Goal: Task Accomplishment & Management: Use online tool/utility

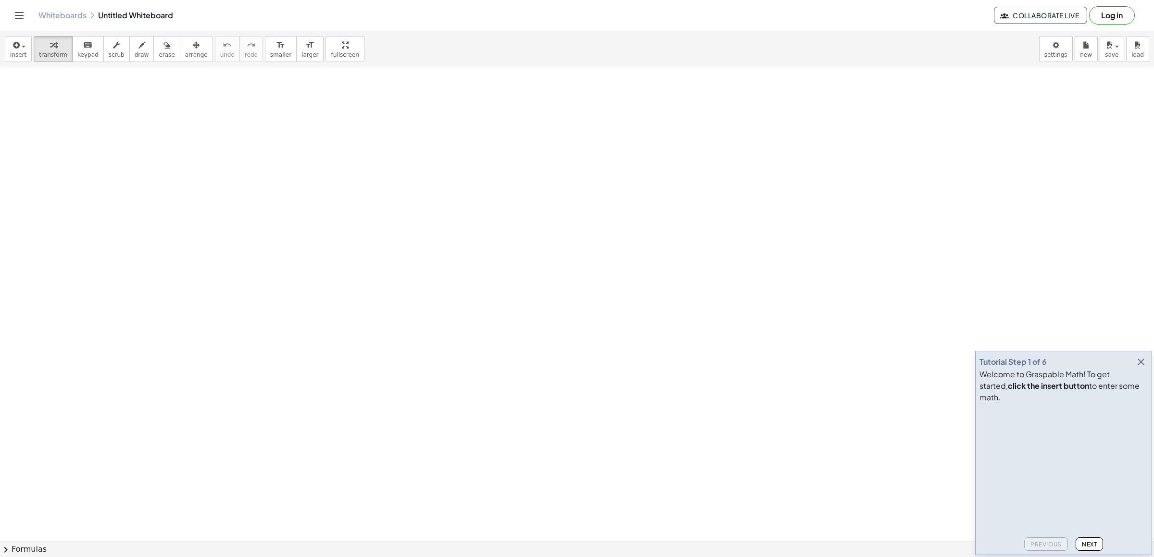
click at [1138, 368] on icon "button" at bounding box center [1142, 362] width 12 height 12
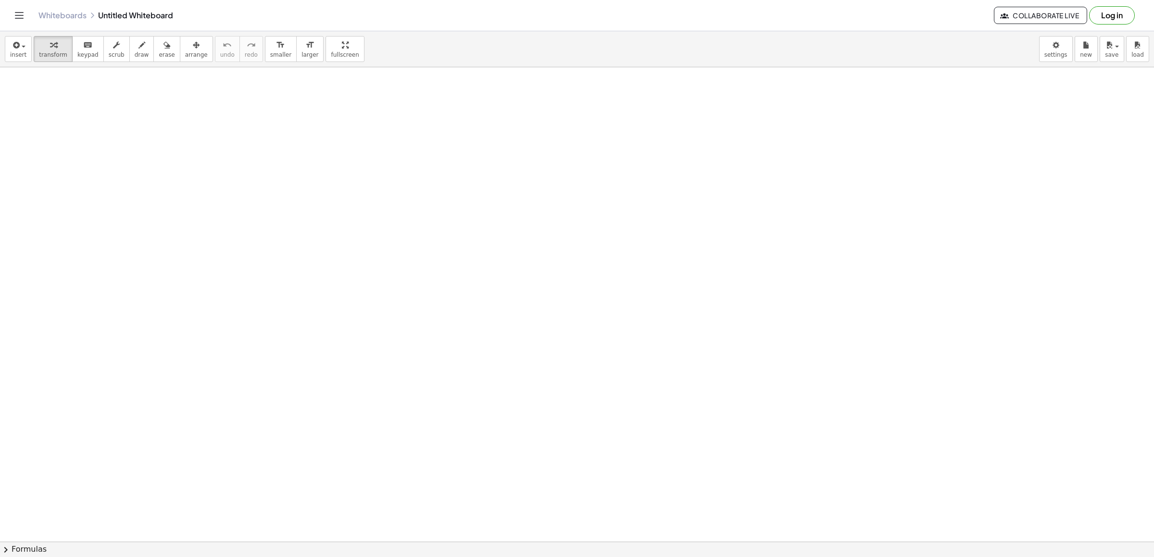
drag, startPoint x: 617, startPoint y: 319, endPoint x: 615, endPoint y: 368, distance: 49.1
click at [546, 397] on div at bounding box center [577, 67] width 1154 height 1011
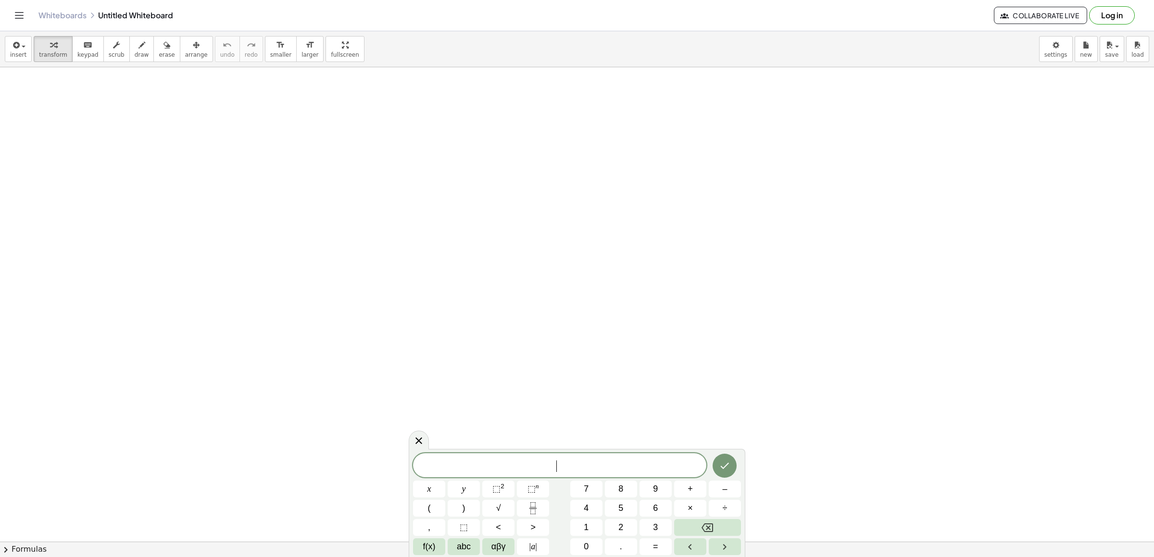
click at [543, 397] on div at bounding box center [577, 67] width 1154 height 1011
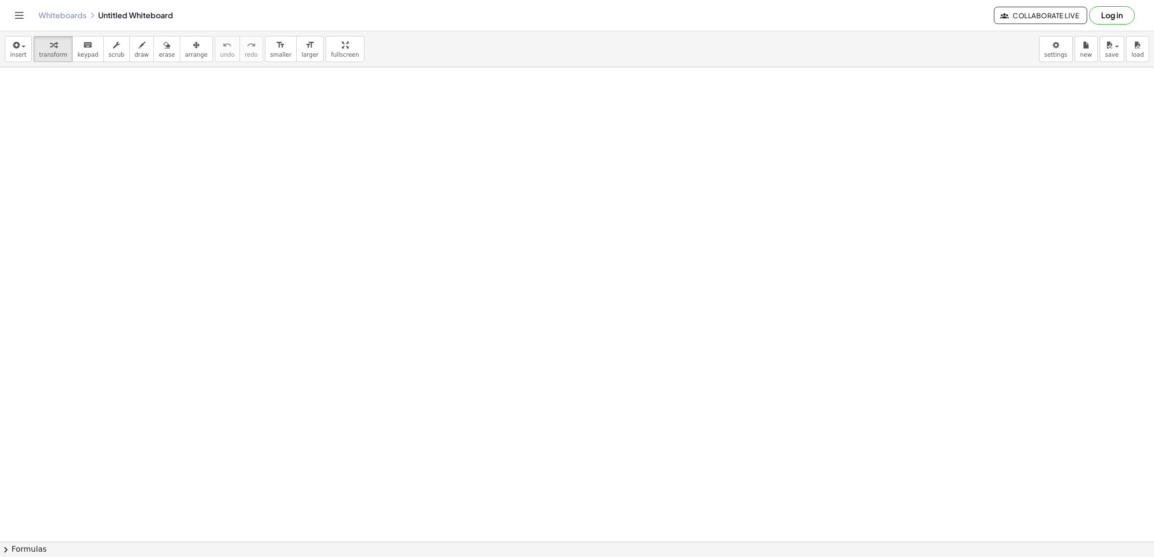
click at [543, 397] on div at bounding box center [577, 67] width 1154 height 1011
click at [549, 423] on div at bounding box center [577, 67] width 1154 height 1011
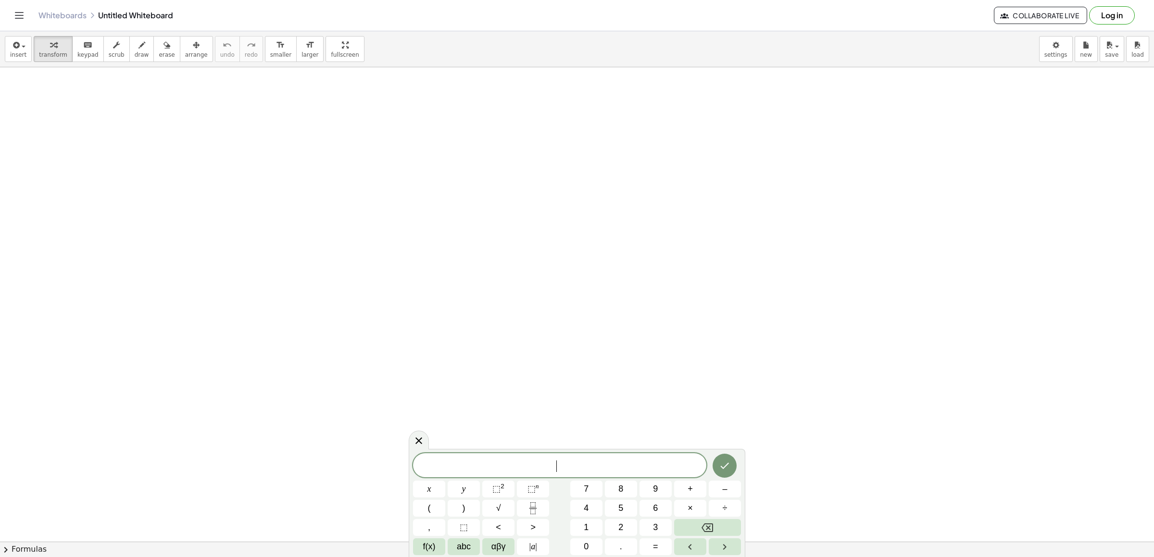
drag, startPoint x: 549, startPoint y: 459, endPoint x: 555, endPoint y: 452, distance: 9.2
click at [553, 457] on div "​" at bounding box center [559, 466] width 293 height 24
click at [1056, 48] on body "Graspable Math Activities Get Started Activity Bank Assigned Work Classes White…" at bounding box center [577, 278] width 1154 height 557
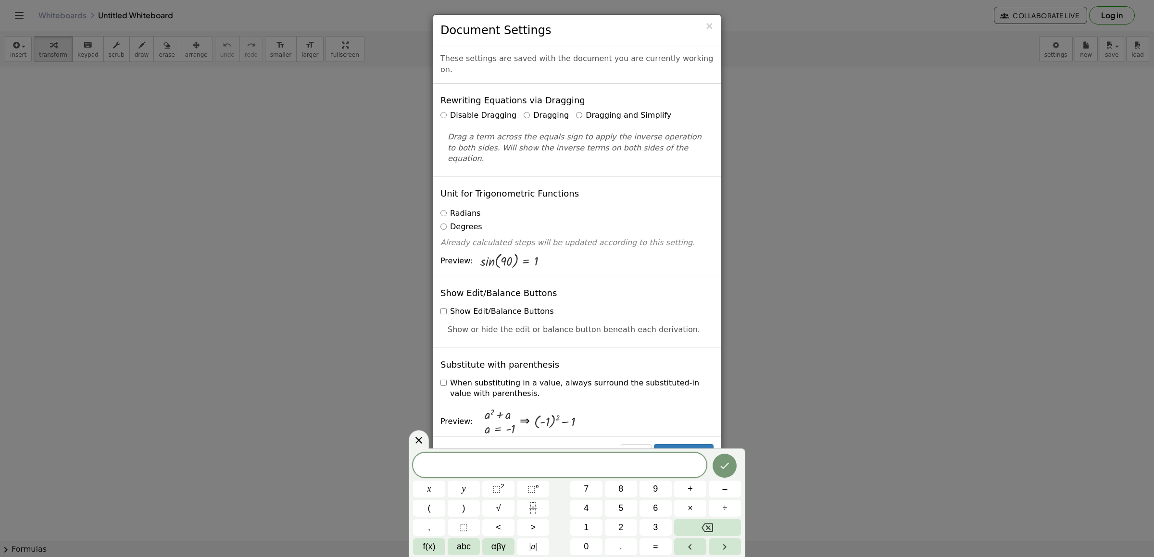
click at [576, 110] on label "Dragging and Simplify" at bounding box center [623, 115] width 95 height 11
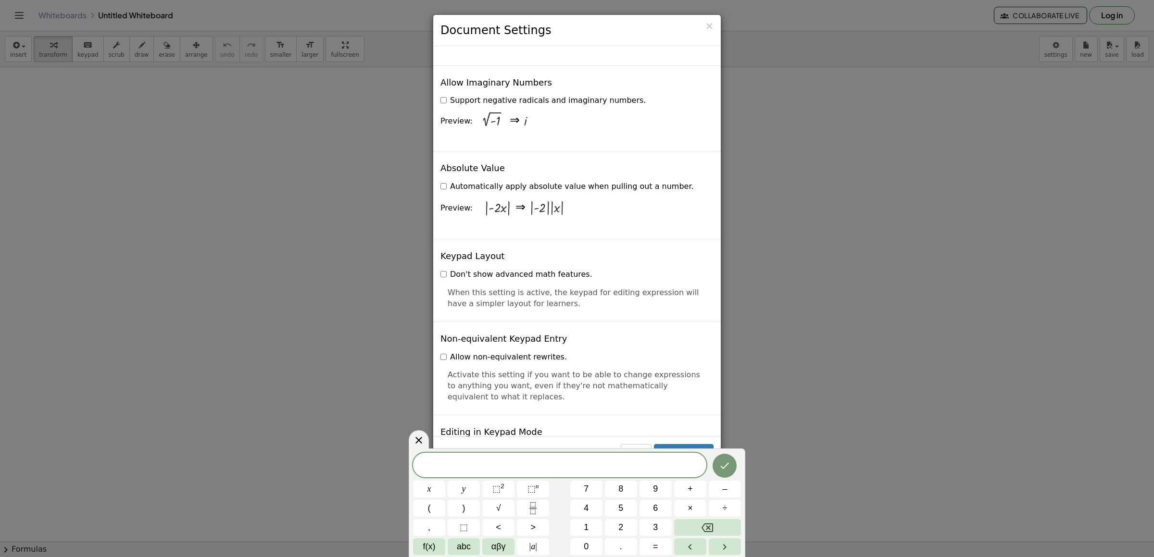
scroll to position [1876, 0]
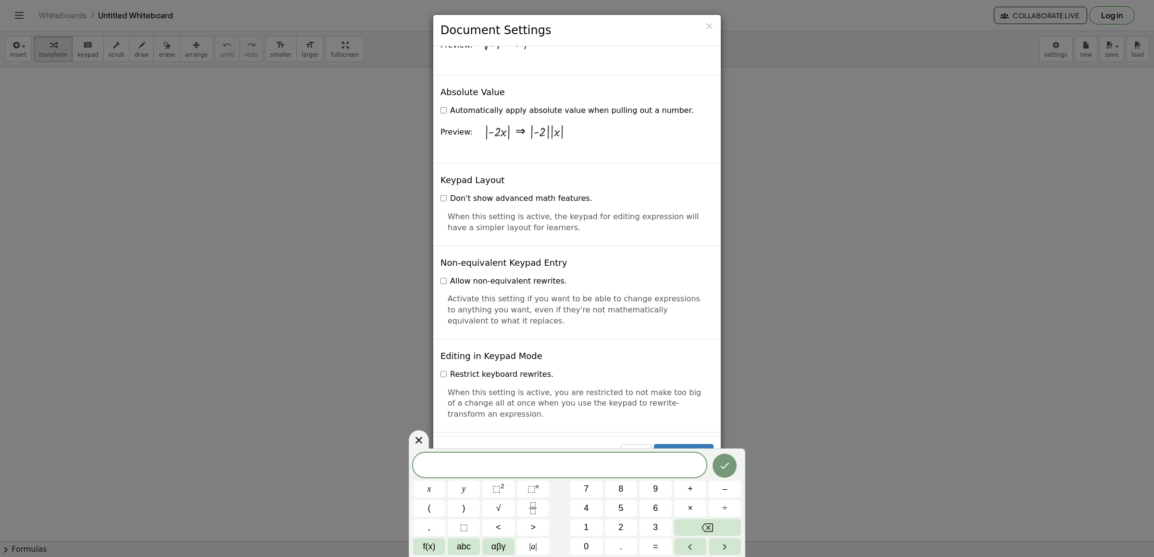
click at [883, 384] on div "× Document Settings These settings are saved with the document you are currentl…" at bounding box center [577, 278] width 1154 height 557
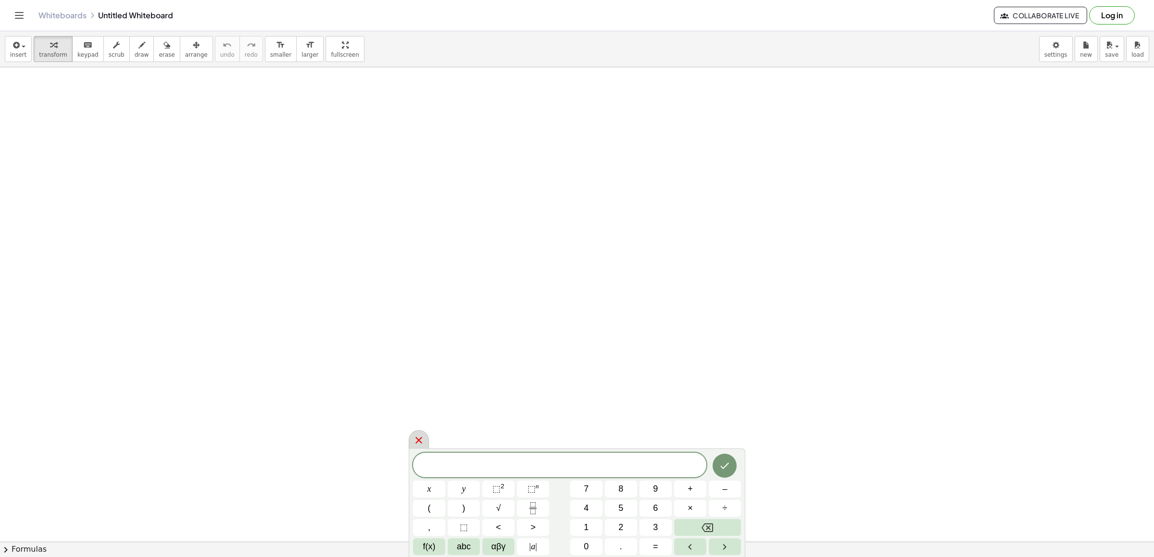
click at [425, 436] on icon at bounding box center [419, 441] width 12 height 12
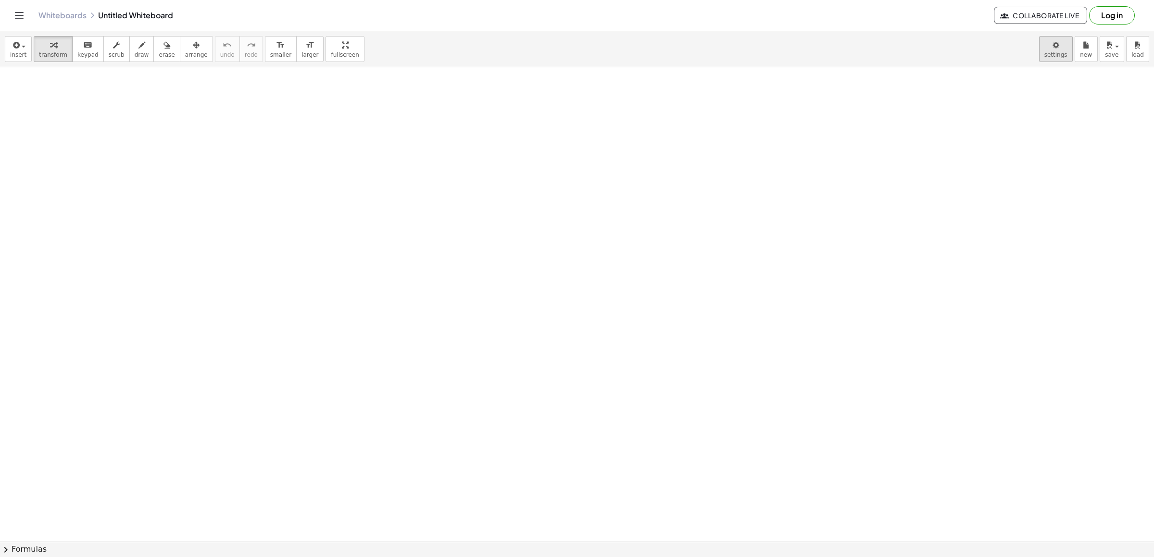
click at [1060, 38] on body "Graspable Math Activities Get Started Activity Bank Assigned Work Classes White…" at bounding box center [577, 278] width 1154 height 557
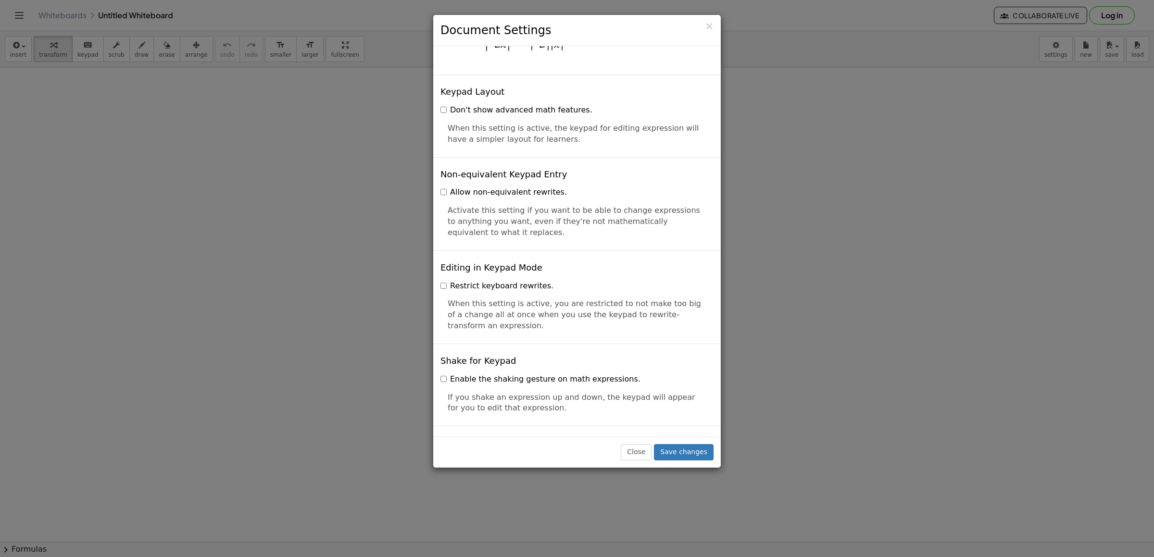
scroll to position [2192, 0]
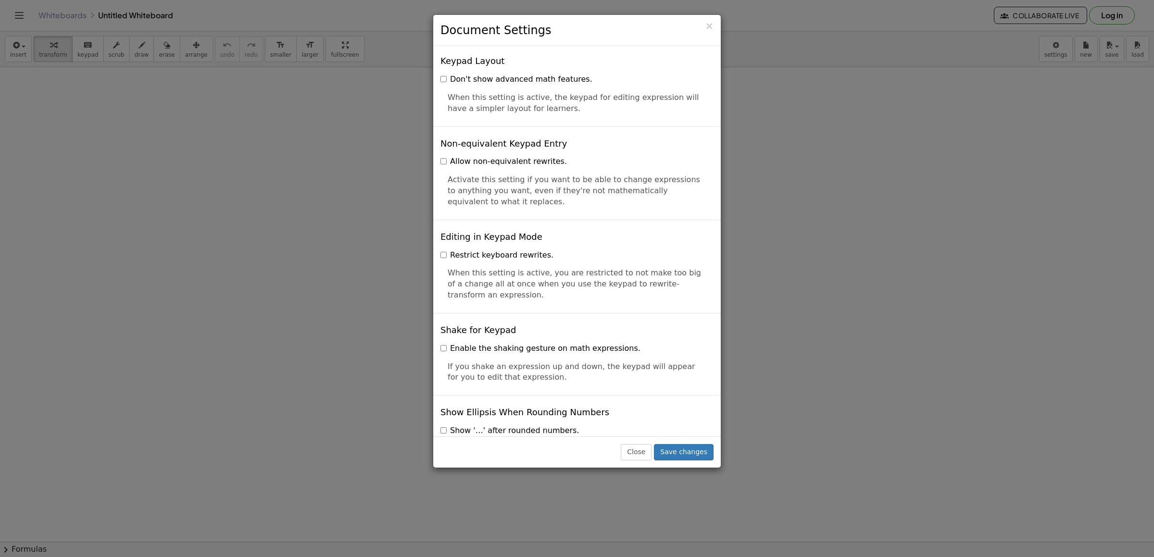
drag, startPoint x: 620, startPoint y: 339, endPoint x: 647, endPoint y: 370, distance: 40.6
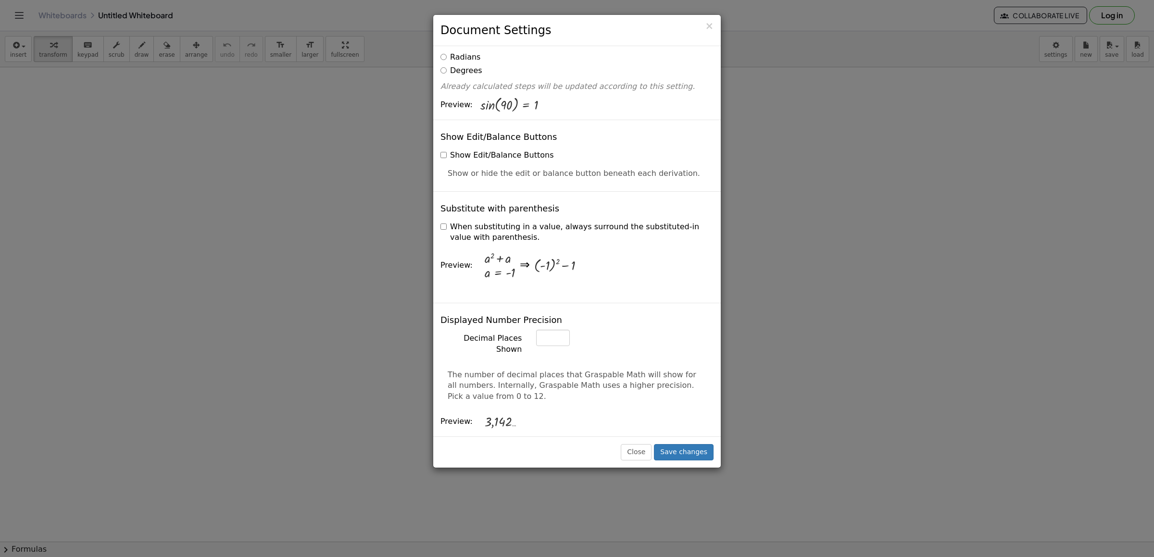
scroll to position [0, 0]
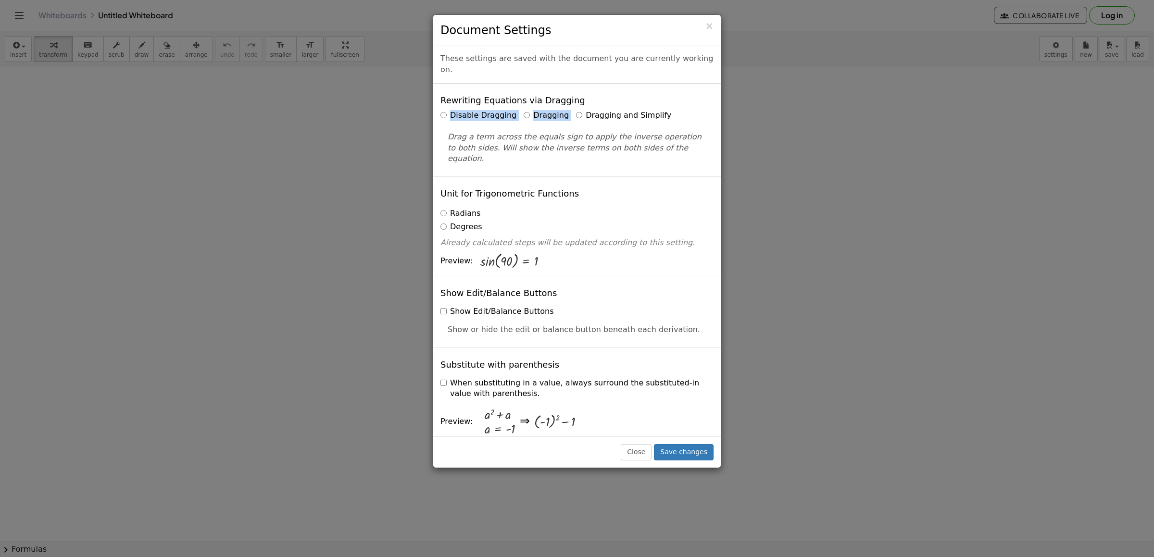
click at [569, 107] on div "Rewriting Equations via Dragging Disable Dragging Dragging Dragging and Simplif…" at bounding box center [577, 130] width 288 height 93
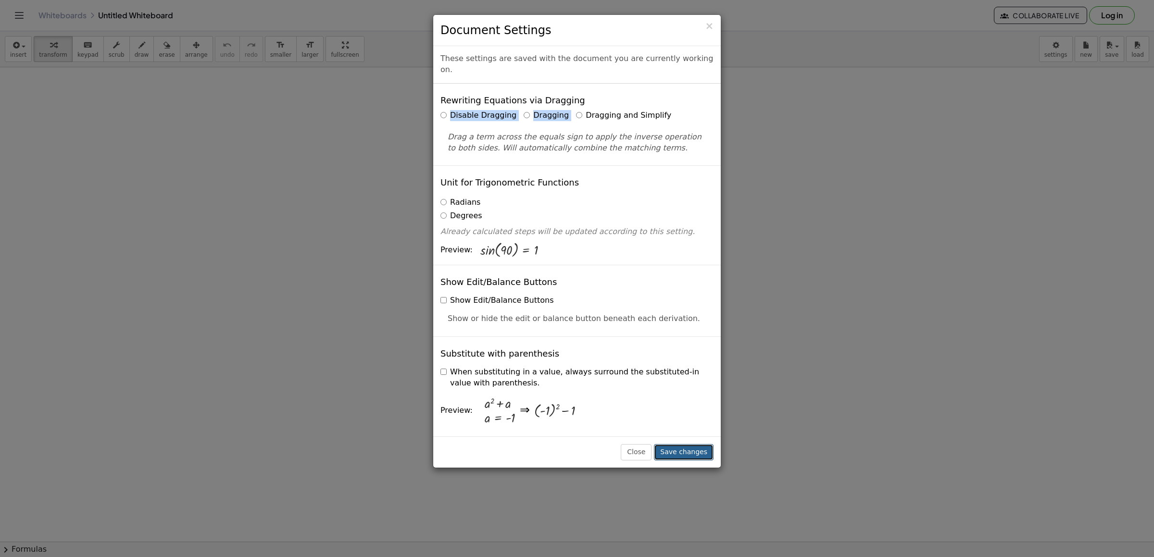
click at [703, 449] on button "Save changes" at bounding box center [684, 452] width 60 height 16
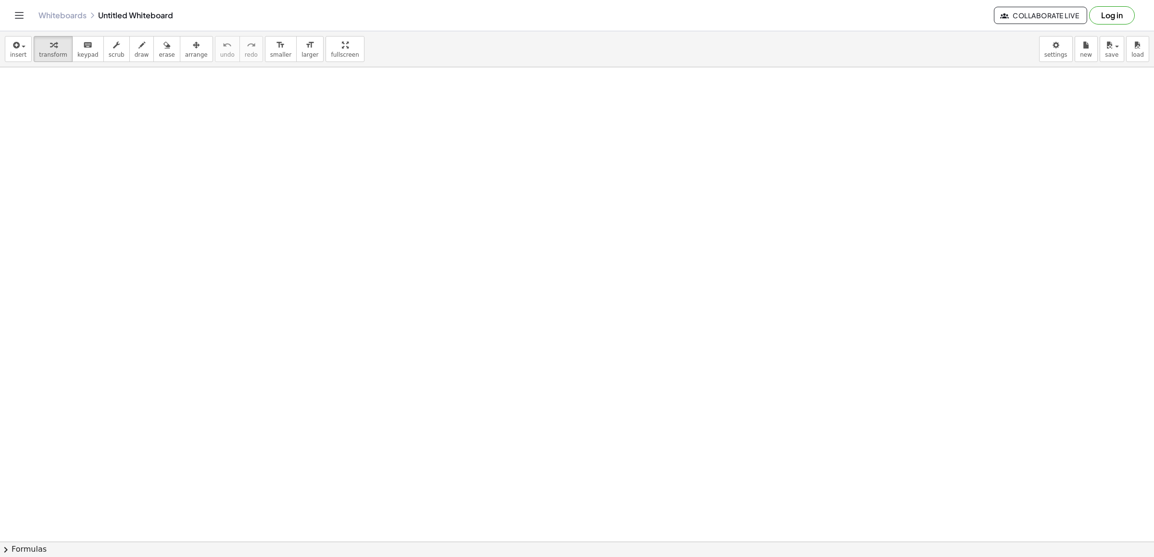
click at [586, 490] on div at bounding box center [577, 242] width 1154 height 1422
click at [615, 452] on div at bounding box center [577, 242] width 1154 height 1422
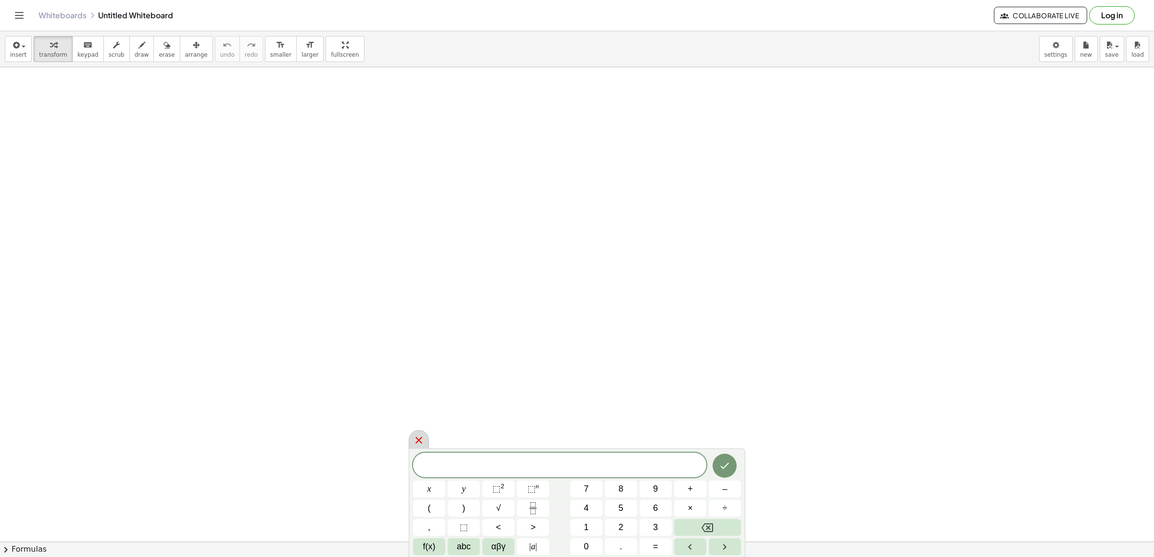
click at [425, 440] on icon at bounding box center [419, 441] width 12 height 12
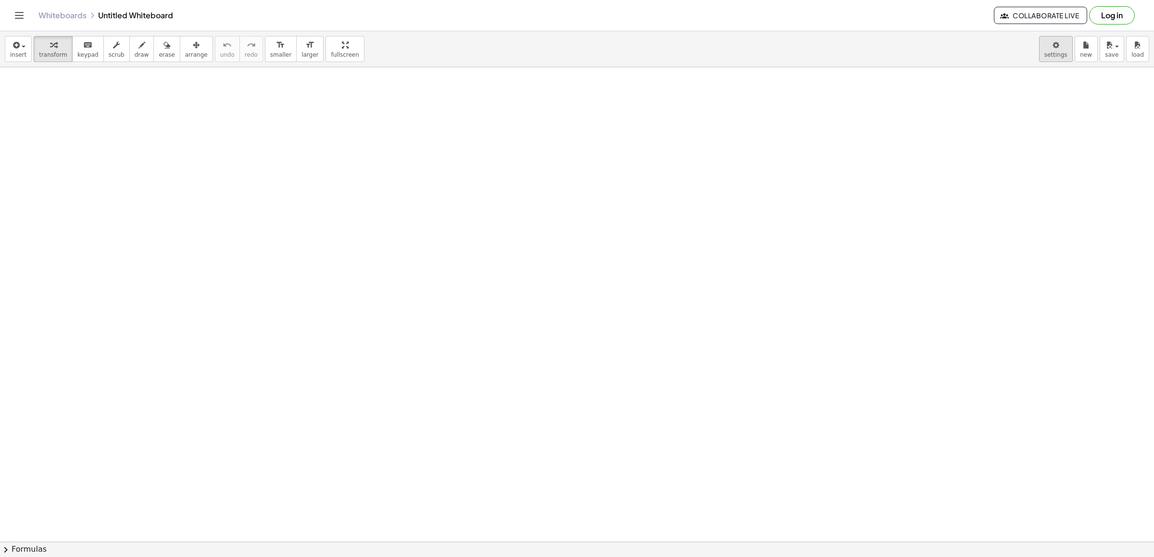
click at [1038, 63] on body "Graspable Math Activities Get Started Activity Bank Assigned Work Classes White…" at bounding box center [577, 278] width 1154 height 557
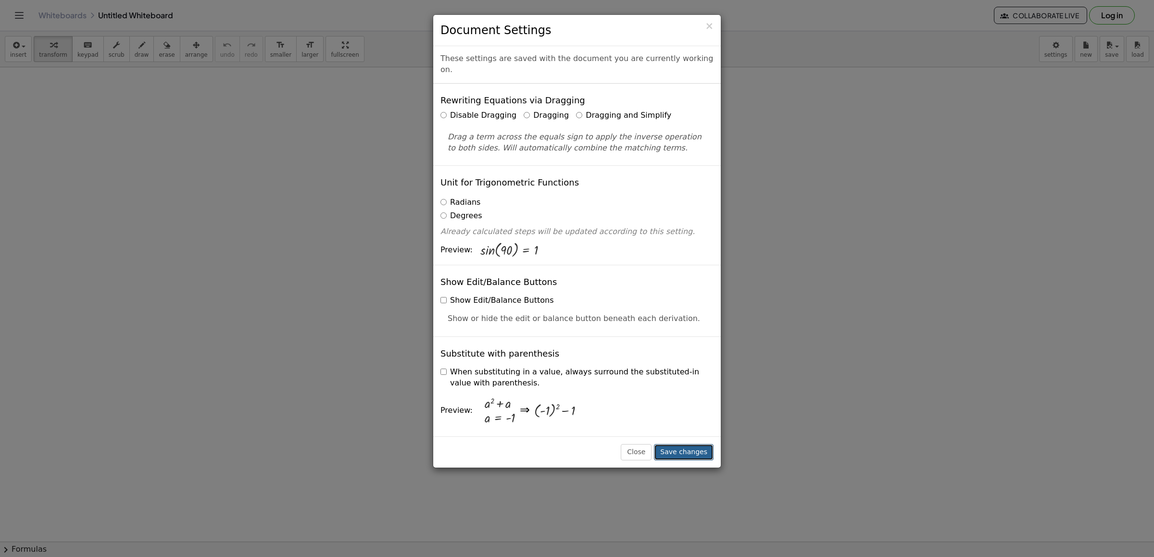
click at [697, 448] on button "Save changes" at bounding box center [684, 452] width 60 height 16
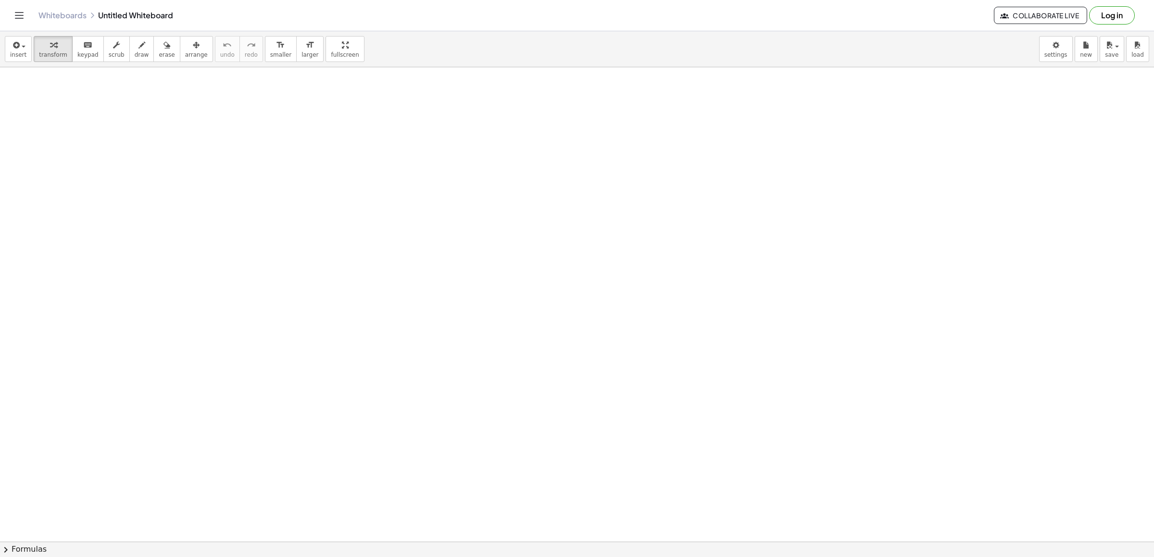
click at [707, 449] on div at bounding box center [577, 242] width 1154 height 1422
click at [695, 436] on div at bounding box center [577, 242] width 1154 height 1422
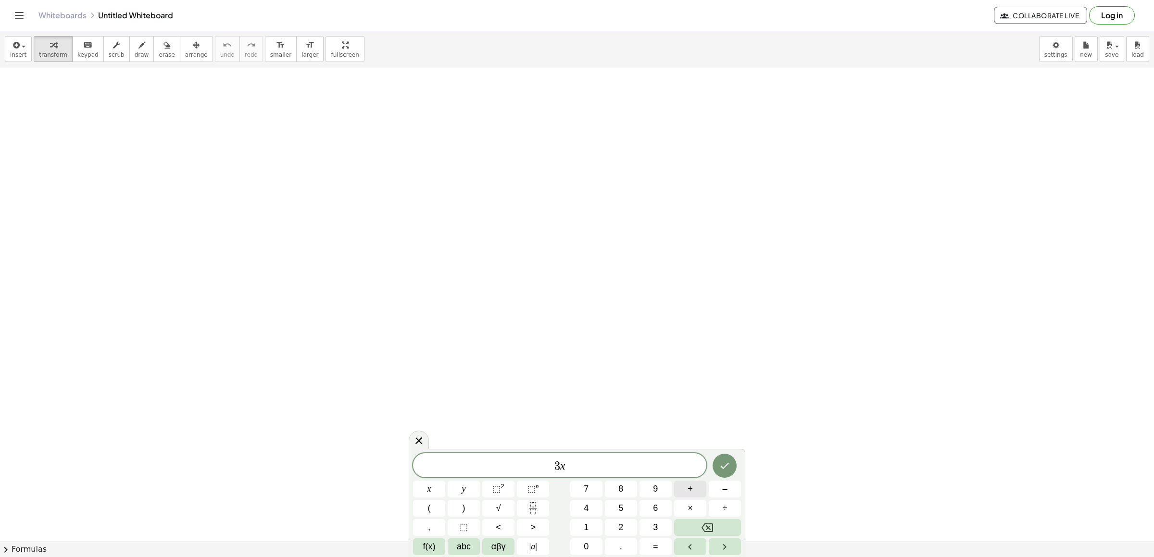
click at [694, 477] on div "3 x ​ x y ⬚ 2 ⬚ n 7 8 9 + – ( ) √ 4 5 6 × ÷ , ⬚ < > 1 2 3 f(x) abc αβγ | a | 0 …" at bounding box center [577, 505] width 328 height 102
click at [586, 476] on div "3 x ​" at bounding box center [559, 466] width 293 height 24
click at [583, 482] on button "7" at bounding box center [586, 489] width 32 height 17
click at [671, 546] on button "=" at bounding box center [656, 547] width 32 height 17
click at [720, 480] on div "3 x 7 = ​ x y ⬚ 2 ⬚ n 7 8 9 + – ( ) √ 4 5 6 × ÷ , ⬚ < > 1 2 3 f(x) abc αβγ | a …" at bounding box center [577, 505] width 328 height 102
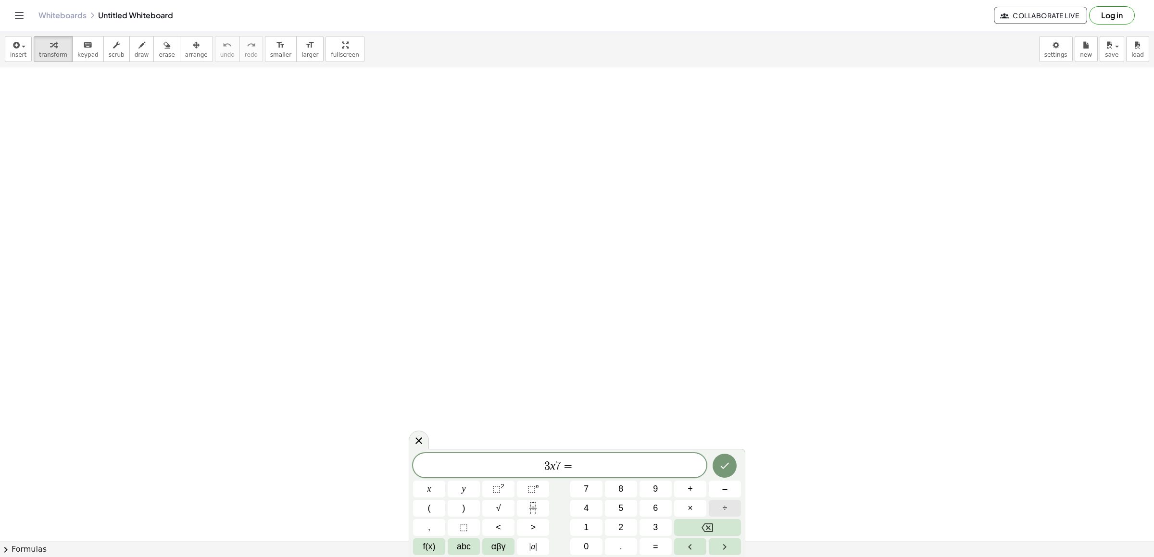
click at [726, 500] on button "÷" at bounding box center [725, 508] width 32 height 17
click at [719, 518] on div "3 x 7 = ÷ ​ x y ⬚ 2 ⬚ n 7 8 9 + – ( ) √ 4 5 6 × ÷ , ⬚ < > 1 2 3 f(x) abc αβγ | …" at bounding box center [577, 505] width 328 height 102
click at [718, 525] on button "Backspace" at bounding box center [707, 527] width 67 height 17
click at [723, 494] on span "–" at bounding box center [724, 489] width 5 height 13
click at [587, 523] on span "1" at bounding box center [586, 527] width 5 height 13
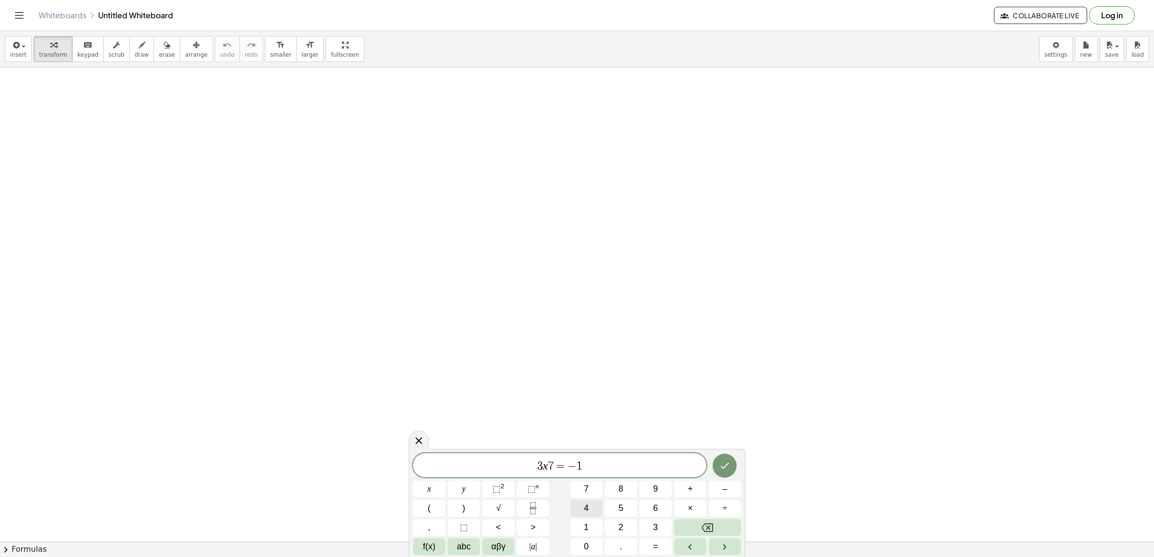
click at [588, 508] on span "4" at bounding box center [586, 508] width 5 height 13
click at [734, 461] on button "Done" at bounding box center [725, 466] width 24 height 24
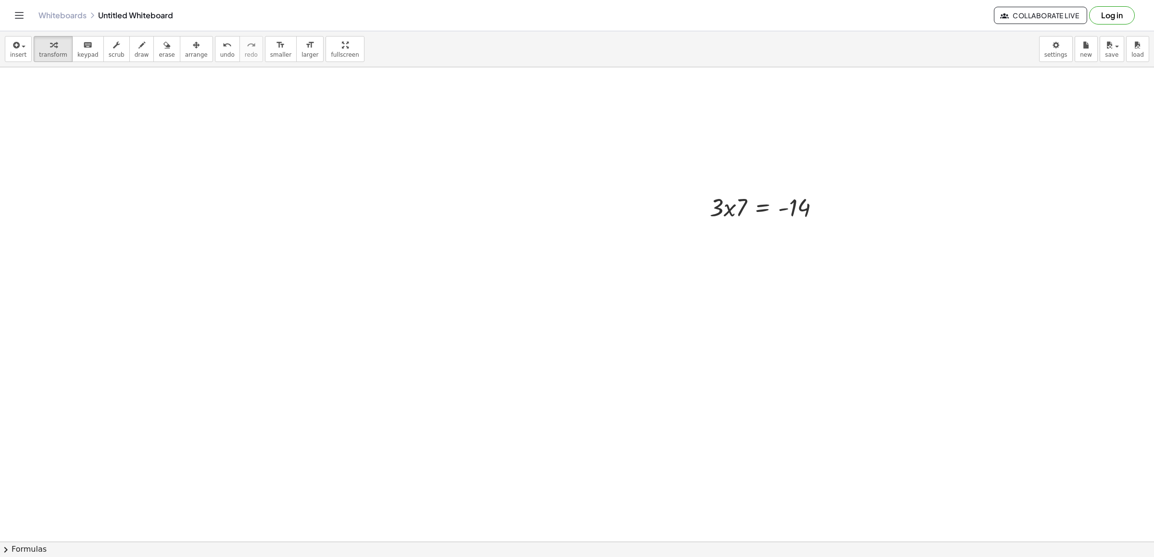
scroll to position [897, 0]
click at [737, 90] on div at bounding box center [768, 93] width 127 height 33
click at [743, 92] on div at bounding box center [768, 93] width 127 height 33
click at [728, 100] on div at bounding box center [768, 93] width 127 height 33
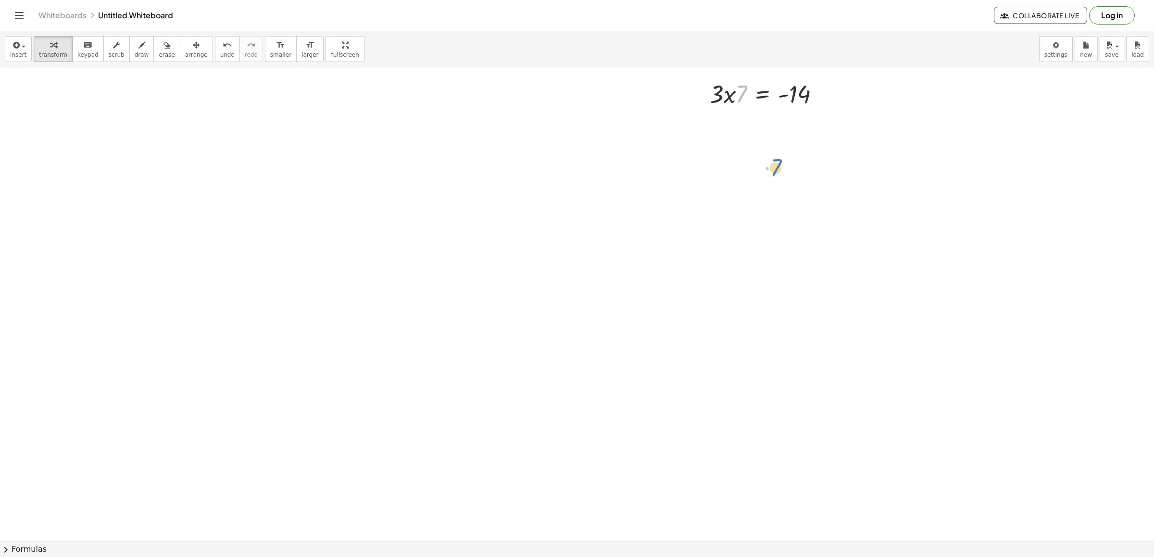
drag, startPoint x: 742, startPoint y: 97, endPoint x: 820, endPoint y: 107, distance: 79.0
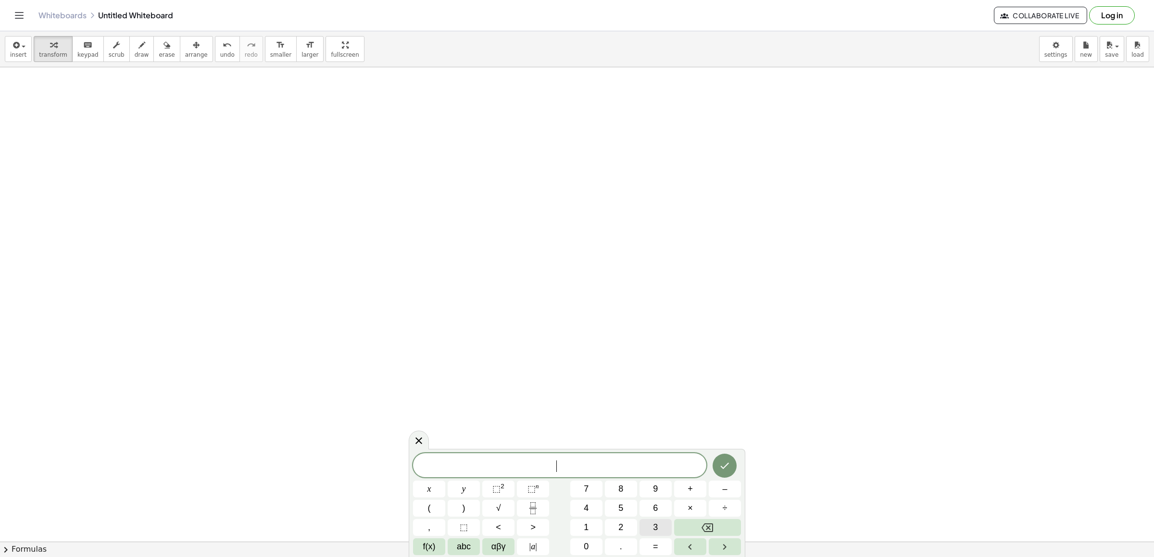
click at [657, 525] on span "3" at bounding box center [655, 527] width 5 height 13
click at [418, 488] on button "x" at bounding box center [429, 489] width 32 height 17
click at [686, 493] on button "+" at bounding box center [690, 489] width 32 height 17
click at [596, 480] on div "3 x + ​ x y ⬚ 2 ⬚ n 7 8 9 + – ( ) √ 4 5 6 × ÷ , ⬚ < > 1 2 3 f(x) abc αβγ | a | …" at bounding box center [577, 505] width 328 height 102
click at [585, 492] on button "7" at bounding box center [586, 489] width 32 height 17
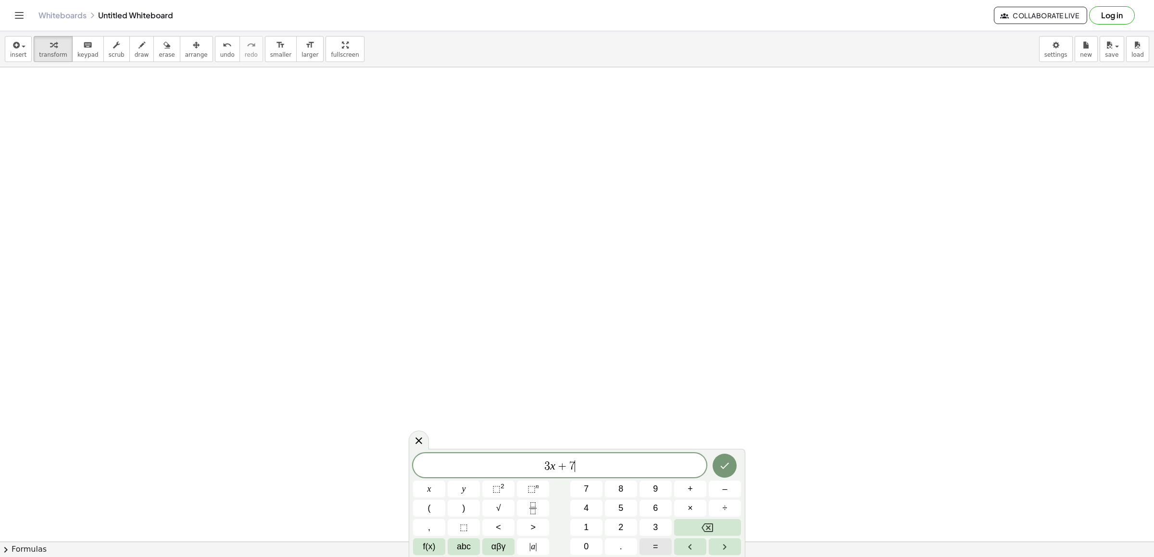
click at [656, 549] on span "=" at bounding box center [655, 547] width 5 height 13
click at [719, 488] on button "–" at bounding box center [725, 489] width 32 height 17
click at [728, 469] on icon "Done" at bounding box center [725, 466] width 12 height 12
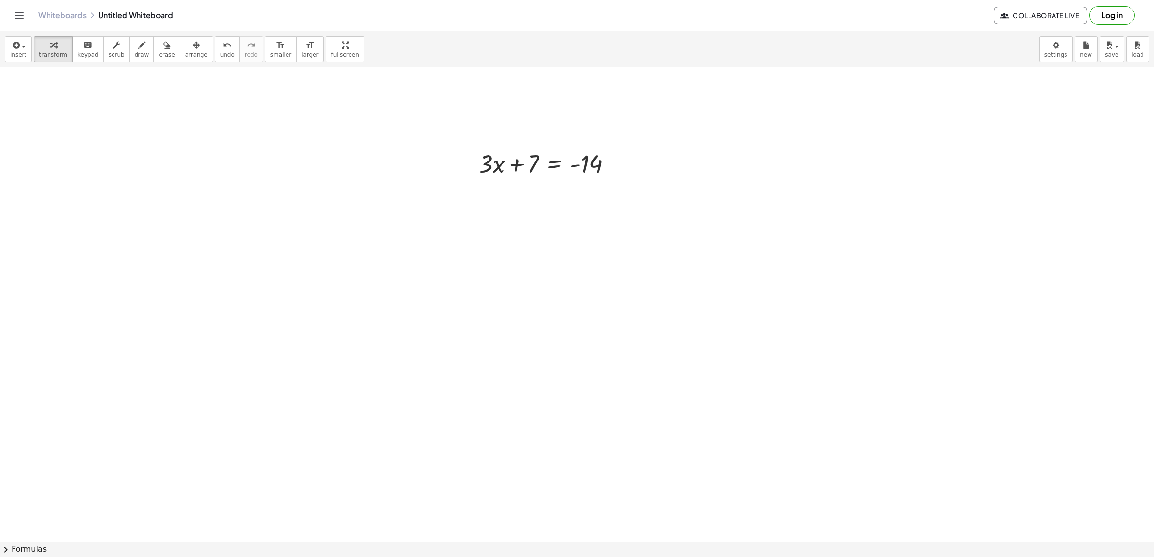
scroll to position [1782, 0]
drag, startPoint x: 534, startPoint y: 84, endPoint x: 635, endPoint y: 91, distance: 101.7
drag, startPoint x: 577, startPoint y: 117, endPoint x: 583, endPoint y: 111, distance: 8.5
click at [583, 111] on div at bounding box center [569, 117] width 191 height 33
drag, startPoint x: 578, startPoint y: 123, endPoint x: 580, endPoint y: 110, distance: 12.7
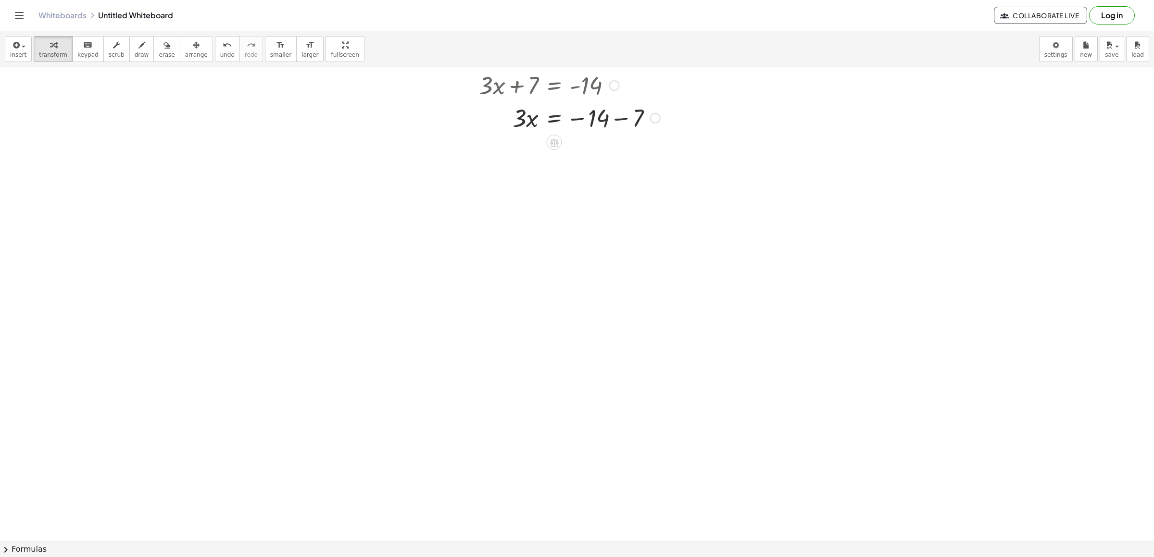
click at [579, 112] on div at bounding box center [569, 117] width 191 height 33
click at [580, 120] on div at bounding box center [569, 117] width 191 height 33
drag, startPoint x: 620, startPoint y: 114, endPoint x: 628, endPoint y: 109, distance: 9.2
click at [628, 109] on div at bounding box center [569, 117] width 191 height 33
drag, startPoint x: 618, startPoint y: 114, endPoint x: 618, endPoint y: 105, distance: 8.7
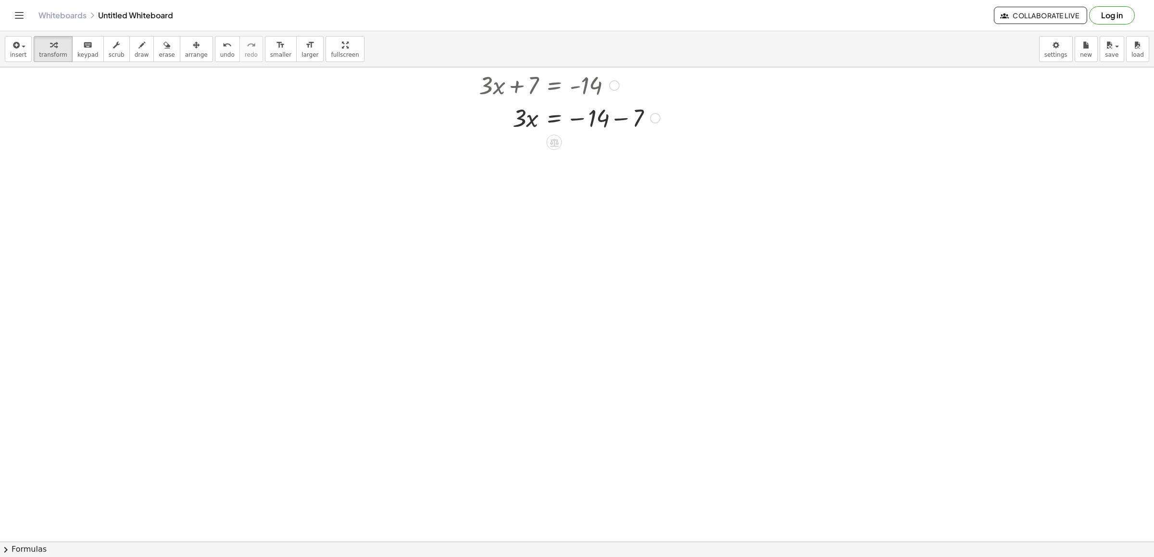
click at [621, 101] on div at bounding box center [569, 117] width 191 height 33
drag, startPoint x: 619, startPoint y: 121, endPoint x: 625, endPoint y: 116, distance: 8.2
click at [625, 116] on div at bounding box center [569, 117] width 191 height 33
click at [566, 120] on div at bounding box center [569, 117] width 191 height 33
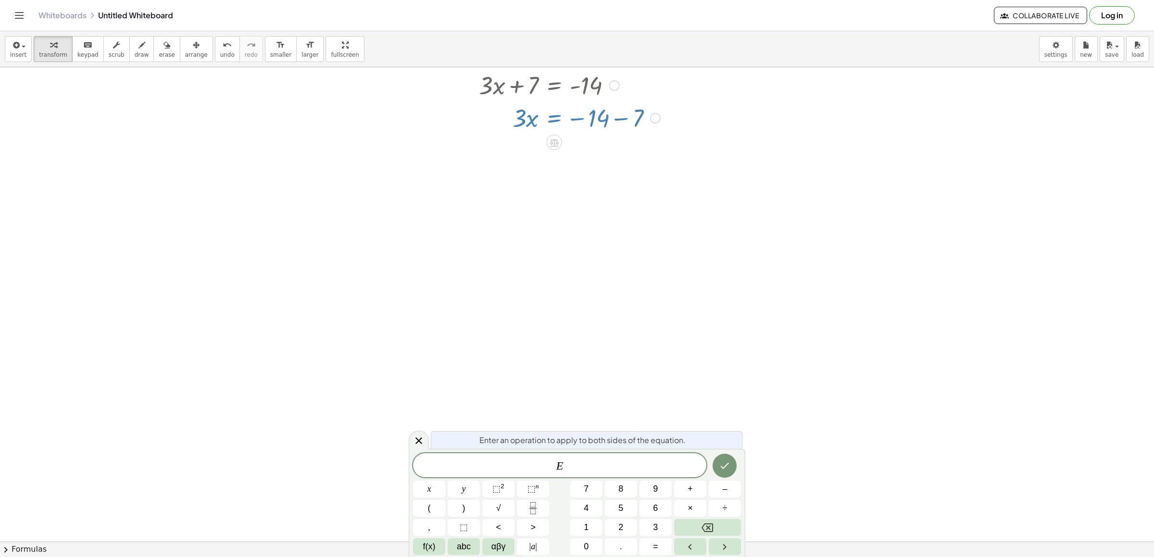
click at [552, 122] on div at bounding box center [569, 117] width 191 height 33
drag, startPoint x: 427, startPoint y: 440, endPoint x: 429, endPoint y: 416, distance: 24.6
click at [427, 439] on div at bounding box center [419, 440] width 20 height 19
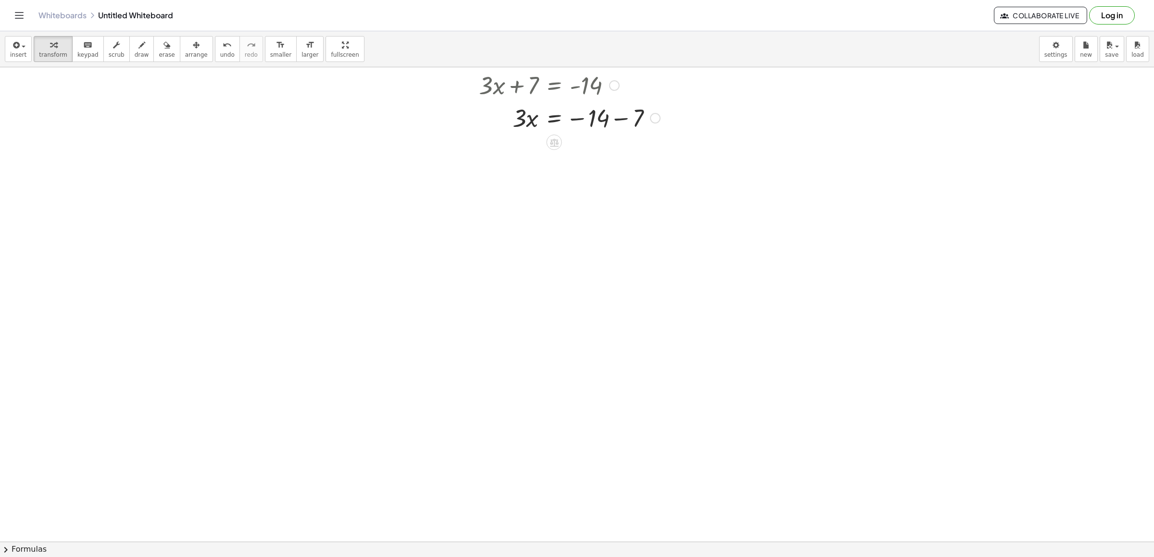
click at [619, 122] on div at bounding box center [569, 117] width 191 height 33
click at [576, 151] on div at bounding box center [569, 150] width 191 height 33
click at [551, 147] on div at bounding box center [569, 150] width 191 height 33
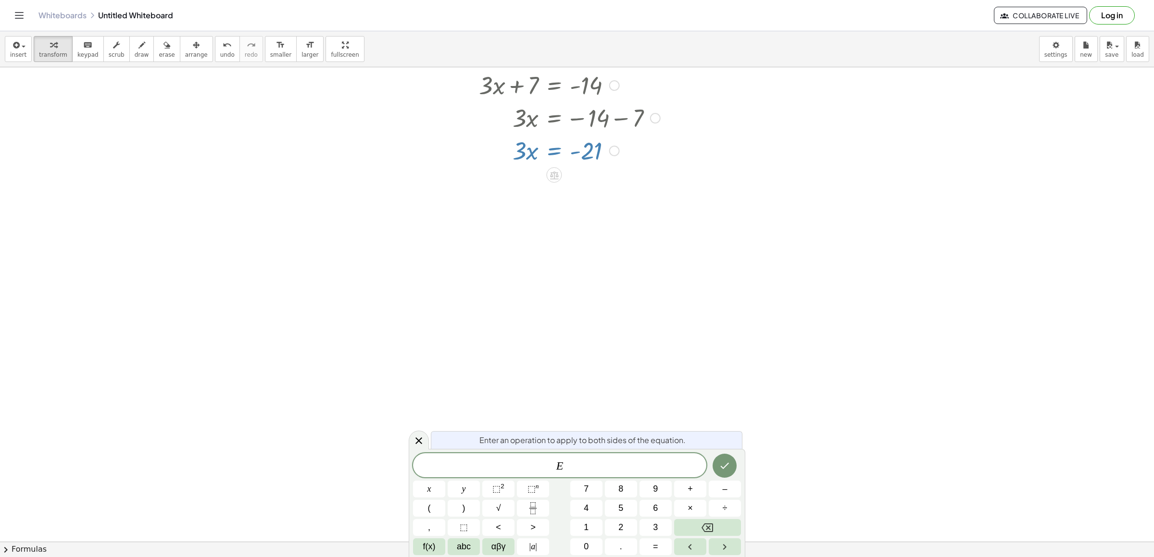
click at [528, 151] on div at bounding box center [569, 150] width 191 height 33
drag, startPoint x: 411, startPoint y: 442, endPoint x: 421, endPoint y: 425, distance: 20.0
click at [416, 434] on div at bounding box center [419, 440] width 20 height 19
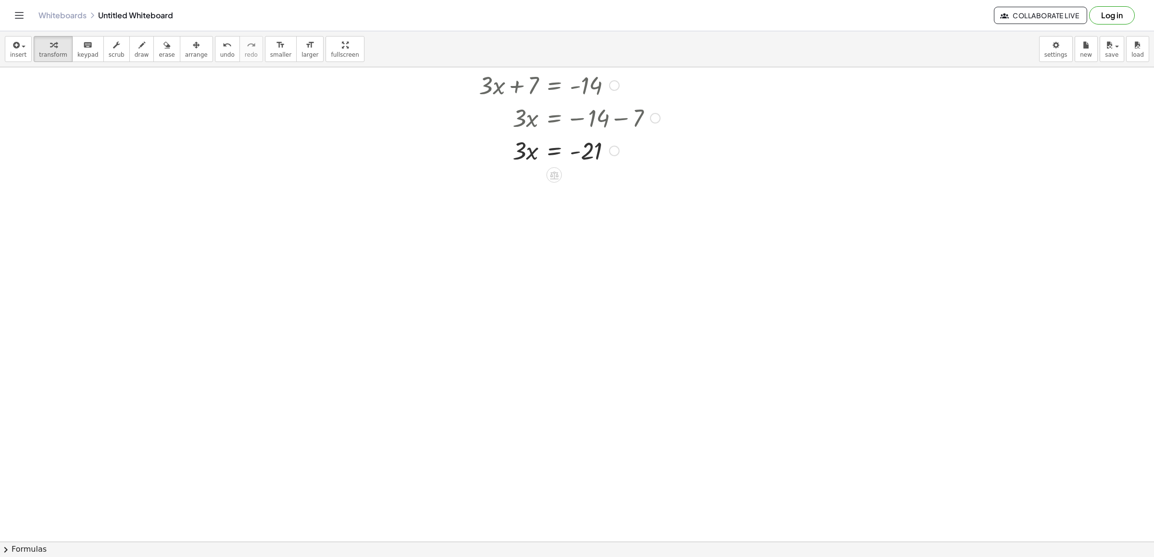
click at [582, 153] on div at bounding box center [569, 150] width 191 height 33
click at [580, 153] on div at bounding box center [569, 150] width 191 height 33
click at [527, 149] on div at bounding box center [569, 150] width 191 height 33
drag, startPoint x: 513, startPoint y: 159, endPoint x: 587, endPoint y: 159, distance: 74.6
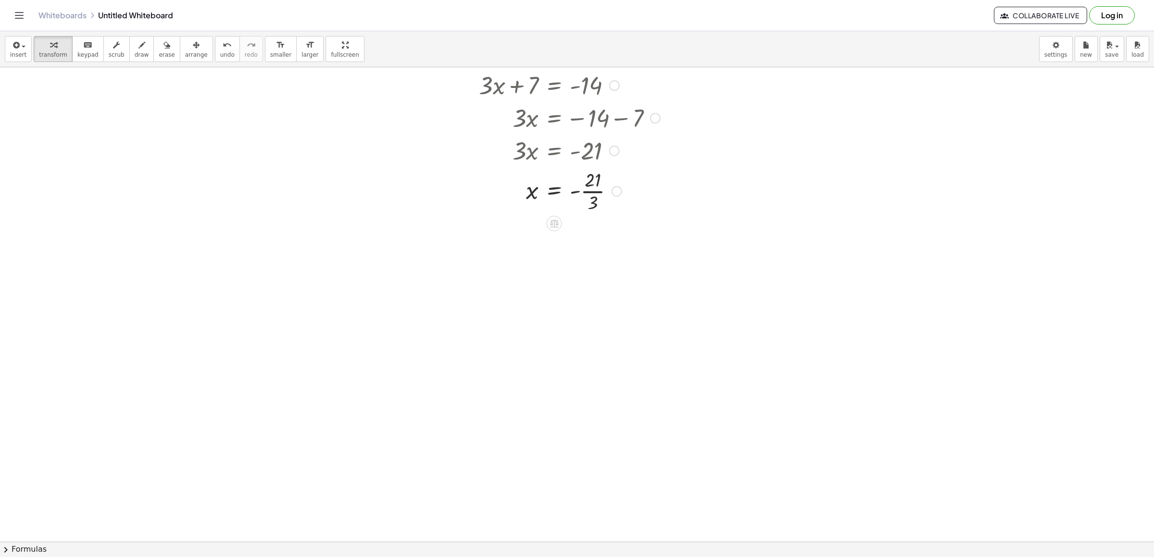
click at [592, 193] on div at bounding box center [569, 190] width 191 height 48
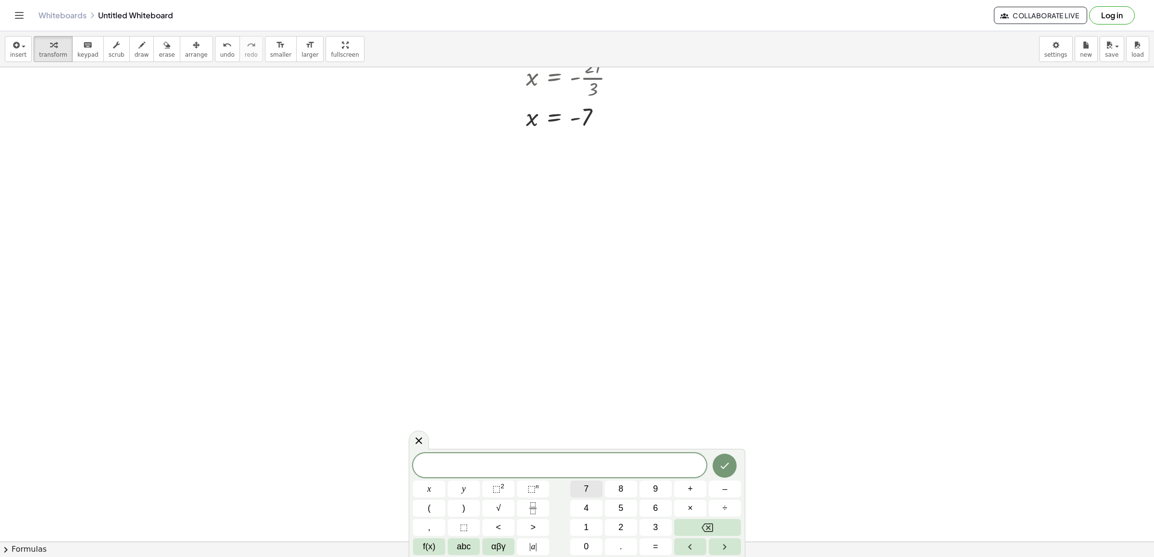
click at [587, 488] on span "7" at bounding box center [586, 489] width 5 height 13
click at [430, 495] on span "x" at bounding box center [430, 489] width 4 height 13
click at [719, 489] on button "–" at bounding box center [725, 489] width 32 height 17
click at [645, 528] on button "3" at bounding box center [656, 527] width 32 height 17
click at [590, 494] on button "7" at bounding box center [586, 489] width 32 height 17
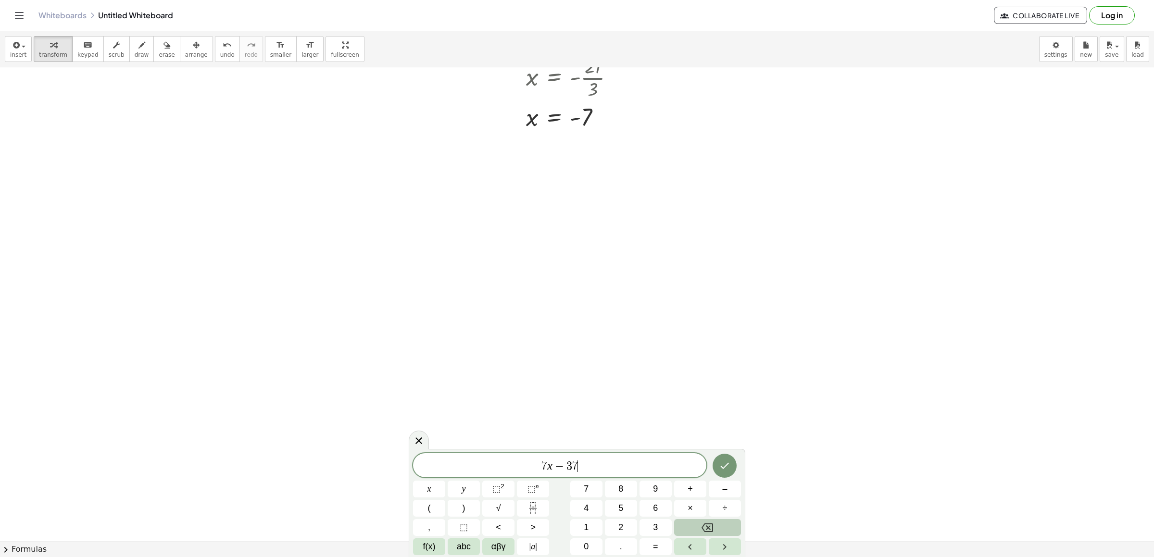
click at [697, 523] on button "Backspace" at bounding box center [707, 527] width 67 height 17
click at [624, 504] on button "5" at bounding box center [621, 508] width 32 height 17
click at [659, 548] on button "=" at bounding box center [656, 547] width 32 height 17
click at [654, 533] on span "3" at bounding box center [655, 527] width 5 height 13
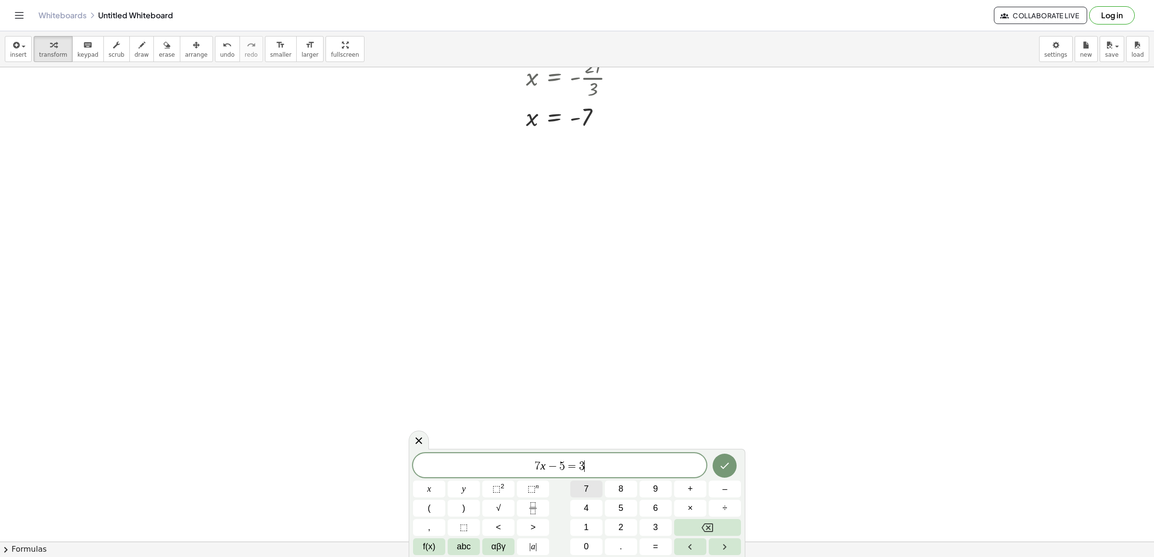
click at [590, 491] on button "7" at bounding box center [586, 489] width 32 height 17
click at [725, 464] on icon "Done" at bounding box center [725, 466] width 12 height 12
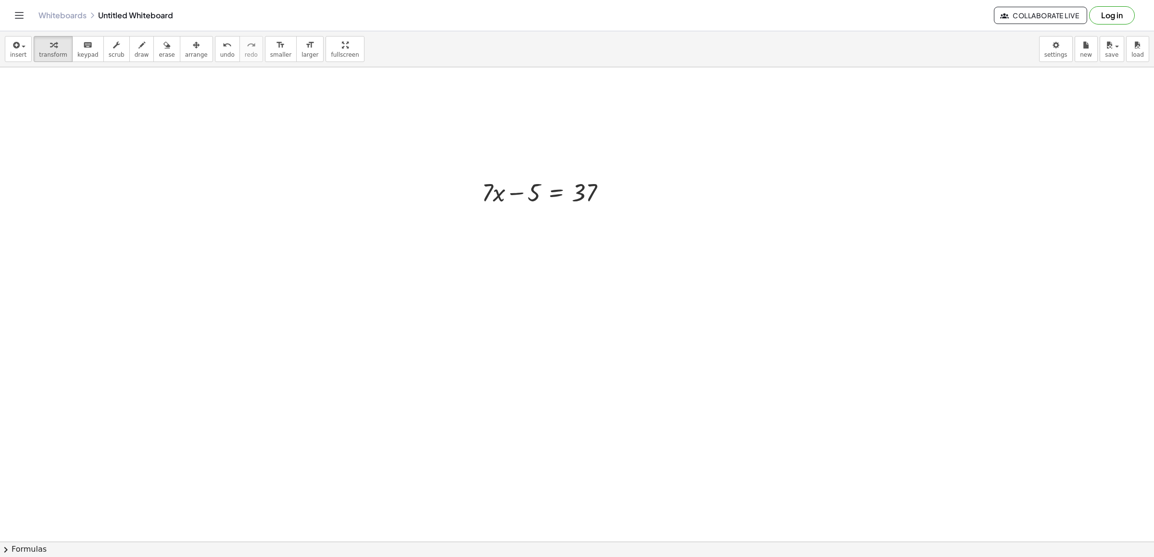
scroll to position [2257, 0]
drag, startPoint x: 534, startPoint y: 149, endPoint x: 649, endPoint y: 147, distance: 115.0
drag, startPoint x: 525, startPoint y: 152, endPoint x: 614, endPoint y: 160, distance: 88.9
click at [614, 160] on div at bounding box center [547, 144] width 141 height 33
click at [605, 182] on div at bounding box center [565, 177] width 177 height 33
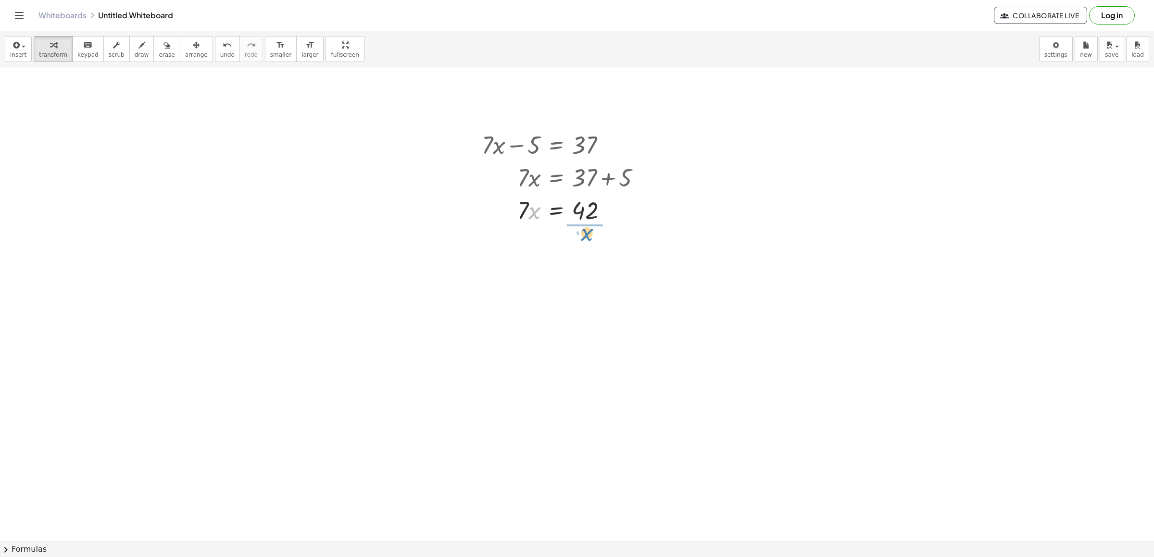
drag, startPoint x: 530, startPoint y: 207, endPoint x: 573, endPoint y: 228, distance: 48.0
click at [580, 228] on div "+ · 7 · x − 5 = 37 · 7 · x = + 37 + 5 · x · 7 · x = 42" at bounding box center [561, 177] width 189 height 103
drag, startPoint x: 534, startPoint y: 245, endPoint x: 579, endPoint y: 256, distance: 46.0
click at [589, 263] on div at bounding box center [565, 250] width 177 height 48
click at [596, 286] on div at bounding box center [565, 299] width 177 height 48
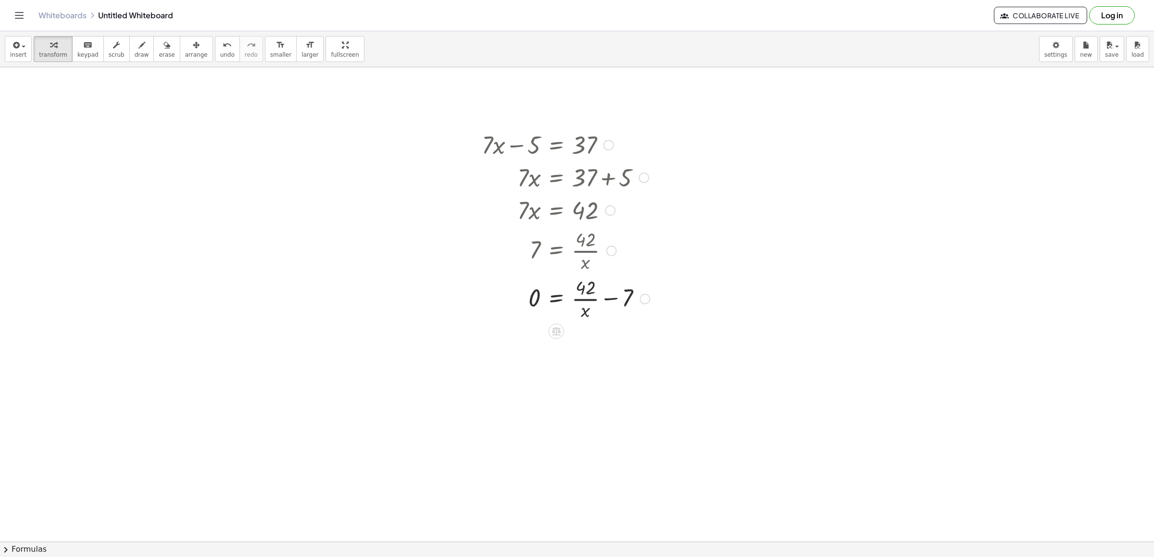
drag, startPoint x: 594, startPoint y: 298, endPoint x: 597, endPoint y: 290, distance: 8.2
click at [598, 291] on div at bounding box center [565, 299] width 177 height 48
click at [591, 297] on div at bounding box center [565, 299] width 177 height 48
click at [588, 301] on div at bounding box center [565, 299] width 177 height 48
click at [588, 299] on div at bounding box center [565, 299] width 177 height 48
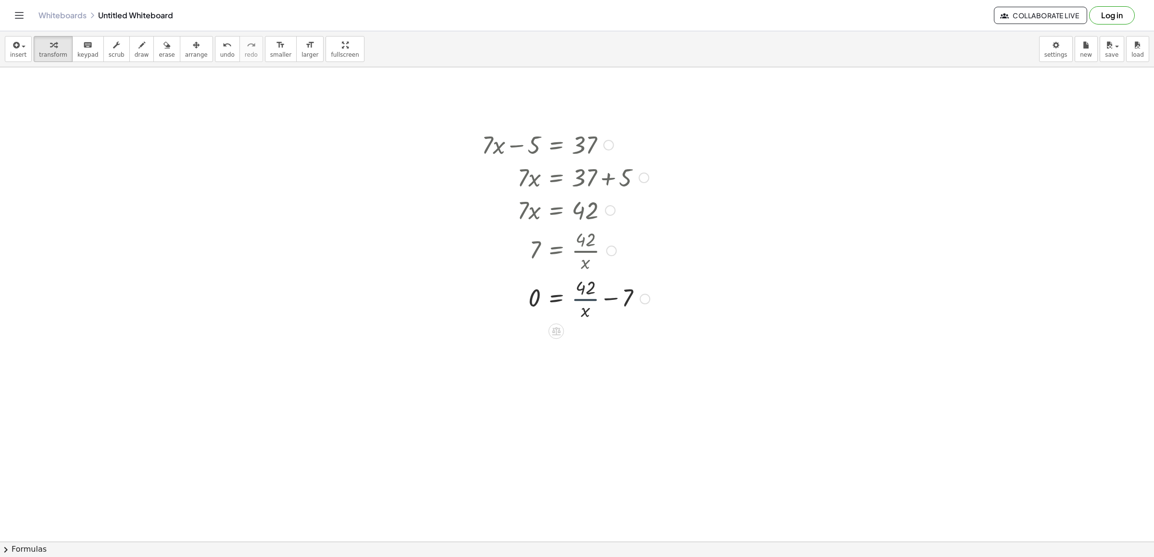
click at [589, 300] on div at bounding box center [565, 299] width 177 height 48
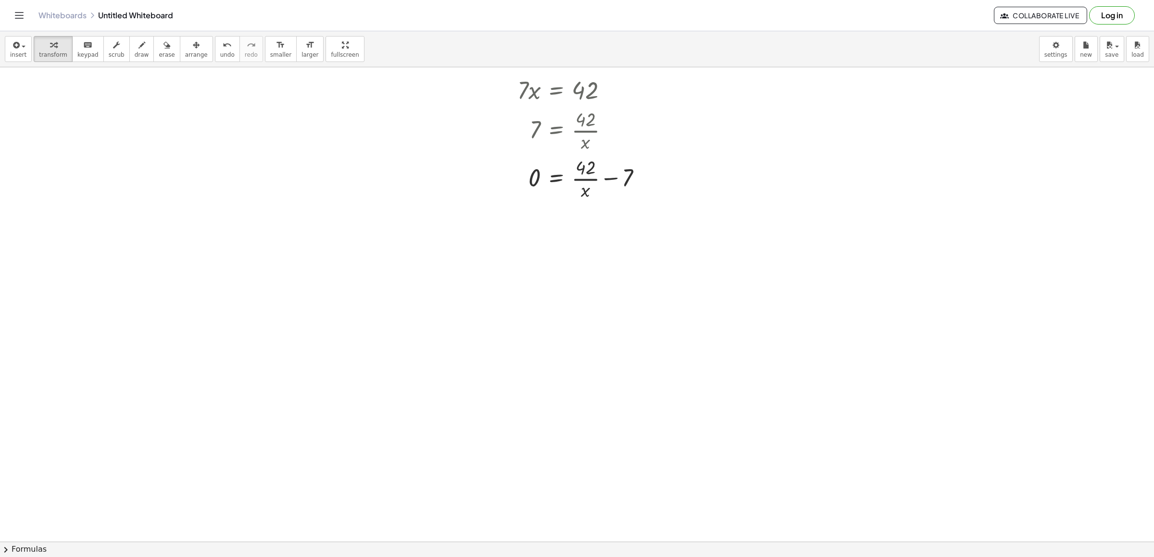
scroll to position [2339, 0]
drag, startPoint x: 495, startPoint y: 319, endPoint x: 337, endPoint y: 330, distance: 158.6
drag, startPoint x: 486, startPoint y: 378, endPoint x: 496, endPoint y: 387, distance: 13.3
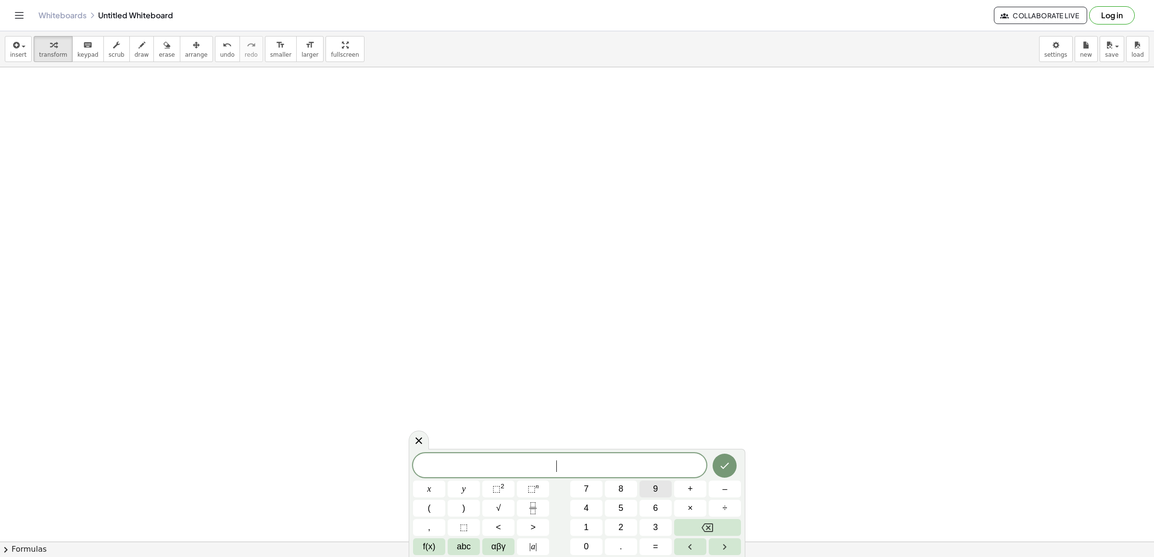
click at [650, 491] on button "9" at bounding box center [656, 489] width 32 height 17
click at [414, 487] on div "9 x y ⬚ 2 ⬚ n 7 8 9 + – ( ) √ 4 5 6 × ÷ , ⬚ < > 1 2 3 f(x) abc αβγ | a | 0 . =" at bounding box center [577, 503] width 337 height 108
click at [431, 491] on button "x" at bounding box center [429, 489] width 32 height 17
click at [684, 485] on button "+" at bounding box center [690, 489] width 32 height 17
click at [612, 527] on button "2" at bounding box center [621, 527] width 32 height 17
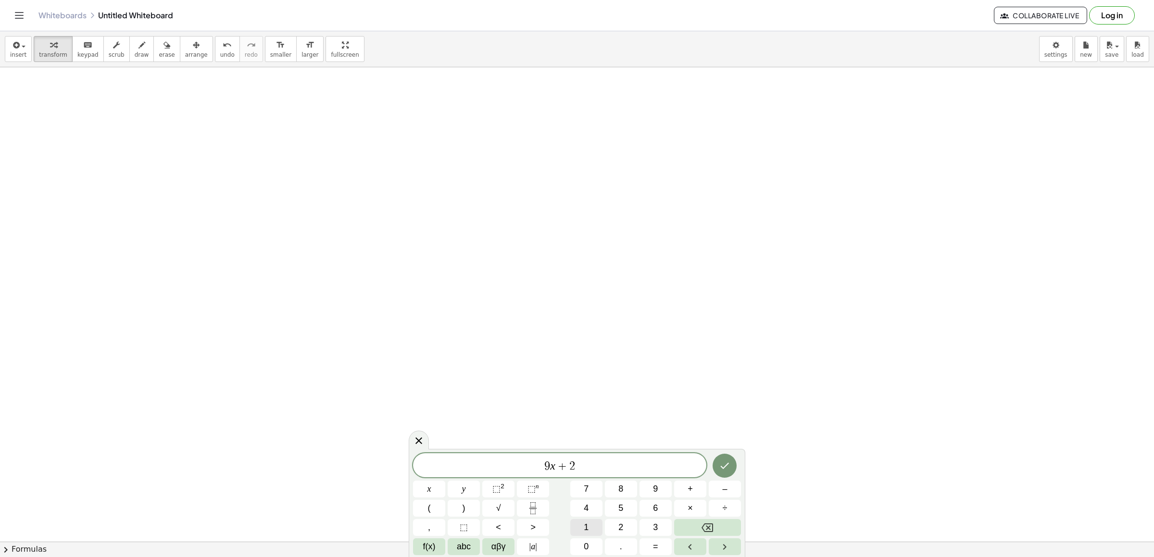
click at [593, 524] on button "1" at bounding box center [586, 527] width 32 height 17
click at [727, 488] on span "–" at bounding box center [724, 489] width 5 height 13
click at [699, 530] on button "Backspace" at bounding box center [707, 527] width 67 height 17
click at [641, 544] on button "=" at bounding box center [656, 547] width 32 height 17
click at [723, 483] on span "–" at bounding box center [724, 489] width 5 height 13
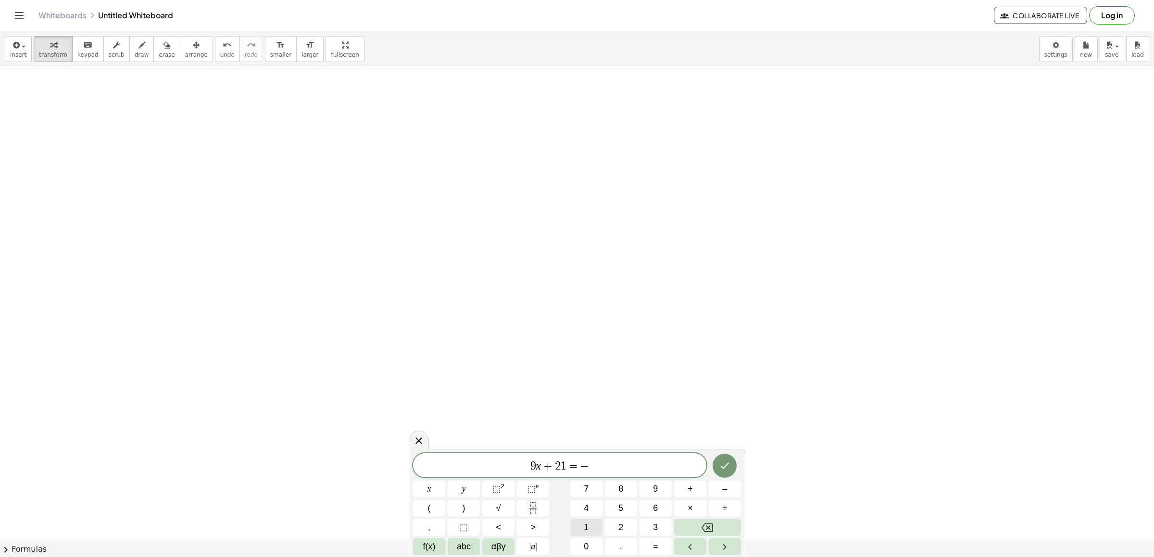
click at [584, 531] on span "1" at bounding box center [586, 527] width 5 height 13
click at [619, 509] on span "5" at bounding box center [621, 508] width 5 height 13
click at [733, 467] on button "Done" at bounding box center [725, 466] width 24 height 24
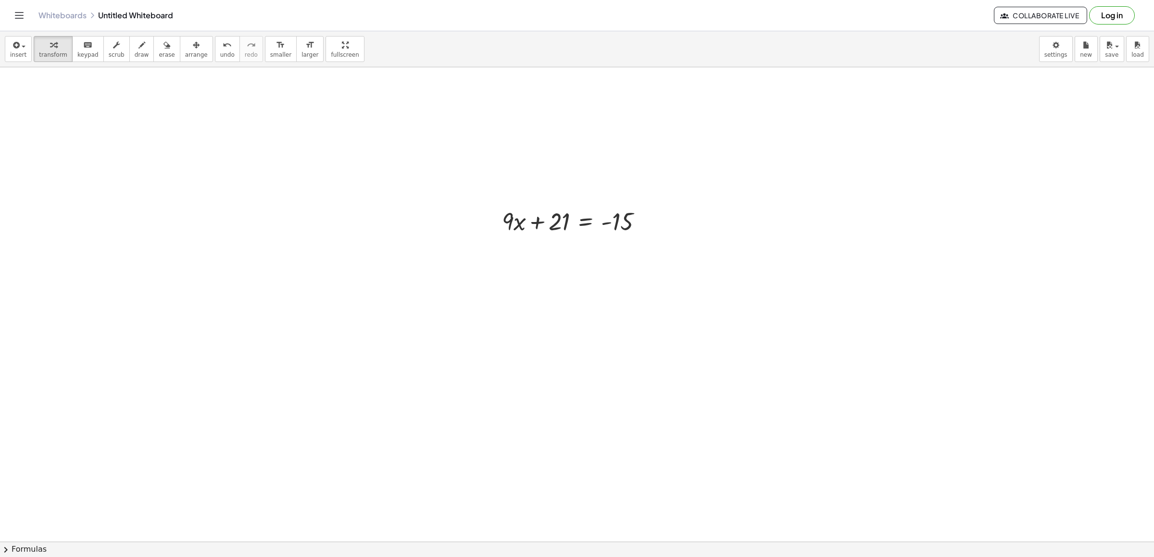
scroll to position [2730, 0]
drag, startPoint x: 549, startPoint y: 177, endPoint x: 654, endPoint y: 179, distance: 104.9
click at [654, 179] on div at bounding box center [576, 183] width 158 height 33
click at [643, 219] on div at bounding box center [601, 216] width 209 height 33
drag, startPoint x: 547, startPoint y: 247, endPoint x: 620, endPoint y: 272, distance: 77.6
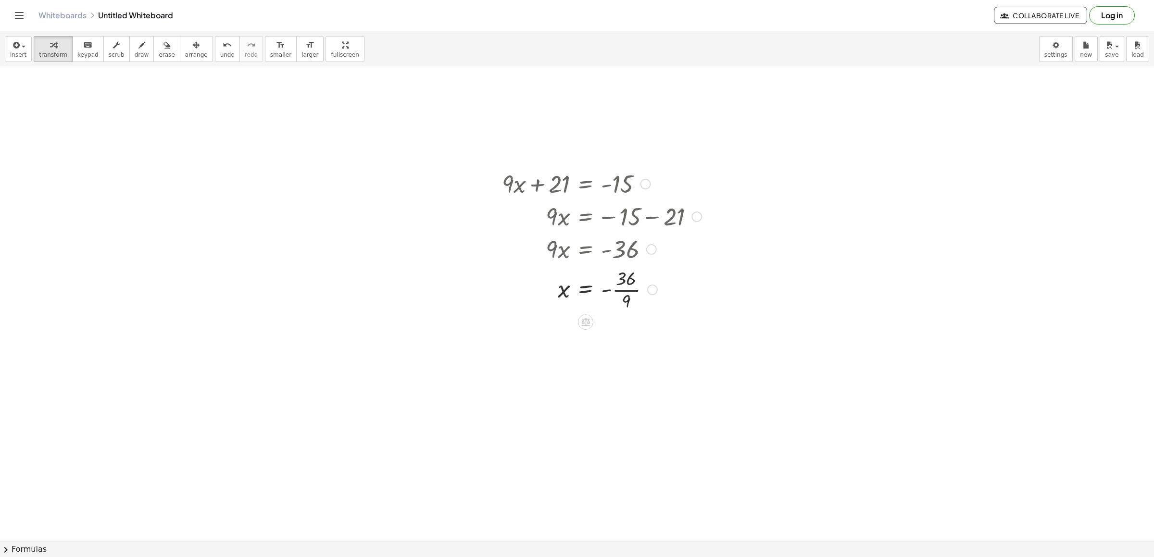
click at [619, 291] on div at bounding box center [601, 289] width 209 height 48
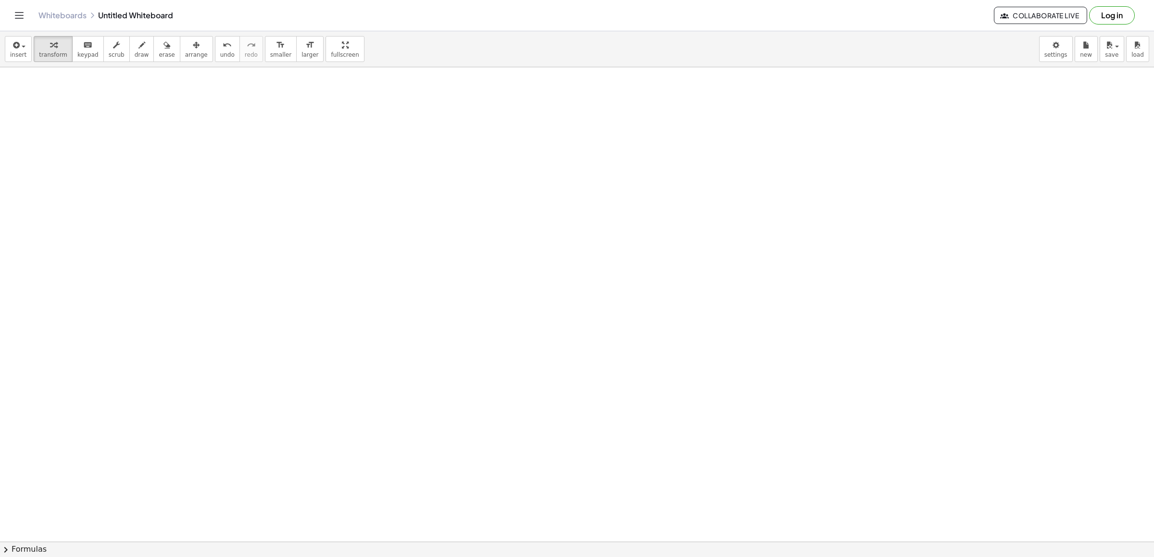
scroll to position [3205, 0]
drag, startPoint x: 637, startPoint y: 179, endPoint x: 489, endPoint y: 556, distance: 404.5
drag, startPoint x: 507, startPoint y: 480, endPoint x: 503, endPoint y: 478, distance: 5.2
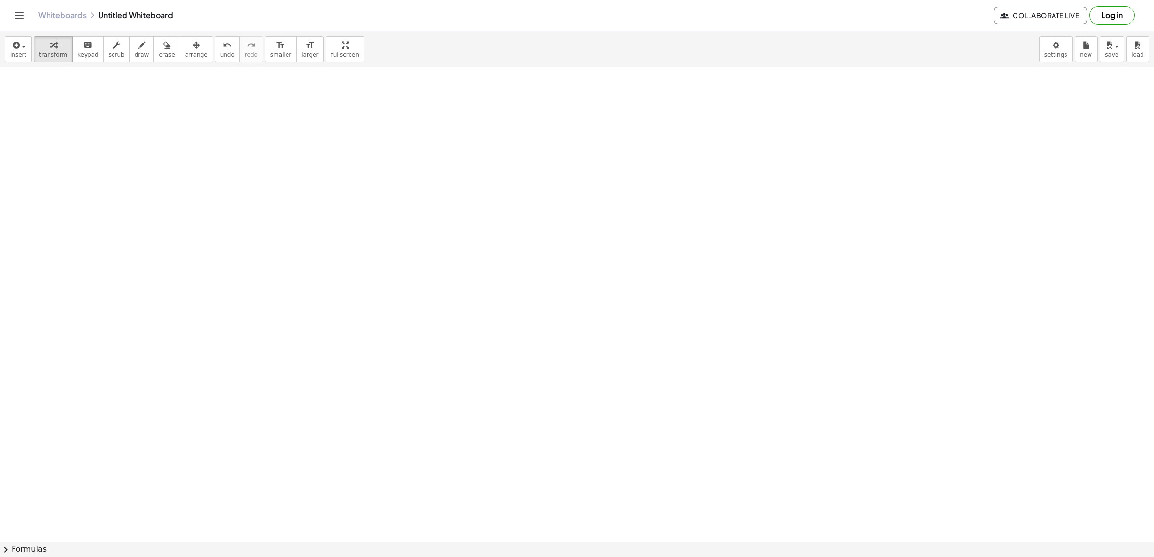
drag, startPoint x: 501, startPoint y: 476, endPoint x: 491, endPoint y: 472, distance: 11.0
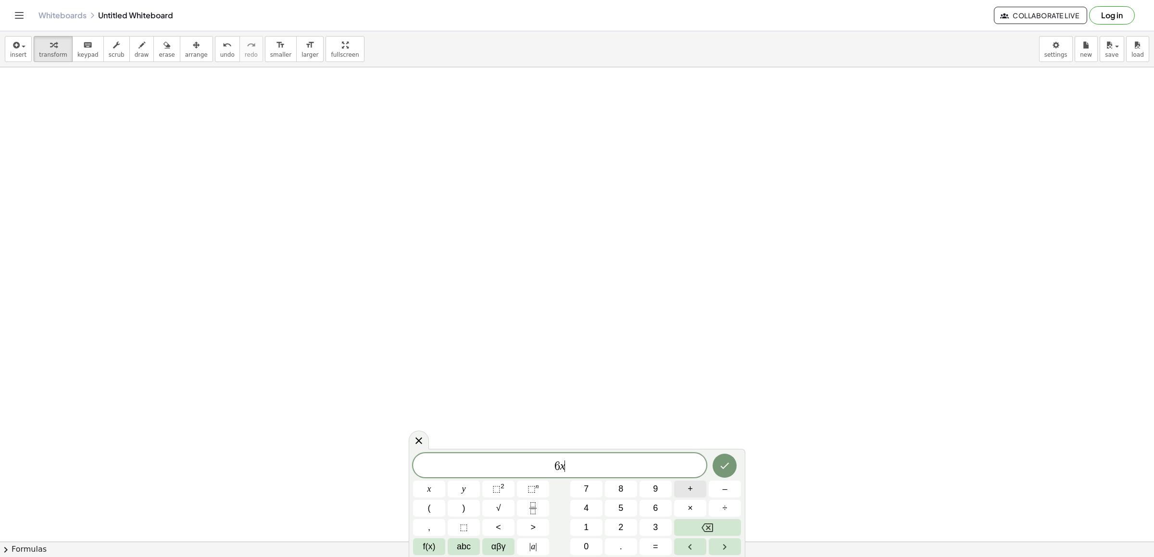
click at [693, 488] on span "+" at bounding box center [690, 489] width 5 height 13
click at [448, 491] on button "y" at bounding box center [464, 489] width 32 height 17
click at [664, 540] on button "=" at bounding box center [656, 547] width 32 height 17
click at [615, 505] on button "5" at bounding box center [621, 508] width 32 height 17
click at [734, 469] on button "Done" at bounding box center [725, 466] width 24 height 24
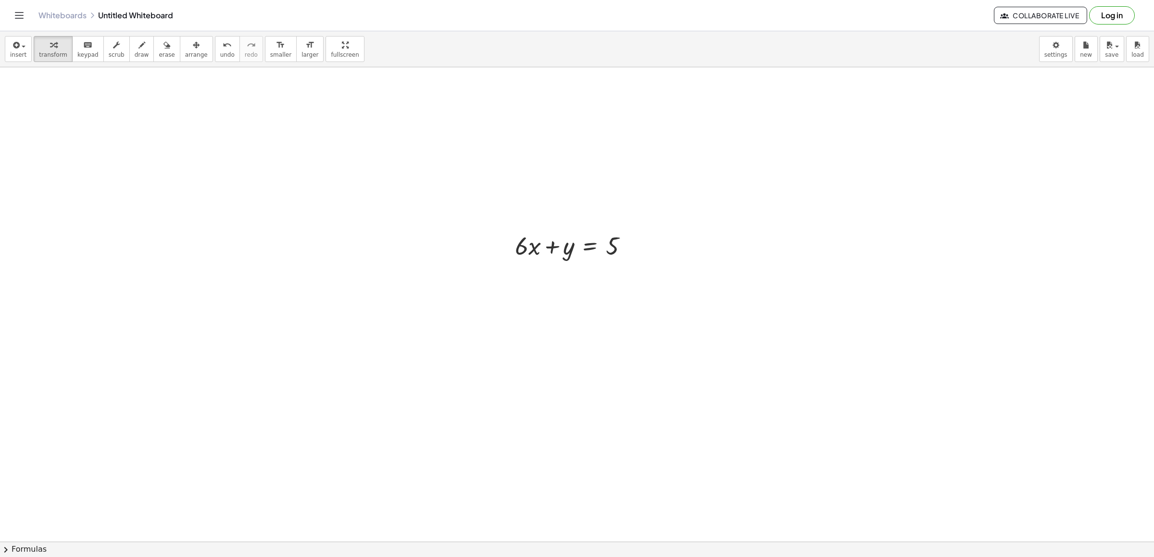
scroll to position [3462, 0]
drag, startPoint x: 518, startPoint y: 227, endPoint x: 652, endPoint y: 242, distance: 134.6
click at [631, 260] on div at bounding box center [599, 259] width 178 height 33
click at [628, 262] on div at bounding box center [599, 259] width 178 height 33
click at [593, 256] on div at bounding box center [599, 259] width 178 height 33
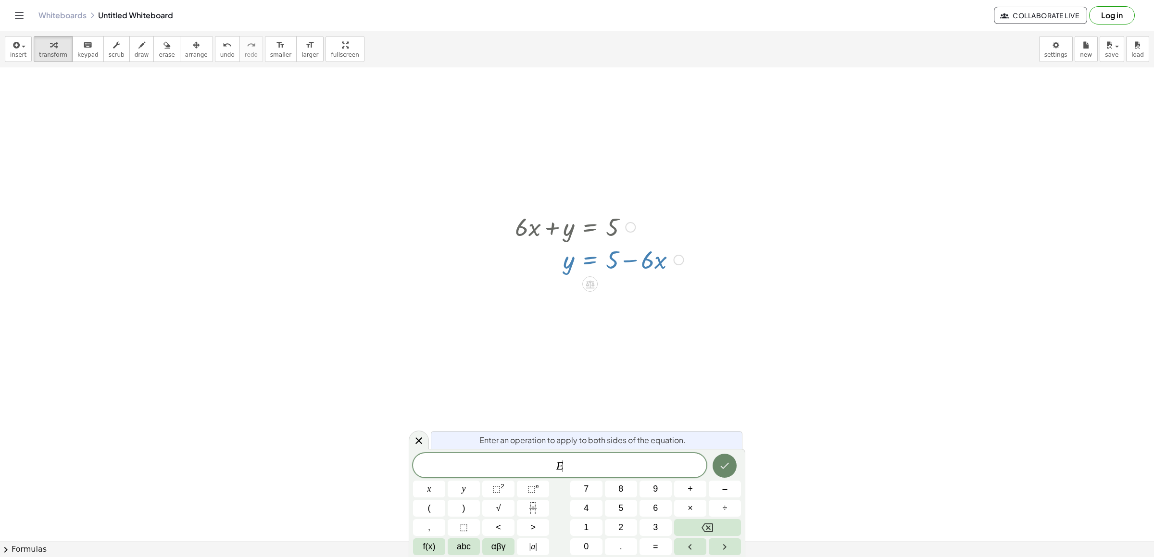
click at [720, 471] on icon "Done" at bounding box center [725, 466] width 12 height 12
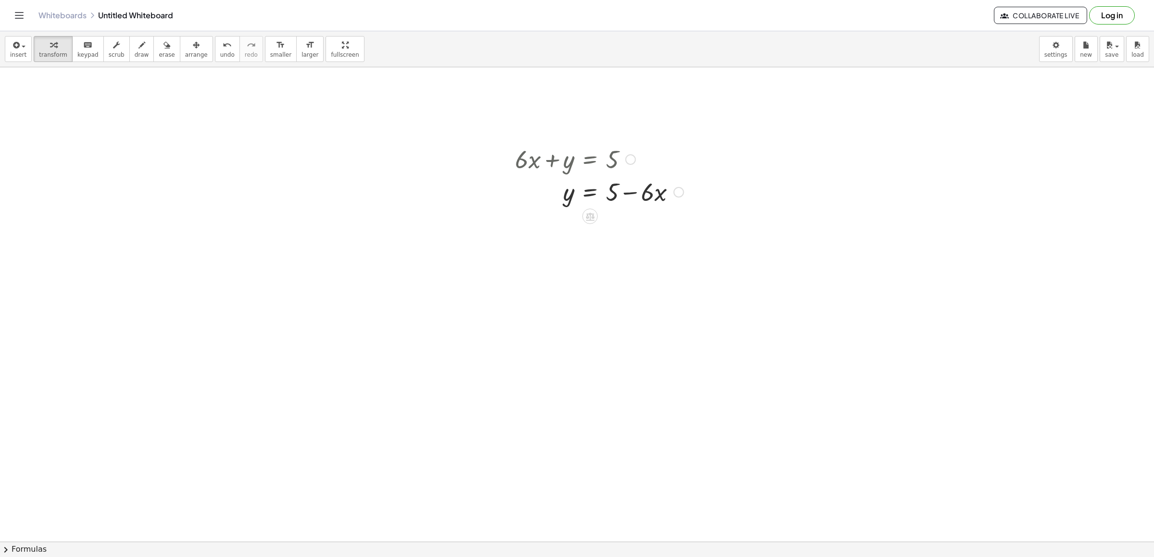
scroll to position [3606, 0]
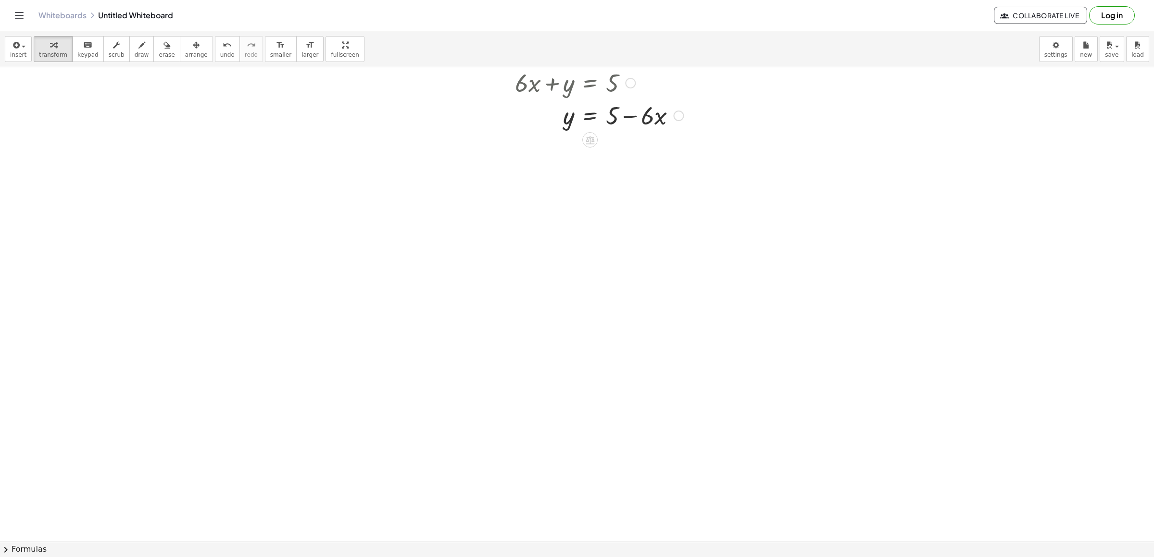
drag, startPoint x: 126, startPoint y: 238, endPoint x: 531, endPoint y: 469, distance: 466.4
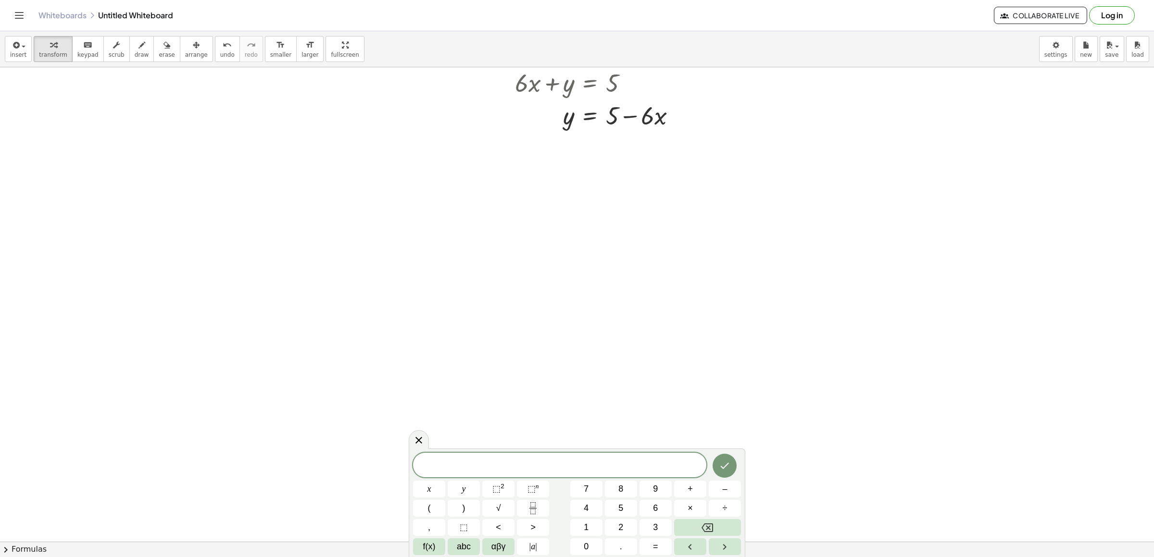
click at [563, 509] on div "x y ⬚ 2 ⬚ n 7 8 9 + – ( ) √ 4 5 6 × ÷ , ⬚ < > 1 2 3 f(x) abc αβγ | a | 0 . =" at bounding box center [577, 504] width 328 height 102
click at [572, 455] on div "​" at bounding box center [559, 466] width 293 height 24
click at [586, 480] on div "x y ⬚ 2 ⬚ n 7 8 9 + – ( ) √ 4 5 6 × ÷ , ⬚ < > 1 2 3 f(x) abc αβγ | a | 0 . =" at bounding box center [577, 504] width 328 height 102
click at [589, 483] on span "7" at bounding box center [586, 489] width 5 height 13
click at [421, 490] on button "x" at bounding box center [429, 489] width 32 height 17
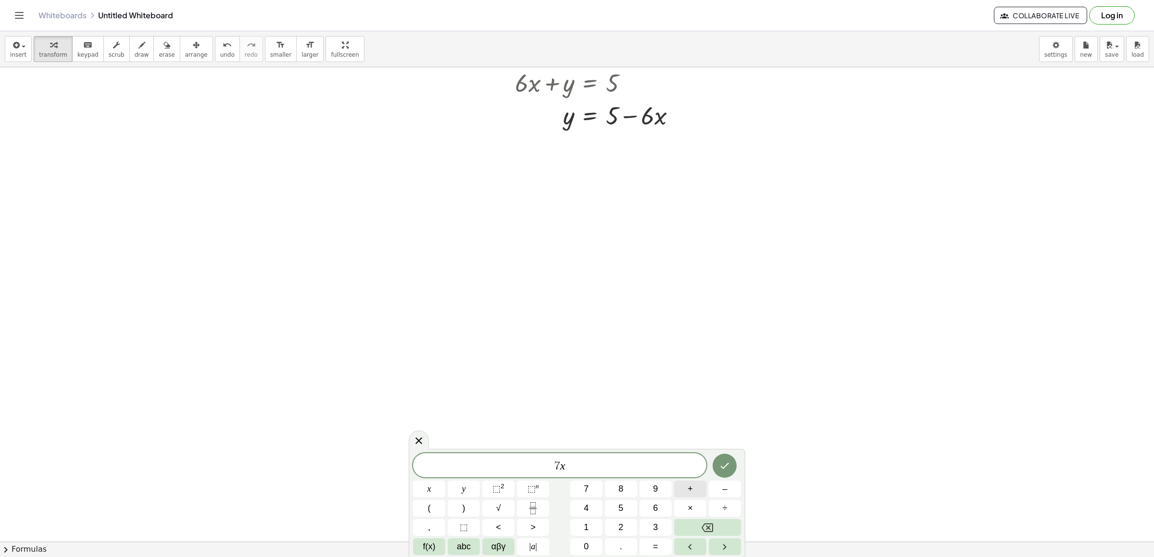
click at [686, 491] on button "+" at bounding box center [690, 489] width 32 height 17
click at [469, 485] on button "y" at bounding box center [464, 489] width 32 height 17
click at [668, 551] on button "=" at bounding box center [656, 547] width 32 height 17
click at [724, 493] on span "–" at bounding box center [724, 489] width 5 height 13
click at [616, 503] on button "5" at bounding box center [621, 508] width 32 height 17
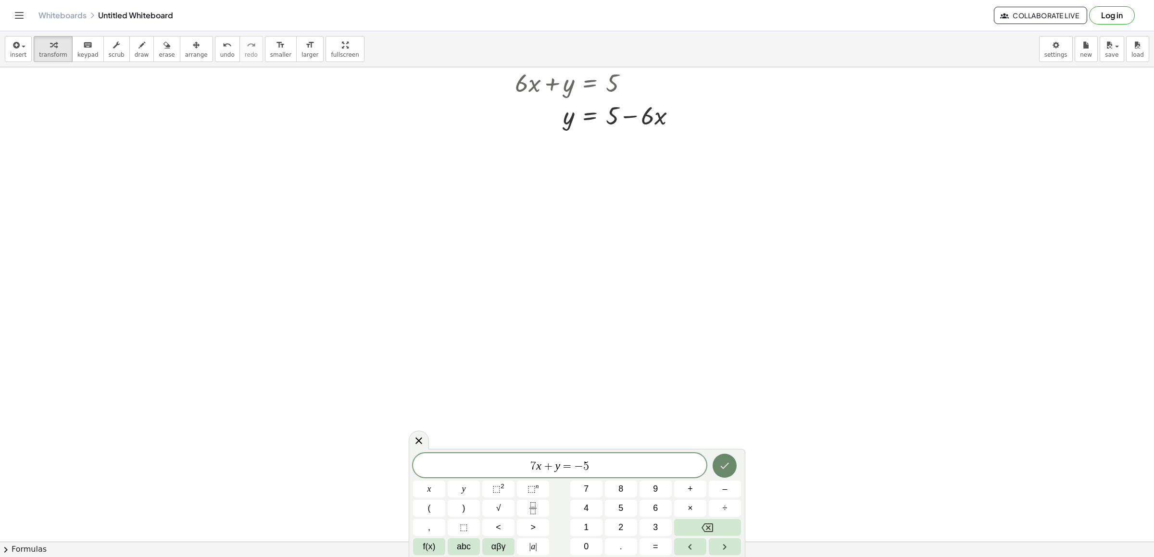
click at [716, 469] on button "Done" at bounding box center [725, 466] width 24 height 24
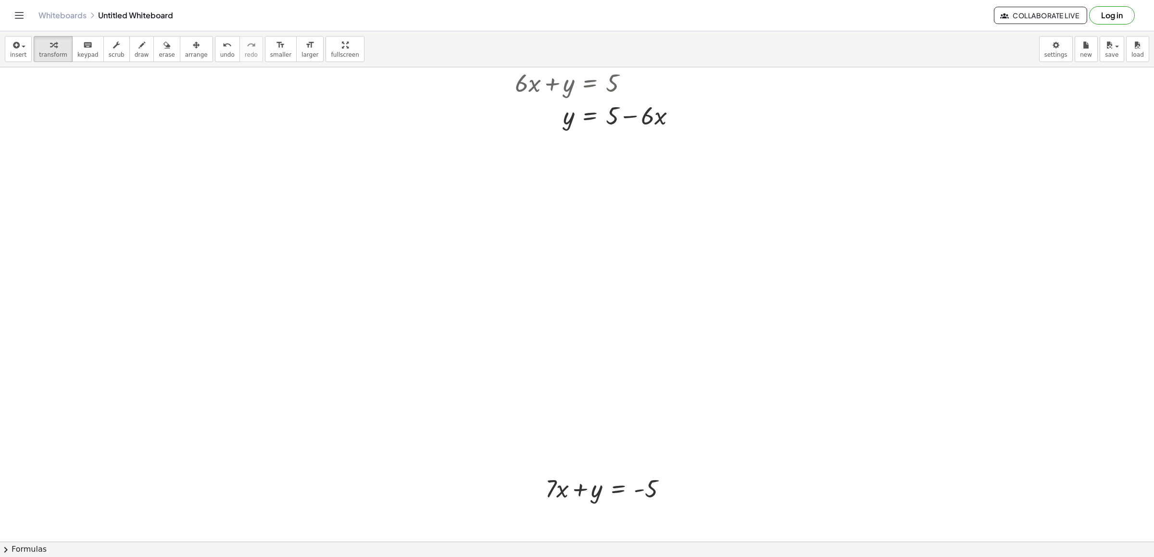
drag, startPoint x: 633, startPoint y: 433, endPoint x: 628, endPoint y: 423, distance: 12.1
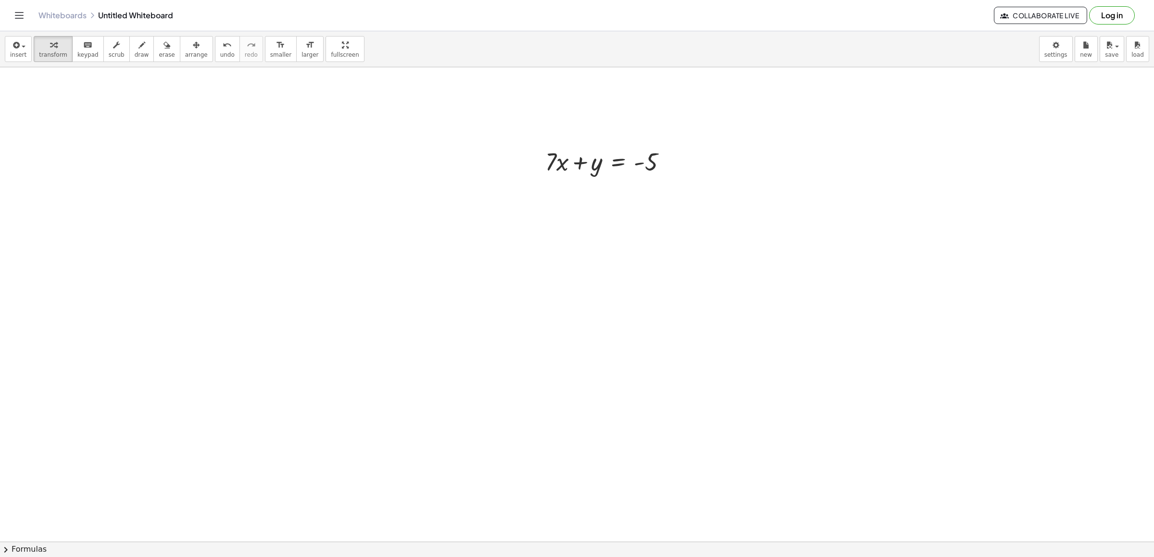
scroll to position [3936, 0]
drag, startPoint x: 552, startPoint y: 155, endPoint x: 628, endPoint y: 205, distance: 91.0
drag, startPoint x: 548, startPoint y: 159, endPoint x: 656, endPoint y: 176, distance: 108.6
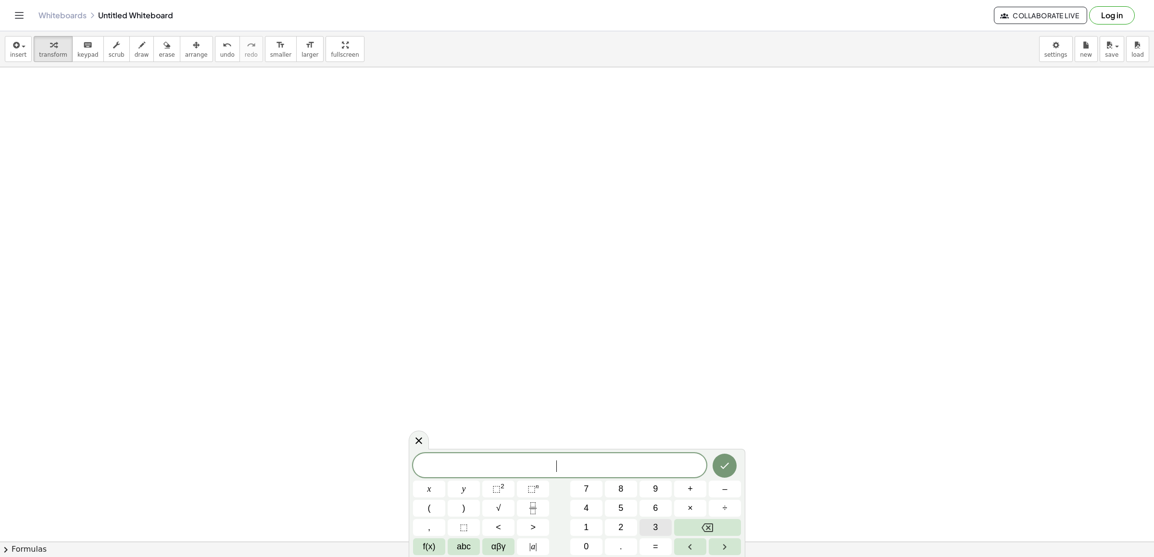
click at [658, 524] on button "3" at bounding box center [656, 527] width 32 height 17
click at [464, 491] on span "y" at bounding box center [464, 489] width 4 height 13
click at [723, 489] on span "–" at bounding box center [724, 489] width 5 height 13
click at [599, 527] on button "1" at bounding box center [586, 527] width 32 height 17
click at [620, 514] on span "5" at bounding box center [621, 508] width 5 height 13
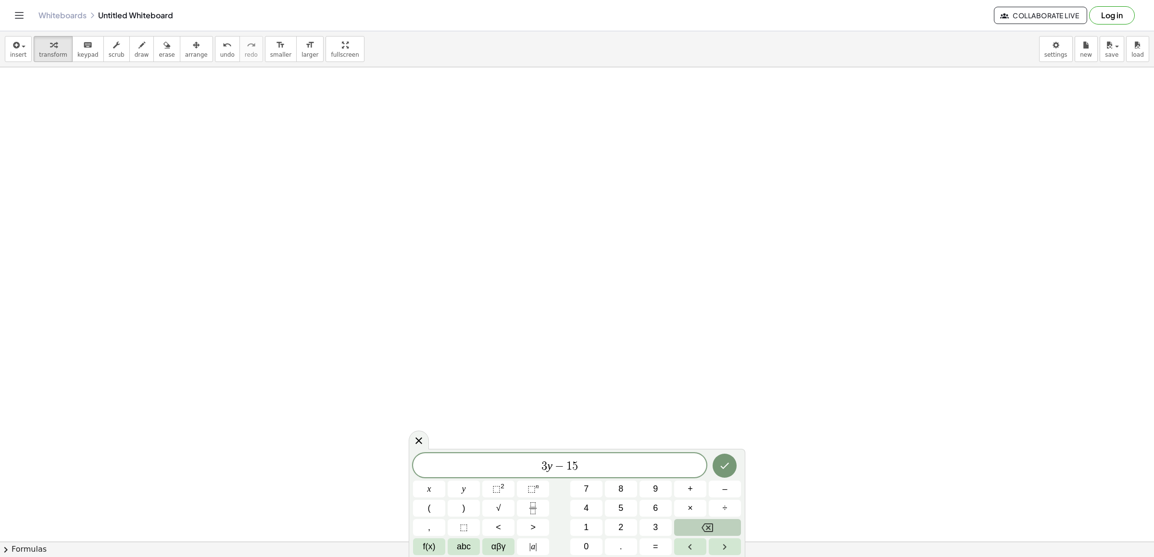
click at [720, 530] on button "Backspace" at bounding box center [707, 527] width 67 height 17
click at [621, 526] on span "2" at bounding box center [621, 527] width 5 height 13
click at [654, 547] on span "=" at bounding box center [655, 547] width 5 height 13
click at [594, 525] on button "1" at bounding box center [586, 527] width 32 height 17
click at [616, 510] on button "5" at bounding box center [621, 508] width 32 height 17
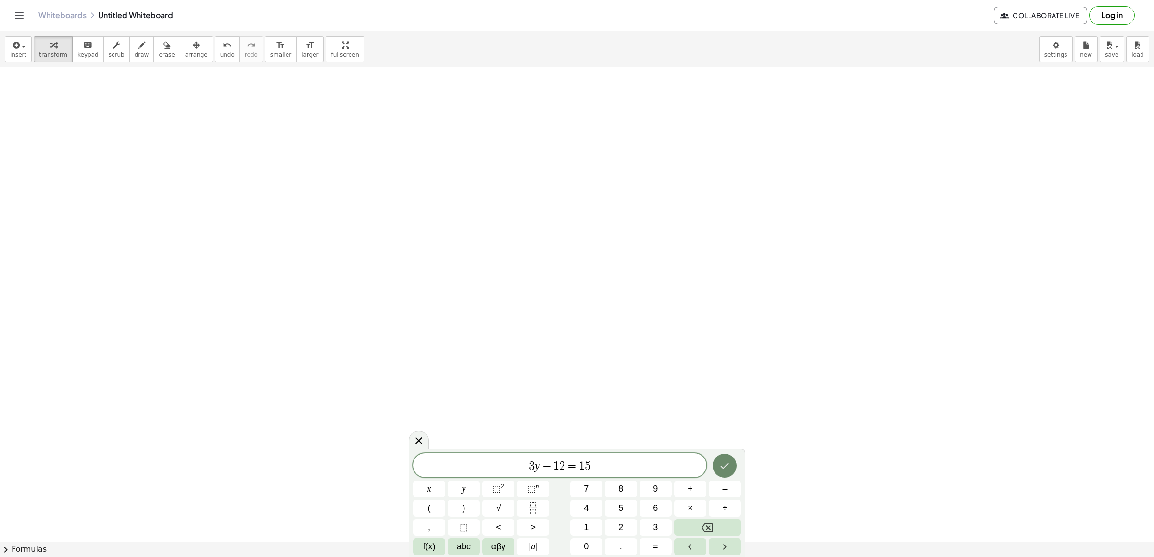
click at [720, 466] on icon "Done" at bounding box center [725, 466] width 12 height 12
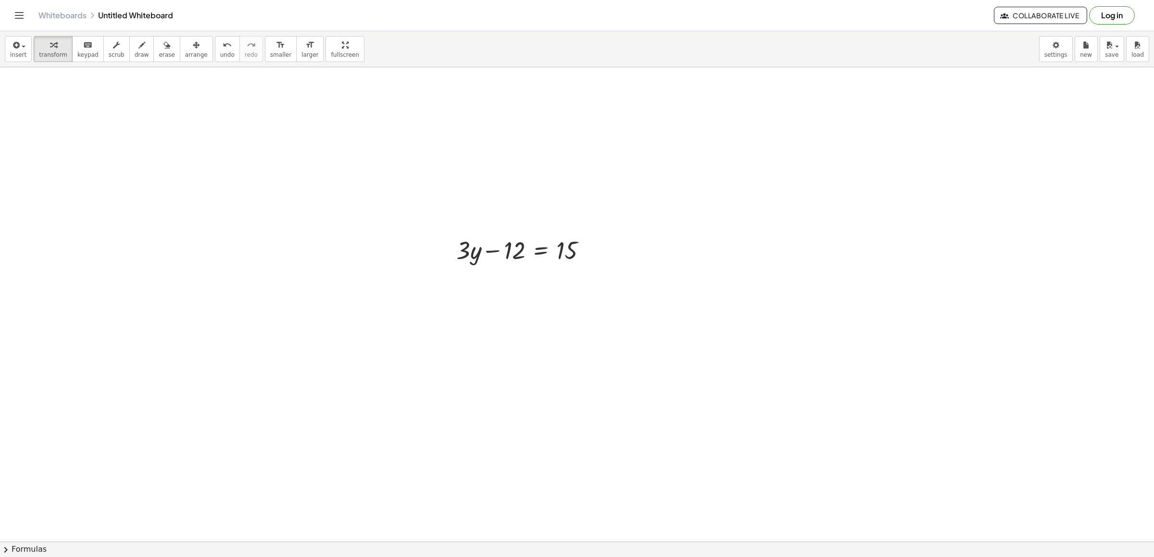
scroll to position [4554, 0]
drag, startPoint x: 457, startPoint y: 260, endPoint x: 576, endPoint y: 273, distance: 119.5
drag, startPoint x: 466, startPoint y: 313, endPoint x: 566, endPoint y: 325, distance: 100.2
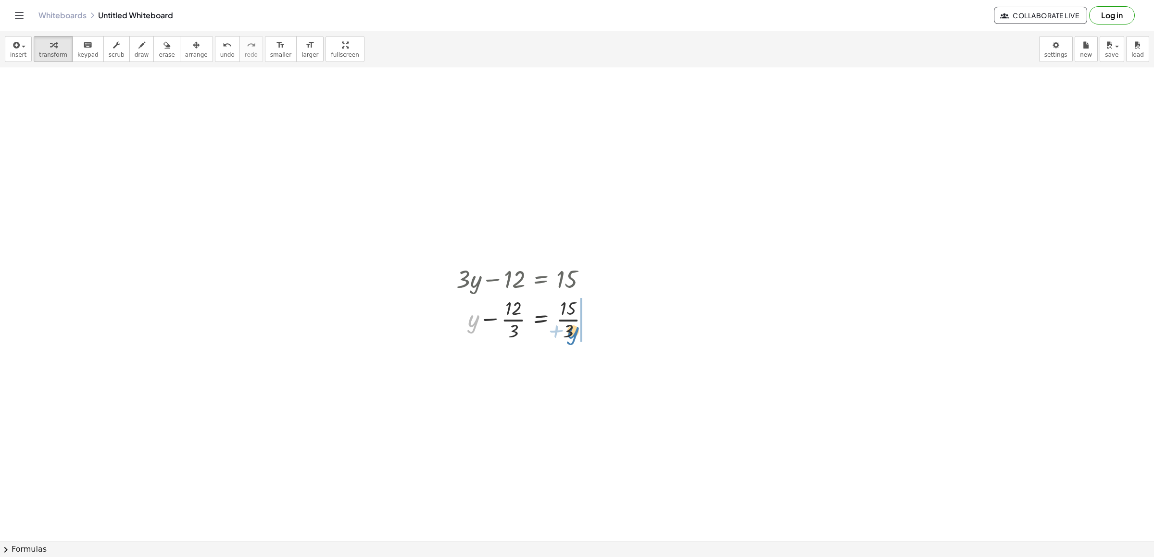
click at [566, 325] on div at bounding box center [527, 319] width 151 height 48
click at [599, 360] on div at bounding box center [544, 367] width 184 height 48
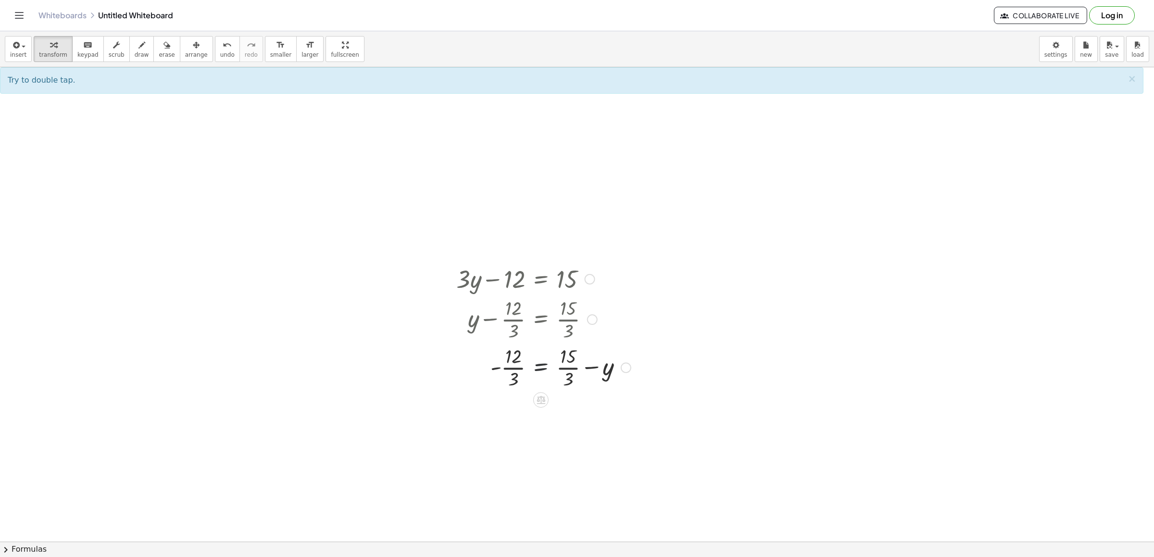
drag, startPoint x: 542, startPoint y: 361, endPoint x: 498, endPoint y: 309, distance: 68.0
click at [540, 361] on div at bounding box center [544, 367] width 184 height 48
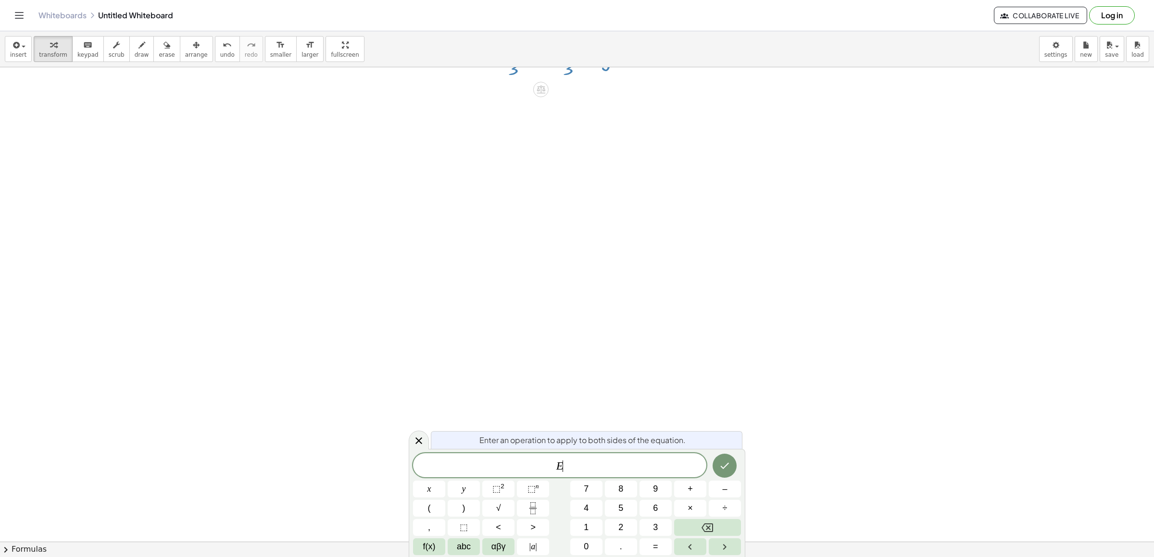
scroll to position [4884, 0]
click at [689, 534] on button "Backspace" at bounding box center [707, 527] width 67 height 17
click at [647, 548] on button "=" at bounding box center [656, 547] width 32 height 17
click at [716, 456] on button "Done" at bounding box center [725, 466] width 24 height 24
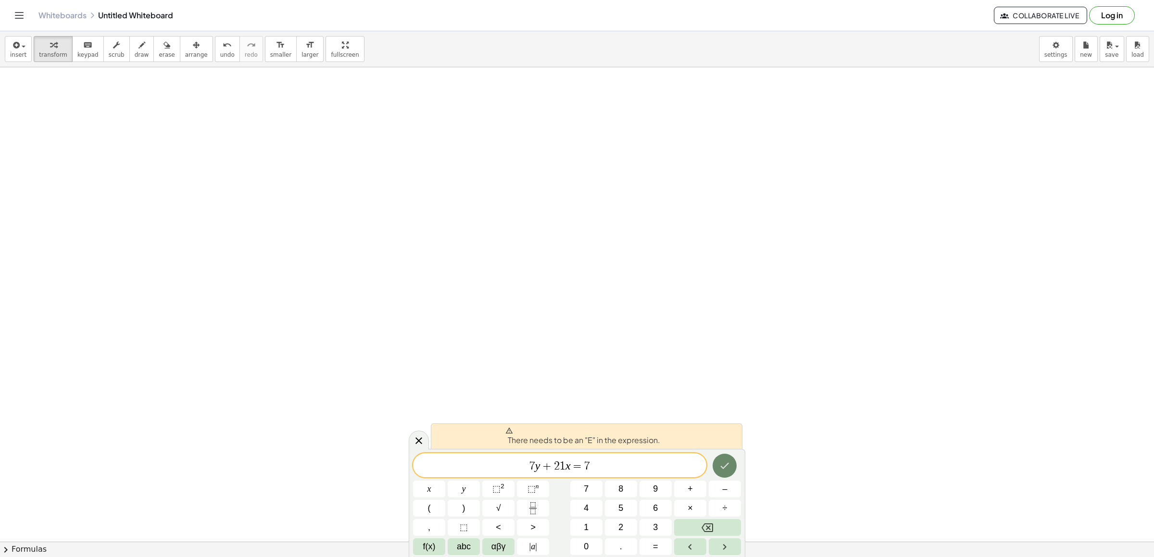
click at [733, 472] on button "Done" at bounding box center [725, 466] width 24 height 24
click at [733, 468] on button "Done" at bounding box center [725, 466] width 24 height 24
click at [729, 456] on button "Done" at bounding box center [725, 466] width 24 height 24
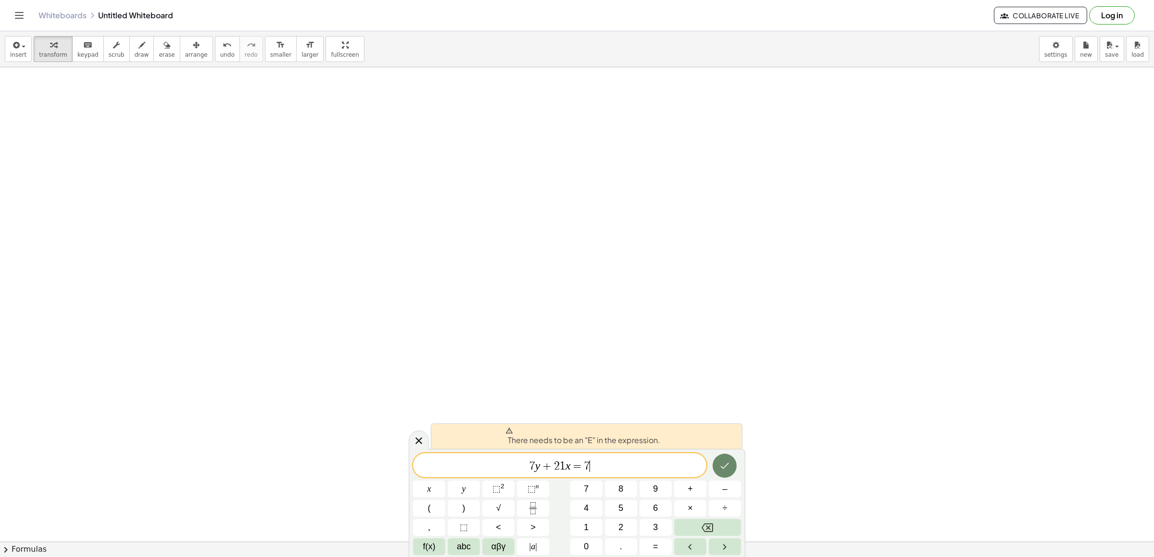
click at [729, 456] on button "Done" at bounding box center [725, 466] width 24 height 24
click at [416, 452] on div "There needs to be an "E" in the expression. 7 y + 2 1 x = 7 x y ⬚ 2 ⬚ n 7 8 9 +…" at bounding box center [577, 503] width 337 height 108
click at [415, 439] on icon at bounding box center [419, 441] width 12 height 12
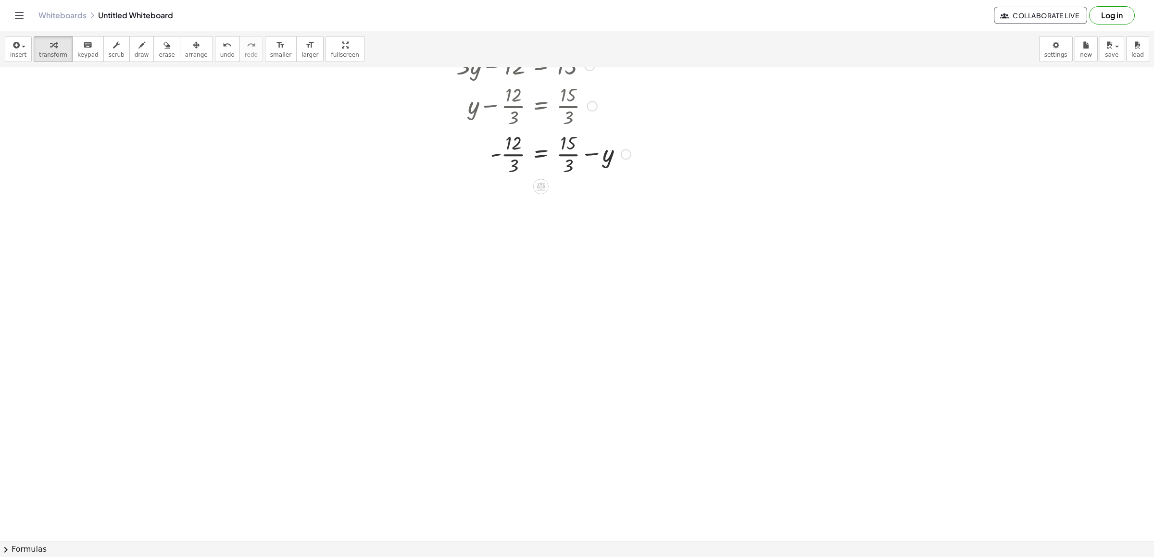
scroll to position [4740, 0]
drag, startPoint x: 439, startPoint y: 437, endPoint x: 448, endPoint y: 441, distance: 9.3
drag, startPoint x: 471, startPoint y: 448, endPoint x: 468, endPoint y: 456, distance: 8.7
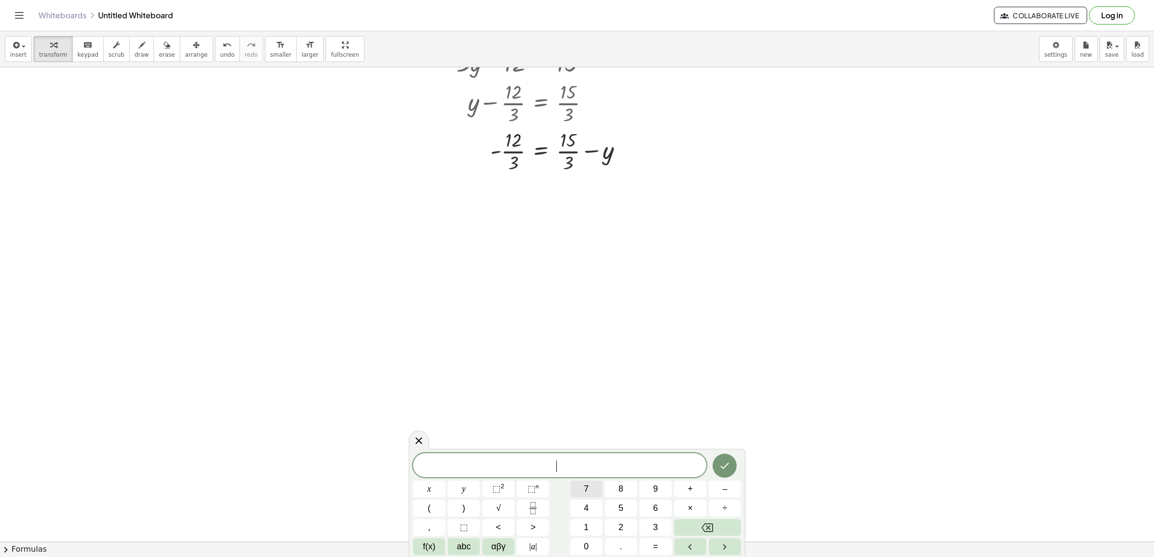
click at [577, 490] on button "7" at bounding box center [586, 489] width 32 height 17
click at [720, 527] on button "Backspace" at bounding box center [707, 527] width 67 height 17
click at [720, 493] on button "–" at bounding box center [725, 489] width 32 height 17
click at [657, 519] on button "3" at bounding box center [656, 527] width 32 height 17
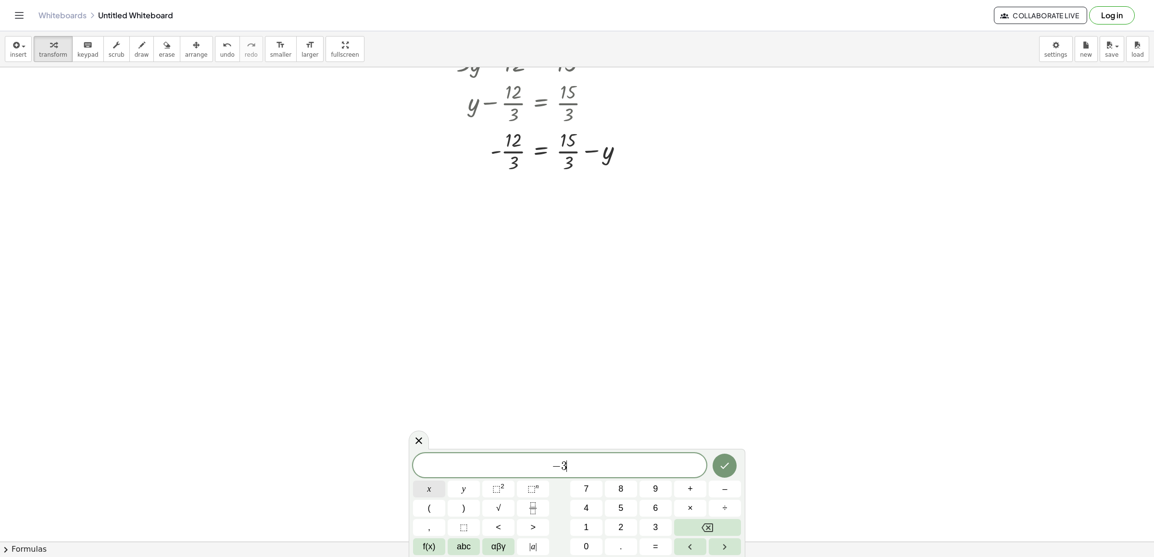
click at [420, 489] on button "x" at bounding box center [429, 489] width 32 height 17
click at [664, 551] on button "=" at bounding box center [656, 547] width 32 height 17
click at [731, 482] on button "–" at bounding box center [725, 489] width 32 height 17
click at [586, 524] on span "1" at bounding box center [586, 527] width 5 height 13
click at [736, 462] on button "Done" at bounding box center [725, 466] width 24 height 24
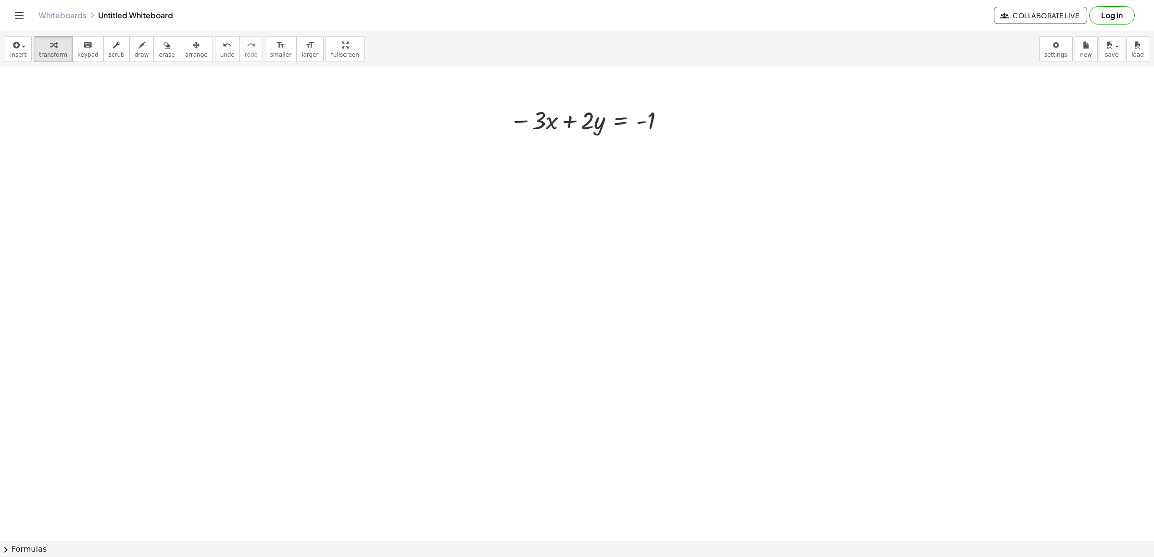
scroll to position [5173, 0]
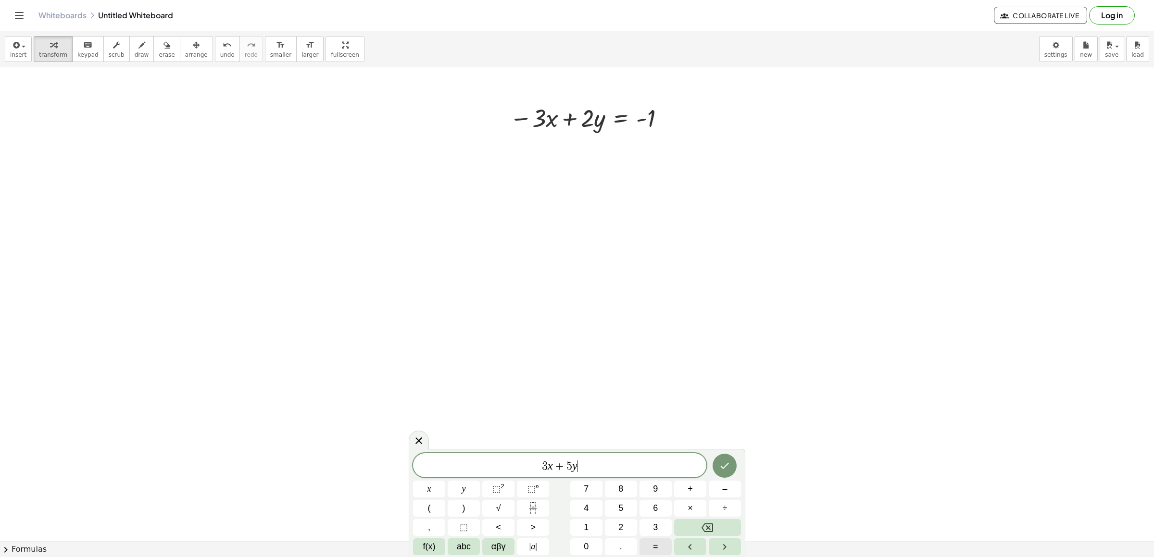
click at [660, 549] on button "=" at bounding box center [656, 547] width 32 height 17
click at [622, 490] on button "8" at bounding box center [621, 489] width 32 height 17
click at [721, 468] on icon "Done" at bounding box center [725, 466] width 12 height 12
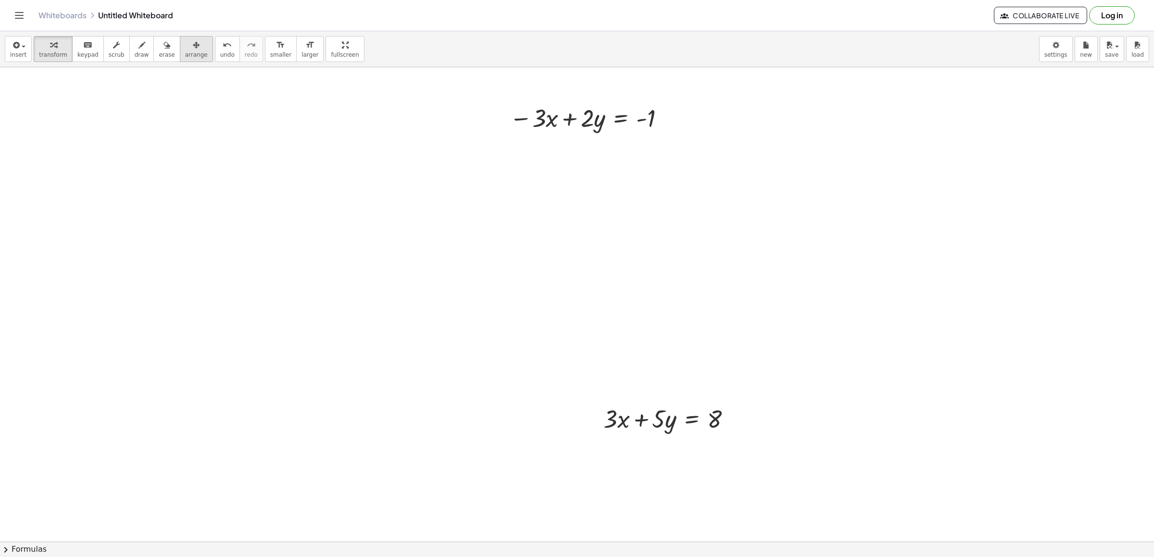
click at [193, 51] on icon "button" at bounding box center [196, 45] width 7 height 12
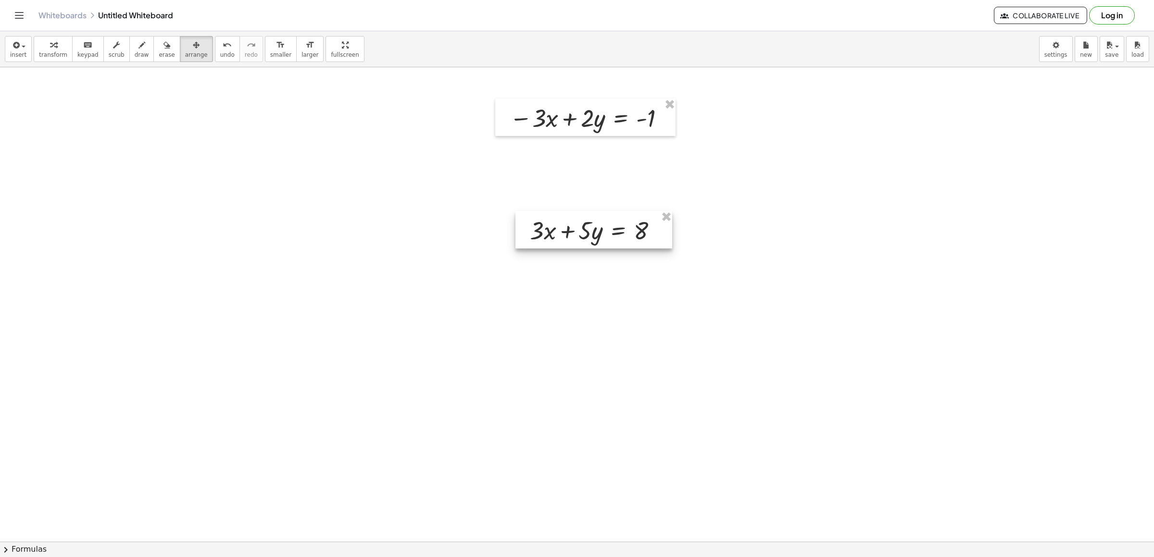
drag, startPoint x: 680, startPoint y: 429, endPoint x: 605, endPoint y: 222, distance: 219.7
click at [605, 227] on div at bounding box center [594, 230] width 157 height 38
drag, startPoint x: 600, startPoint y: 198, endPoint x: 596, endPoint y: 216, distance: 19.1
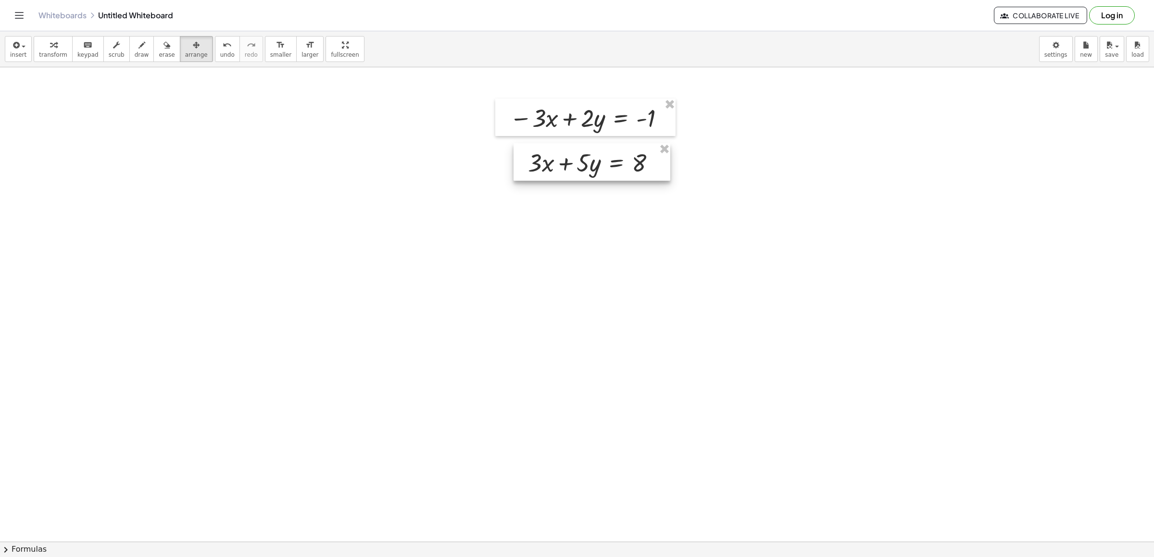
drag, startPoint x: 596, startPoint y: 216, endPoint x: 596, endPoint y: 162, distance: 54.8
click at [596, 162] on div at bounding box center [592, 162] width 157 height 38
drag, startPoint x: 133, startPoint y: 39, endPoint x: 136, endPoint y: 43, distance: 5.5
click at [135, 39] on div "button" at bounding box center [142, 45] width 14 height 12
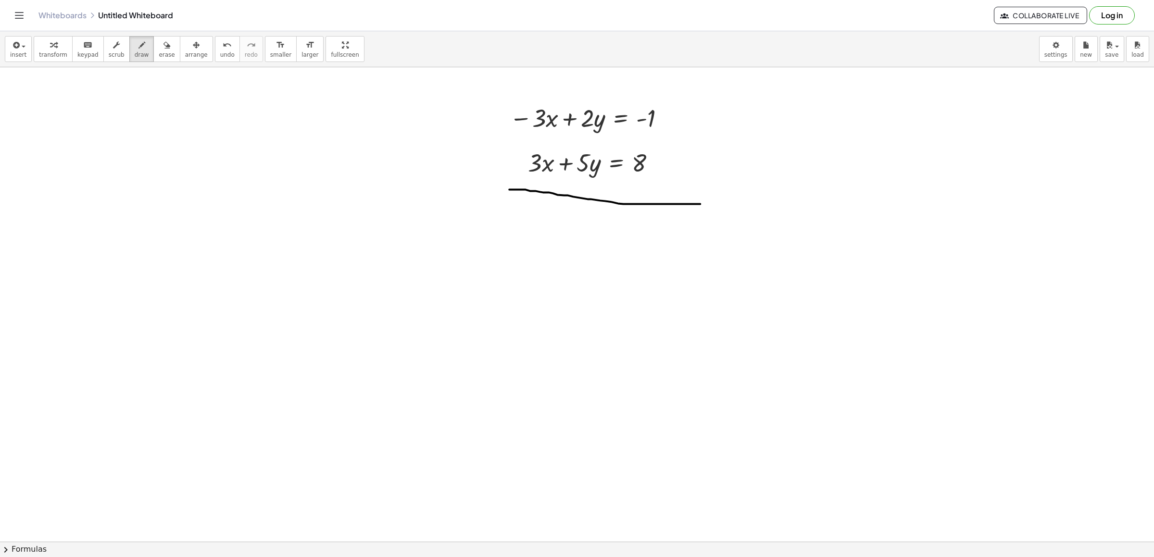
drag, startPoint x: 509, startPoint y: 190, endPoint x: 716, endPoint y: 210, distance: 207.8
drag, startPoint x: 527, startPoint y: 215, endPoint x: 507, endPoint y: 258, distance: 47.3
drag, startPoint x: 518, startPoint y: 240, endPoint x: 539, endPoint y: 268, distance: 35.2
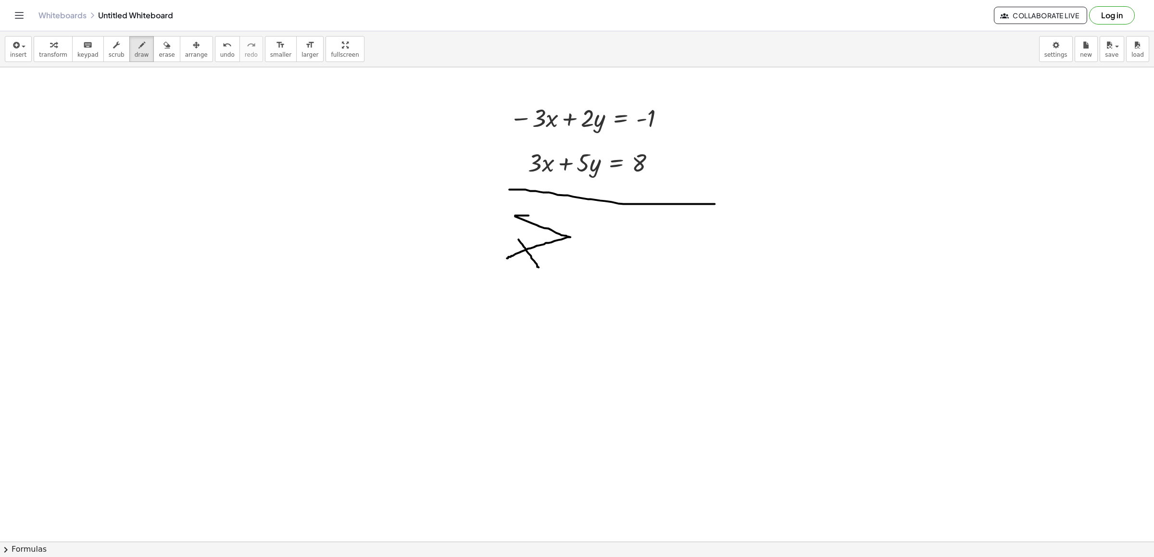
drag, startPoint x: 675, startPoint y: 306, endPoint x: 659, endPoint y: 303, distance: 16.1
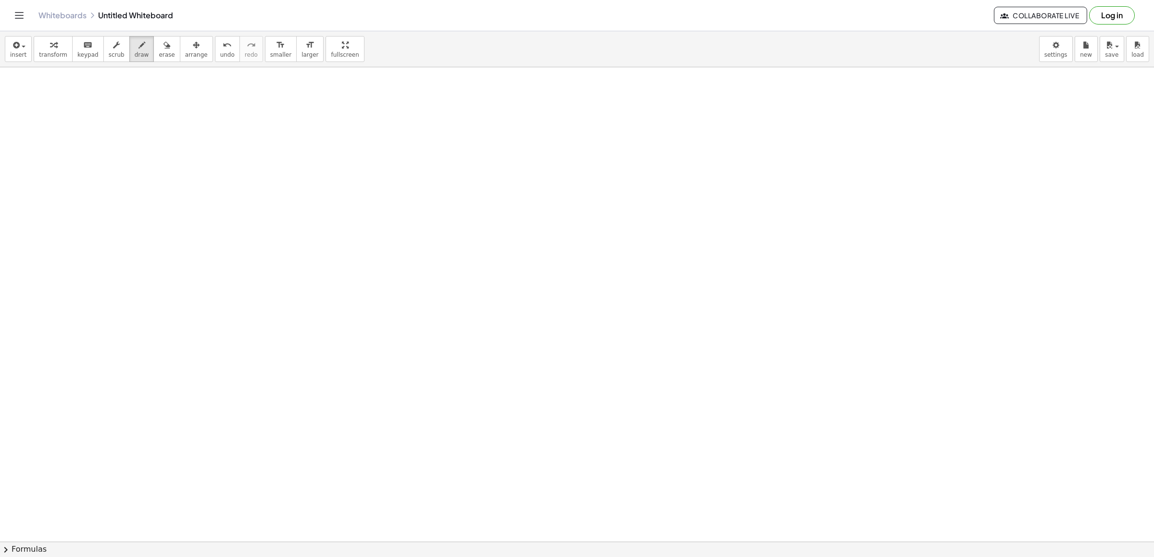
scroll to position [5688, 0]
drag, startPoint x: 403, startPoint y: 424, endPoint x: 411, endPoint y: 423, distance: 8.2
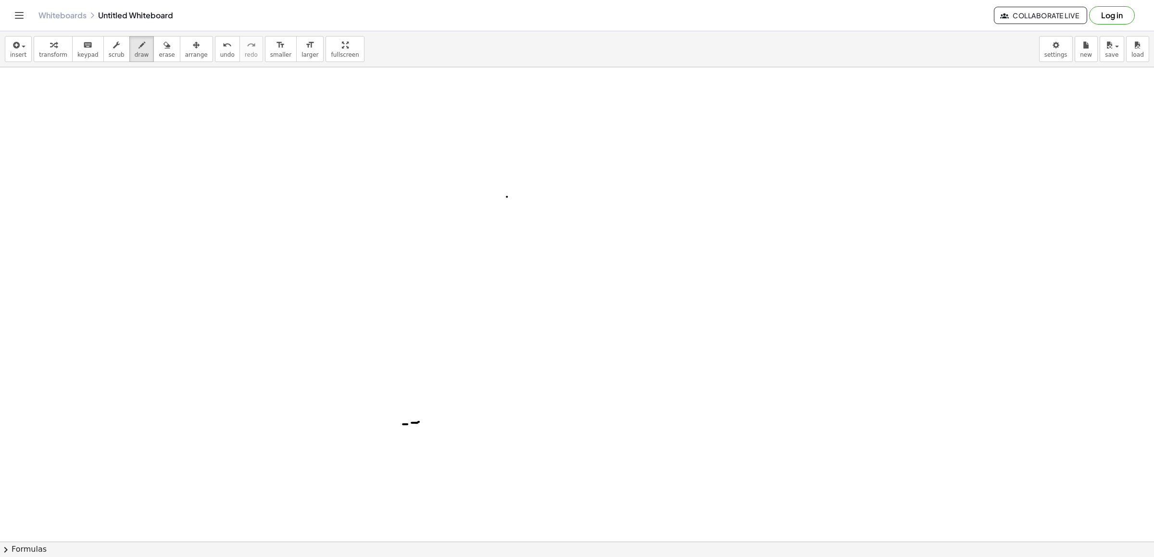
drag, startPoint x: 419, startPoint y: 422, endPoint x: 483, endPoint y: 357, distance: 91.5
click at [334, 107] on div "insert select one: Math Expression Function Text Youtube Video Graphing Geometr…" at bounding box center [577, 294] width 1154 height 526
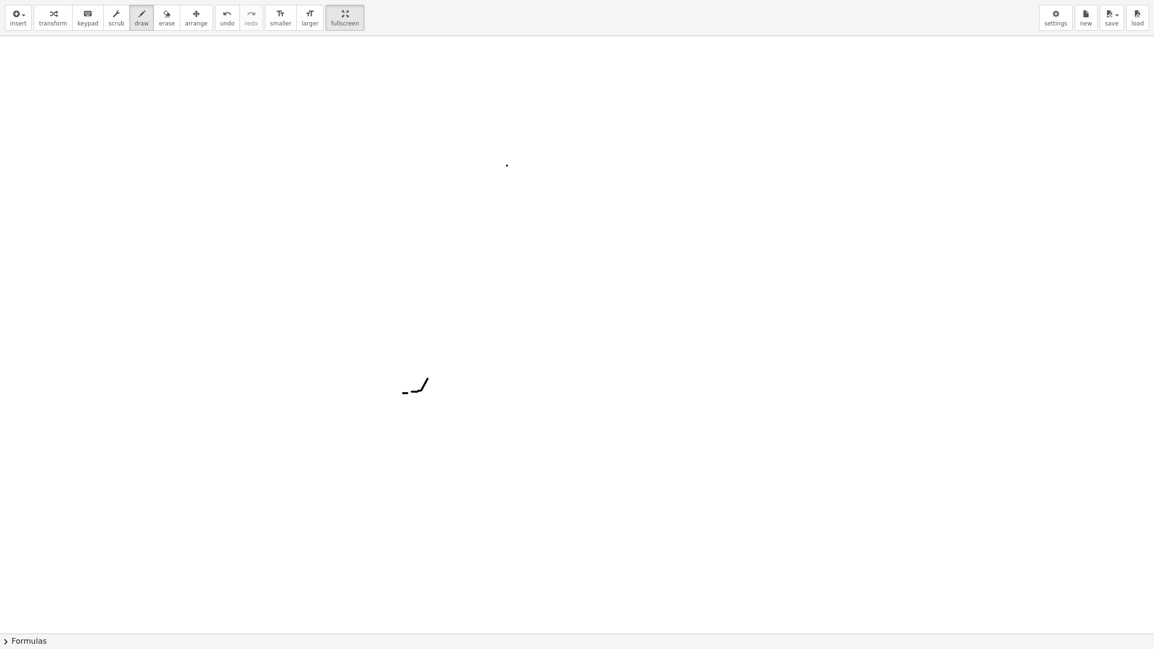
drag, startPoint x: 269, startPoint y: 26, endPoint x: 524, endPoint y: 404, distance: 456.0
click at [270, 26] on span "smaller" at bounding box center [280, 23] width 21 height 7
drag, startPoint x: 570, startPoint y: 480, endPoint x: 588, endPoint y: 444, distance: 40.0
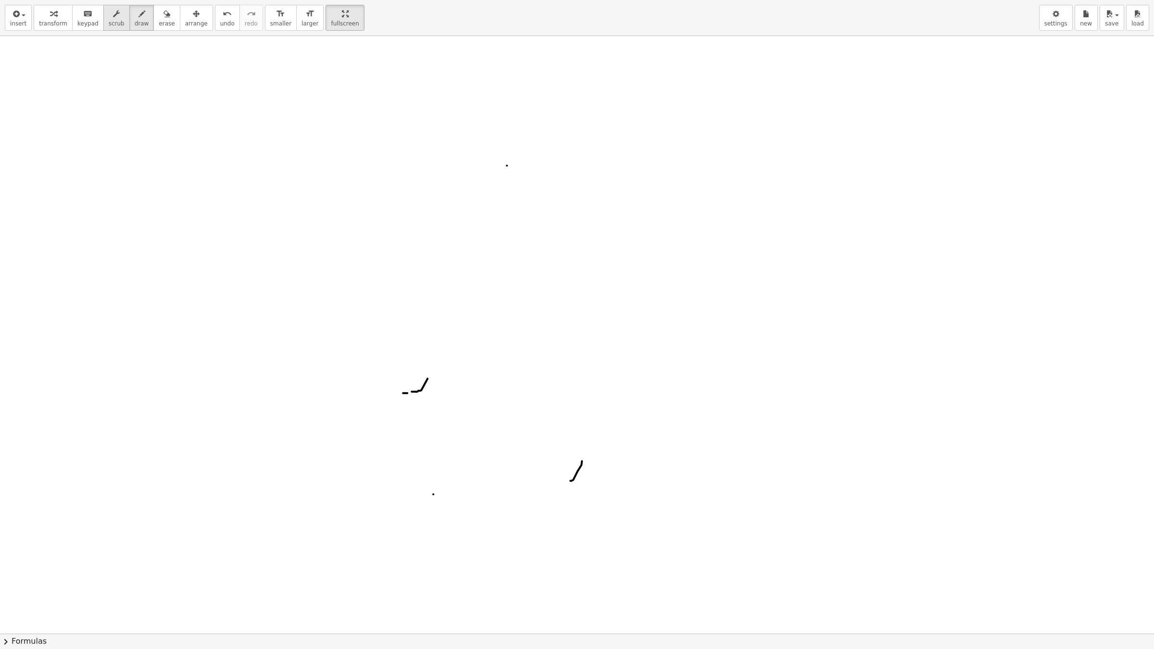
click at [109, 21] on span "scrub" at bounding box center [117, 23] width 16 height 7
click at [88, 26] on span "keypad" at bounding box center [87, 23] width 21 height 7
drag, startPoint x: 459, startPoint y: 526, endPoint x: 466, endPoint y: 487, distance: 39.6
drag, startPoint x: 466, startPoint y: 480, endPoint x: 449, endPoint y: 472, distance: 19.1
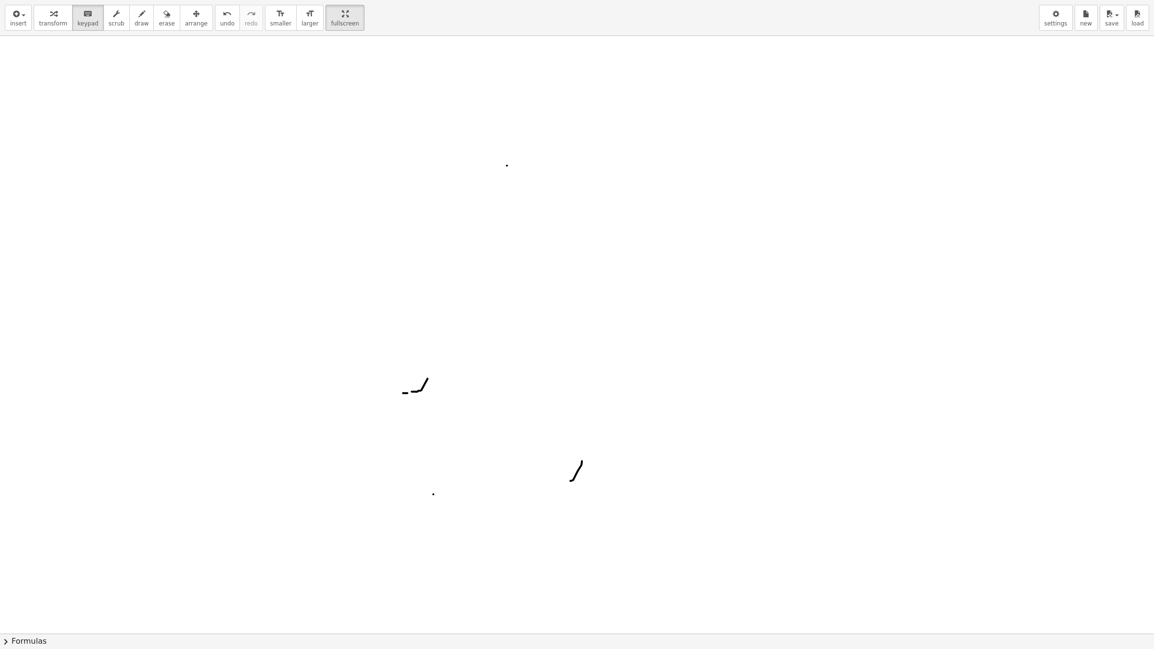
click at [57, 15] on div "button" at bounding box center [53, 14] width 28 height 12
click at [58, 18] on div "button" at bounding box center [53, 14] width 28 height 12
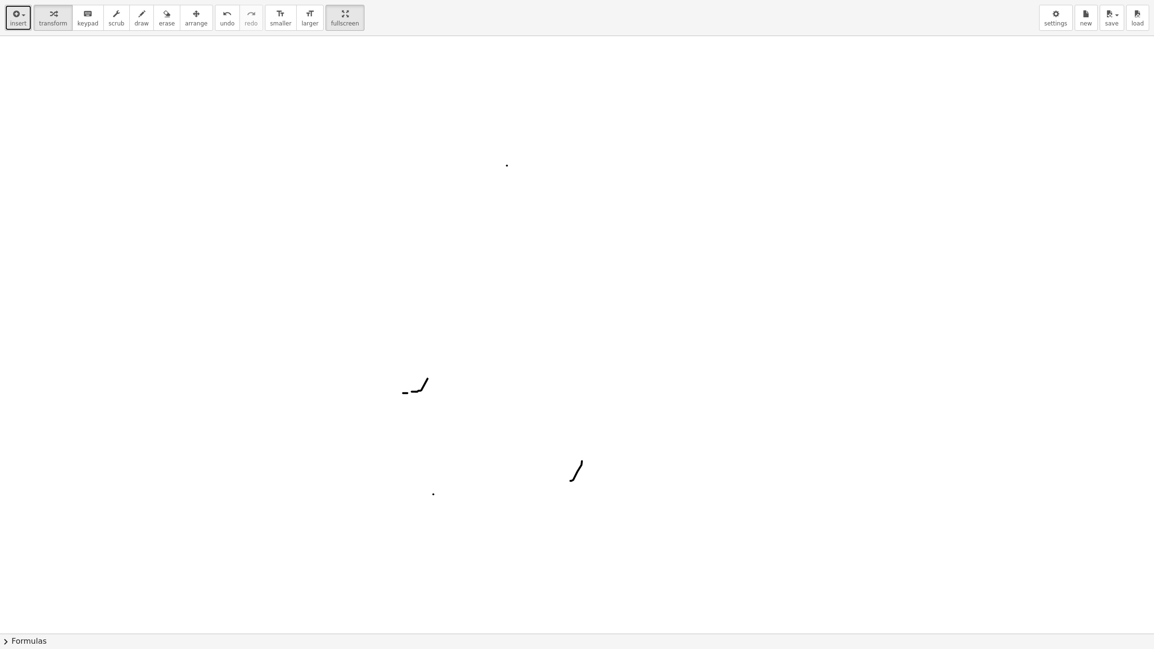
click at [25, 29] on button "insert" at bounding box center [18, 18] width 27 height 26
drag, startPoint x: 511, startPoint y: 330, endPoint x: 517, endPoint y: 325, distance: 8.2
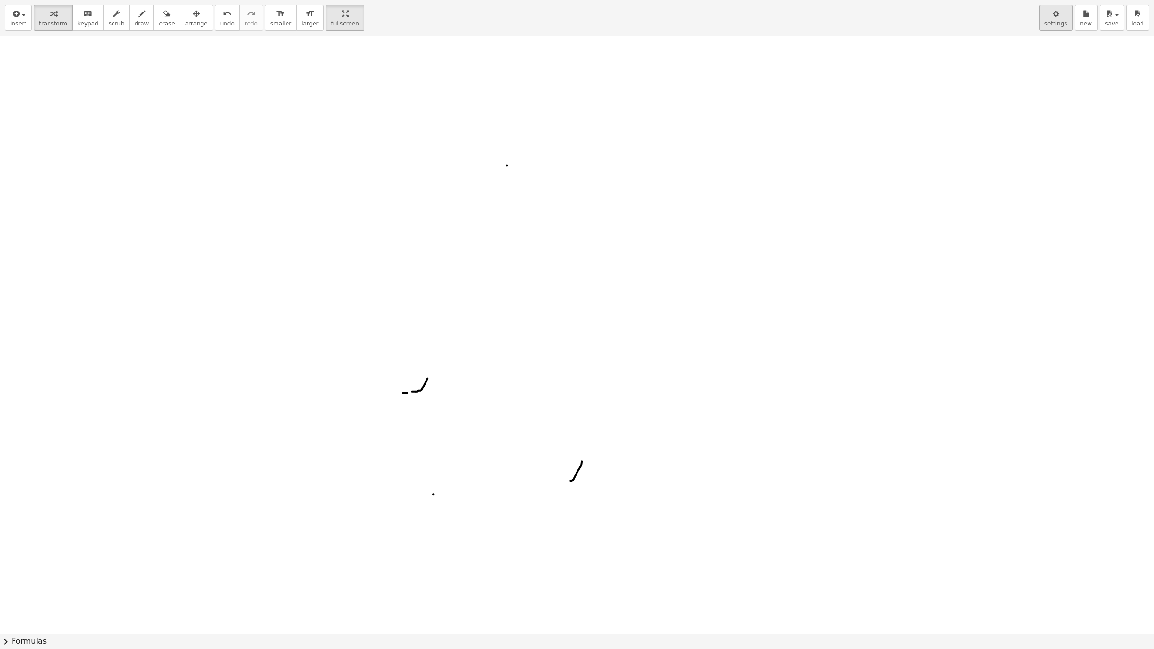
click at [1068, 21] on button "settings" at bounding box center [1056, 18] width 34 height 26
click at [1059, 12] on icon "button" at bounding box center [1056, 14] width 7 height 12
click at [1057, 19] on icon "button" at bounding box center [1056, 14] width 7 height 12
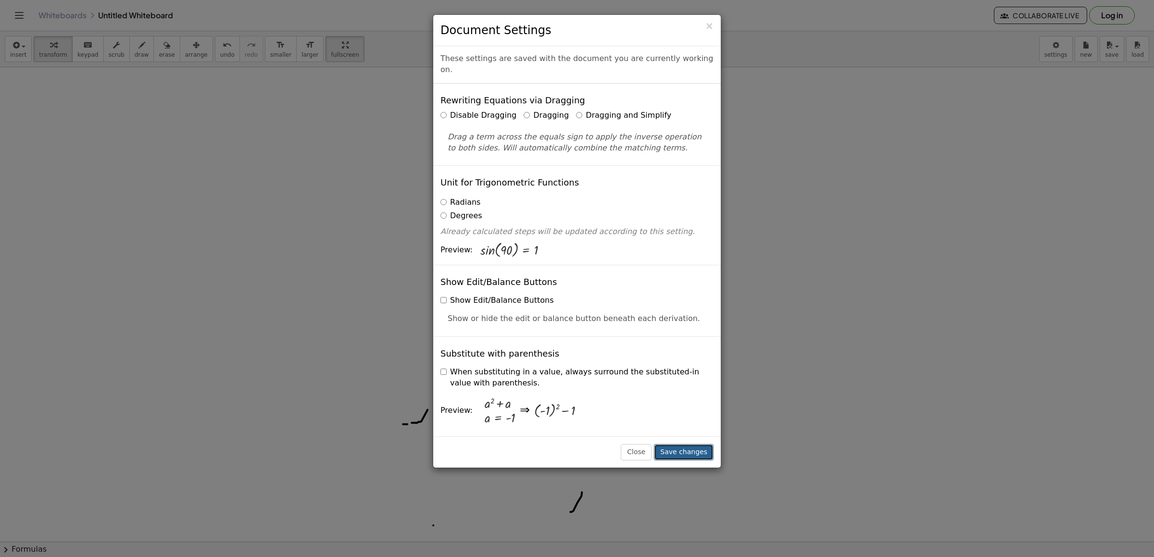
click at [685, 452] on button "Save changes" at bounding box center [684, 452] width 60 height 16
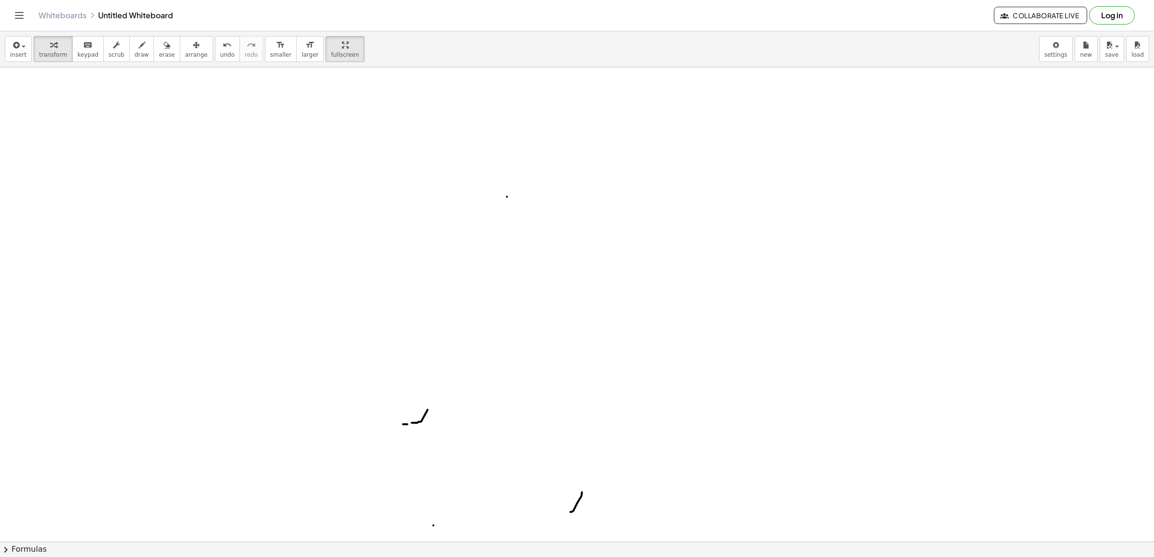
drag, startPoint x: 682, startPoint y: 491, endPoint x: 674, endPoint y: 468, distance: 24.2
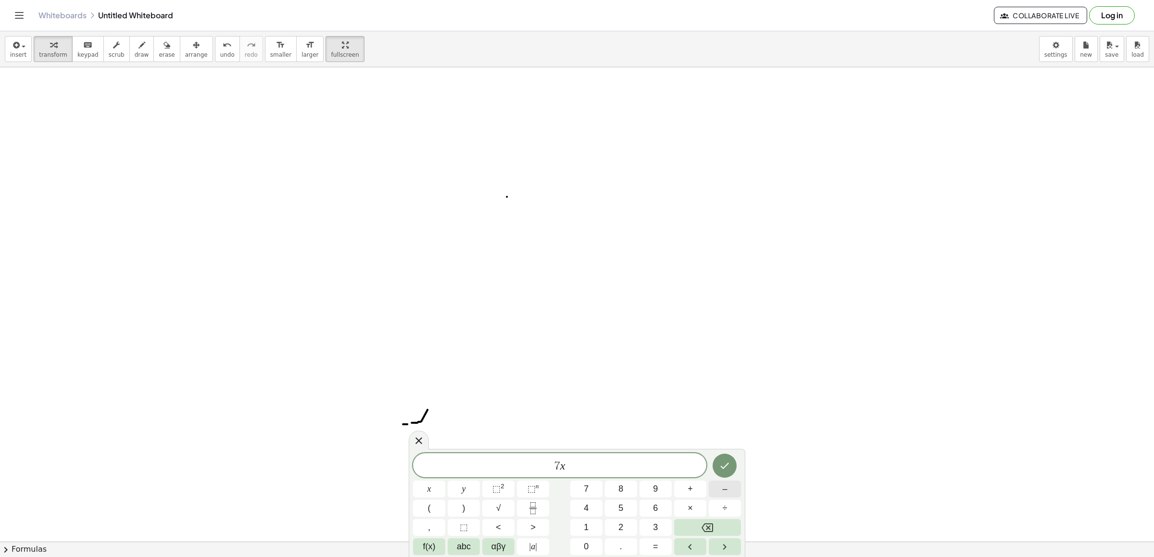
click at [736, 481] on button "–" at bounding box center [725, 489] width 32 height 17
click at [617, 528] on button "2" at bounding box center [621, 527] width 32 height 17
click at [653, 547] on span "=" at bounding box center [655, 547] width 5 height 13
click at [586, 531] on span "1" at bounding box center [586, 527] width 5 height 13
click at [582, 556] on button "0" at bounding box center [586, 547] width 32 height 17
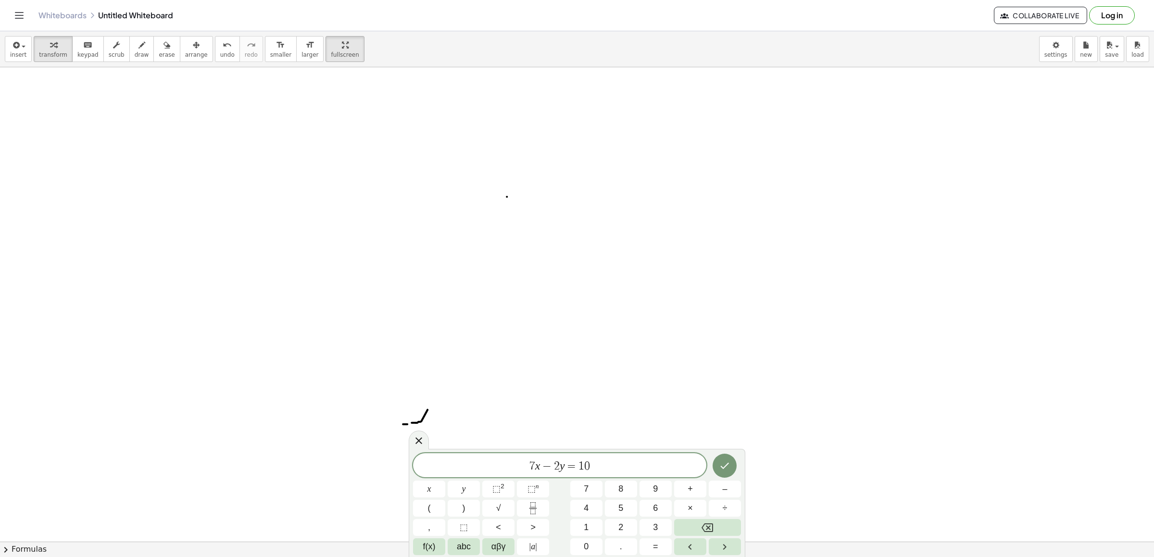
click at [445, 481] on div at bounding box center [429, 489] width 32 height 17
drag, startPoint x: 723, startPoint y: 437, endPoint x: 718, endPoint y: 448, distance: 12.1
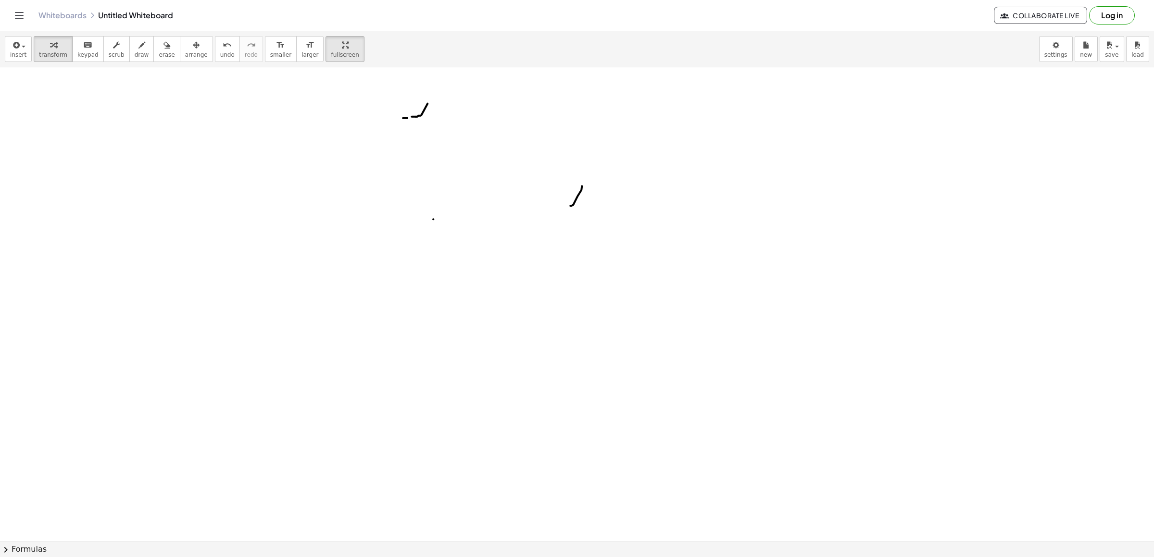
scroll to position [6017, 0]
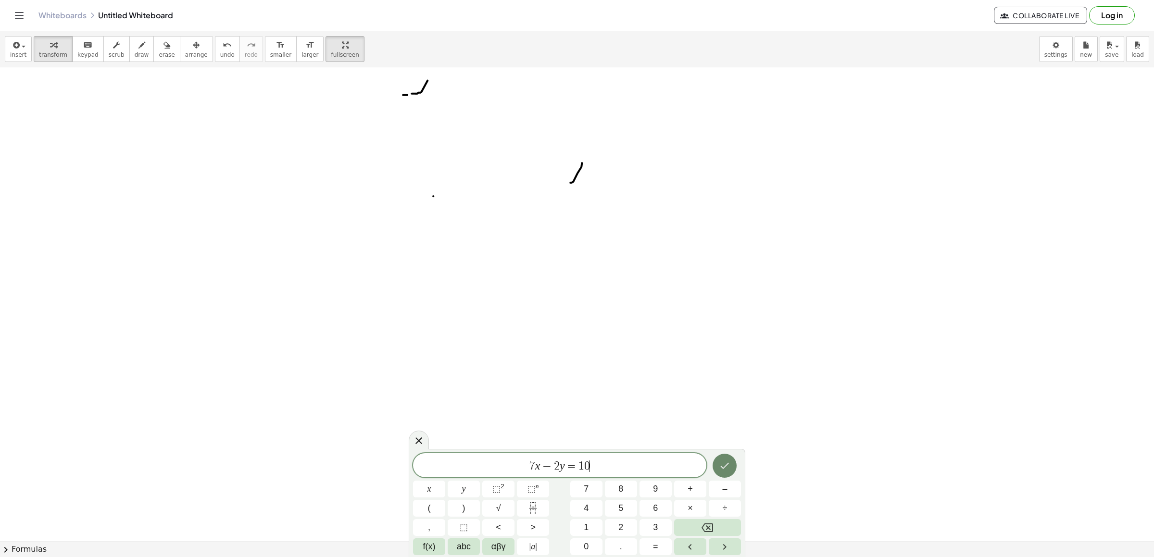
click at [724, 467] on icon "Done" at bounding box center [725, 466] width 12 height 12
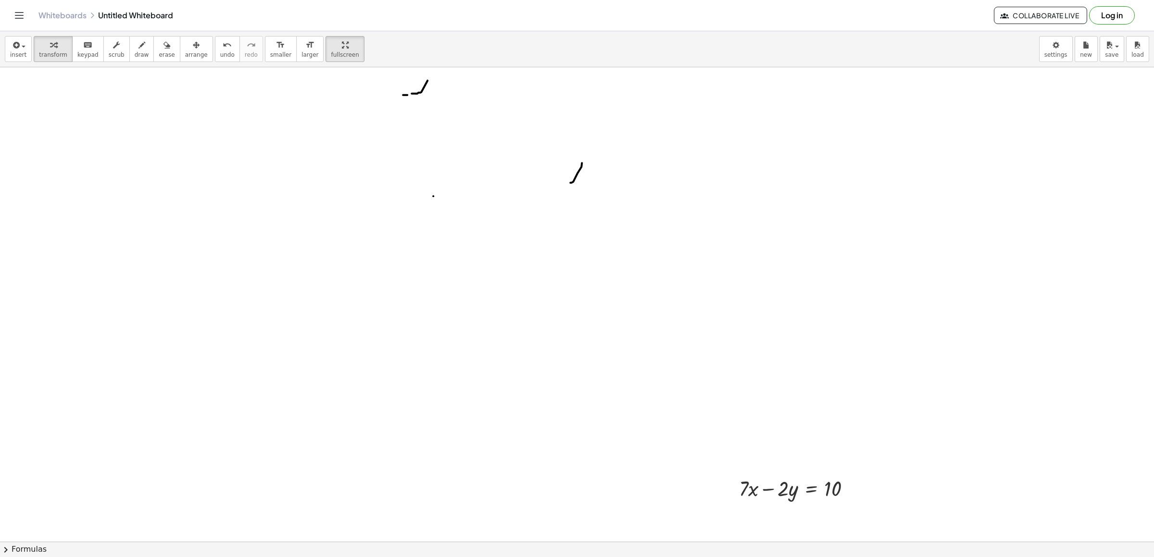
scroll to position [6378, 0]
drag, startPoint x: 646, startPoint y: 396, endPoint x: 654, endPoint y: 395, distance: 7.2
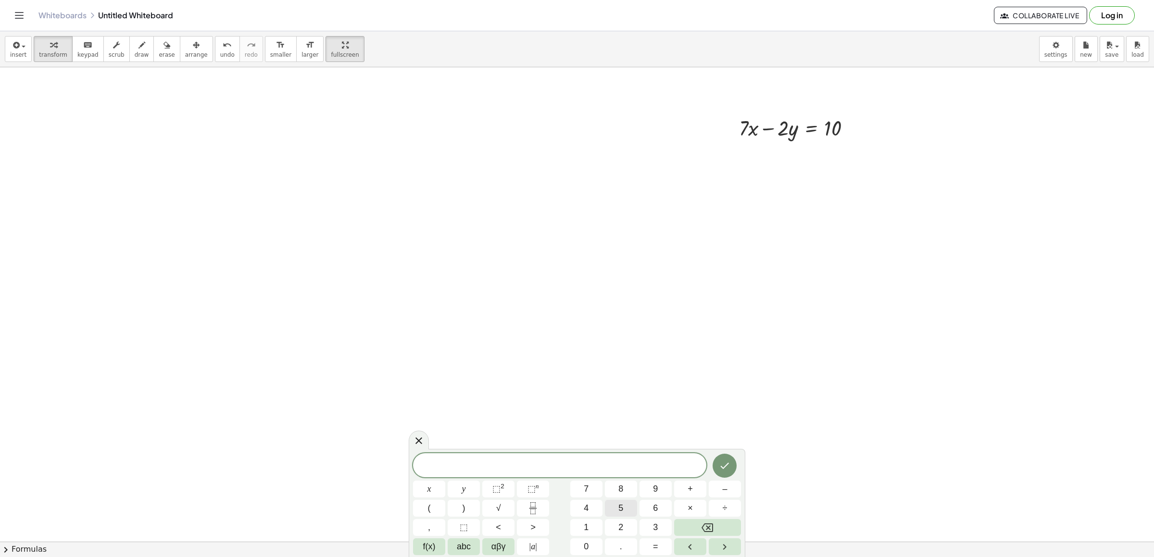
click at [634, 515] on button "5" at bounding box center [621, 508] width 32 height 17
click at [706, 530] on icon "Backspace" at bounding box center [708, 528] width 12 height 12
click at [632, 523] on button "2" at bounding box center [621, 527] width 32 height 17
click at [432, 484] on button "x" at bounding box center [429, 489] width 32 height 17
click at [696, 495] on button "+" at bounding box center [690, 489] width 32 height 17
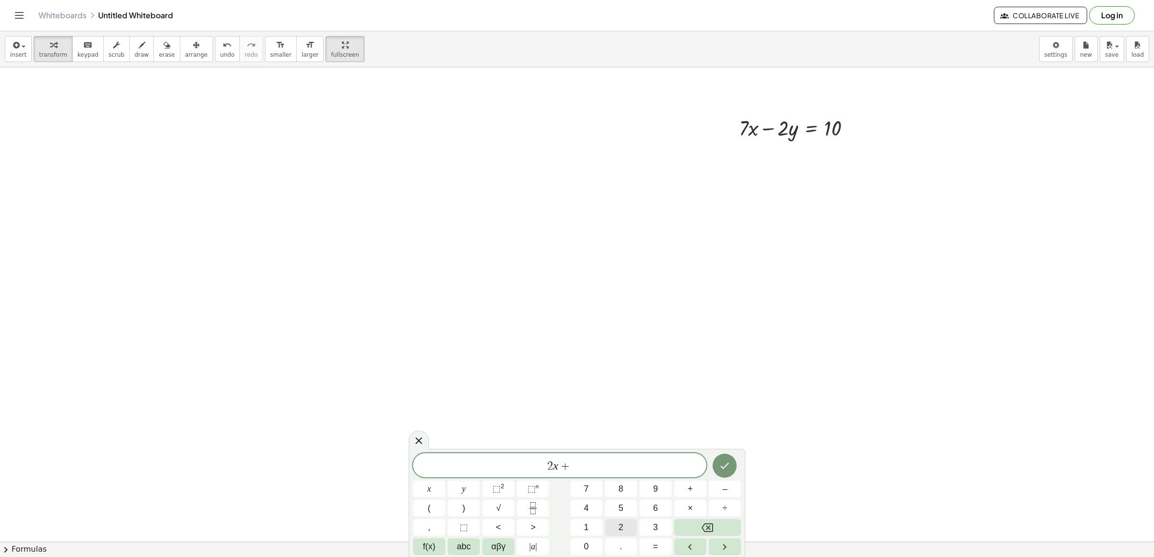
click at [614, 531] on button "2" at bounding box center [621, 527] width 32 height 17
click at [478, 491] on button "y" at bounding box center [464, 489] width 32 height 17
click at [657, 551] on span "=" at bounding box center [655, 547] width 5 height 13
click at [632, 521] on button "2" at bounding box center [621, 527] width 32 height 17
click at [581, 543] on button "0" at bounding box center [586, 547] width 32 height 17
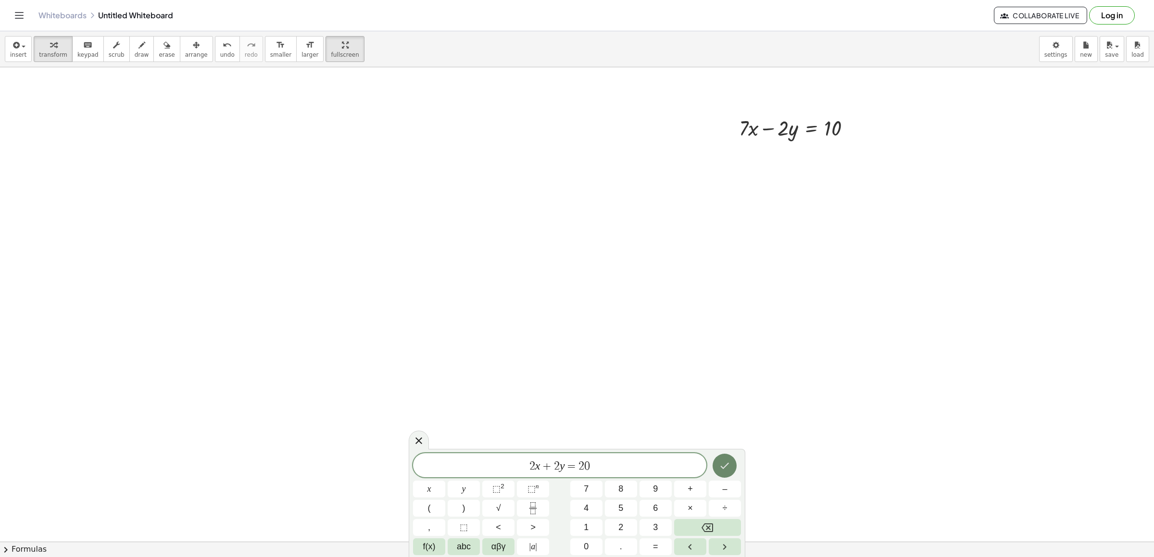
click at [736, 462] on button "Done" at bounding box center [725, 466] width 24 height 24
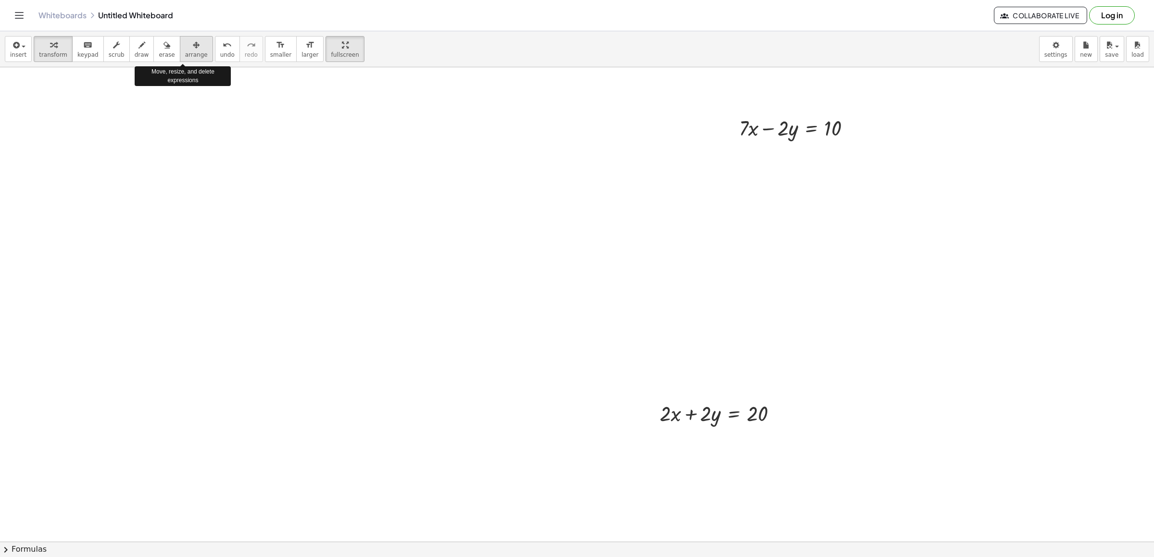
click at [195, 53] on button "arrange" at bounding box center [196, 49] width 33 height 26
drag, startPoint x: 646, startPoint y: 439, endPoint x: 684, endPoint y: 392, distance: 59.9
drag, startPoint x: 683, startPoint y: 393, endPoint x: 681, endPoint y: 425, distance: 31.8
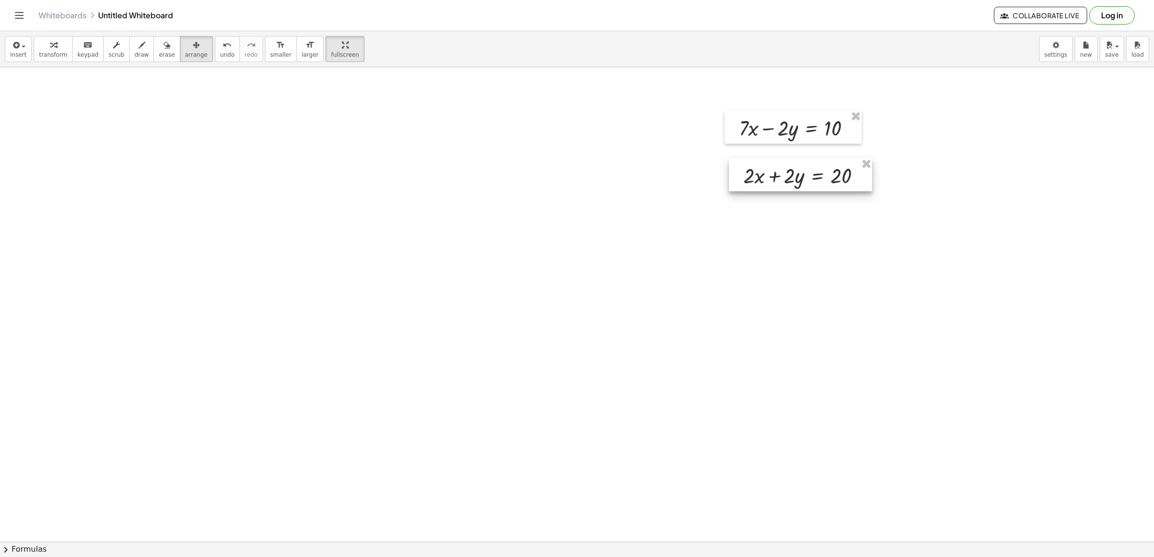
drag, startPoint x: 681, startPoint y: 426, endPoint x: 765, endPoint y: 188, distance: 252.4
click at [765, 188] on div at bounding box center [800, 174] width 143 height 33
drag, startPoint x: 567, startPoint y: 432, endPoint x: 579, endPoint y: 403, distance: 31.3
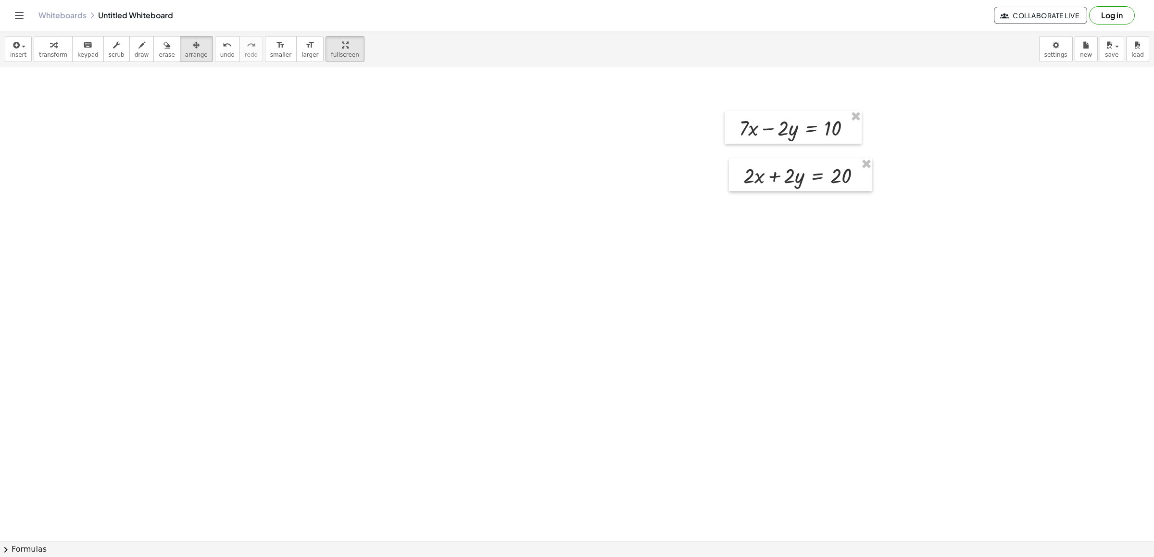
drag, startPoint x: 555, startPoint y: 403, endPoint x: 550, endPoint y: 405, distance: 5.4
drag, startPoint x: 505, startPoint y: 284, endPoint x: 497, endPoint y: 344, distance: 60.2
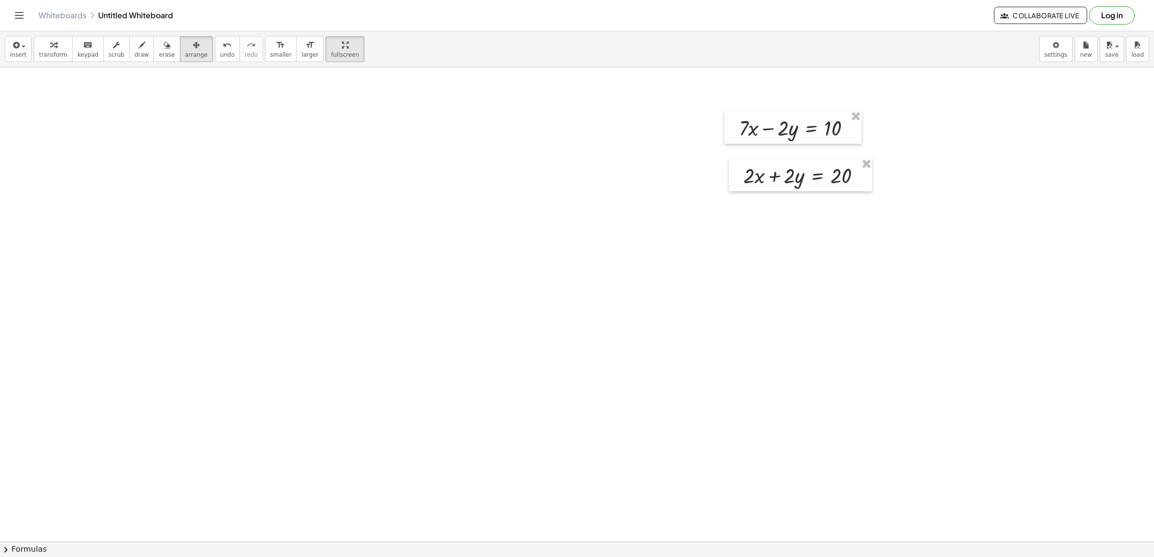
drag, startPoint x: 590, startPoint y: 493, endPoint x: 594, endPoint y: 465, distance: 28.6
drag, startPoint x: 599, startPoint y: 451, endPoint x: 605, endPoint y: 444, distance: 8.8
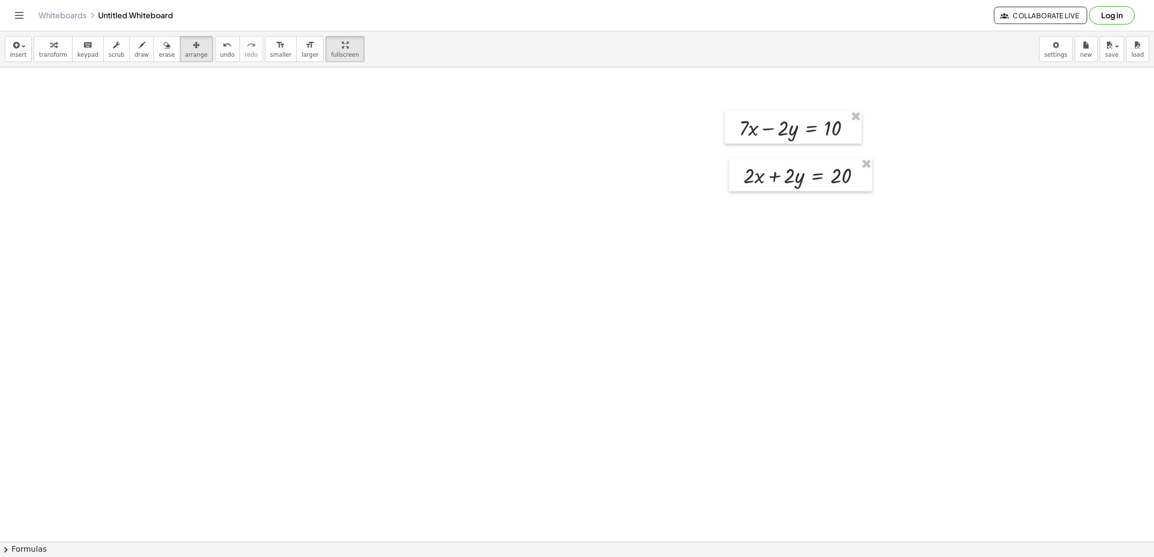
drag, startPoint x: 605, startPoint y: 444, endPoint x: 607, endPoint y: 435, distance: 9.9
drag, startPoint x: 597, startPoint y: 344, endPoint x: 594, endPoint y: 353, distance: 9.1
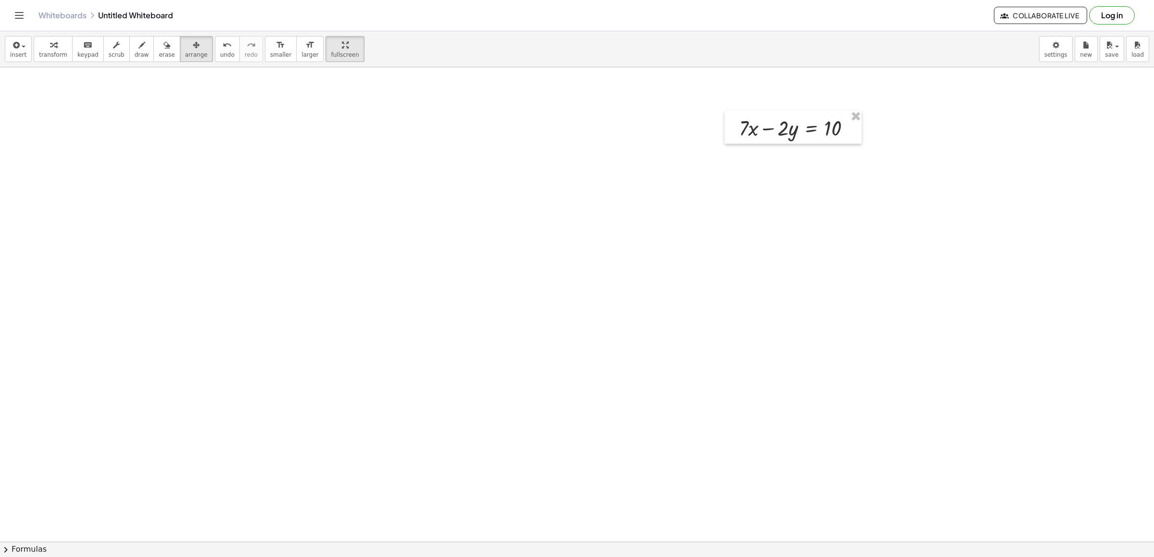
drag, startPoint x: 776, startPoint y: 339, endPoint x: 765, endPoint y: 374, distance: 36.8
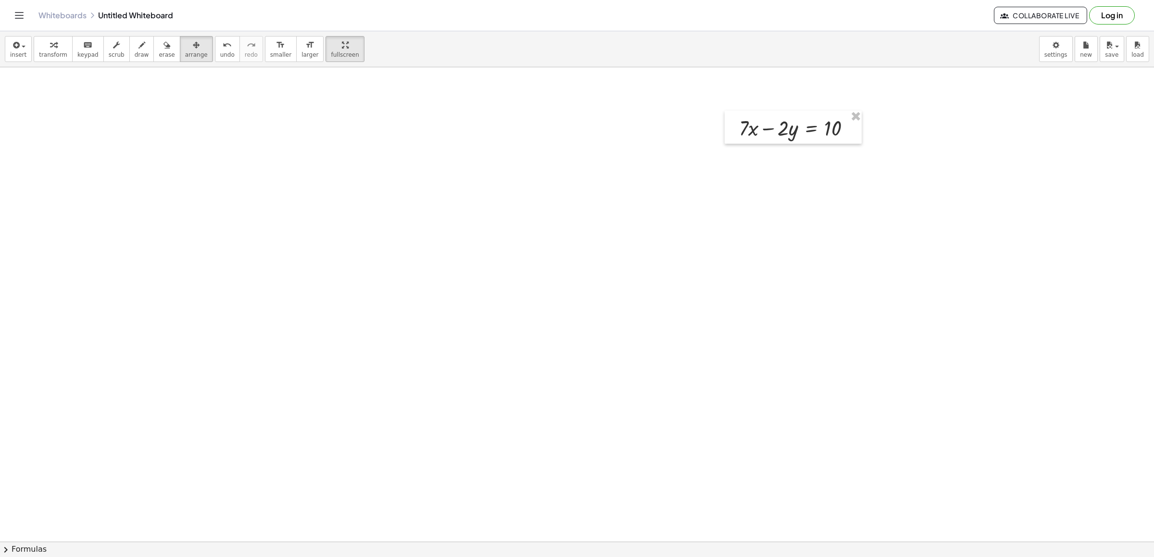
click at [814, 126] on div at bounding box center [793, 127] width 137 height 33
click at [793, 127] on div at bounding box center [793, 127] width 137 height 33
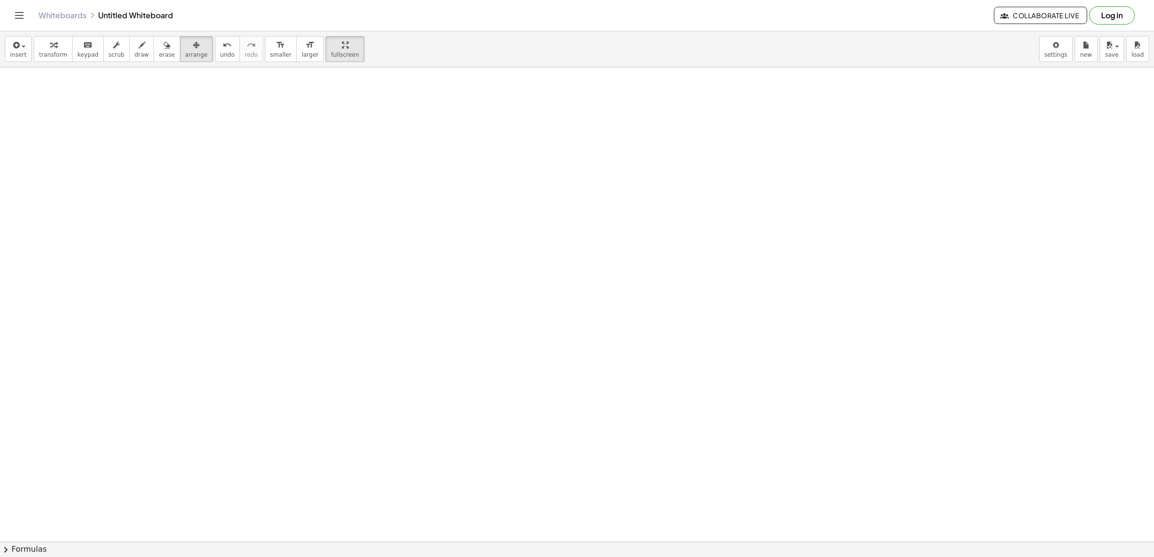
click at [50, 51] on icon "button" at bounding box center [53, 45] width 7 height 12
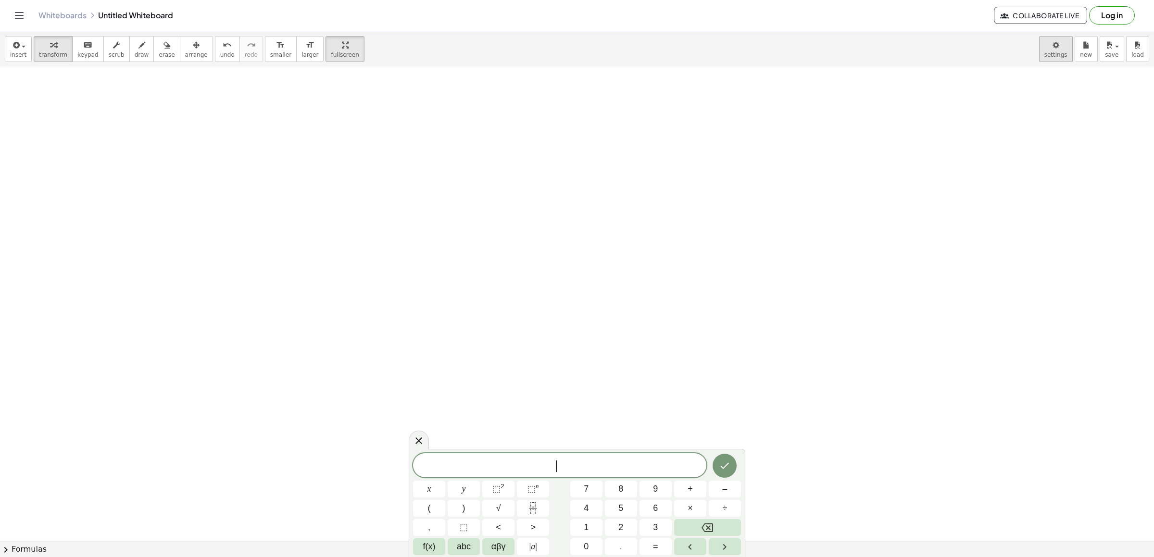
click at [1061, 50] on body "Graspable Math Activities Get Started Activity Bank Assigned Work Classes White…" at bounding box center [577, 278] width 1154 height 557
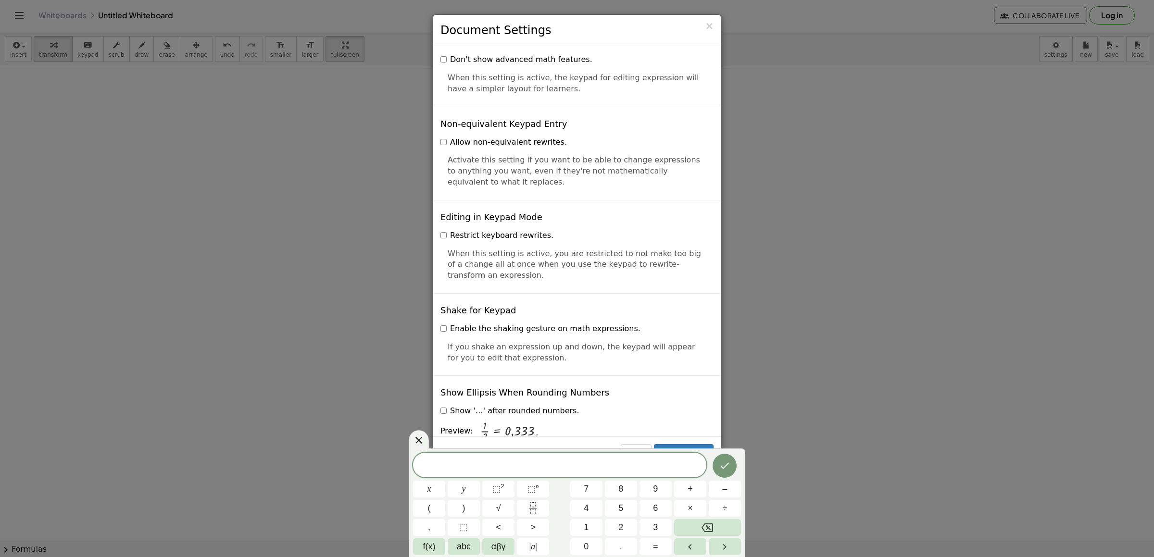
scroll to position [2192, 0]
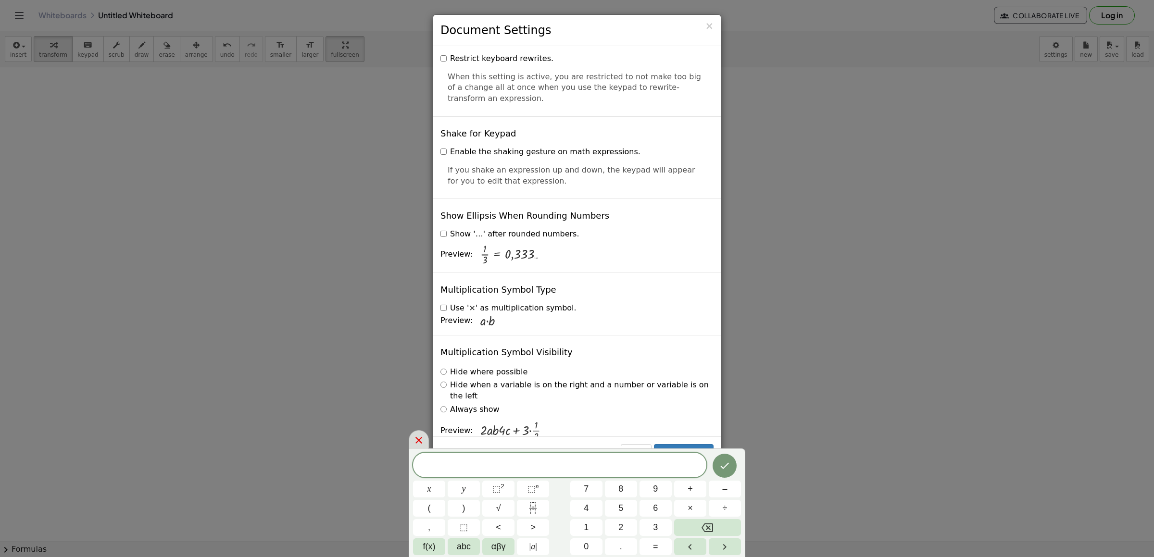
click at [419, 443] on icon at bounding box center [419, 441] width 12 height 12
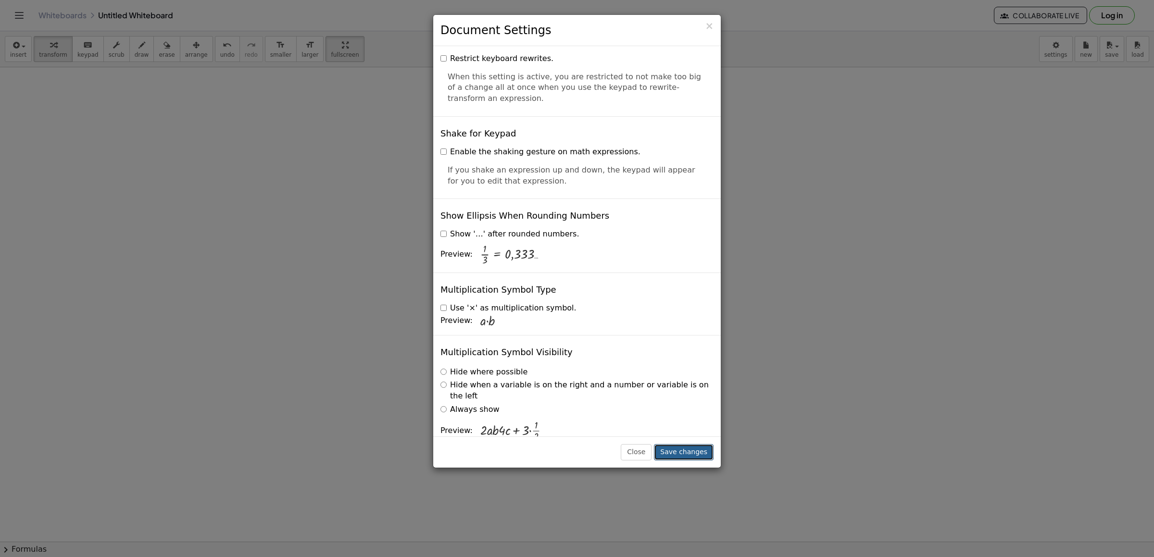
click at [687, 449] on button "Save changes" at bounding box center [684, 452] width 60 height 16
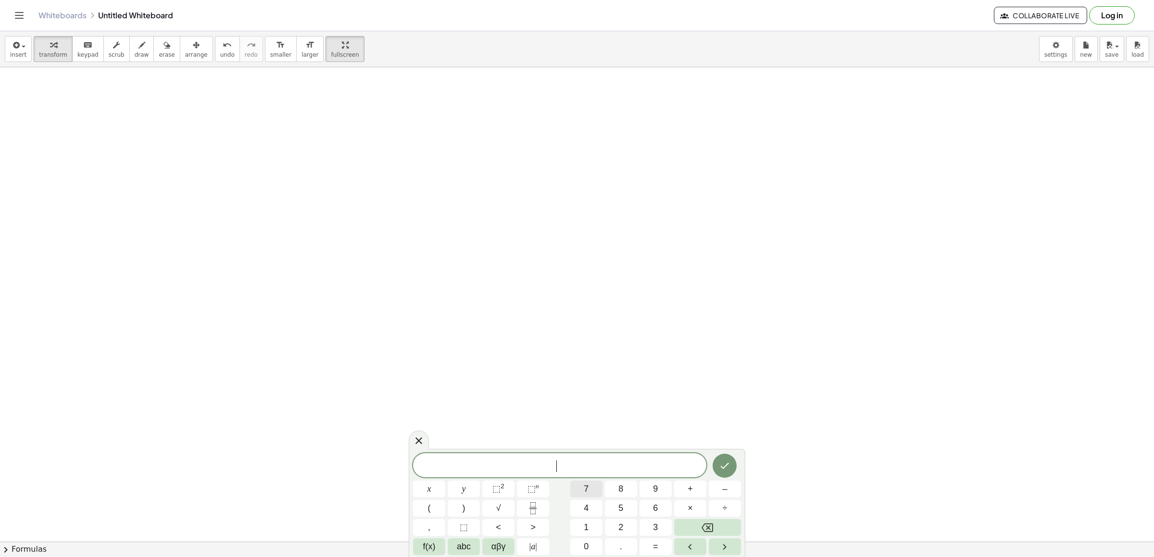
click at [585, 488] on span "7" at bounding box center [586, 489] width 5 height 13
click at [428, 486] on span "x" at bounding box center [430, 489] width 4 height 13
click at [697, 489] on button "+" at bounding box center [690, 489] width 32 height 17
click at [631, 506] on button "5" at bounding box center [621, 508] width 32 height 17
click at [658, 547] on button "=" at bounding box center [656, 547] width 32 height 17
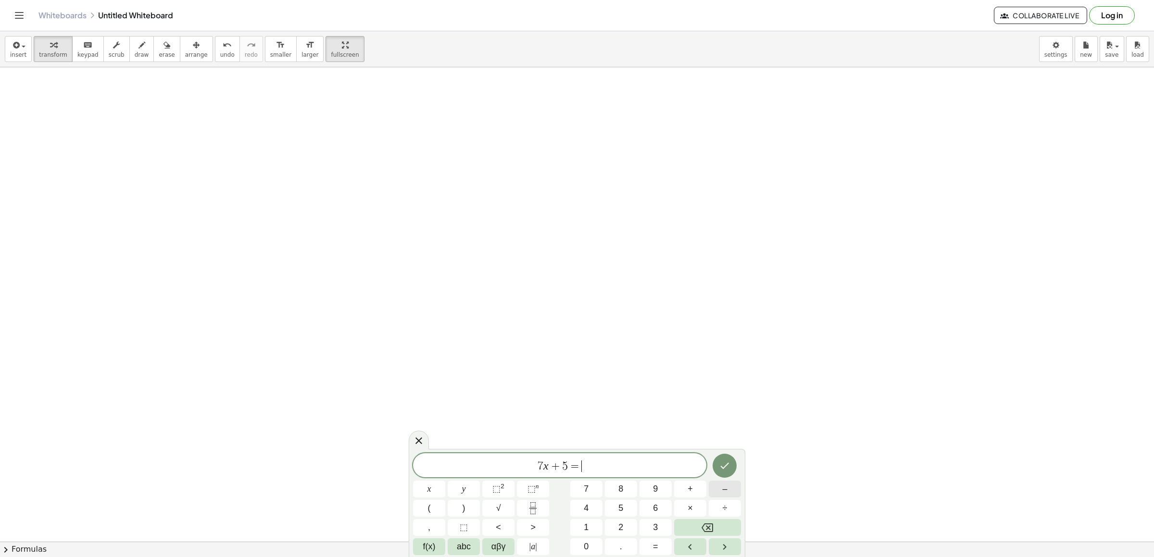
click at [726, 488] on span "–" at bounding box center [724, 489] width 5 height 13
click at [629, 525] on button "2" at bounding box center [621, 527] width 32 height 17
click at [654, 533] on span "3" at bounding box center [655, 527] width 5 height 13
click at [723, 464] on icon "Done" at bounding box center [725, 466] width 12 height 12
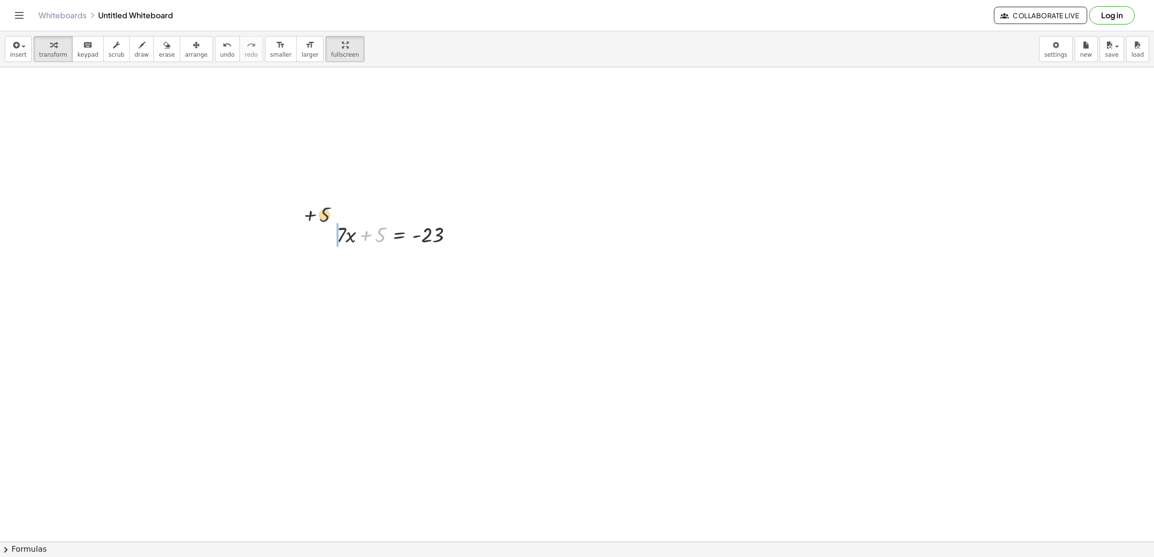
drag, startPoint x: 377, startPoint y: 242, endPoint x: 283, endPoint y: 212, distance: 98.6
click at [138, 44] on div "button" at bounding box center [142, 45] width 14 height 12
click at [43, 48] on div "button" at bounding box center [53, 45] width 28 height 12
drag, startPoint x: 379, startPoint y: 233, endPoint x: 479, endPoint y: 234, distance: 100.5
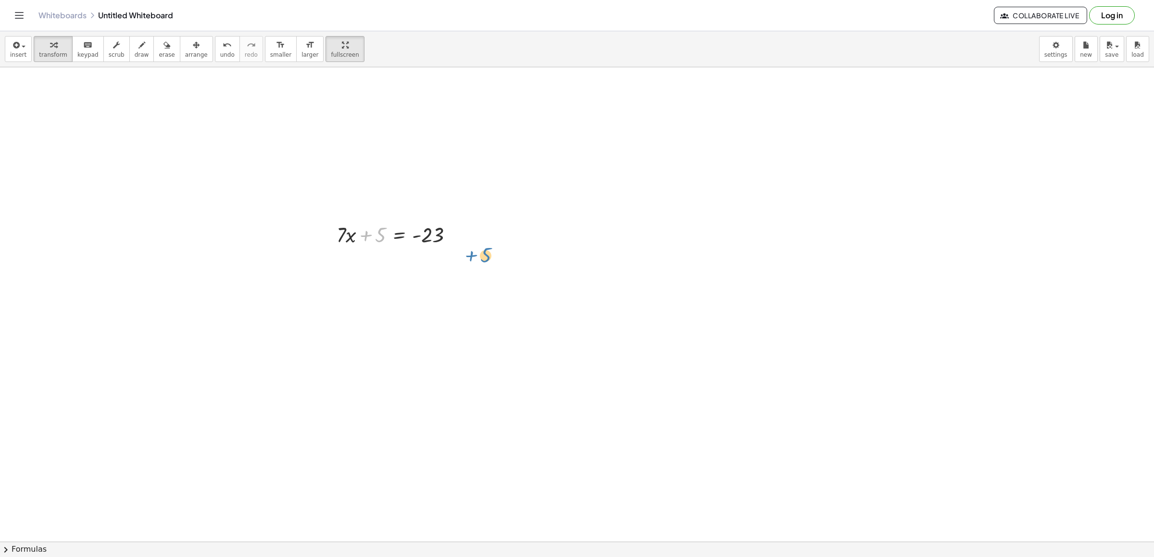
click at [455, 265] on div at bounding box center [417, 262] width 170 height 28
drag, startPoint x: 374, startPoint y: 286, endPoint x: 436, endPoint y: 306, distance: 65.3
click at [442, 332] on div at bounding box center [417, 325] width 170 height 41
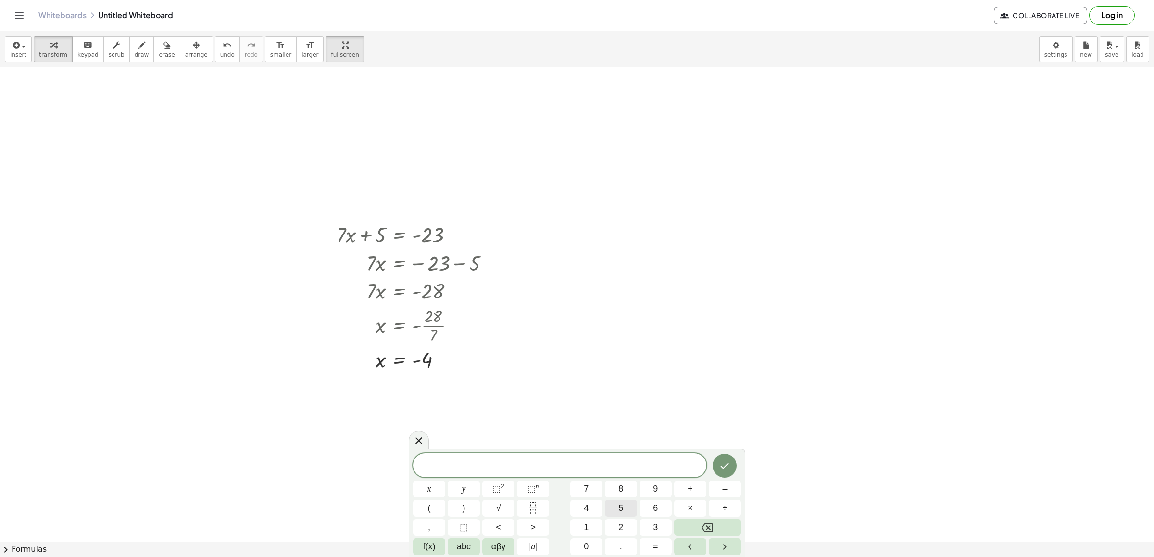
click at [614, 508] on button "5" at bounding box center [621, 508] width 32 height 17
click at [469, 482] on button "y" at bounding box center [464, 489] width 32 height 17
click at [718, 486] on button "–" at bounding box center [725, 489] width 32 height 17
click at [589, 523] on button "1" at bounding box center [586, 527] width 32 height 17
click at [584, 509] on span "4" at bounding box center [586, 508] width 5 height 13
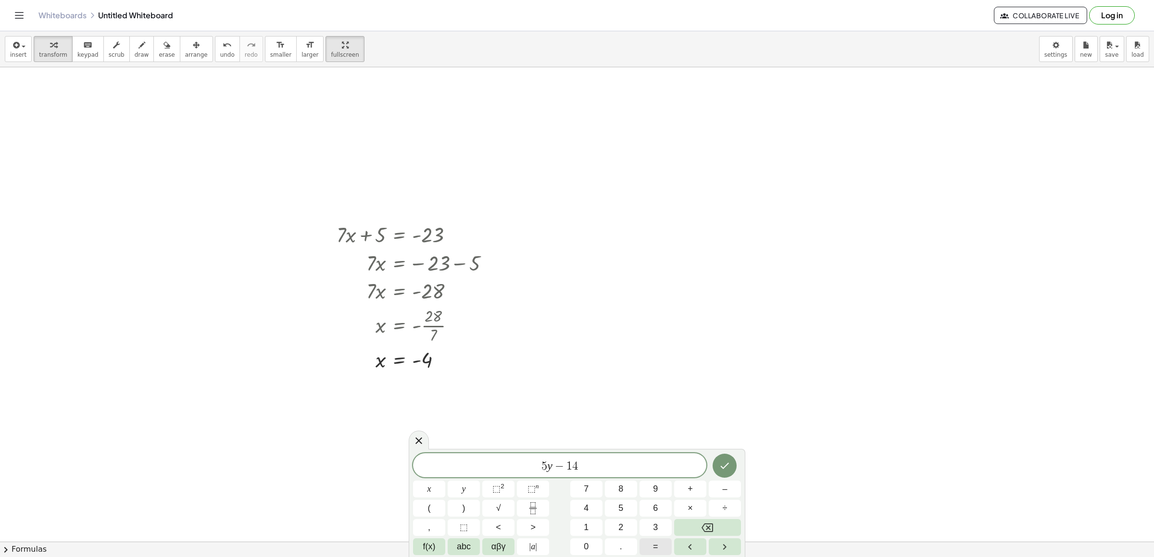
click at [645, 547] on button "=" at bounding box center [656, 547] width 32 height 17
click at [654, 508] on span "6" at bounding box center [655, 508] width 5 height 13
click at [721, 463] on icon "Done" at bounding box center [725, 466] width 12 height 12
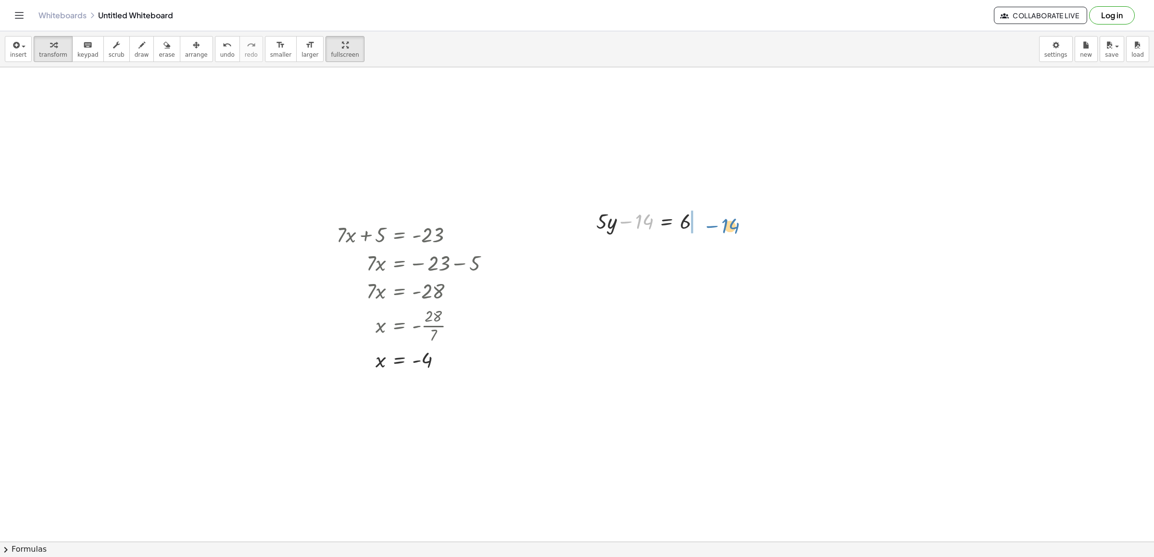
drag, startPoint x: 642, startPoint y: 214, endPoint x: 721, endPoint y: 219, distance: 79.6
click at [706, 250] on div at bounding box center [671, 249] width 158 height 28
drag, startPoint x: 644, startPoint y: 278, endPoint x: 709, endPoint y: 288, distance: 65.7
click at [728, 291] on div at bounding box center [671, 277] width 158 height 28
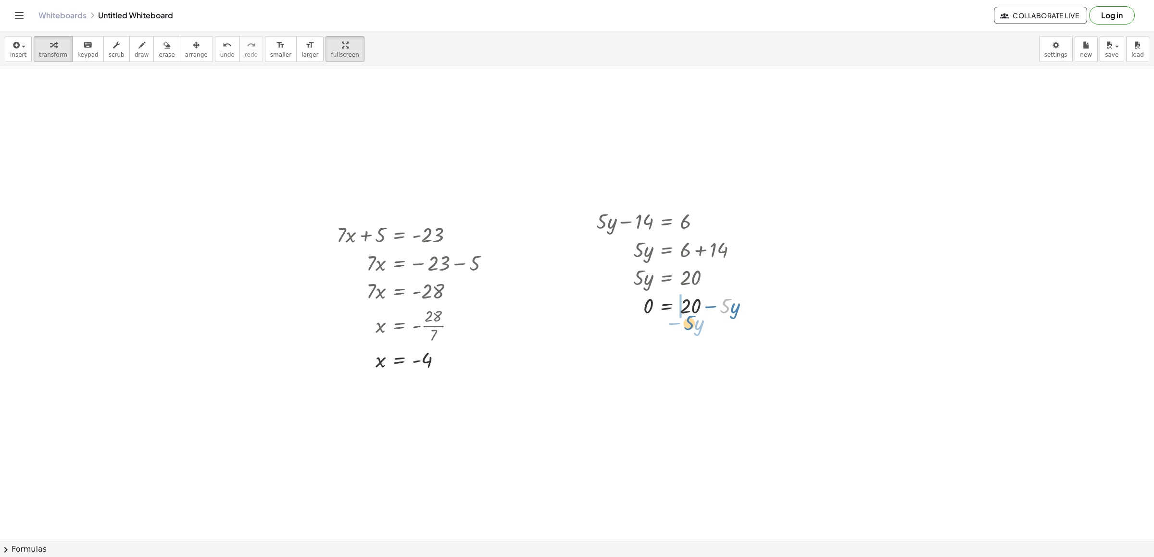
drag, startPoint x: 724, startPoint y: 306, endPoint x: 684, endPoint y: 321, distance: 42.6
click at [777, 217] on div at bounding box center [685, 220] width 186 height 28
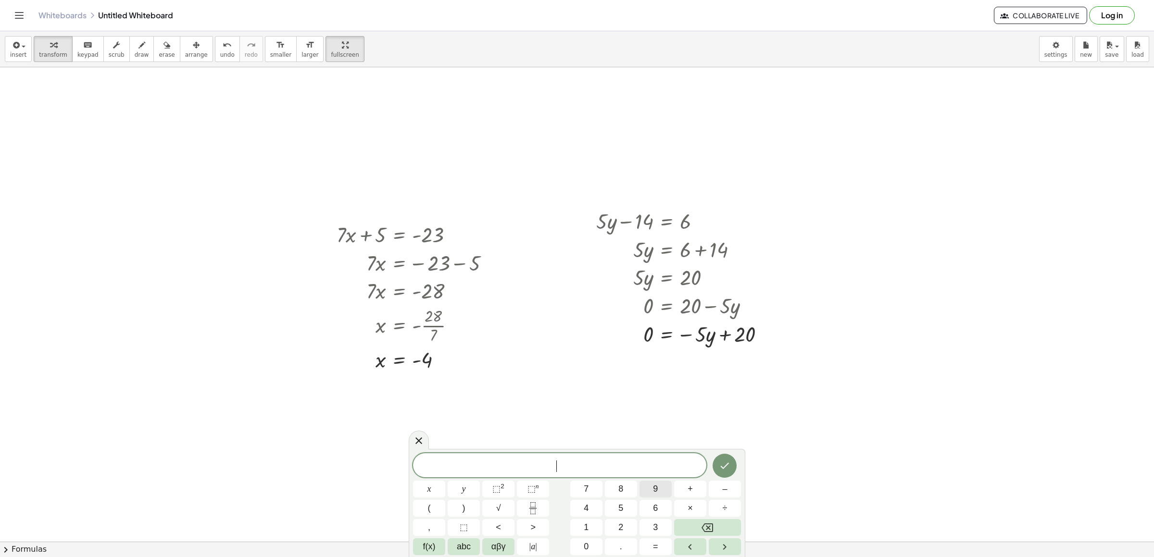
click at [658, 485] on span "9" at bounding box center [655, 489] width 5 height 13
click at [430, 492] on span "x" at bounding box center [430, 489] width 4 height 13
click at [721, 488] on button "–" at bounding box center [725, 489] width 32 height 17
click at [629, 524] on button "2" at bounding box center [621, 527] width 32 height 17
click at [591, 540] on button "0" at bounding box center [586, 547] width 32 height 17
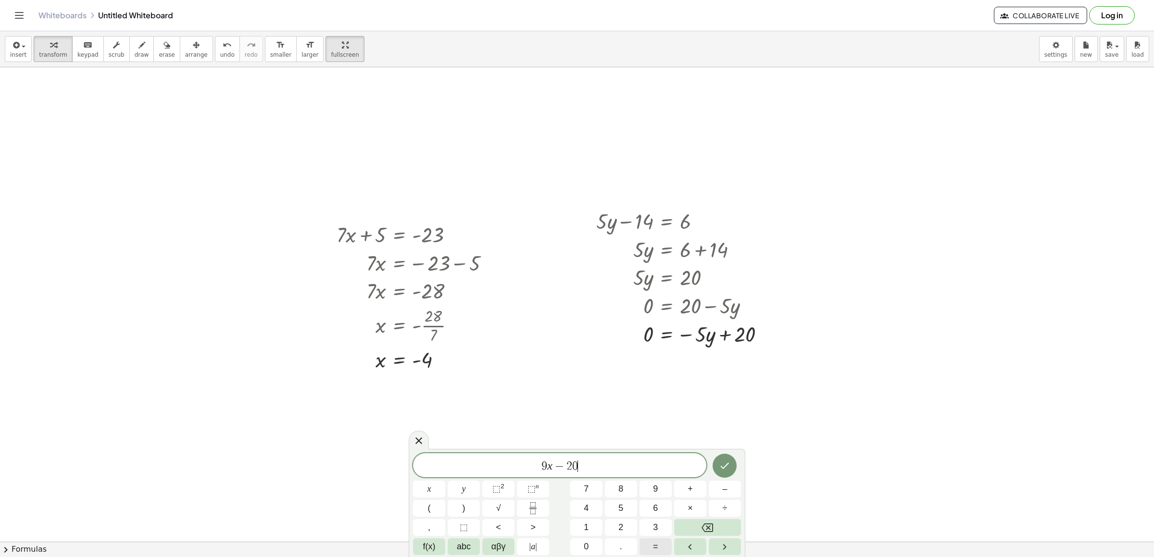
click at [658, 544] on span "=" at bounding box center [655, 547] width 5 height 13
click at [589, 526] on span "1" at bounding box center [586, 527] width 5 height 13
click at [653, 511] on span "6" at bounding box center [655, 508] width 5 height 13
click at [720, 472] on icon "Done" at bounding box center [725, 466] width 12 height 12
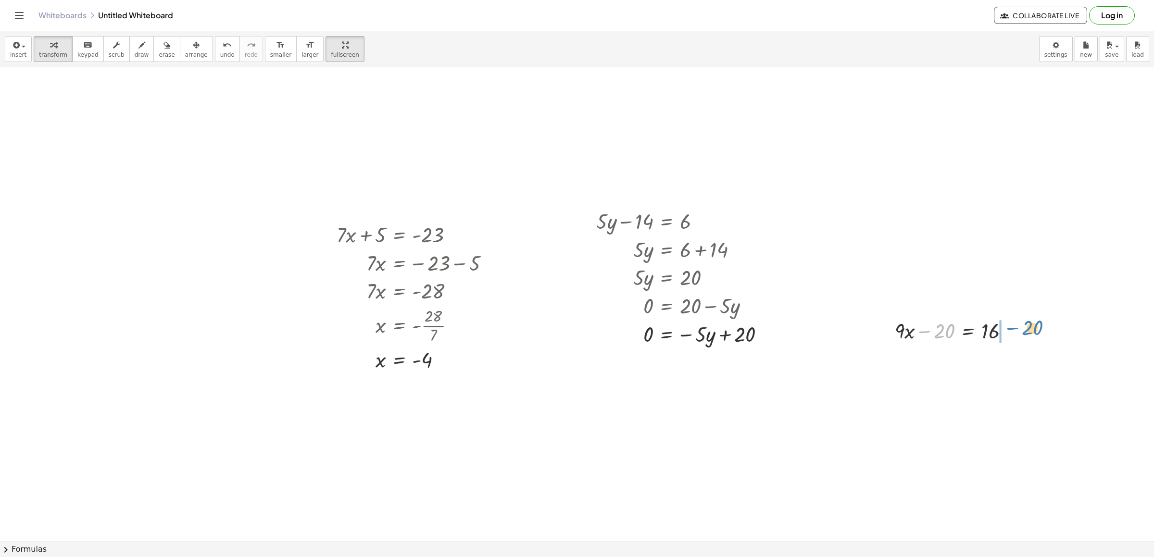
drag, startPoint x: 935, startPoint y: 332, endPoint x: 1023, endPoint y: 328, distance: 88.1
click at [1007, 358] on div at bounding box center [975, 358] width 171 height 28
drag, startPoint x: 943, startPoint y: 389, endPoint x: 997, endPoint y: 411, distance: 58.9
click at [992, 424] on div at bounding box center [975, 421] width 171 height 41
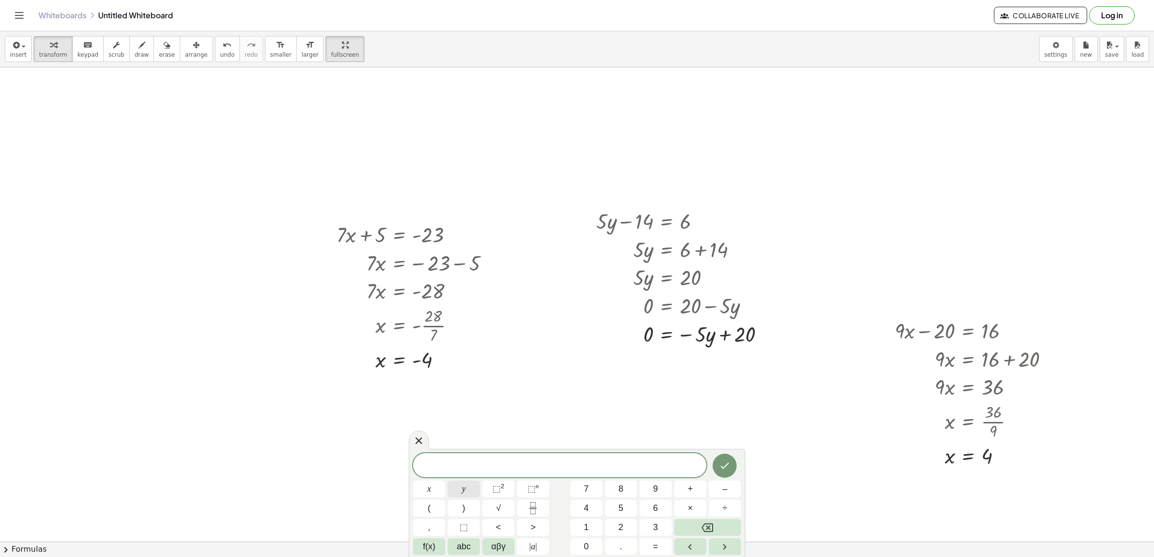
click at [465, 495] on span "y" at bounding box center [464, 489] width 4 height 13
click at [733, 493] on button "–" at bounding box center [725, 489] width 32 height 17
click at [627, 524] on button "2" at bounding box center [621, 527] width 32 height 17
click at [427, 483] on button "x" at bounding box center [429, 489] width 32 height 17
click at [648, 546] on button "=" at bounding box center [656, 547] width 32 height 17
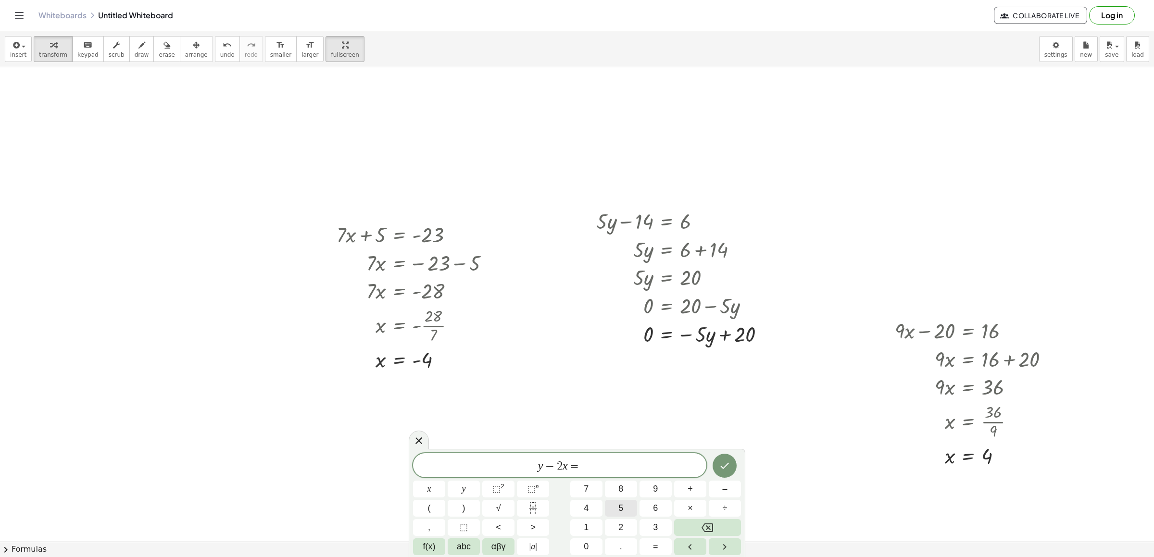
click at [620, 508] on span "5" at bounding box center [621, 508] width 5 height 13
click at [729, 464] on icon "Done" at bounding box center [725, 466] width 9 height 6
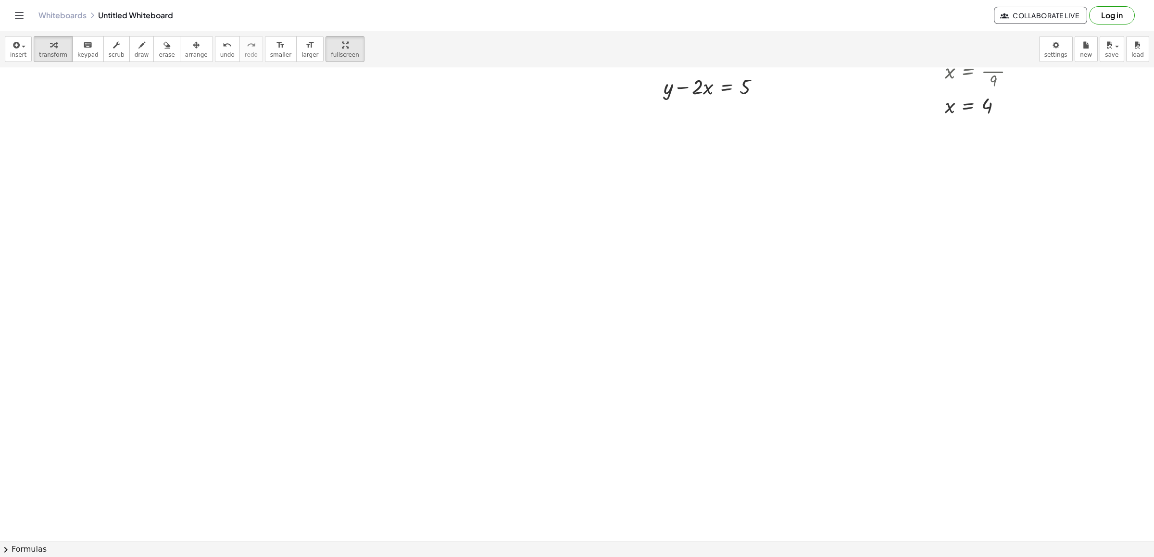
scroll to position [6708, 0]
drag, startPoint x: 705, startPoint y: 111, endPoint x: 764, endPoint y: 123, distance: 60.3
click at [221, 47] on button "undo undo" at bounding box center [227, 49] width 25 height 26
drag, startPoint x: 700, startPoint y: 104, endPoint x: 720, endPoint y: 117, distance: 23.9
click at [739, 117] on div at bounding box center [716, 106] width 114 height 28
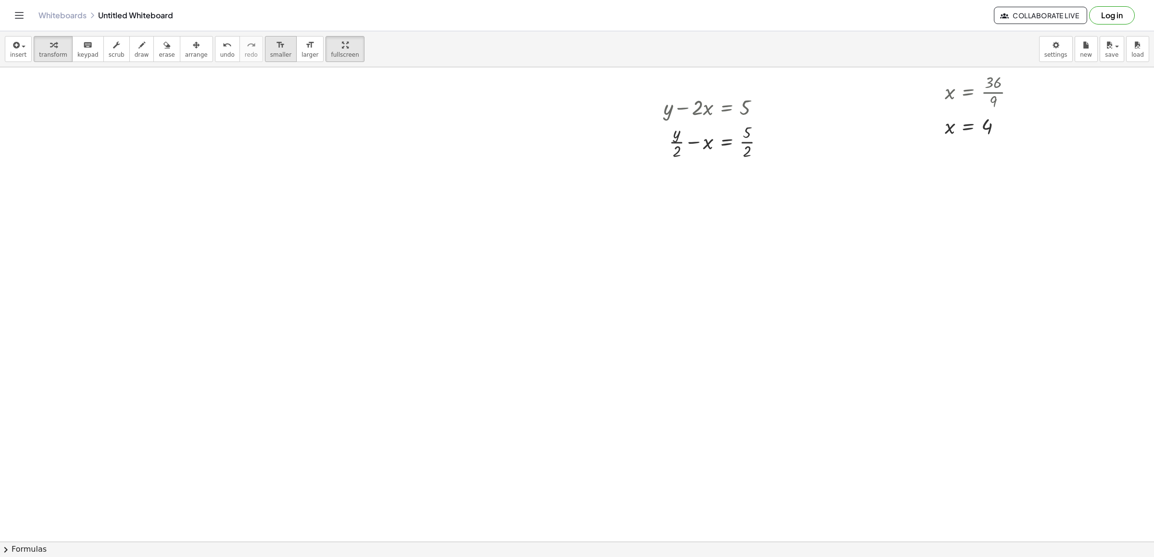
drag, startPoint x: 216, startPoint y: 38, endPoint x: 277, endPoint y: 52, distance: 62.4
click at [220, 35] on div "insert select one: Math Expression Function Text Youtube Video Graphing Geometr…" at bounding box center [577, 49] width 1154 height 36
drag, startPoint x: 682, startPoint y: 104, endPoint x: 762, endPoint y: 102, distance: 80.8
click at [762, 102] on div at bounding box center [716, 106] width 114 height 28
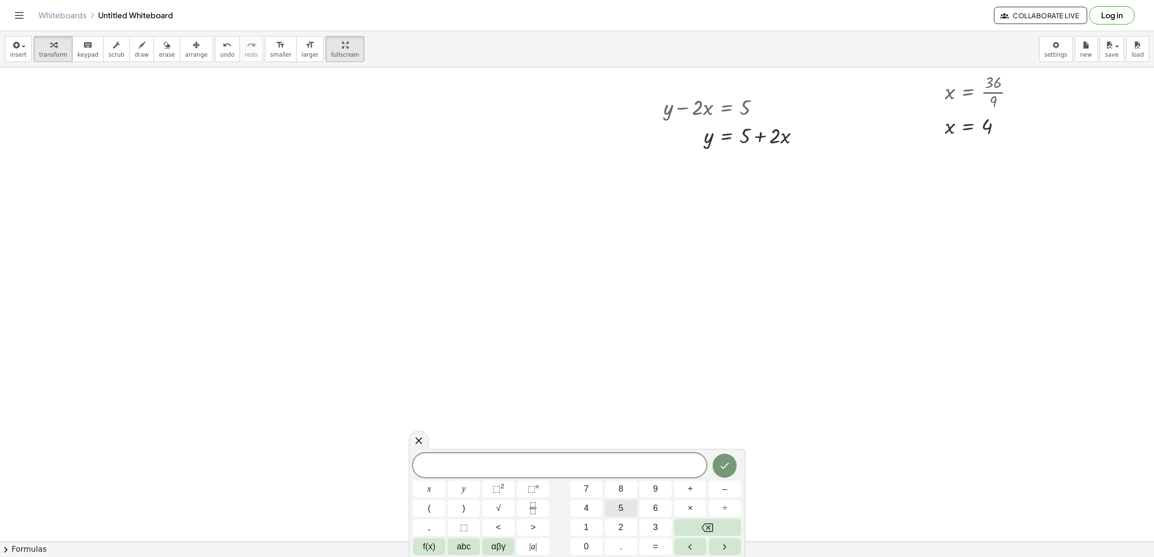
click at [578, 496] on div "​ x y ⬚ 2 ⬚ n 7 8 9 + – ( ) √ 4 5 6 × ÷ , ⬚ < > 1 2 3 f(x) abc αβγ | a | 0 . =" at bounding box center [577, 505] width 328 height 102
click at [465, 491] on span "y" at bounding box center [464, 489] width 4 height 13
click at [691, 525] on button "Backspace" at bounding box center [707, 527] width 67 height 17
click at [619, 504] on span "5" at bounding box center [621, 508] width 5 height 13
click at [472, 488] on button "y" at bounding box center [464, 489] width 32 height 17
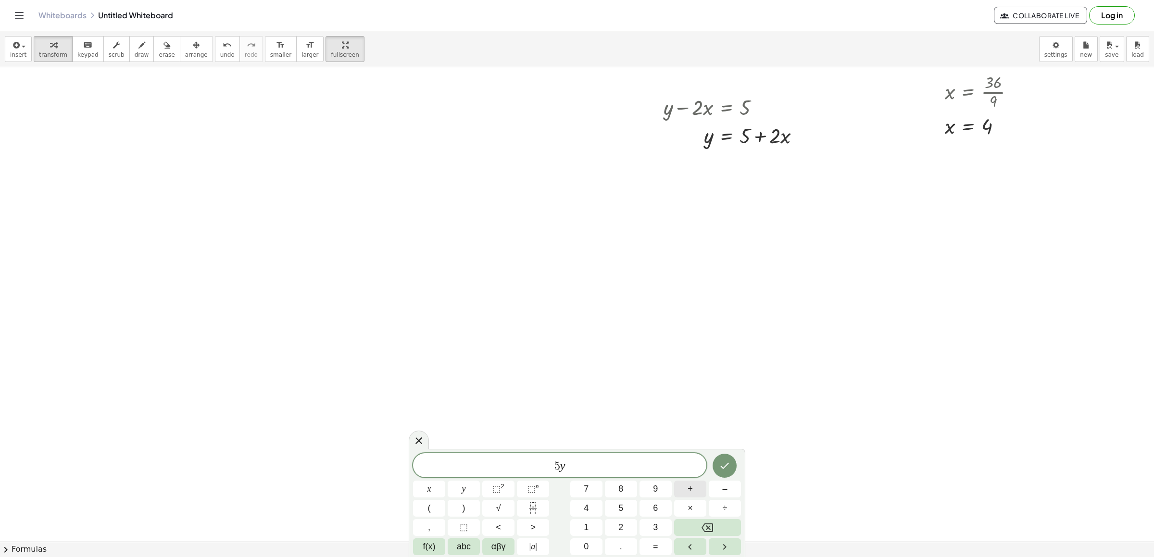
click at [684, 494] on button "+" at bounding box center [690, 489] width 32 height 17
click at [443, 487] on button "x" at bounding box center [429, 489] width 32 height 17
click at [654, 543] on span "=" at bounding box center [655, 547] width 5 height 13
click at [656, 483] on span "9" at bounding box center [655, 489] width 5 height 13
click at [725, 472] on icon "Done" at bounding box center [725, 466] width 12 height 12
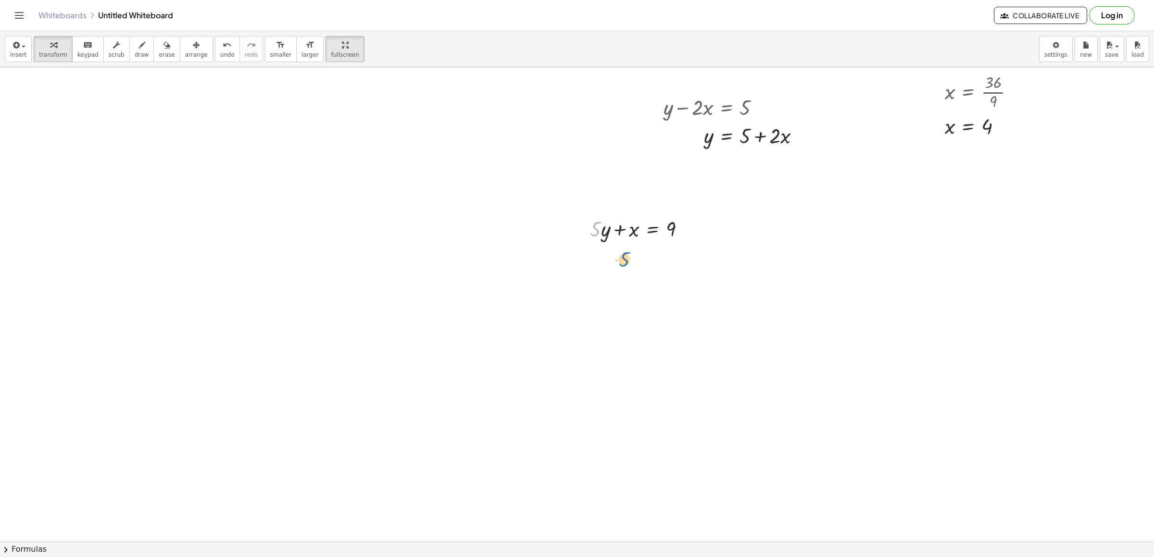
drag, startPoint x: 593, startPoint y: 227, endPoint x: 585, endPoint y: 239, distance: 14.5
click at [220, 54] on span "undo" at bounding box center [227, 54] width 14 height 7
click at [586, 230] on div at bounding box center [583, 228] width 14 height 33
drag, startPoint x: 600, startPoint y: 227, endPoint x: 606, endPoint y: 240, distance: 14.2
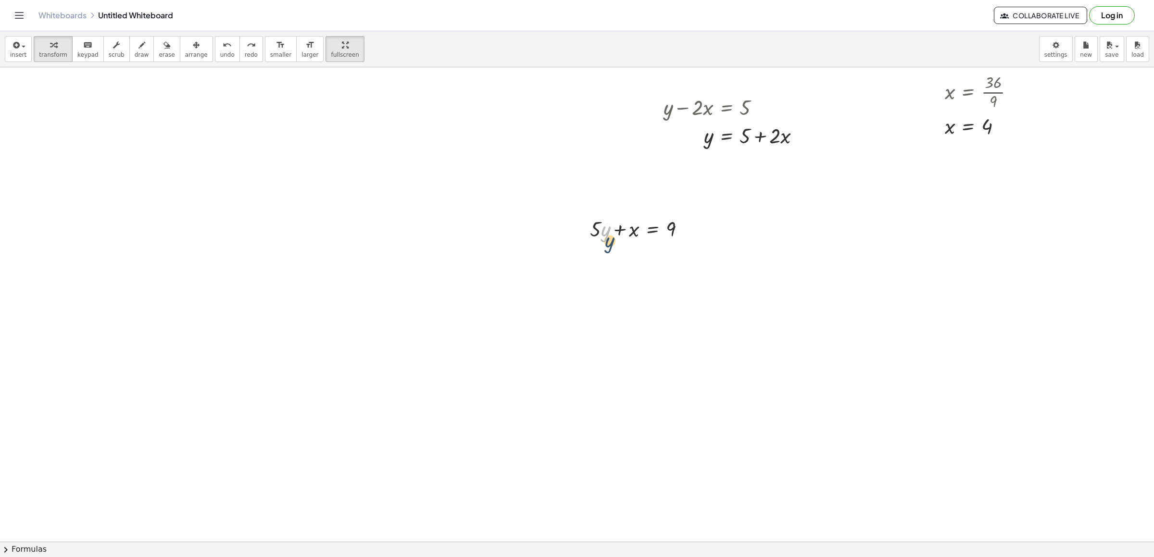
drag, startPoint x: 604, startPoint y: 230, endPoint x: 610, endPoint y: 243, distance: 14.6
click at [610, 242] on div at bounding box center [641, 228] width 112 height 28
click at [223, 50] on icon "undo" at bounding box center [227, 45] width 9 height 12
drag, startPoint x: 593, startPoint y: 233, endPoint x: 696, endPoint y: 234, distance: 102.9
click at [696, 234] on div at bounding box center [641, 228] width 112 height 28
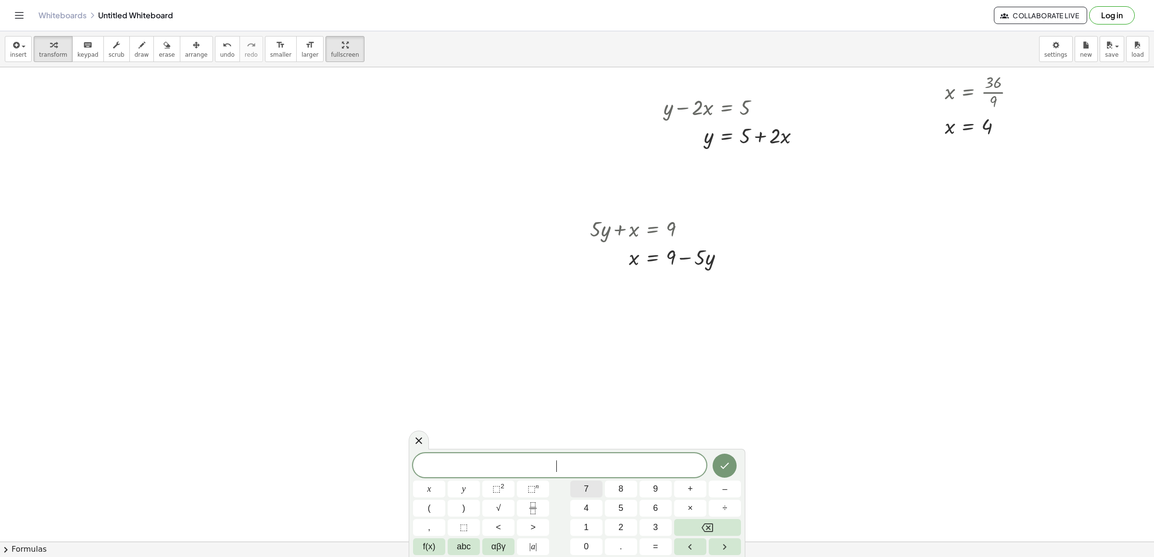
click at [590, 491] on button "7" at bounding box center [586, 489] width 32 height 17
click at [437, 486] on button "x" at bounding box center [429, 489] width 32 height 17
click at [688, 489] on span "+" at bounding box center [690, 489] width 5 height 13
click at [472, 489] on button "y" at bounding box center [464, 489] width 32 height 17
click at [649, 544] on button "=" at bounding box center [656, 547] width 32 height 17
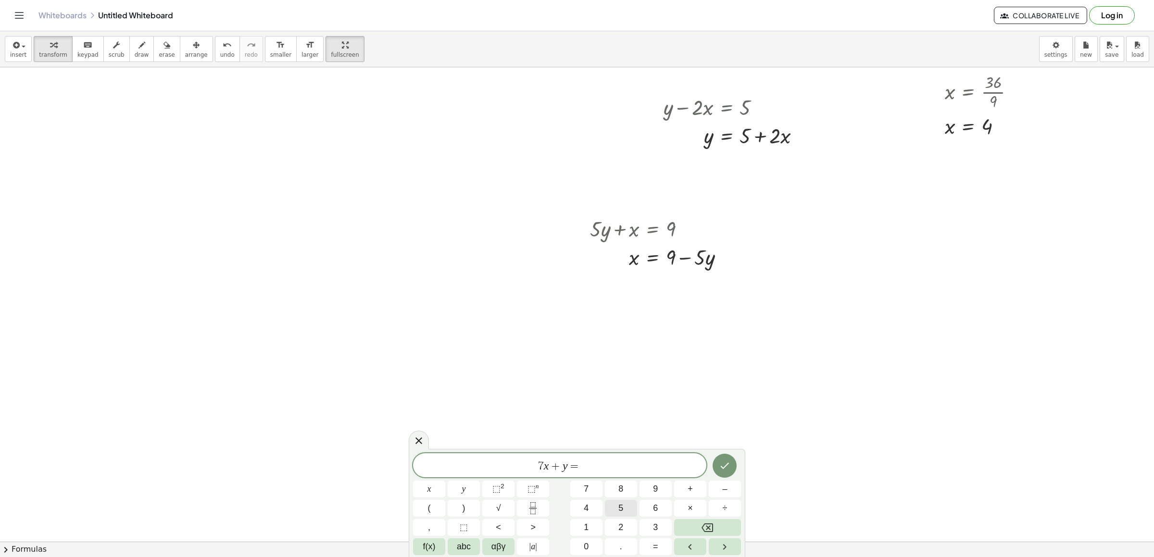
click at [627, 507] on button "5" at bounding box center [621, 508] width 32 height 17
click at [445, 481] on div at bounding box center [429, 489] width 32 height 17
click at [717, 465] on button "Done" at bounding box center [725, 466] width 24 height 24
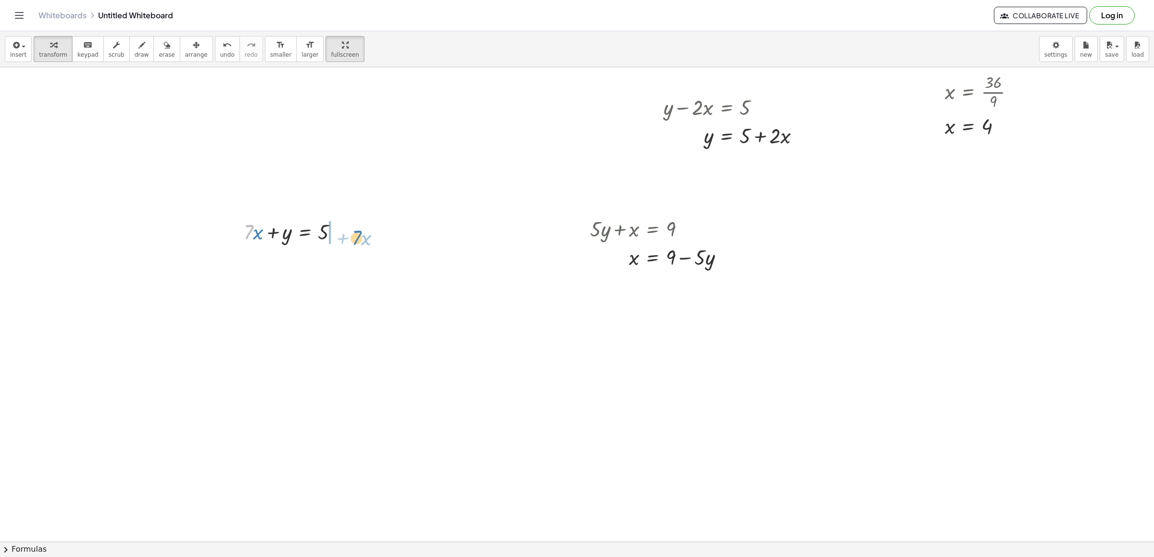
drag, startPoint x: 246, startPoint y: 235, endPoint x: 351, endPoint y: 241, distance: 105.5
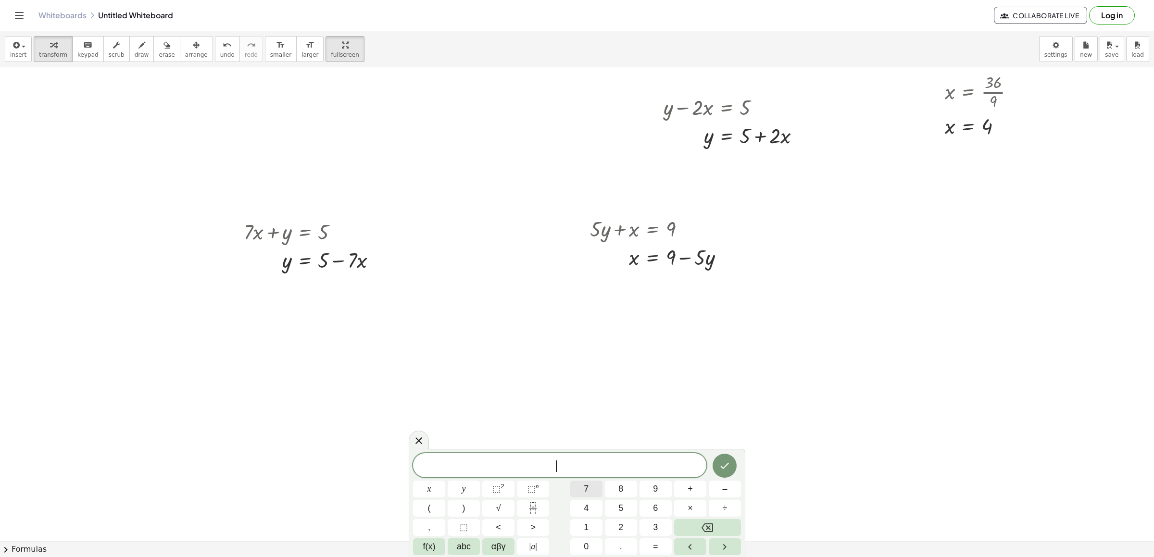
click at [584, 488] on span "7" at bounding box center [586, 489] width 5 height 13
click at [434, 491] on button "x" at bounding box center [429, 489] width 32 height 17
click at [695, 493] on button "+" at bounding box center [690, 489] width 32 height 17
click at [658, 530] on button "3" at bounding box center [656, 527] width 32 height 17
click at [466, 489] on button "y" at bounding box center [464, 489] width 32 height 17
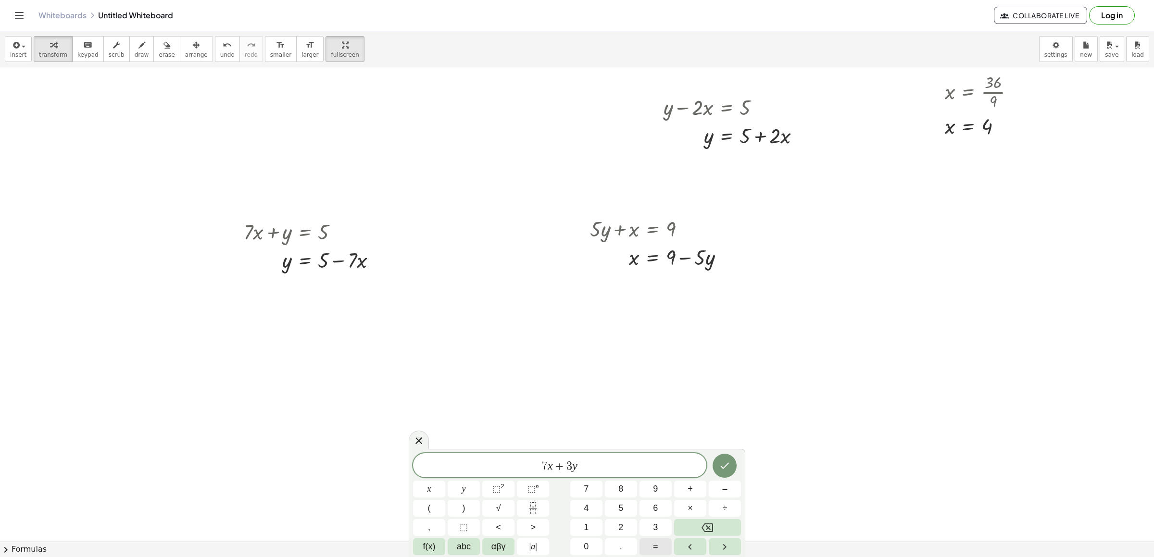
click at [650, 543] on button "=" at bounding box center [656, 547] width 32 height 17
click at [585, 525] on span "1" at bounding box center [586, 527] width 5 height 13
click at [579, 547] on button "0" at bounding box center [586, 547] width 32 height 17
click at [722, 457] on button "Done" at bounding box center [725, 466] width 24 height 24
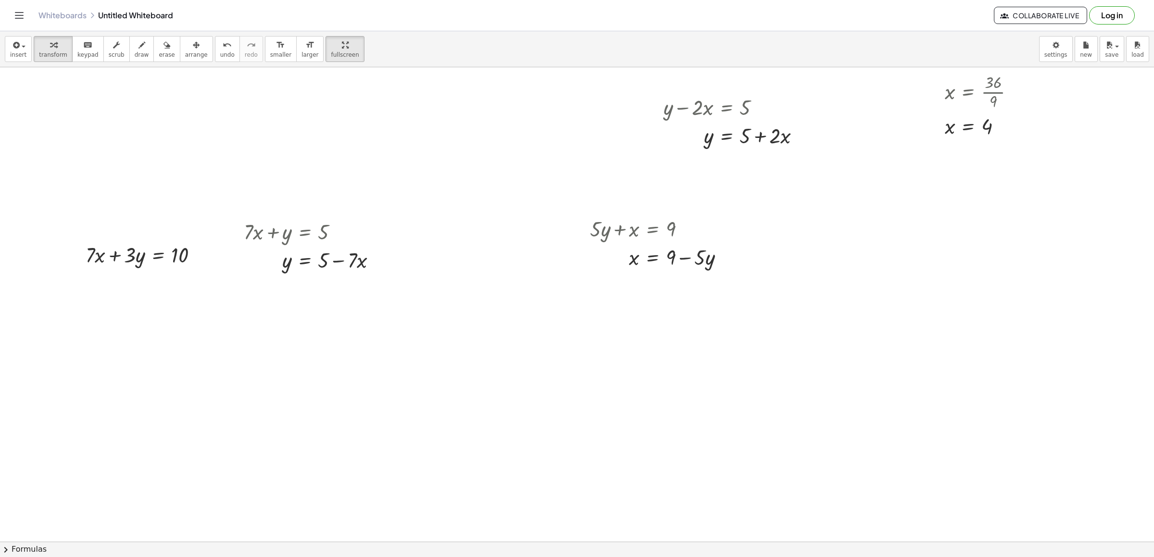
drag, startPoint x: 117, startPoint y: 286, endPoint x: 116, endPoint y: 278, distance: 8.2
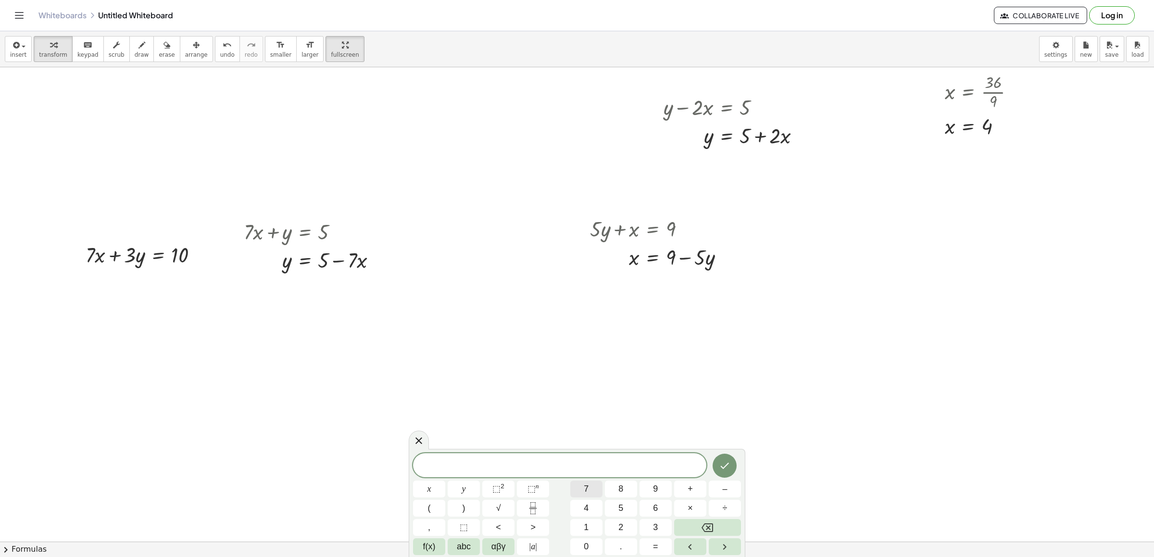
click at [592, 493] on button "7" at bounding box center [586, 489] width 32 height 17
click at [439, 488] on button "x" at bounding box center [429, 489] width 32 height 17
click at [713, 492] on button "–" at bounding box center [725, 489] width 32 height 17
click at [619, 509] on span "5" at bounding box center [621, 508] width 5 height 13
click at [456, 488] on button "y" at bounding box center [464, 489] width 32 height 17
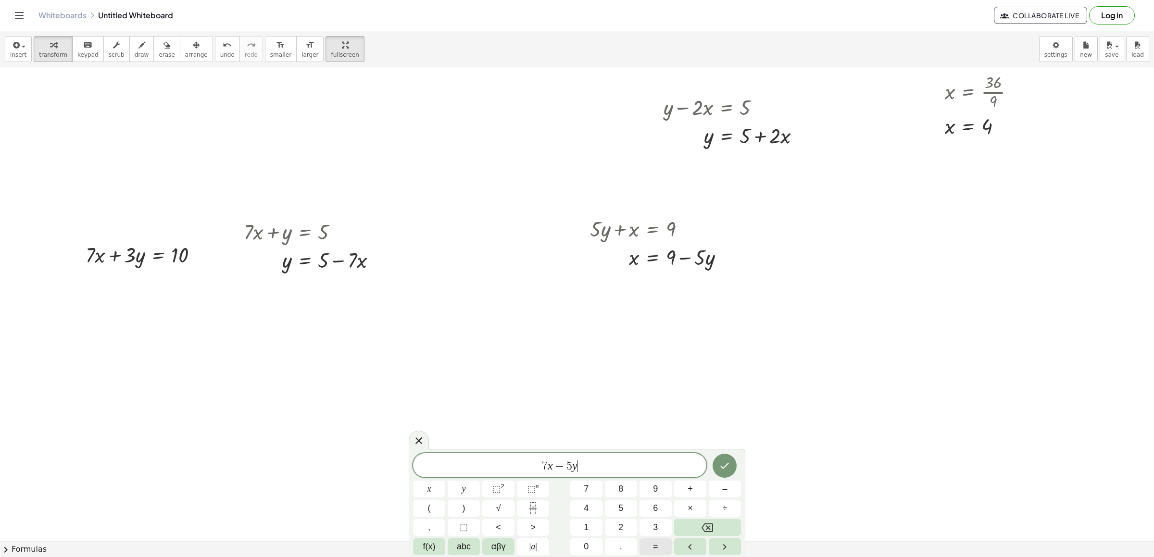
click at [654, 544] on span "=" at bounding box center [655, 547] width 5 height 13
click at [728, 486] on button "–" at bounding box center [725, 489] width 32 height 17
click at [594, 527] on button "1" at bounding box center [586, 527] width 32 height 17
click at [615, 528] on button "2" at bounding box center [621, 527] width 32 height 17
click at [735, 466] on button "Done" at bounding box center [725, 466] width 24 height 24
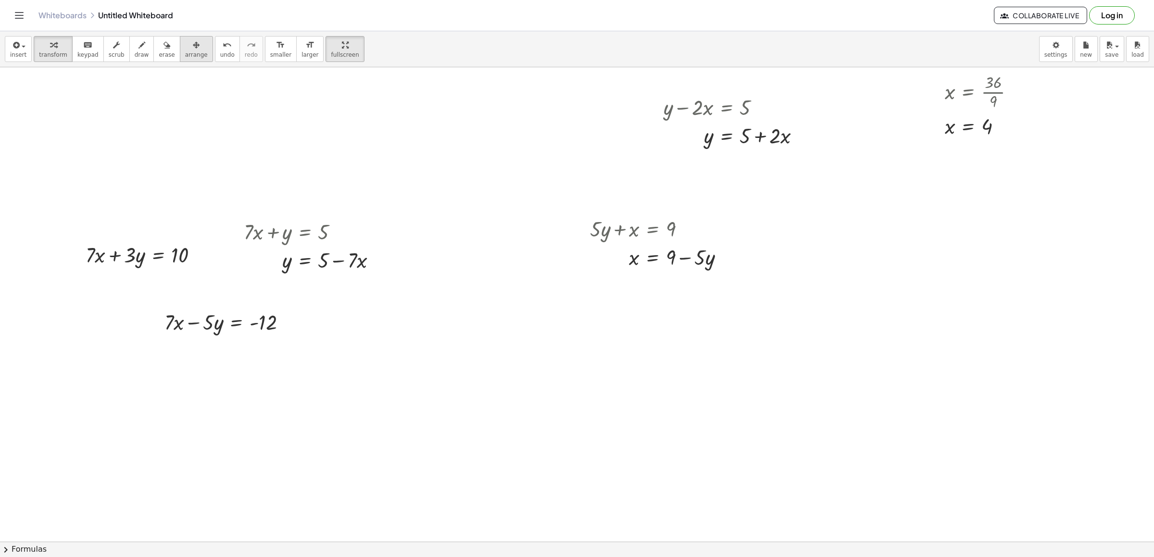
click at [193, 48] on icon "button" at bounding box center [196, 45] width 7 height 12
drag, startPoint x: 247, startPoint y: 331, endPoint x: 164, endPoint y: 299, distance: 89.2
click at [164, 299] on div at bounding box center [140, 289] width 147 height 33
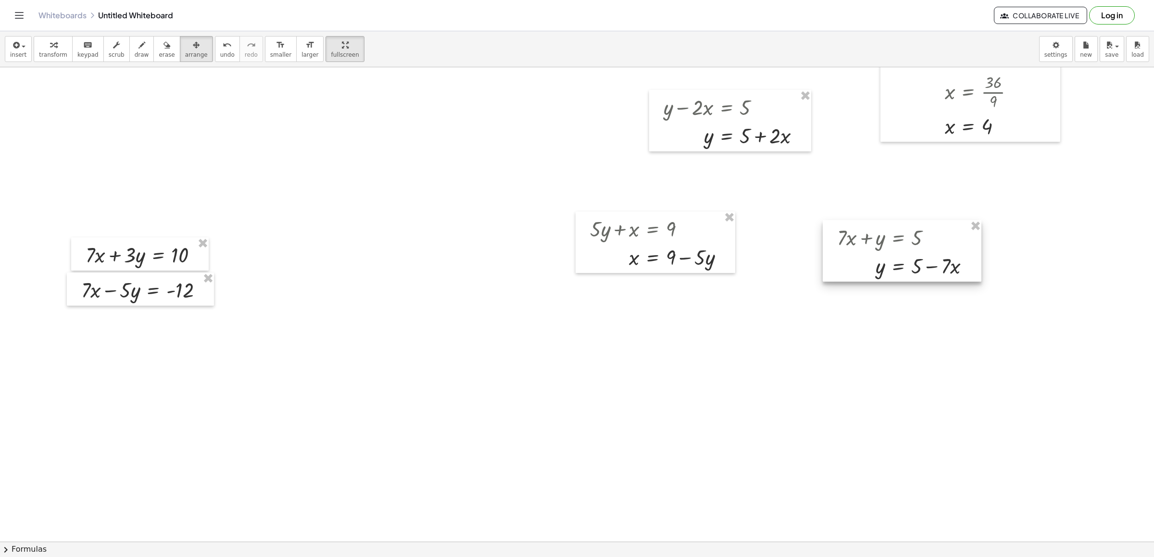
drag, startPoint x: 291, startPoint y: 251, endPoint x: 907, endPoint y: 250, distance: 616.1
click at [905, 251] on div at bounding box center [902, 250] width 159 height 61
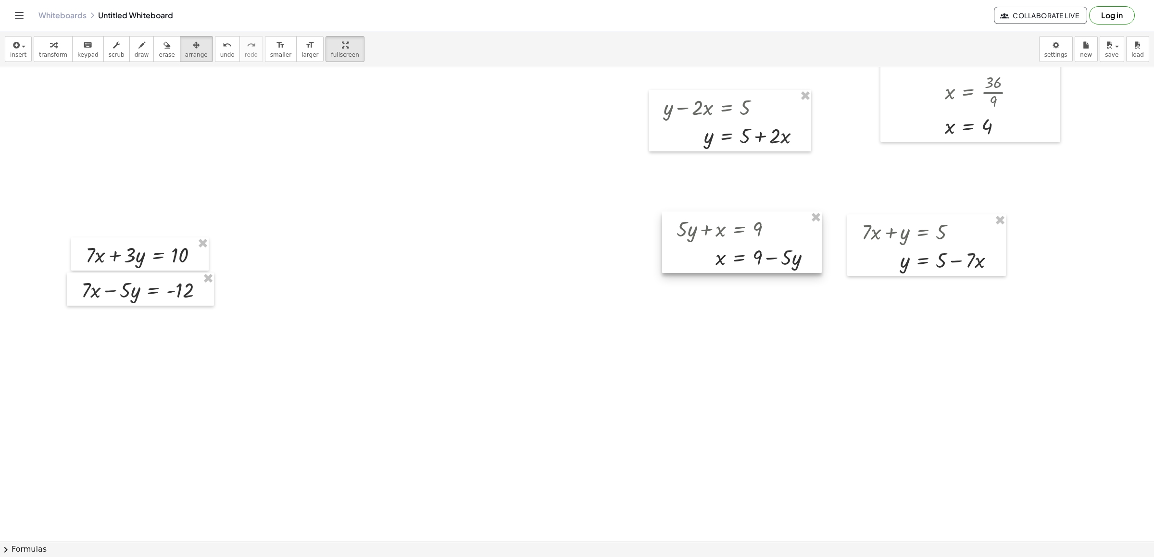
drag, startPoint x: 683, startPoint y: 254, endPoint x: 770, endPoint y: 254, distance: 86.6
click at [770, 254] on div at bounding box center [742, 242] width 160 height 61
click at [195, 56] on button "arrange" at bounding box center [196, 49] width 33 height 26
click at [193, 43] on icon "button" at bounding box center [196, 45] width 7 height 12
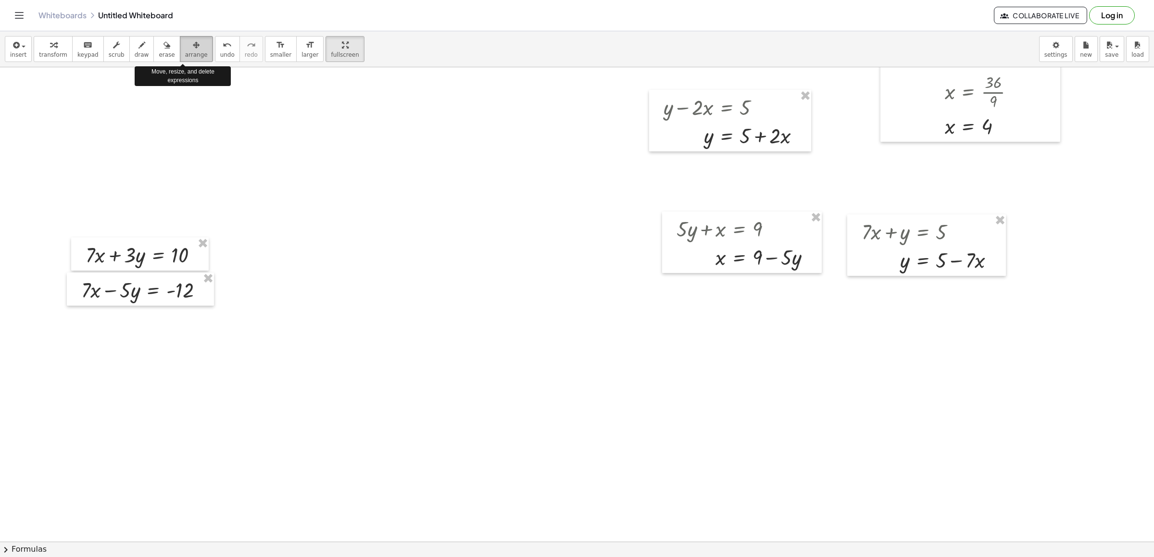
click at [193, 43] on icon "button" at bounding box center [196, 45] width 7 height 12
click at [186, 52] on span "arrange" at bounding box center [196, 54] width 23 height 7
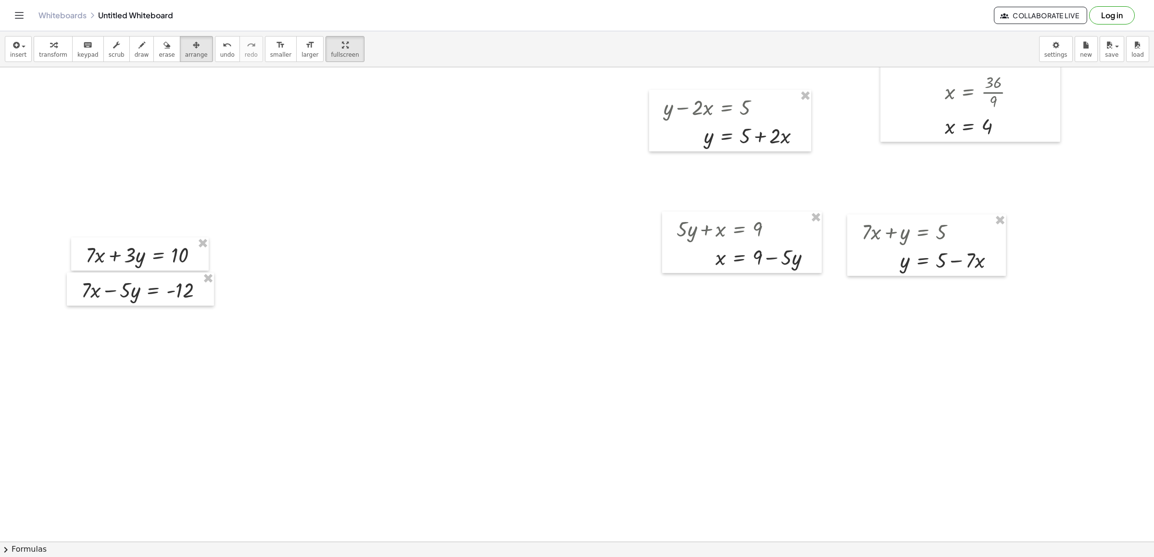
drag, startPoint x: 88, startPoint y: 43, endPoint x: 517, endPoint y: 363, distance: 534.1
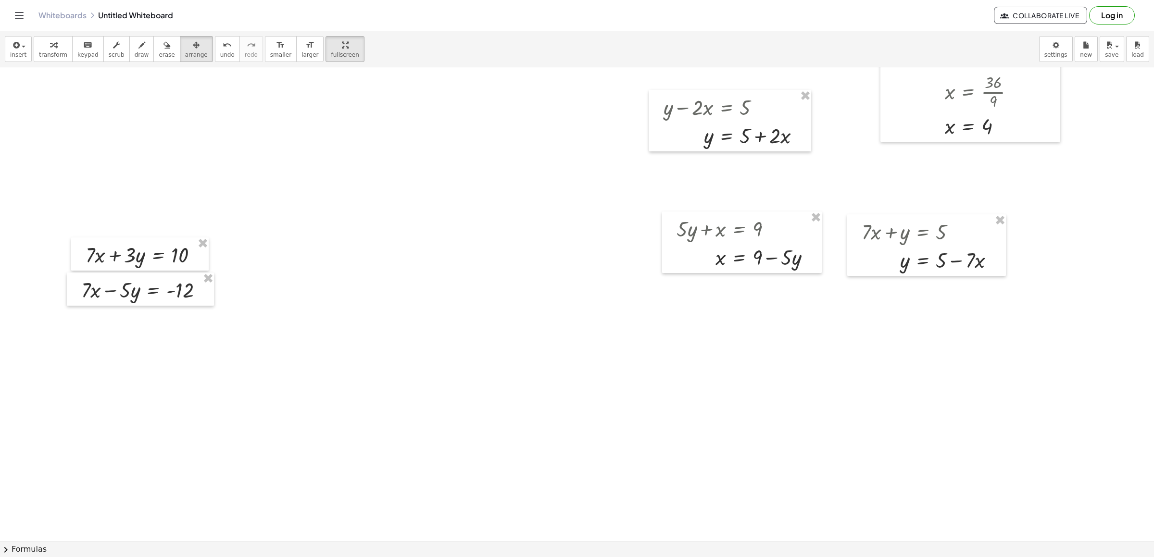
click at [89, 42] on div "keyboard" at bounding box center [87, 45] width 21 height 12
click at [139, 48] on icon "button" at bounding box center [142, 45] width 7 height 12
drag, startPoint x: 95, startPoint y: 243, endPoint x: 100, endPoint y: 286, distance: 43.6
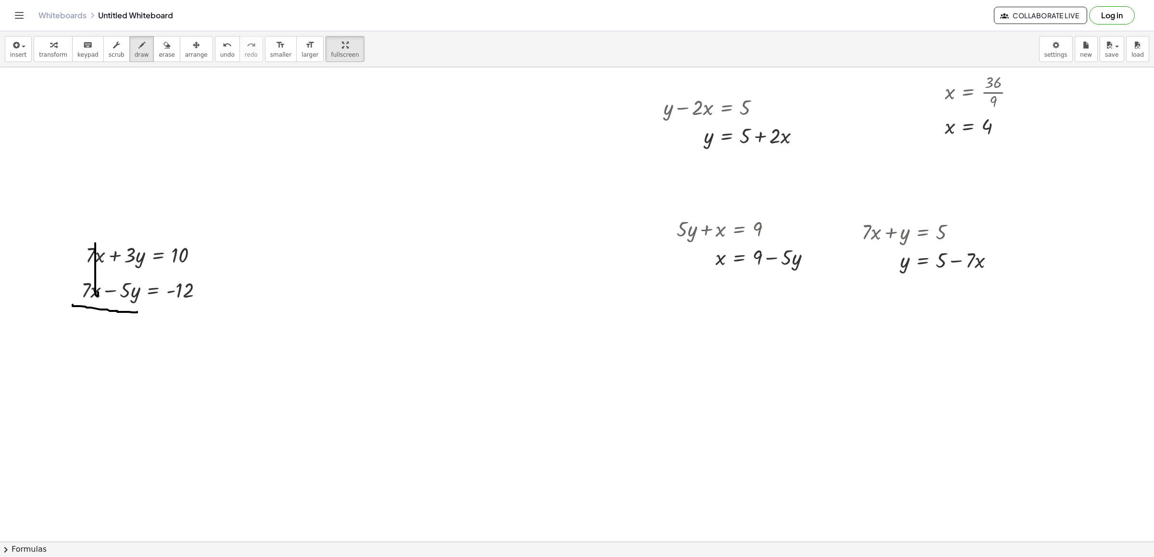
drag, startPoint x: 73, startPoint y: 304, endPoint x: 123, endPoint y: 309, distance: 50.7
drag, startPoint x: 152, startPoint y: 310, endPoint x: 195, endPoint y: 308, distance: 43.8
click at [80, 52] on span "keypad" at bounding box center [87, 54] width 21 height 7
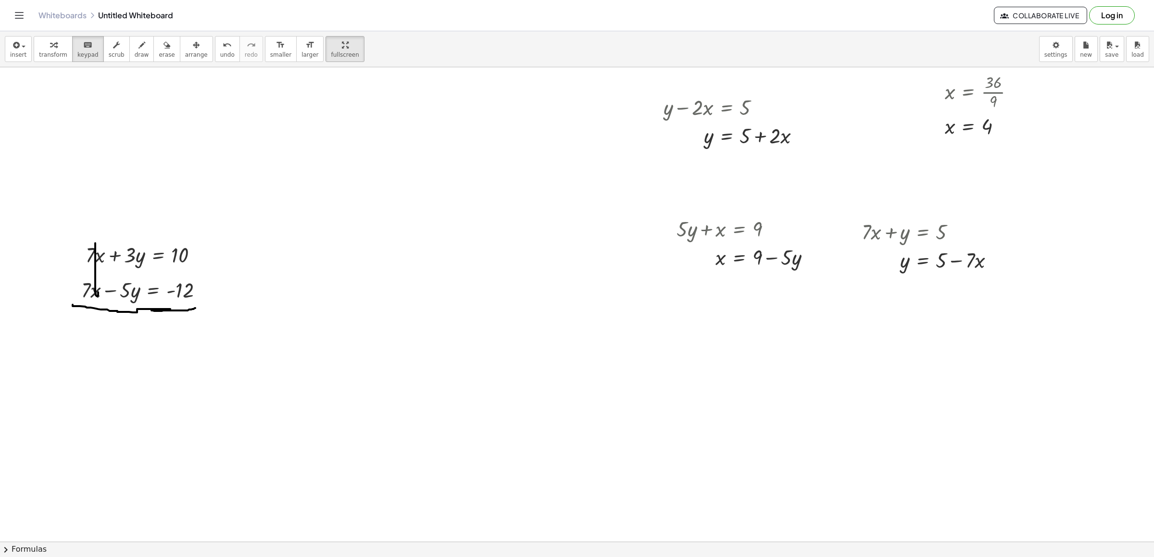
drag, startPoint x: 512, startPoint y: 370, endPoint x: 417, endPoint y: 303, distance: 116.4
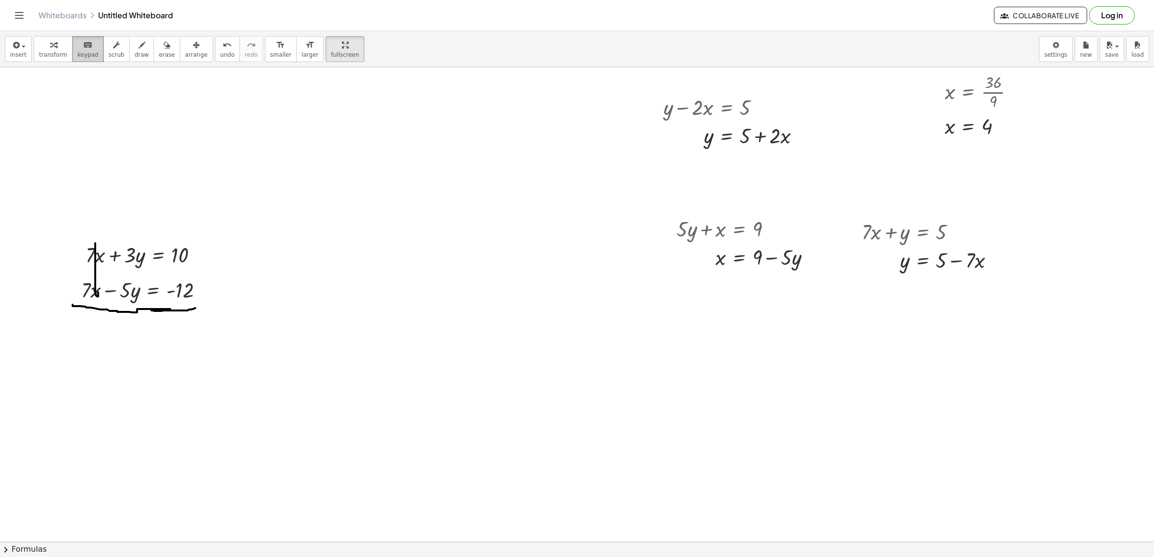
click at [77, 40] on div "keyboard" at bounding box center [87, 45] width 21 height 12
drag, startPoint x: 508, startPoint y: 371, endPoint x: 499, endPoint y: 376, distance: 9.7
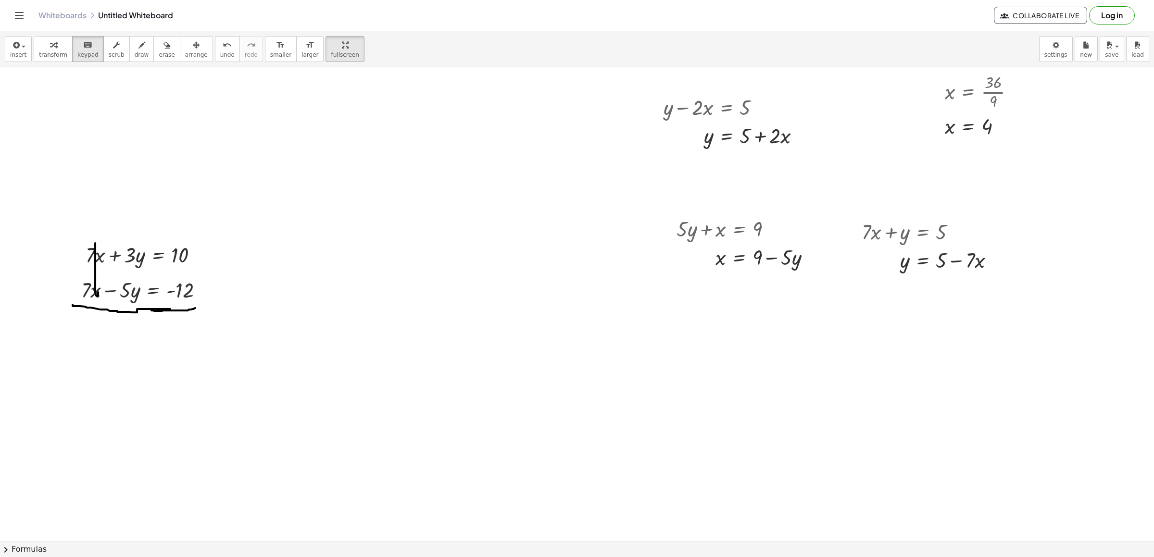
click at [83, 48] on icon "keyboard" at bounding box center [87, 45] width 9 height 12
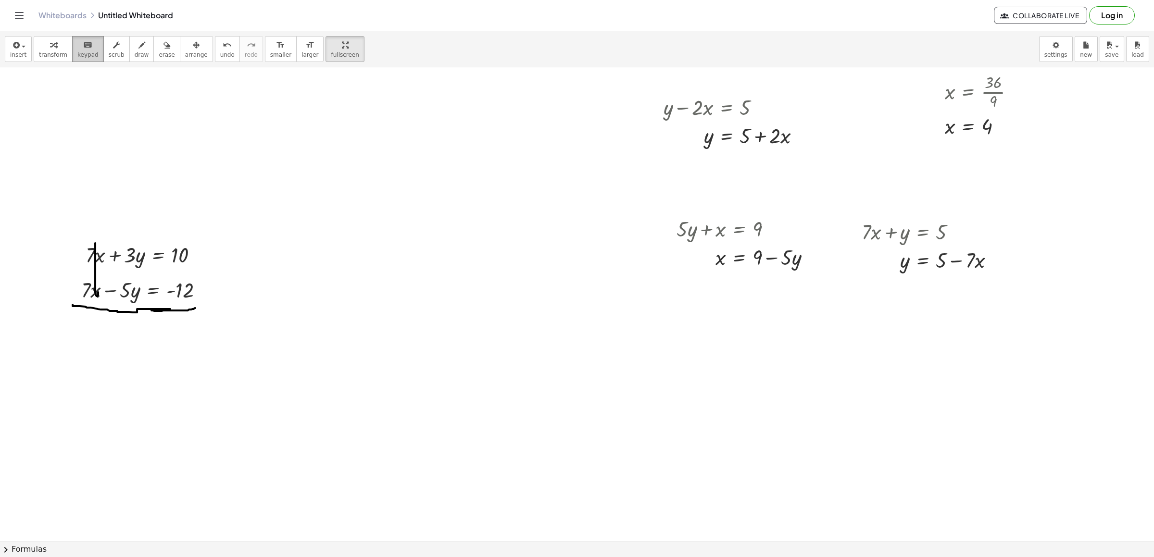
click at [83, 48] on icon "keyboard" at bounding box center [87, 45] width 9 height 12
click at [52, 48] on icon "button" at bounding box center [53, 45] width 7 height 12
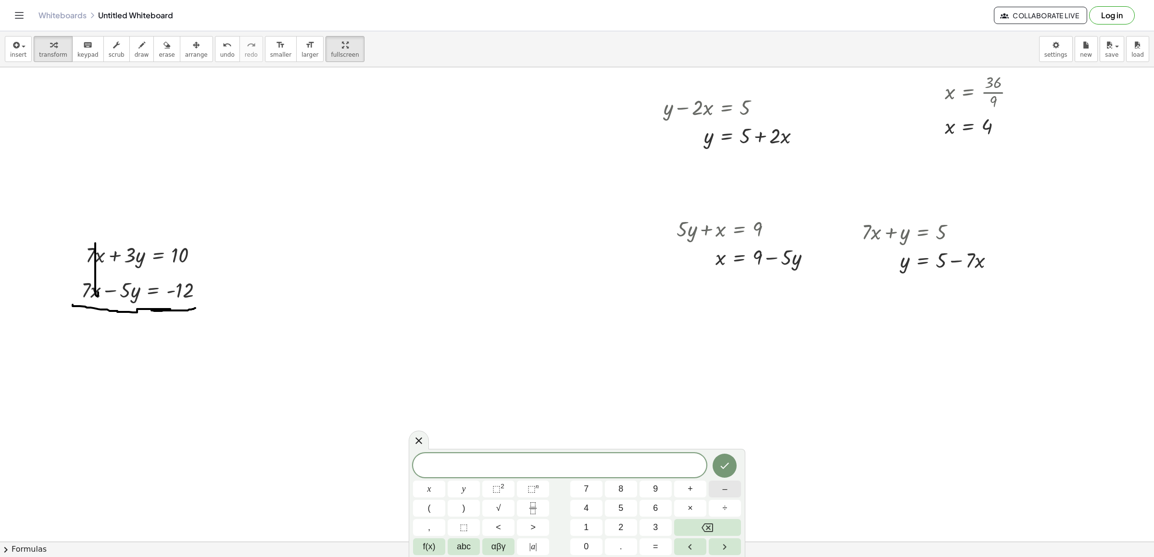
click at [729, 487] on button "–" at bounding box center [725, 489] width 32 height 17
click at [612, 527] on button "2" at bounding box center [621, 527] width 32 height 17
click at [463, 493] on span "y" at bounding box center [464, 489] width 4 height 13
click at [651, 543] on button "=" at bounding box center [656, 547] width 32 height 17
click at [720, 487] on button "–" at bounding box center [725, 489] width 32 height 17
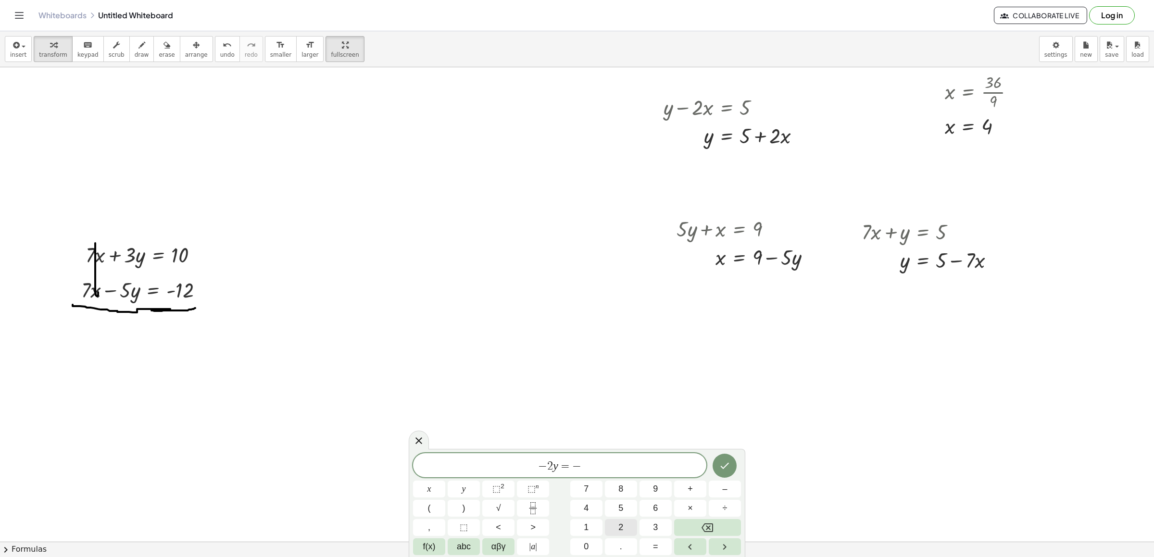
click at [628, 525] on button "2" at bounding box center [621, 527] width 32 height 17
click at [729, 467] on icon "Done" at bounding box center [725, 466] width 12 height 12
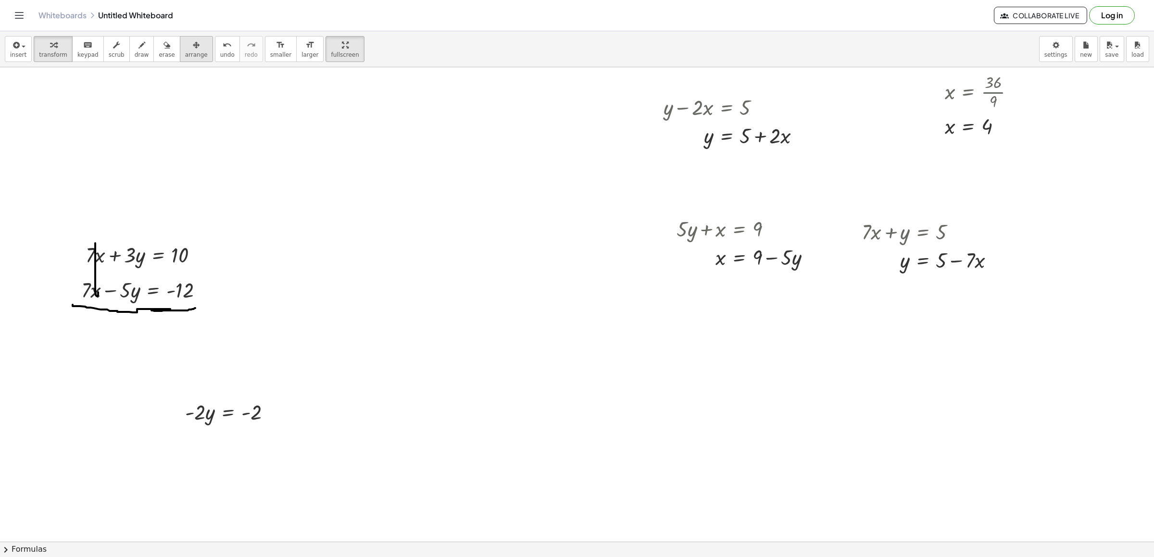
click at [193, 45] on icon "button" at bounding box center [196, 45] width 7 height 12
drag, startPoint x: 229, startPoint y: 410, endPoint x: 153, endPoint y: 333, distance: 108.1
click at [153, 333] on div at bounding box center [147, 333] width 111 height 33
click at [66, 56] on button "transform" at bounding box center [53, 49] width 39 height 26
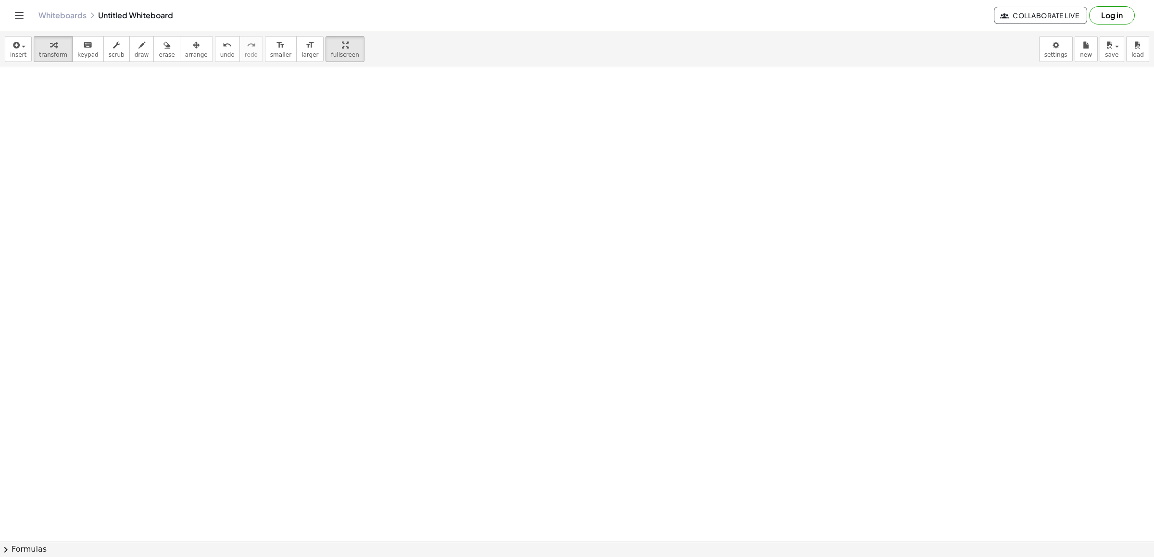
scroll to position [7110, 0]
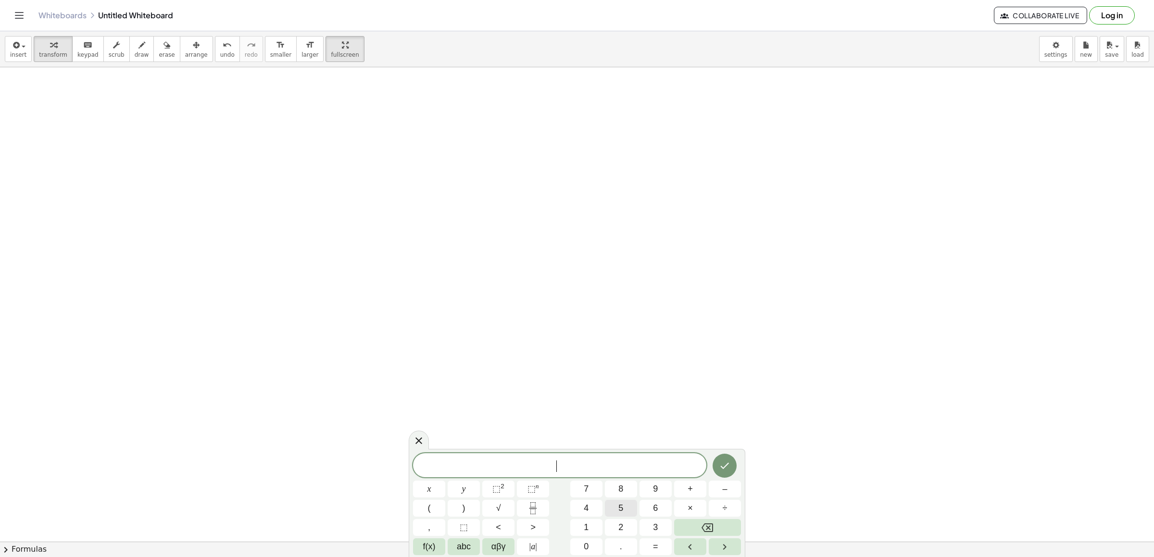
click at [611, 504] on button "5" at bounding box center [621, 508] width 32 height 17
click at [432, 489] on button "x" at bounding box center [429, 489] width 32 height 17
click at [719, 495] on button "–" at bounding box center [725, 489] width 32 height 17
click at [651, 531] on button "3" at bounding box center [656, 527] width 32 height 17
click at [463, 487] on span "y" at bounding box center [464, 489] width 4 height 13
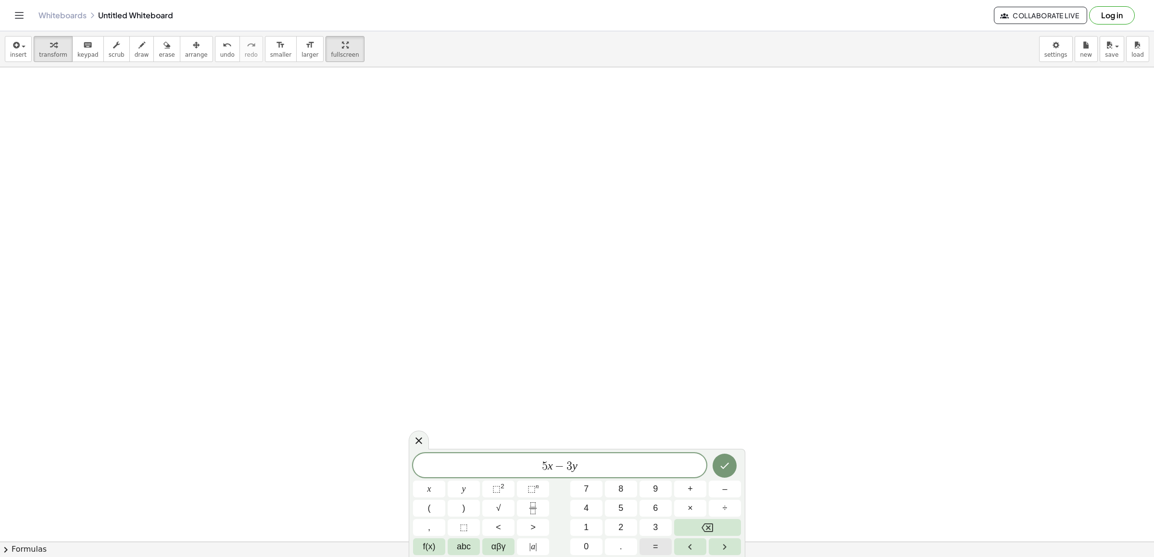
click at [655, 547] on span "=" at bounding box center [655, 547] width 5 height 13
click at [579, 490] on button "7" at bounding box center [586, 489] width 32 height 17
click at [732, 468] on button "Done" at bounding box center [725, 466] width 24 height 24
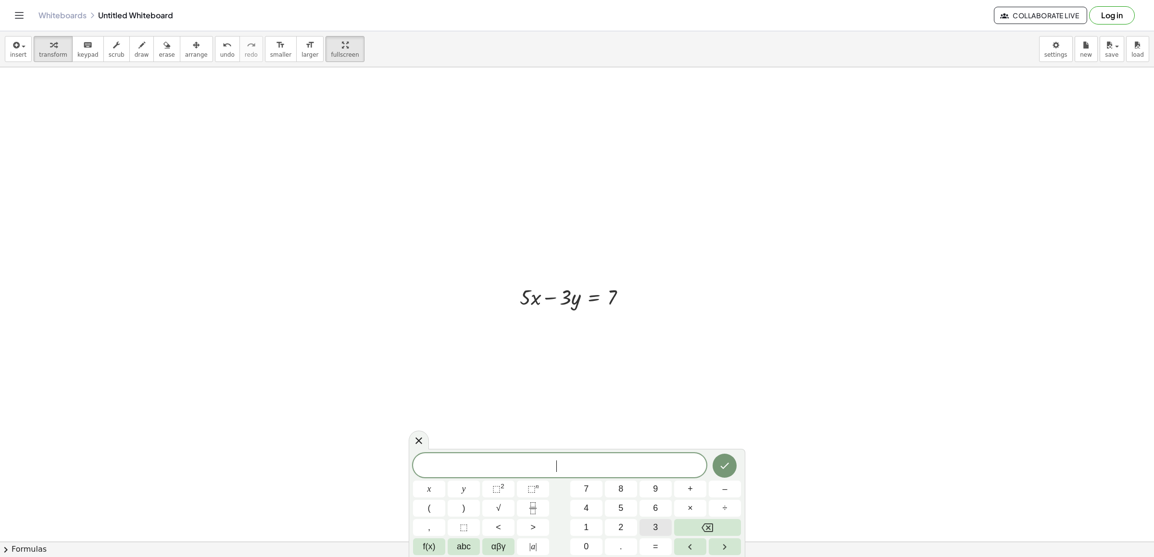
click at [651, 524] on button "3" at bounding box center [656, 527] width 32 height 17
click at [433, 490] on button "x" at bounding box center [429, 489] width 32 height 17
click at [718, 488] on button "–" at bounding box center [725, 489] width 32 height 17
click at [653, 526] on span "3" at bounding box center [655, 527] width 5 height 13
click at [471, 488] on button "y" at bounding box center [464, 489] width 32 height 17
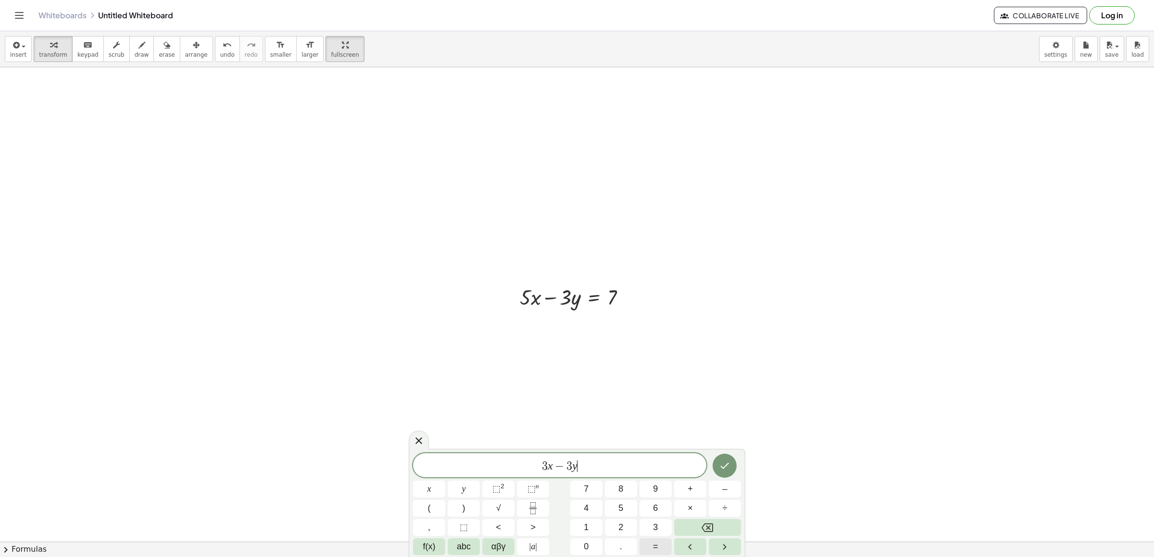
click at [653, 547] on span "=" at bounding box center [655, 547] width 5 height 13
click at [658, 483] on span "9" at bounding box center [655, 489] width 5 height 13
click at [730, 466] on button "Done" at bounding box center [725, 466] width 24 height 24
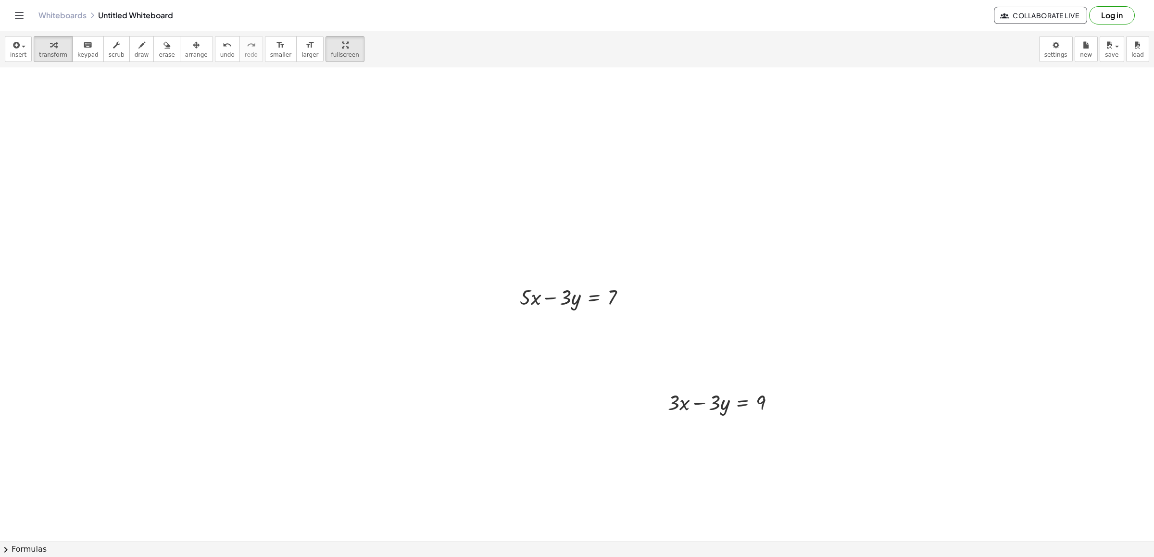
drag, startPoint x: 177, startPoint y: 51, endPoint x: 467, endPoint y: 247, distance: 350.2
click at [185, 51] on span "arrange" at bounding box center [196, 54] width 23 height 7
drag, startPoint x: 686, startPoint y: 401, endPoint x: 539, endPoint y: 328, distance: 164.3
click at [539, 328] on div at bounding box center [572, 328] width 133 height 33
click at [57, 58] on span "transform" at bounding box center [53, 54] width 28 height 7
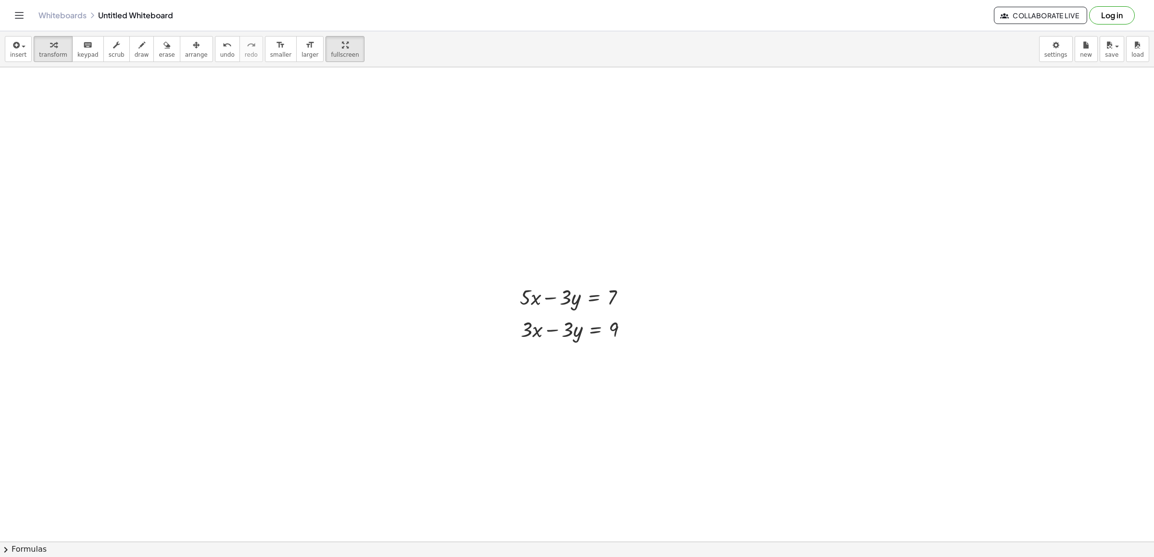
click at [136, 53] on span "draw" at bounding box center [142, 54] width 14 height 7
drag, startPoint x: 514, startPoint y: 341, endPoint x: 531, endPoint y: 343, distance: 17.1
drag, startPoint x: 527, startPoint y: 345, endPoint x: 535, endPoint y: 341, distance: 9.5
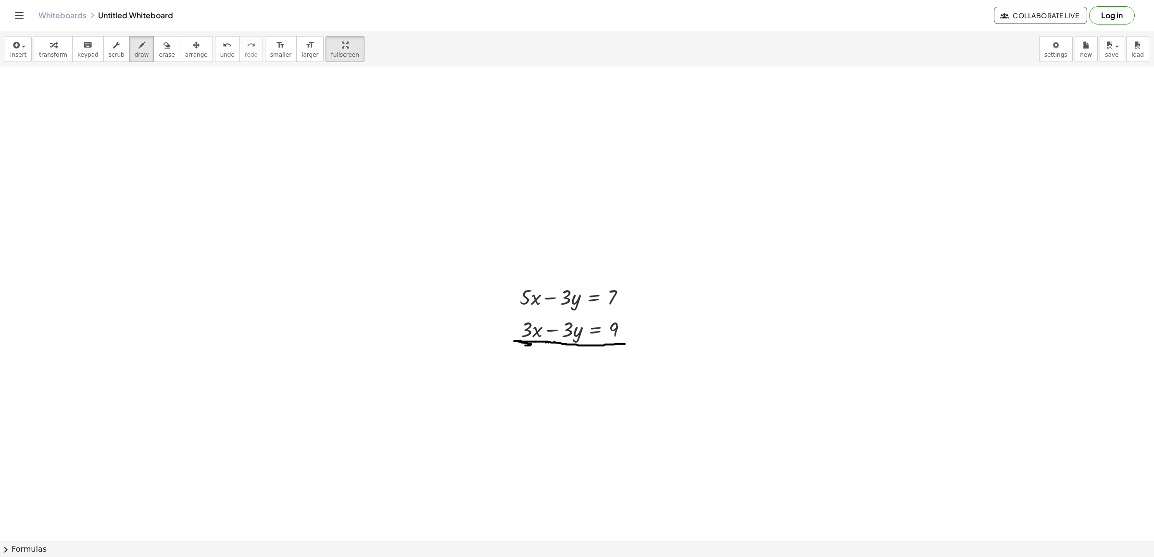
drag, startPoint x: 518, startPoint y: 341, endPoint x: 625, endPoint y: 343, distance: 106.3
drag, startPoint x: 543, startPoint y: 341, endPoint x: 616, endPoint y: 345, distance: 73.7
drag, startPoint x: 574, startPoint y: 285, endPoint x: 566, endPoint y: 337, distance: 52.7
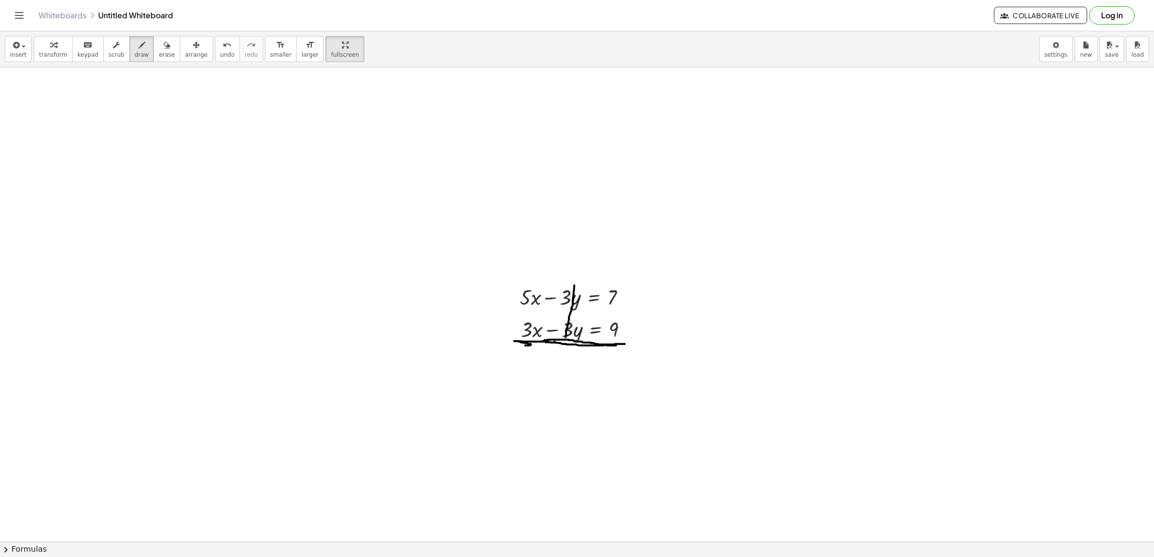
drag, startPoint x: 47, startPoint y: 45, endPoint x: 467, endPoint y: 325, distance: 504.6
click at [50, 45] on icon "button" at bounding box center [53, 45] width 7 height 12
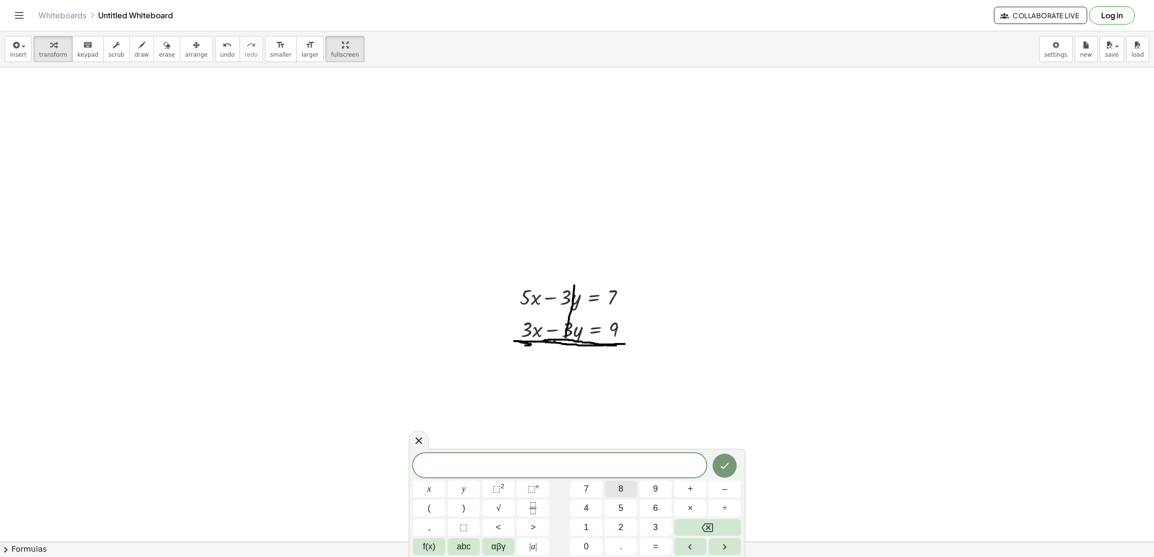
click at [635, 488] on button "8" at bounding box center [621, 489] width 32 height 17
click at [435, 488] on button "x" at bounding box center [429, 489] width 32 height 17
click at [650, 545] on button "=" at bounding box center [656, 547] width 32 height 17
click at [587, 515] on span "4" at bounding box center [586, 508] width 5 height 13
click at [697, 521] on button "Backspace" at bounding box center [707, 527] width 67 height 17
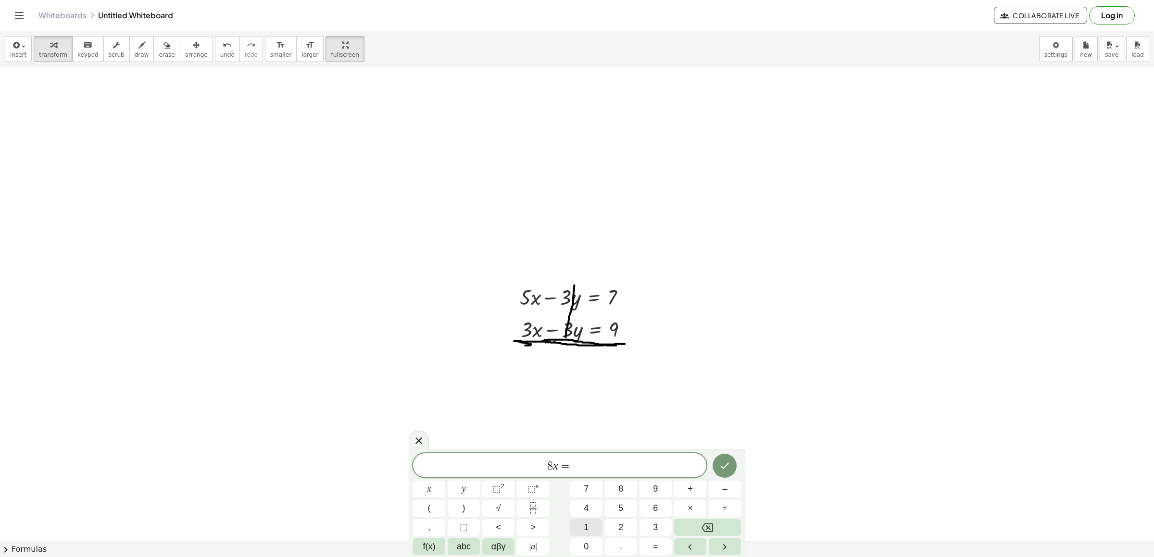
click at [598, 526] on button "1" at bounding box center [586, 527] width 32 height 17
click at [664, 511] on button "6" at bounding box center [656, 508] width 32 height 17
click at [727, 463] on icon "Done" at bounding box center [725, 466] width 12 height 12
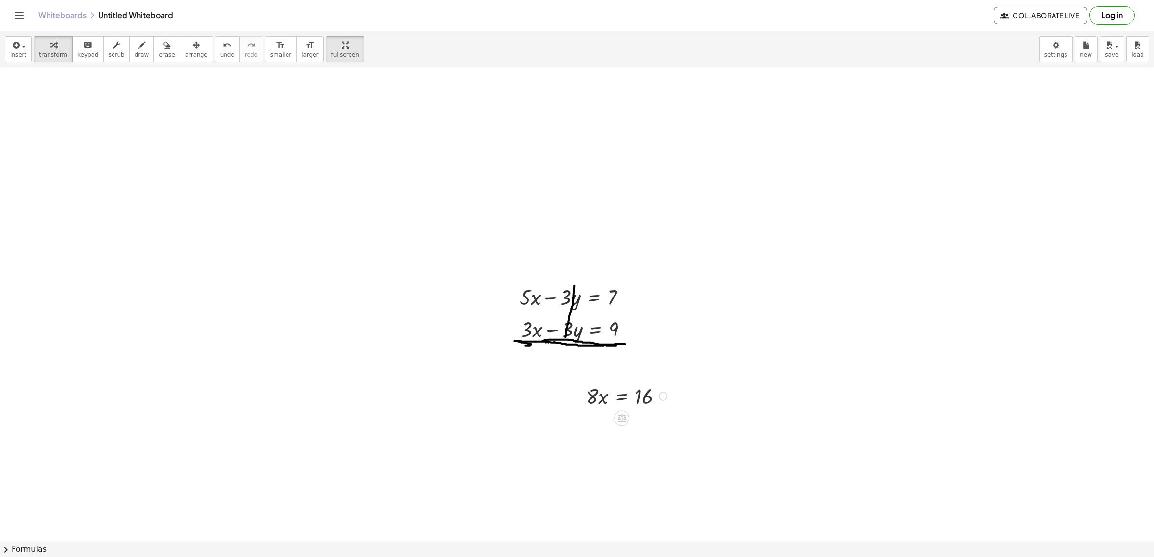
drag, startPoint x: 617, startPoint y: 394, endPoint x: 387, endPoint y: 202, distance: 299.1
click at [603, 387] on div at bounding box center [627, 395] width 93 height 28
drag, startPoint x: 177, startPoint y: 45, endPoint x: 630, endPoint y: 377, distance: 561.9
click at [185, 46] on div "button" at bounding box center [196, 45] width 23 height 12
drag, startPoint x: 632, startPoint y: 389, endPoint x: 586, endPoint y: 366, distance: 51.2
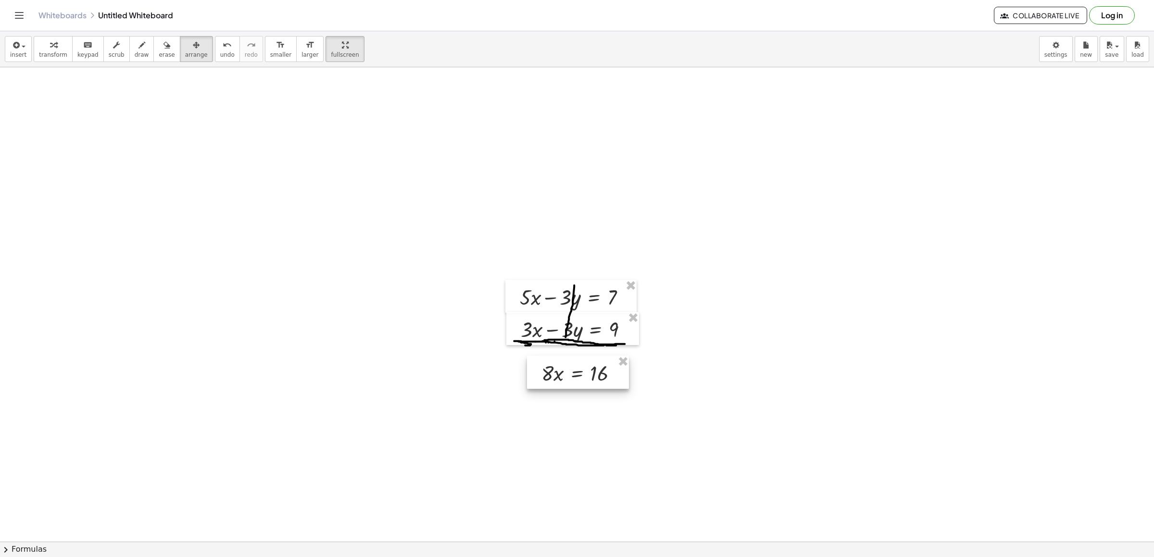
click at [586, 366] on div at bounding box center [578, 372] width 102 height 33
click at [58, 51] on span "transform" at bounding box center [53, 54] width 28 height 7
drag, startPoint x: 543, startPoint y: 375, endPoint x: 591, endPoint y: 400, distance: 54.2
click at [599, 408] on div at bounding box center [583, 407] width 95 height 41
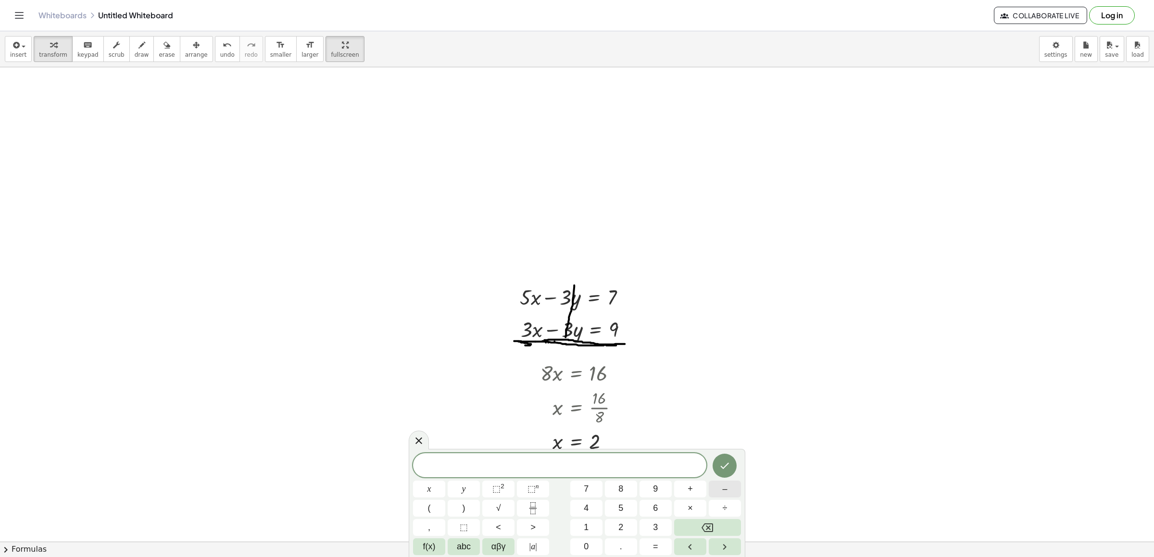
click at [720, 488] on button "–" at bounding box center [725, 489] width 32 height 17
click at [707, 527] on icon "Backspace" at bounding box center [708, 528] width 12 height 12
click at [663, 483] on button "9" at bounding box center [656, 489] width 32 height 17
click at [430, 487] on span "x" at bounding box center [430, 489] width 4 height 13
click at [732, 493] on button "–" at bounding box center [725, 489] width 32 height 17
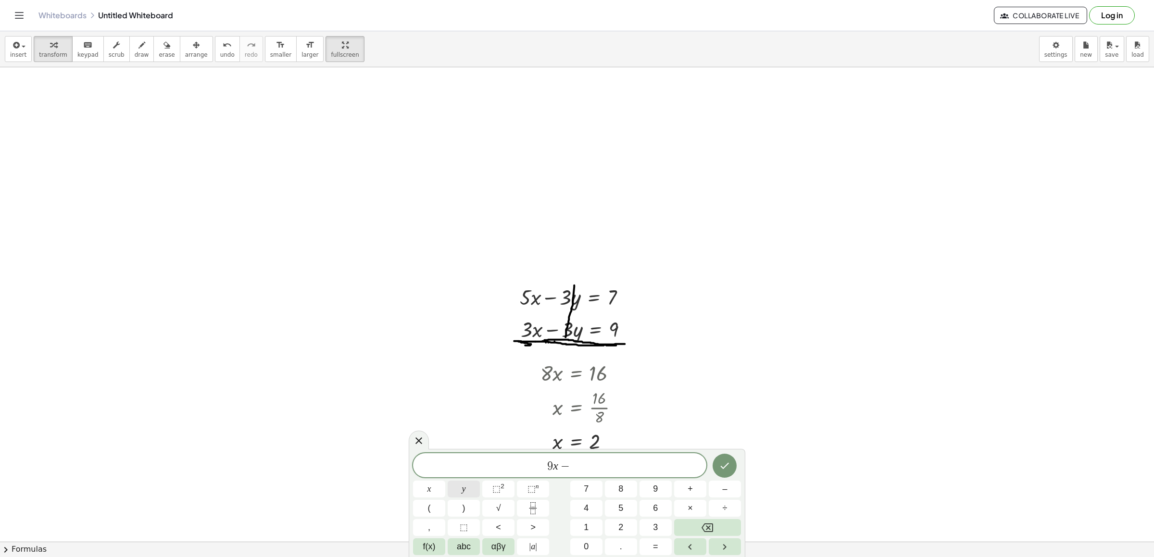
click at [465, 493] on span "y" at bounding box center [464, 489] width 4 height 13
click at [654, 541] on span "=" at bounding box center [655, 547] width 5 height 13
click at [584, 526] on span "1" at bounding box center [586, 527] width 5 height 13
click at [584, 485] on span "7" at bounding box center [586, 489] width 5 height 13
click at [723, 472] on button "Done" at bounding box center [725, 466] width 24 height 24
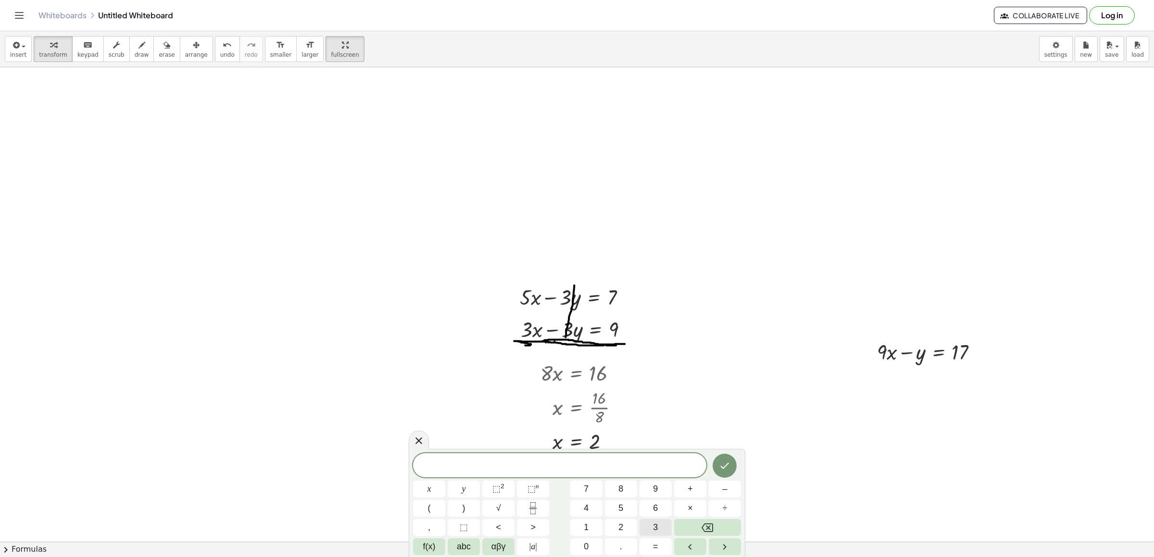
click at [648, 525] on button "3" at bounding box center [656, 527] width 32 height 17
click at [439, 489] on button "x" at bounding box center [429, 489] width 32 height 17
click at [697, 489] on button "+" at bounding box center [690, 489] width 32 height 17
click at [475, 485] on button "y" at bounding box center [464, 489] width 32 height 17
click at [660, 550] on button "=" at bounding box center [656, 547] width 32 height 17
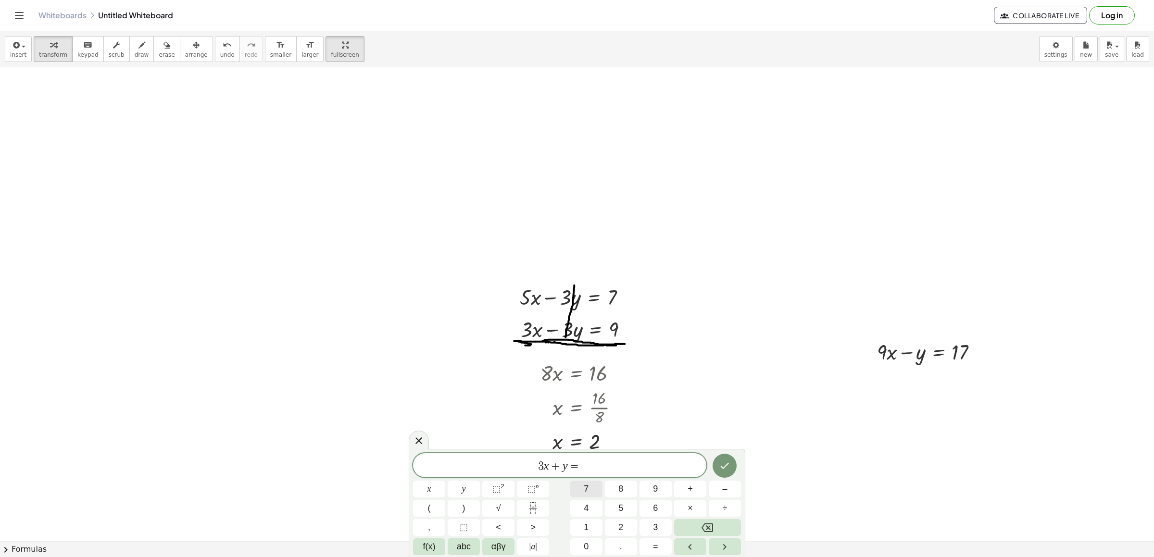
click at [581, 493] on button "7" at bounding box center [586, 489] width 32 height 17
click at [733, 465] on button "Done" at bounding box center [725, 466] width 24 height 24
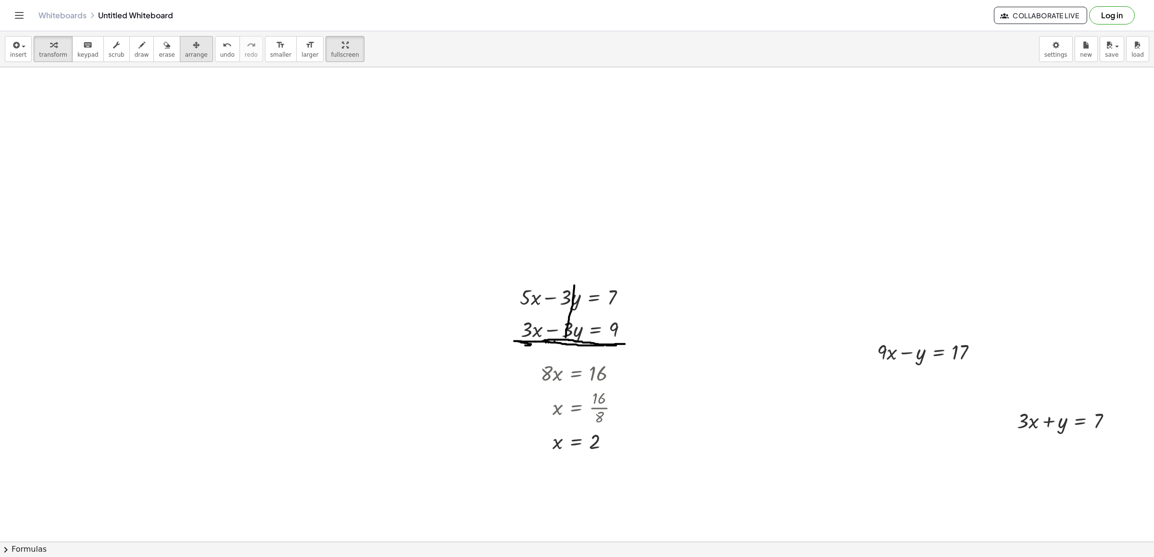
click at [190, 45] on div "button" at bounding box center [196, 45] width 23 height 12
drag, startPoint x: 1064, startPoint y: 424, endPoint x: 928, endPoint y: 391, distance: 139.6
click at [928, 391] on div at bounding box center [927, 386] width 121 height 33
click at [39, 42] on div "button" at bounding box center [53, 45] width 28 height 12
click at [139, 48] on icon "button" at bounding box center [142, 45] width 7 height 12
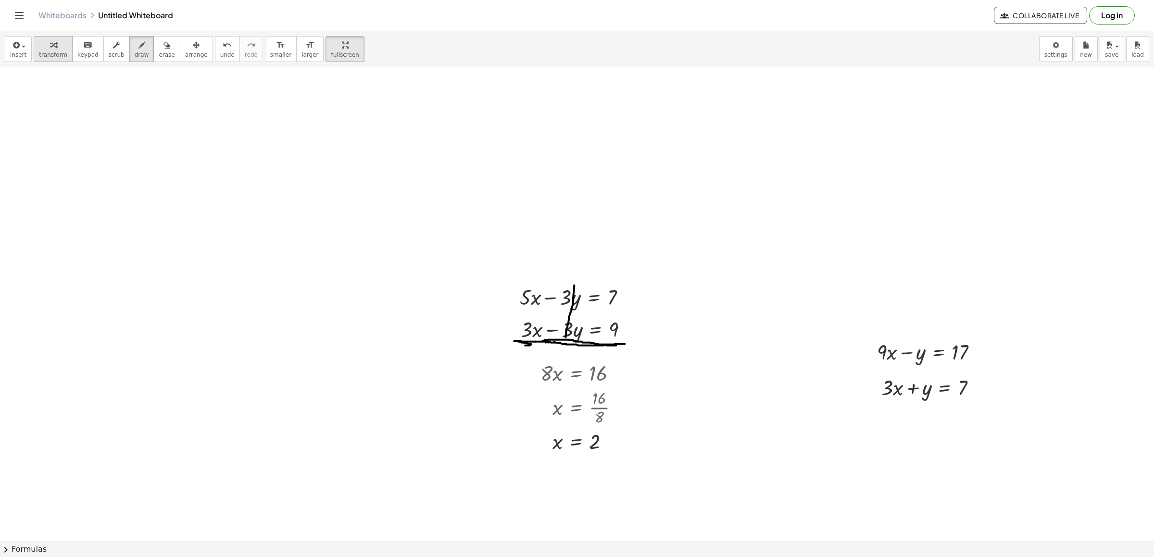
click at [55, 51] on span "transform" at bounding box center [53, 54] width 28 height 7
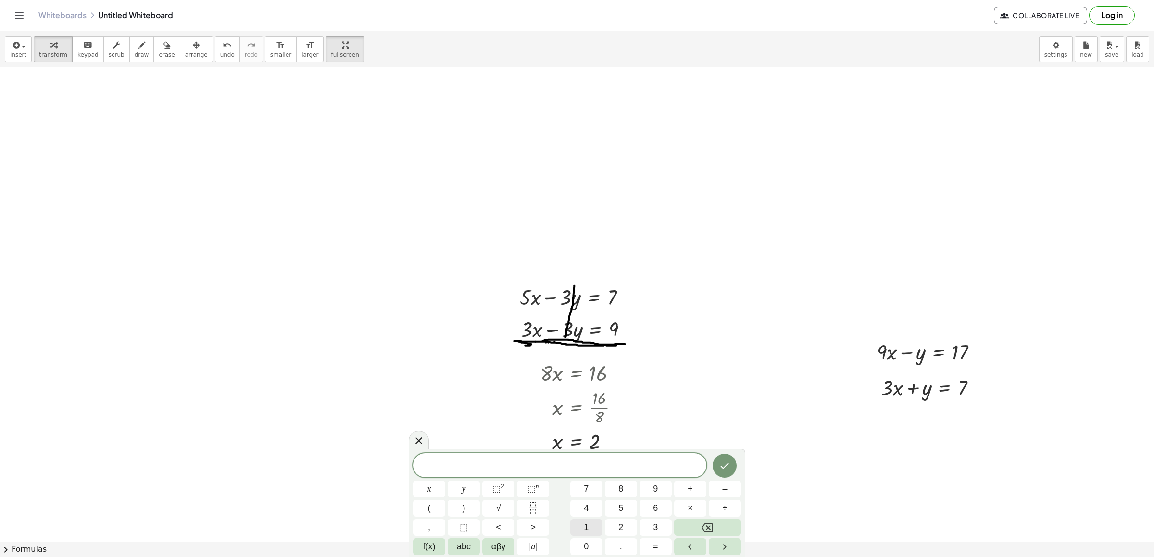
click at [589, 527] on span "1" at bounding box center [586, 527] width 5 height 13
click at [624, 532] on button "2" at bounding box center [621, 527] width 32 height 17
click at [435, 491] on button "x" at bounding box center [429, 489] width 32 height 17
click at [657, 544] on span "=" at bounding box center [655, 547] width 5 height 13
click at [623, 530] on span "2" at bounding box center [621, 527] width 5 height 13
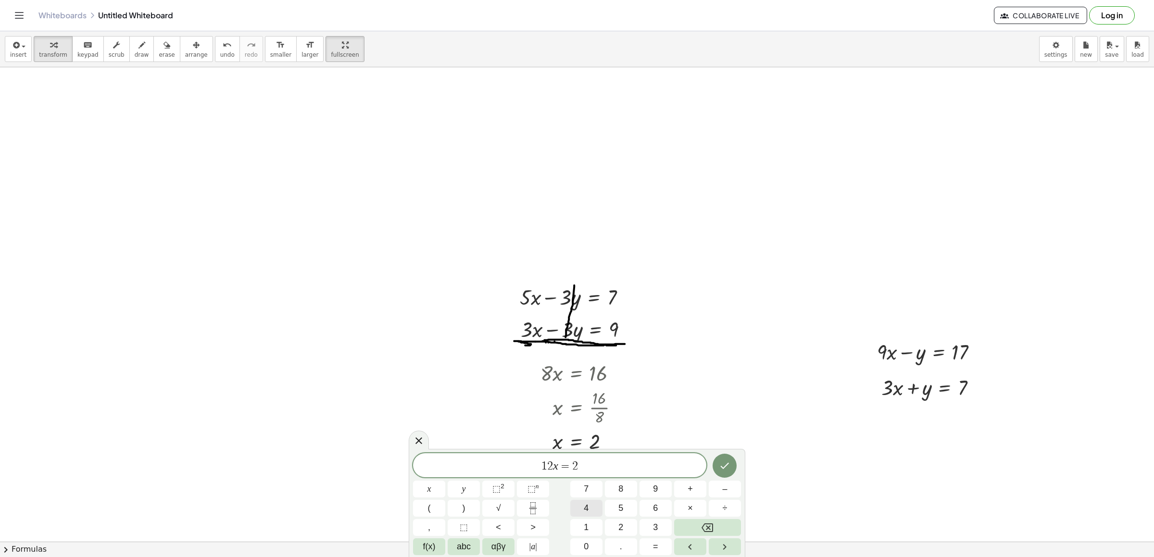
click at [589, 508] on span "4" at bounding box center [586, 508] width 5 height 13
click at [723, 467] on icon "Done" at bounding box center [725, 466] width 12 height 12
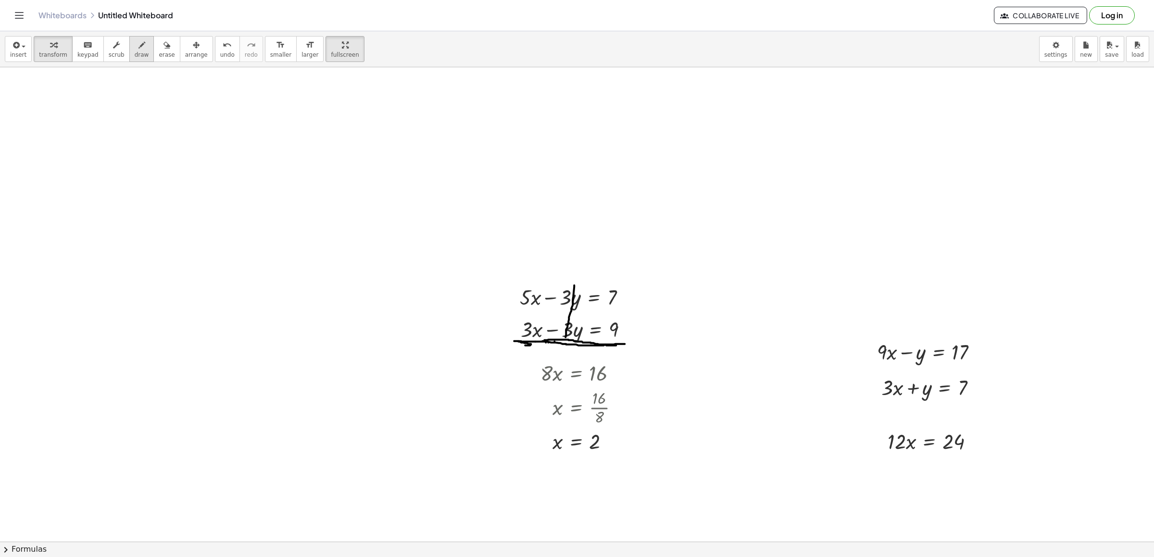
click at [139, 50] on icon "button" at bounding box center [142, 45] width 7 height 12
drag, startPoint x: 846, startPoint y: 408, endPoint x: 1010, endPoint y: 405, distance: 164.0
drag, startPoint x: 916, startPoint y: 332, endPoint x: 922, endPoint y: 400, distance: 68.1
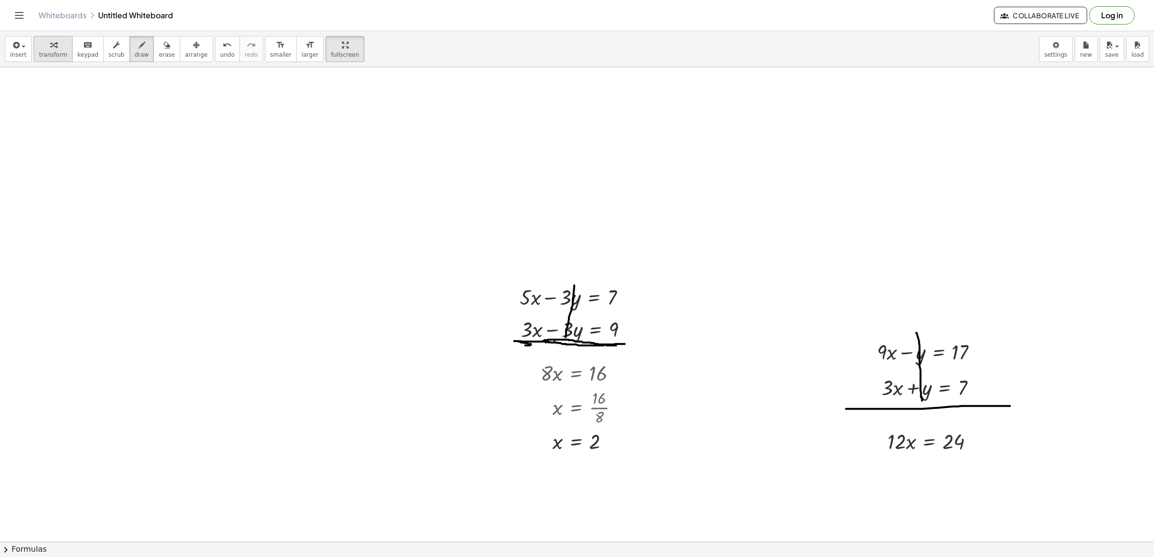
click at [47, 54] on span "transform" at bounding box center [53, 54] width 28 height 7
drag, startPoint x: 892, startPoint y: 442, endPoint x: 945, endPoint y: 466, distance: 58.1
click at [220, 52] on span "undo" at bounding box center [227, 54] width 14 height 7
drag, startPoint x: 896, startPoint y: 443, endPoint x: 957, endPoint y: 465, distance: 64.8
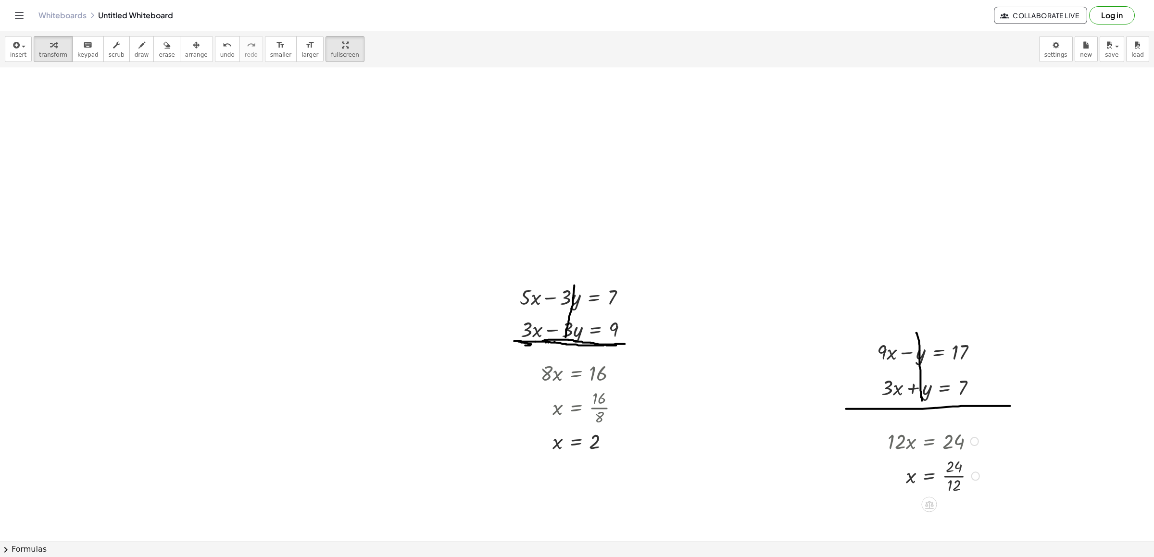
click at [954, 475] on div at bounding box center [935, 475] width 104 height 41
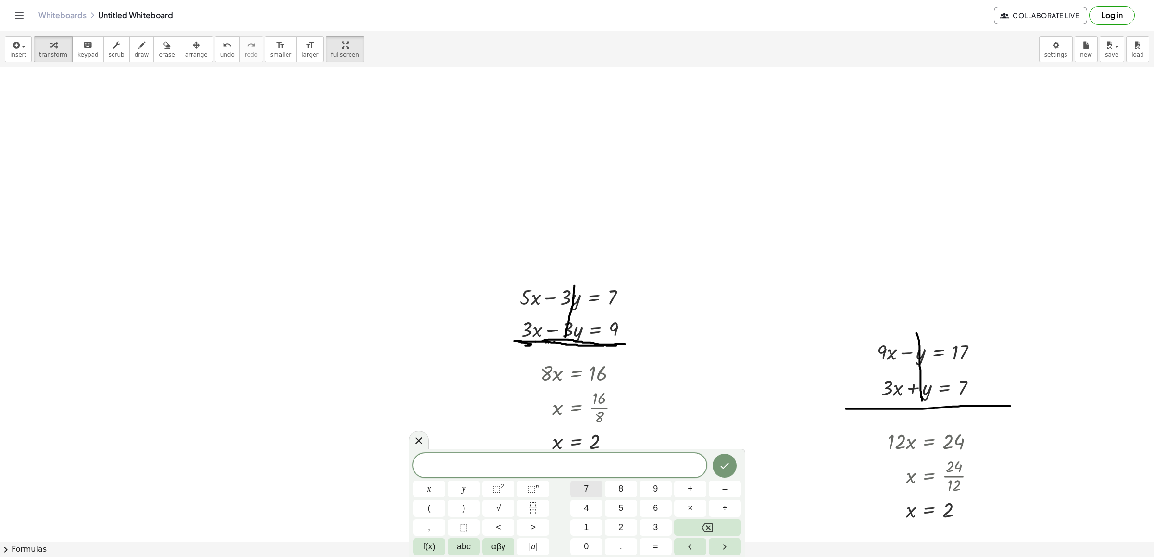
click at [580, 491] on button "7" at bounding box center [586, 489] width 32 height 17
click at [426, 485] on button "x" at bounding box center [429, 489] width 32 height 17
click at [688, 491] on span "+" at bounding box center [690, 489] width 5 height 13
click at [650, 527] on button "3" at bounding box center [656, 527] width 32 height 17
click at [472, 487] on button "y" at bounding box center [464, 489] width 32 height 17
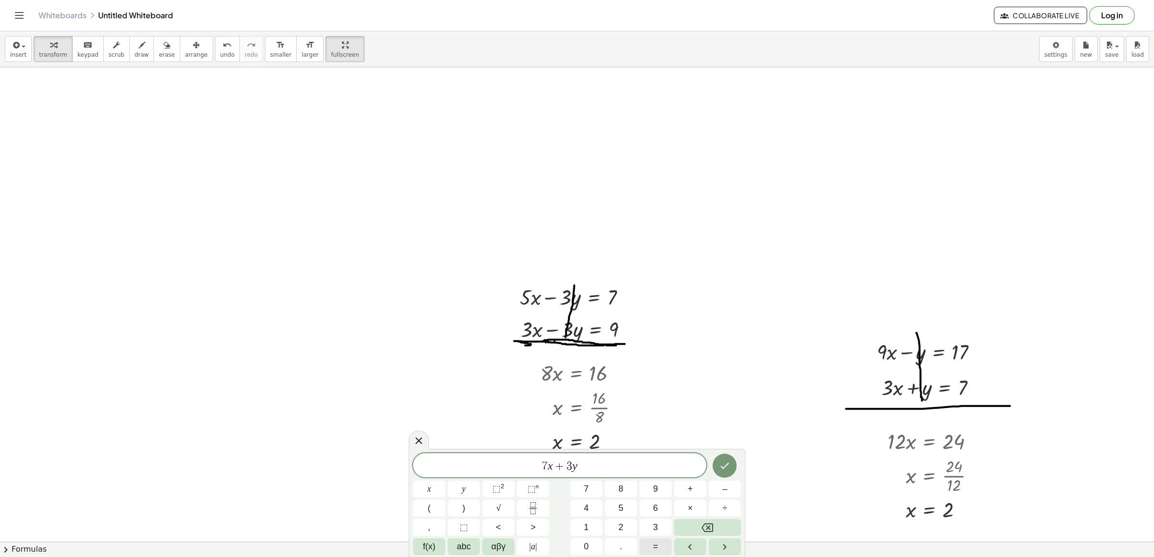
click at [655, 551] on span "=" at bounding box center [655, 547] width 5 height 13
click at [573, 526] on button "1" at bounding box center [586, 527] width 32 height 17
click at [579, 506] on button "4" at bounding box center [586, 508] width 32 height 17
click at [727, 458] on button "Done" at bounding box center [725, 466] width 24 height 24
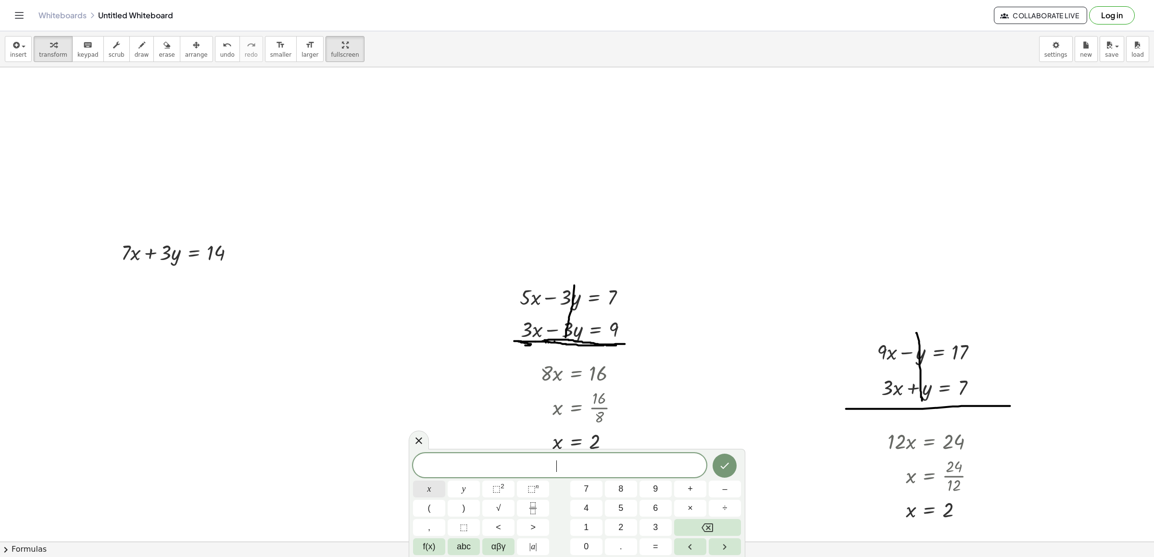
click at [424, 485] on button "x" at bounding box center [429, 489] width 32 height 17
click at [660, 544] on button "=" at bounding box center [656, 547] width 32 height 17
click at [589, 525] on button "1" at bounding box center [586, 527] width 32 height 17
click at [727, 463] on icon "Done" at bounding box center [725, 466] width 12 height 12
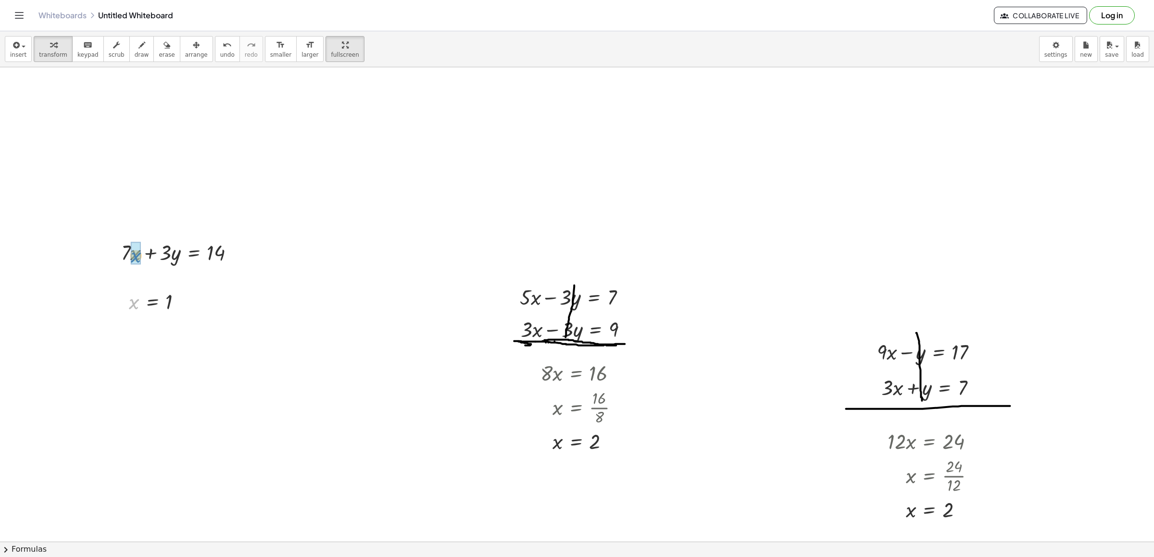
drag, startPoint x: 132, startPoint y: 306, endPoint x: 133, endPoint y: 214, distance: 92.8
click at [130, 253] on div at bounding box center [181, 252] width 132 height 28
drag, startPoint x: 220, startPoint y: 350, endPoint x: 322, endPoint y: 374, distance: 104.8
drag, startPoint x: 201, startPoint y: 293, endPoint x: 252, endPoint y: 260, distance: 60.4
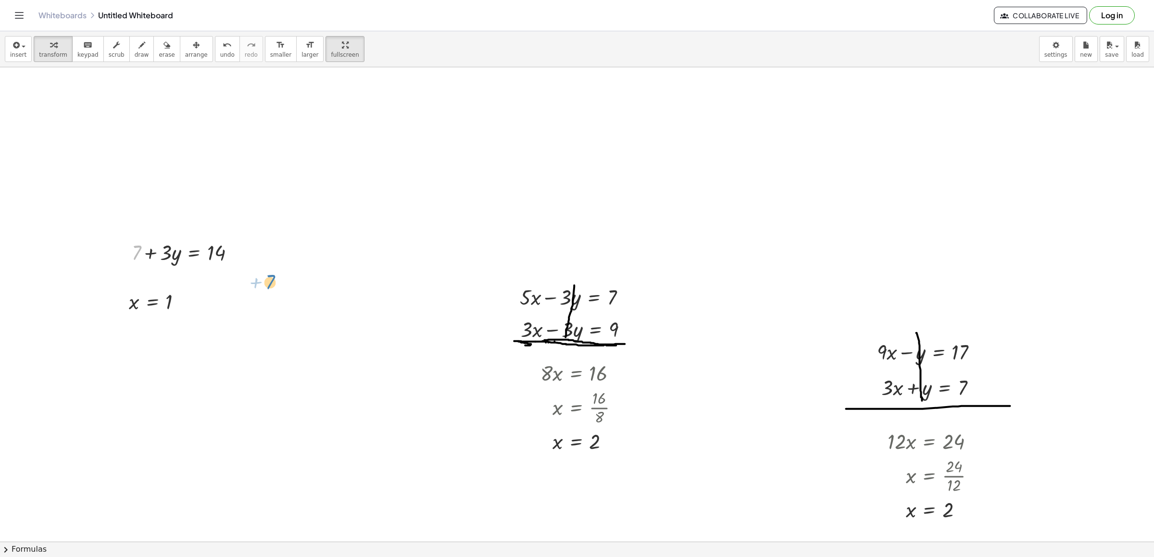
click at [237, 256] on div at bounding box center [215, 252] width 120 height 28
drag, startPoint x: 197, startPoint y: 278, endPoint x: 219, endPoint y: 276, distance: 22.7
click at [214, 254] on div at bounding box center [204, 251] width 77 height 41
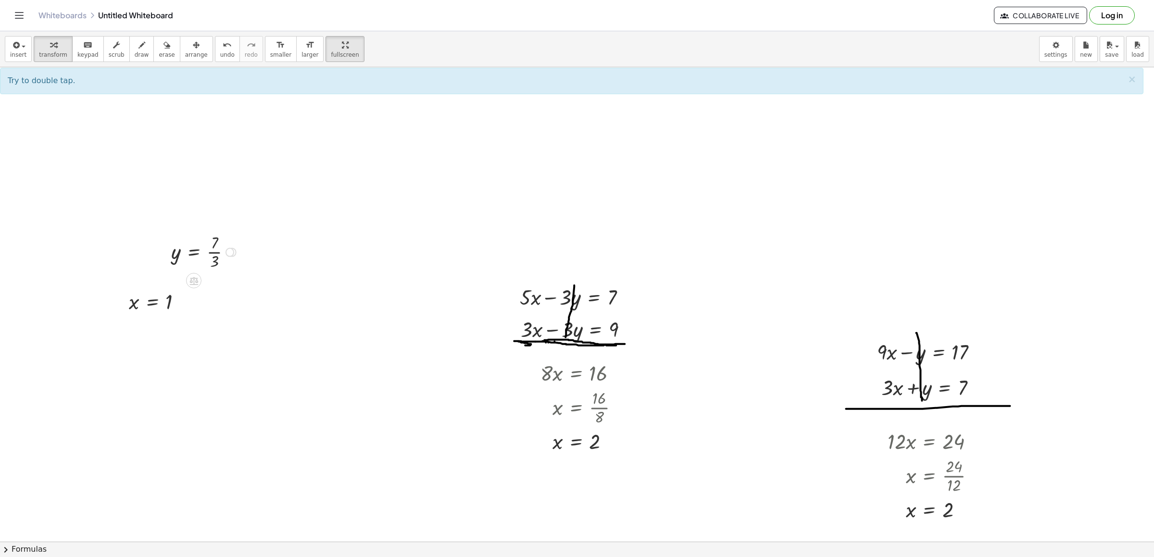
click at [214, 250] on div at bounding box center [204, 251] width 77 height 41
click at [234, 253] on div at bounding box center [230, 252] width 9 height 9
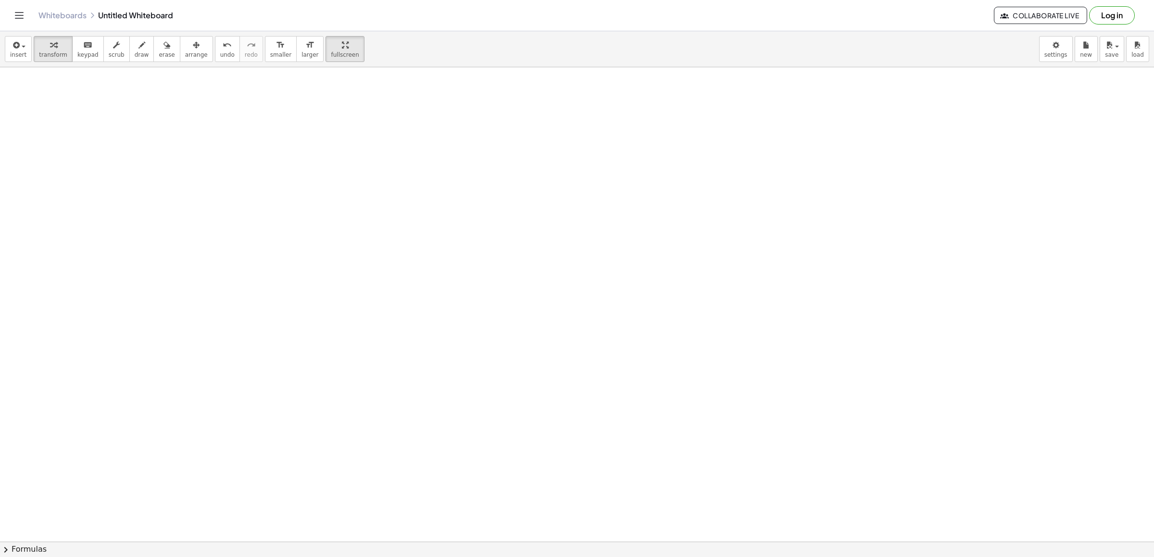
scroll to position [8017, 0]
drag, startPoint x: 393, startPoint y: 221, endPoint x: 293, endPoint y: 173, distance: 111.0
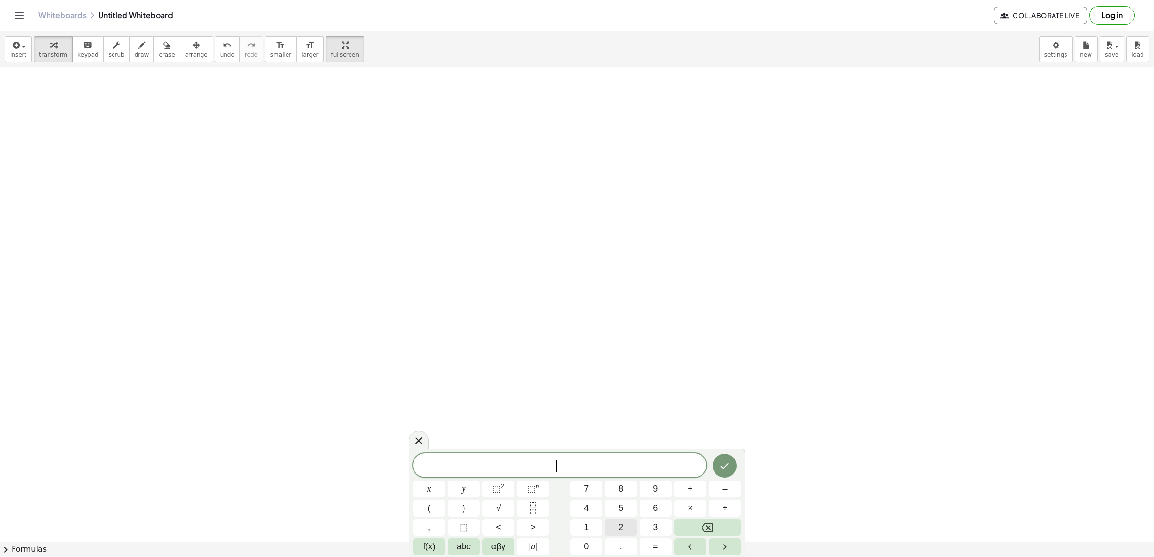
click at [609, 524] on button "2" at bounding box center [621, 527] width 32 height 17
click at [437, 488] on button "x" at bounding box center [429, 489] width 32 height 17
click at [729, 488] on button "–" at bounding box center [725, 489] width 32 height 17
click at [586, 531] on button "1" at bounding box center [586, 527] width 32 height 17
click at [587, 549] on span "0" at bounding box center [586, 547] width 5 height 13
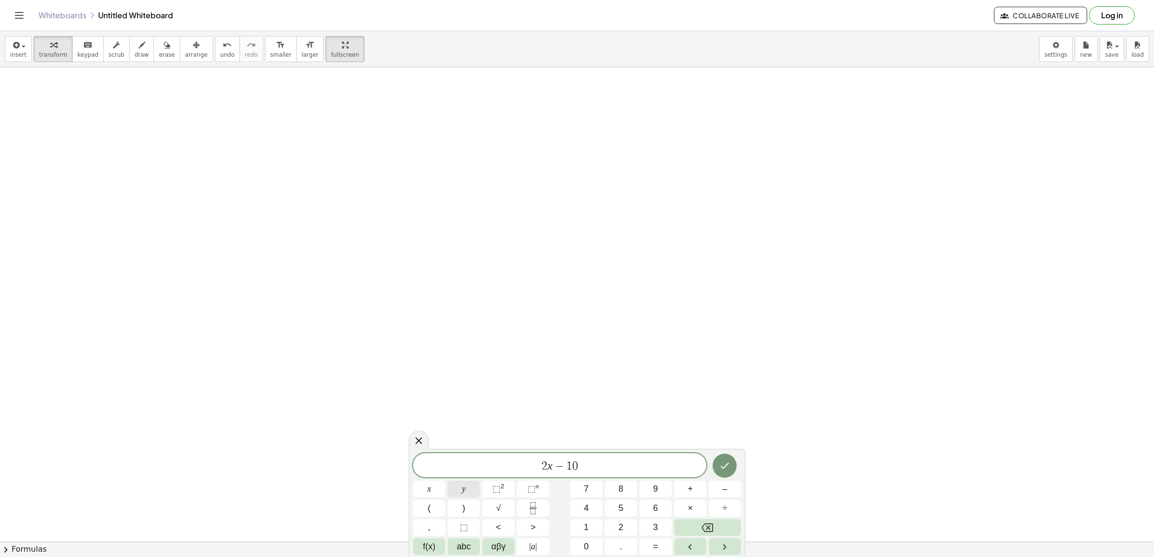
click at [467, 492] on button "y" at bounding box center [464, 489] width 32 height 17
click at [657, 544] on span "=" at bounding box center [655, 547] width 5 height 13
click at [661, 511] on button "6" at bounding box center [656, 508] width 32 height 17
click at [720, 467] on icon "Done" at bounding box center [725, 466] width 12 height 12
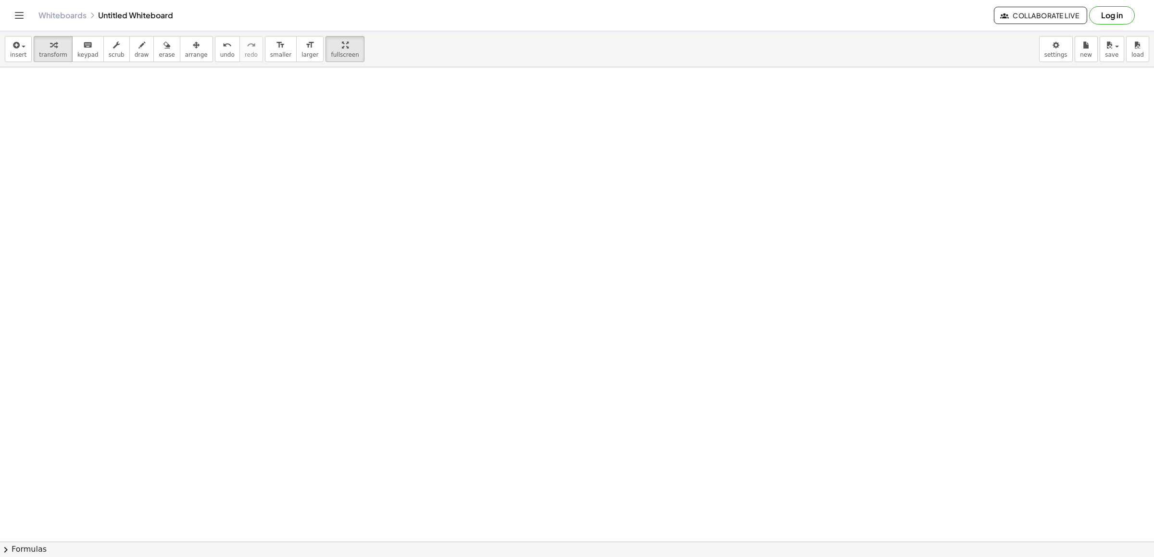
scroll to position [8274, 0]
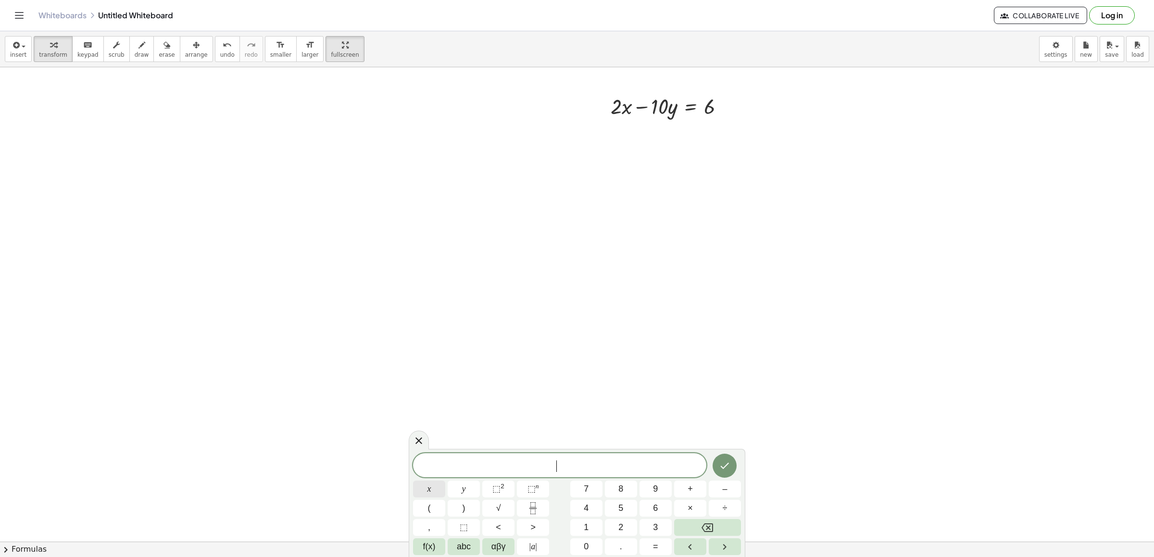
click at [439, 486] on button "x" at bounding box center [429, 489] width 32 height 17
click at [656, 548] on span "=" at bounding box center [655, 547] width 5 height 13
click at [664, 522] on button "3" at bounding box center [656, 527] width 32 height 17
click at [726, 462] on icon "Done" at bounding box center [725, 466] width 12 height 12
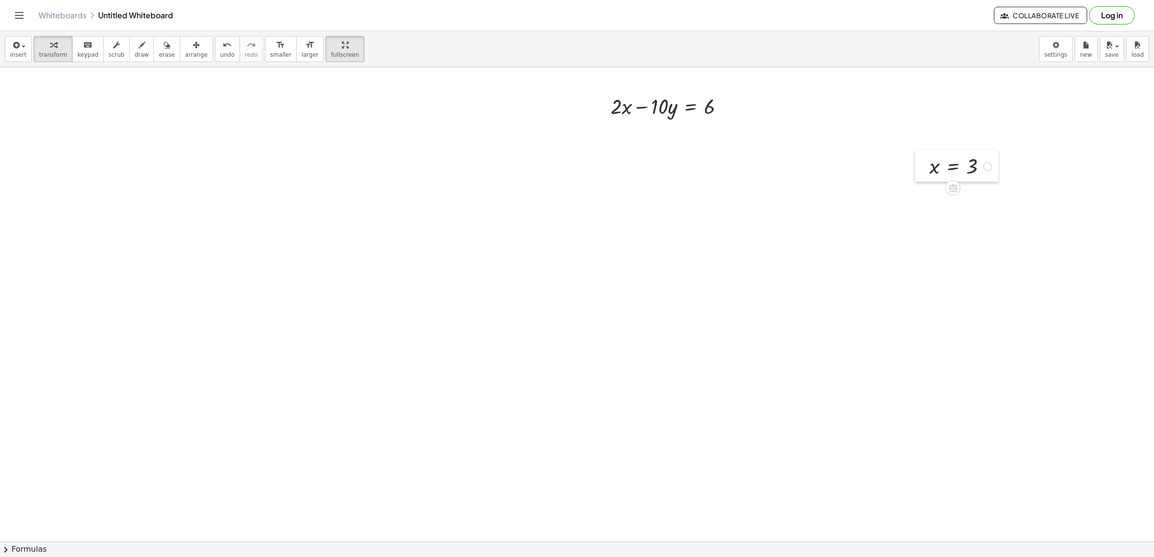
click at [929, 166] on div at bounding box center [922, 166] width 14 height 32
drag, startPoint x: 931, startPoint y: 168, endPoint x: 697, endPoint y: 162, distance: 233.8
drag, startPoint x: 935, startPoint y: 168, endPoint x: 623, endPoint y: 119, distance: 315.5
click at [619, 133] on div at bounding box center [668, 134] width 137 height 28
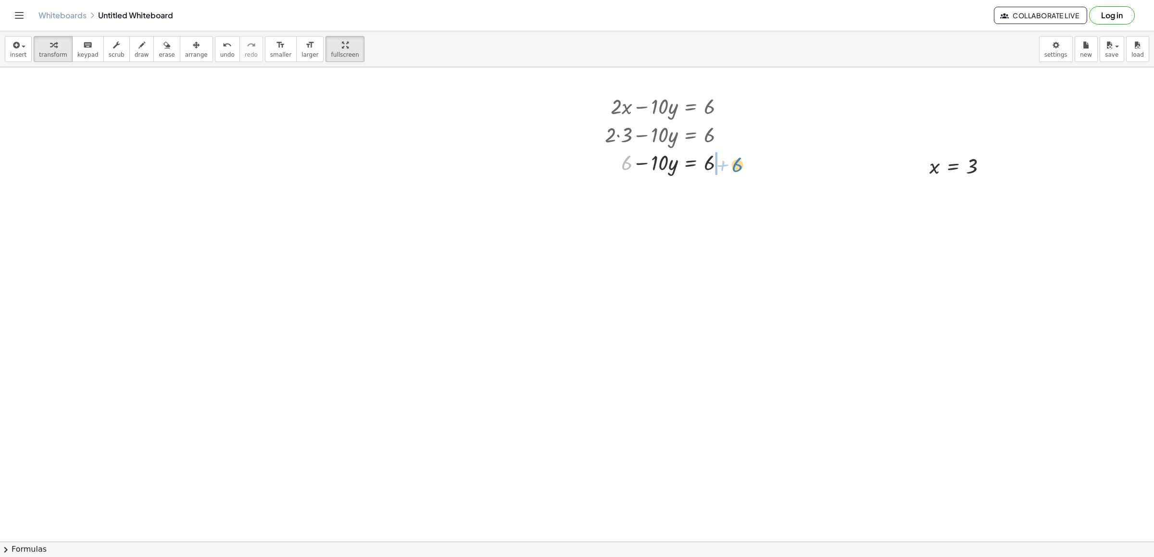
drag, startPoint x: 632, startPoint y: 161, endPoint x: 742, endPoint y: 162, distance: 110.1
click at [723, 190] on div at bounding box center [683, 191] width 167 height 28
drag, startPoint x: 657, startPoint y: 216, endPoint x: 710, endPoint y: 235, distance: 56.1
click at [719, 254] on div at bounding box center [683, 253] width 167 height 41
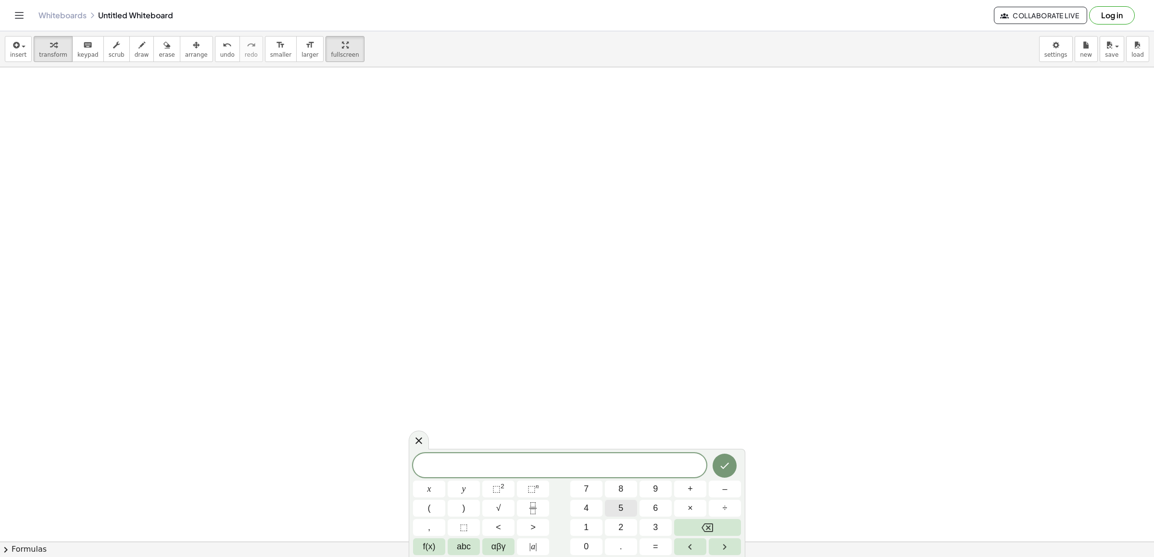
click at [618, 501] on button "5" at bounding box center [621, 508] width 32 height 17
click at [436, 480] on div "5 x y ⬚ 2 ⬚ n 7 8 9 + – ( ) √ 4 5 6 × ÷ , ⬚ < > 1 2 3 f(x) abc αβγ | a | 0 . =" at bounding box center [577, 505] width 328 height 102
click at [438, 488] on button "x" at bounding box center [429, 489] width 32 height 17
click at [686, 487] on button "+" at bounding box center [690, 489] width 32 height 17
click at [625, 527] on button "2" at bounding box center [621, 527] width 32 height 17
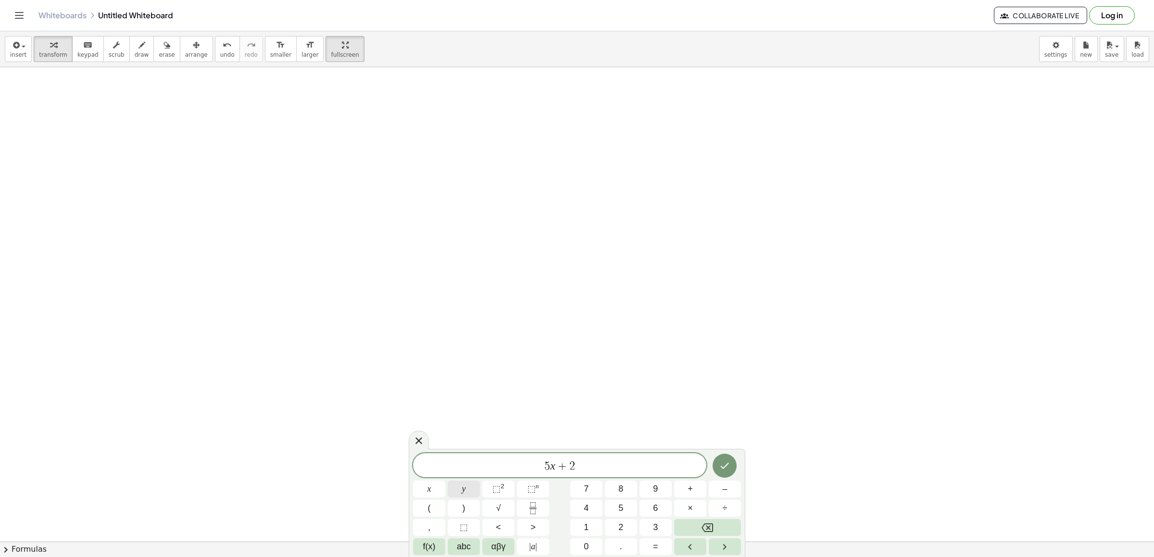
click at [468, 491] on button "y" at bounding box center [464, 489] width 32 height 17
click at [652, 547] on button "=" at bounding box center [656, 547] width 32 height 17
click at [581, 524] on button "1" at bounding box center [586, 527] width 32 height 17
click at [614, 528] on button "2" at bounding box center [621, 527] width 32 height 17
click at [723, 468] on icon "Done" at bounding box center [725, 466] width 9 height 6
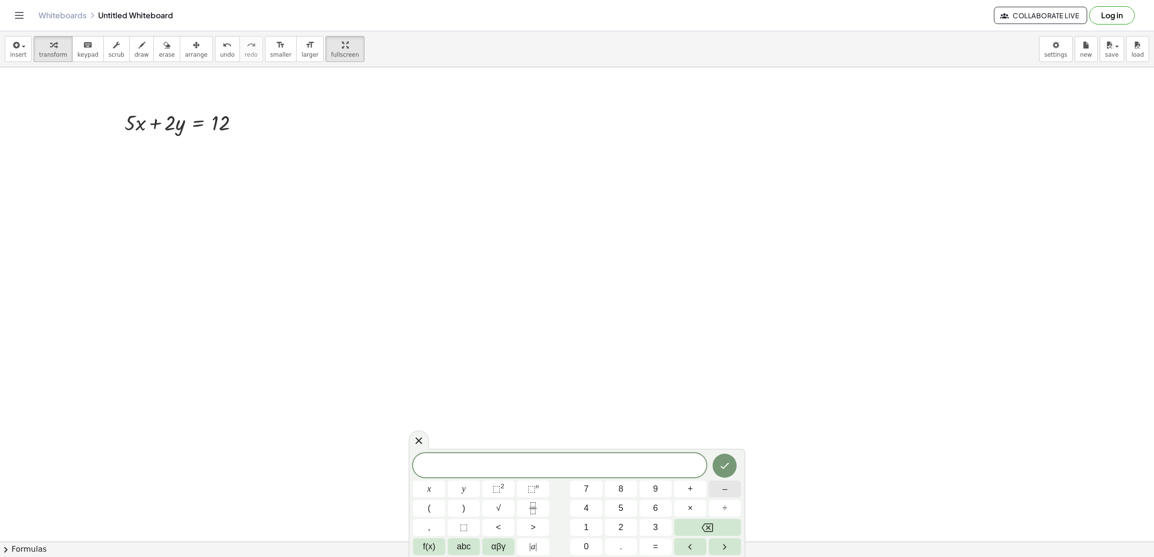
click at [724, 488] on span "–" at bounding box center [724, 489] width 5 height 13
click at [620, 508] on span "5" at bounding box center [621, 508] width 5 height 13
click at [429, 490] on span "x" at bounding box center [430, 489] width 4 height 13
click at [695, 484] on button "+" at bounding box center [690, 489] width 32 height 17
click at [598, 505] on button "4" at bounding box center [586, 508] width 32 height 17
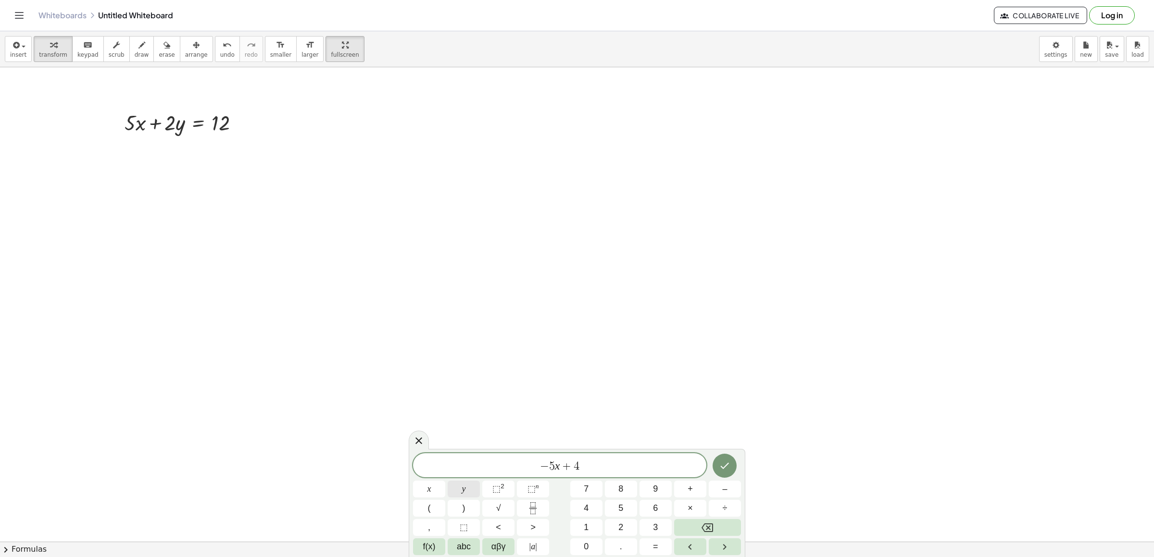
click at [474, 493] on button "y" at bounding box center [464, 489] width 32 height 17
click at [651, 553] on button "=" at bounding box center [656, 547] width 32 height 17
click at [732, 489] on button "–" at bounding box center [725, 489] width 32 height 17
click at [654, 509] on span "6" at bounding box center [655, 508] width 5 height 13
click at [726, 461] on icon "Done" at bounding box center [725, 466] width 12 height 12
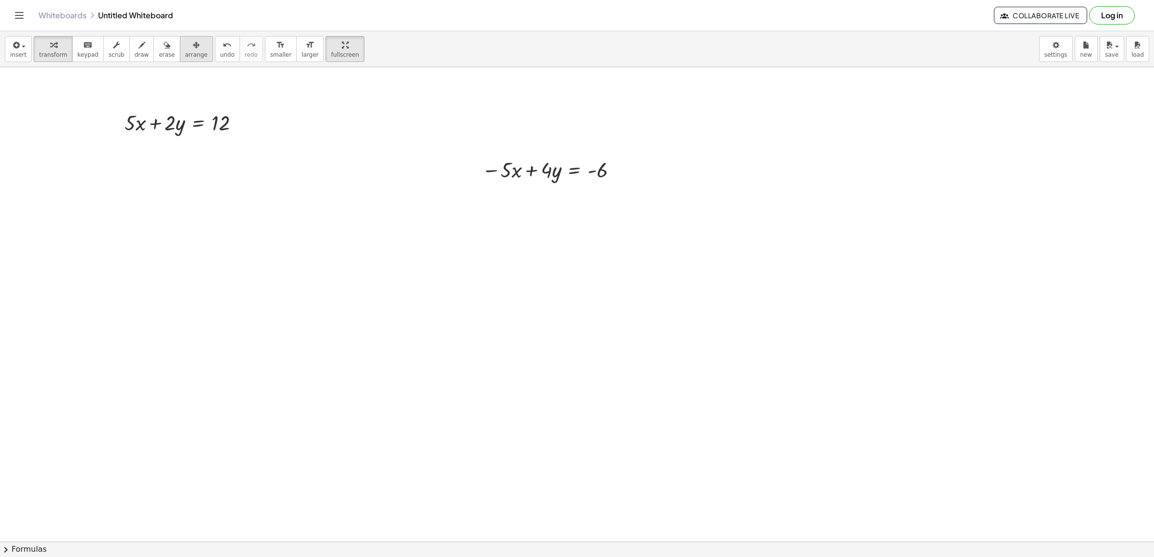
click at [188, 54] on span "arrange" at bounding box center [196, 54] width 23 height 7
click at [180, 154] on div at bounding box center [180, 155] width 158 height 33
drag, startPoint x: 180, startPoint y: 154, endPoint x: 169, endPoint y: 146, distance: 14.1
click at [169, 149] on div at bounding box center [166, 155] width 158 height 33
drag, startPoint x: 177, startPoint y: 156, endPoint x: 181, endPoint y: 162, distance: 6.7
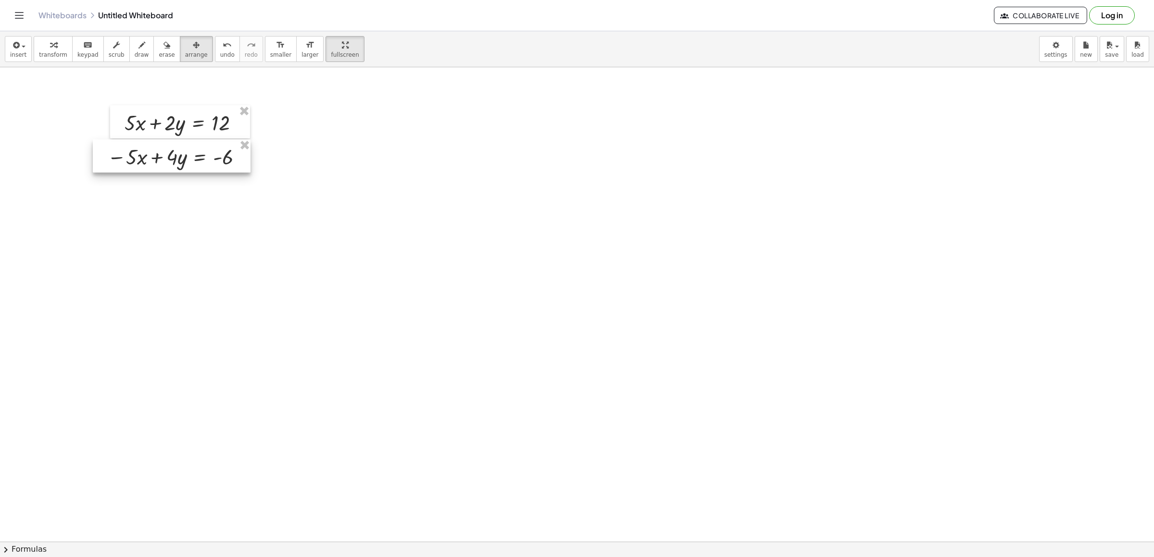
click at [181, 162] on div at bounding box center [172, 155] width 158 height 33
drag, startPoint x: 50, startPoint y: 48, endPoint x: 133, endPoint y: 55, distance: 83.6
click at [54, 49] on div "button" at bounding box center [53, 45] width 28 height 12
click at [135, 55] on span "draw" at bounding box center [142, 54] width 14 height 7
click at [139, 46] on icon "button" at bounding box center [142, 45] width 7 height 12
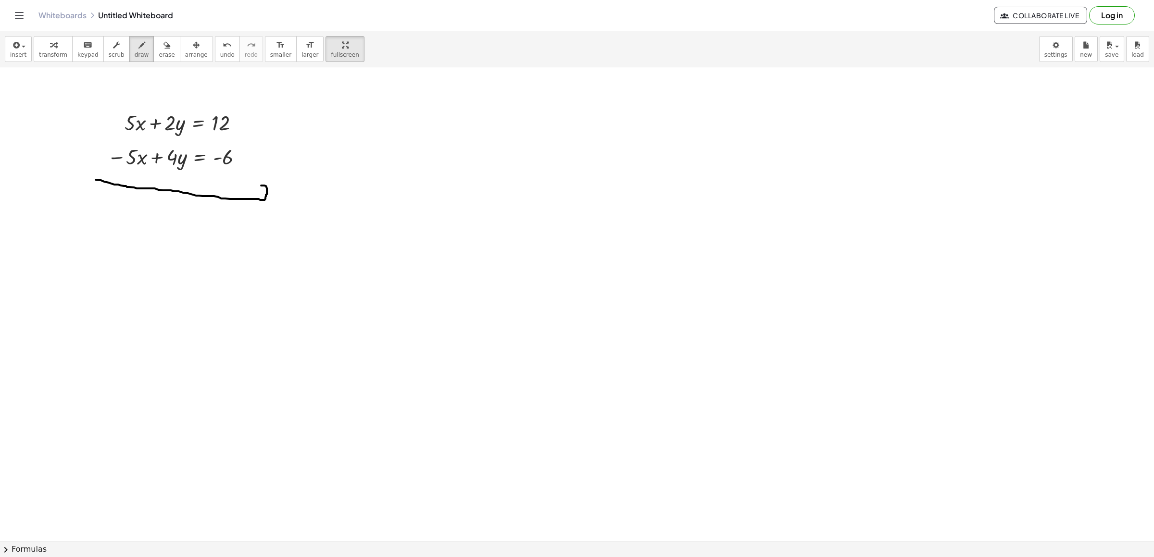
drag, startPoint x: 96, startPoint y: 179, endPoint x: 260, endPoint y: 185, distance: 164.6
click at [220, 55] on span "undo" at bounding box center [227, 54] width 14 height 7
drag, startPoint x: 107, startPoint y: 169, endPoint x: 262, endPoint y: 173, distance: 154.4
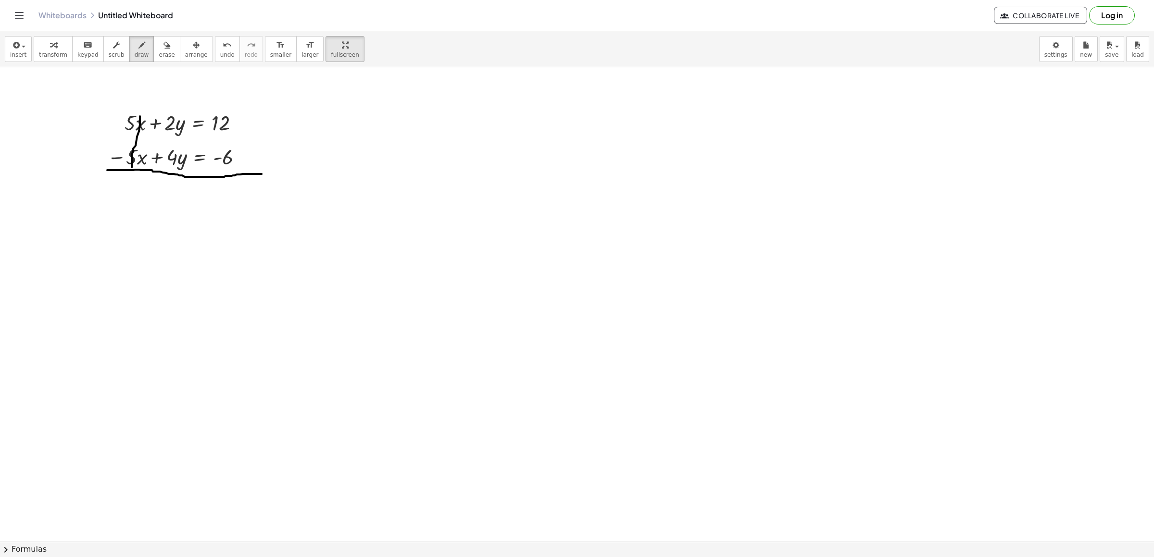
drag, startPoint x: 140, startPoint y: 115, endPoint x: 132, endPoint y: 166, distance: 51.6
click at [58, 48] on div "button" at bounding box center [53, 45] width 28 height 12
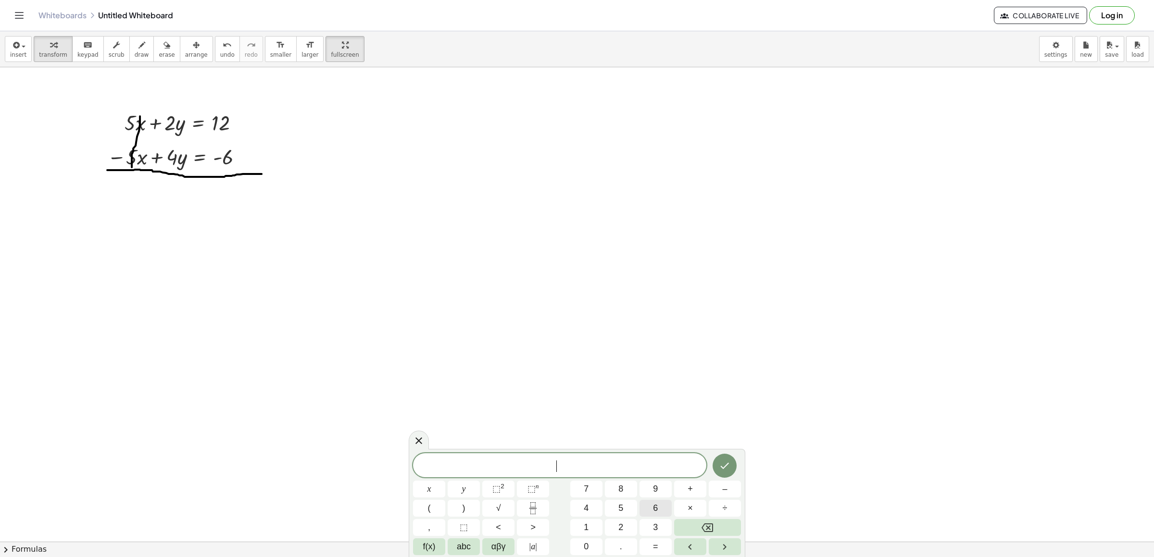
click at [654, 509] on span "6" at bounding box center [655, 508] width 5 height 13
click at [467, 490] on button "y" at bounding box center [464, 489] width 32 height 17
click at [653, 547] on span "=" at bounding box center [655, 547] width 5 height 13
click at [667, 511] on button "6" at bounding box center [656, 508] width 32 height 17
click at [728, 461] on icon "Done" at bounding box center [725, 466] width 12 height 12
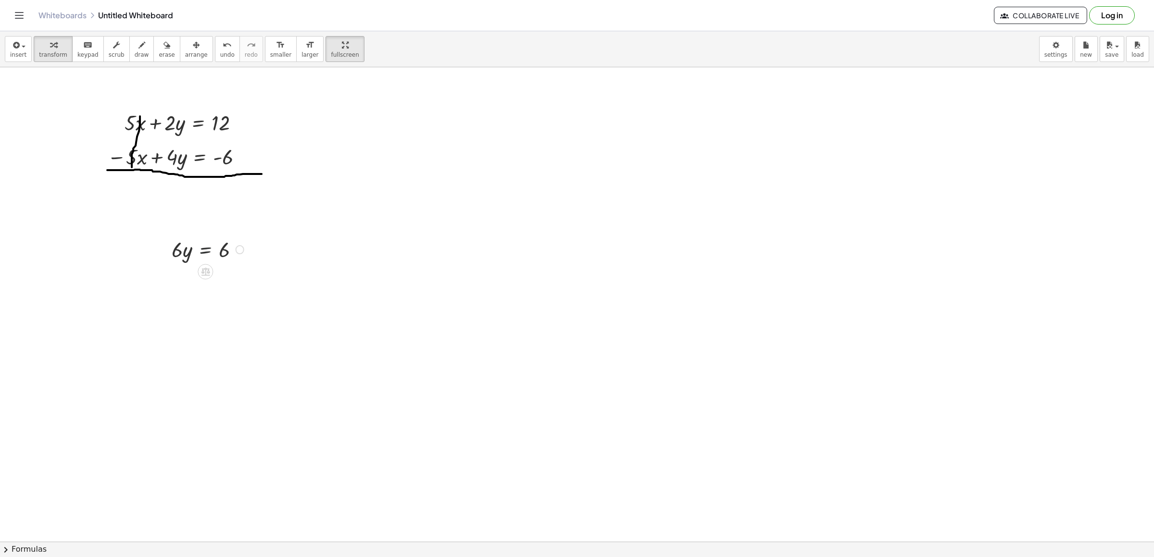
drag, startPoint x: 197, startPoint y: 260, endPoint x: 190, endPoint y: 239, distance: 22.4
click at [194, 244] on div at bounding box center [209, 249] width 85 height 28
click at [192, 45] on div "button" at bounding box center [196, 45] width 23 height 12
click at [177, 203] on div at bounding box center [177, 197] width 93 height 33
click at [57, 43] on div "button" at bounding box center [53, 45] width 28 height 12
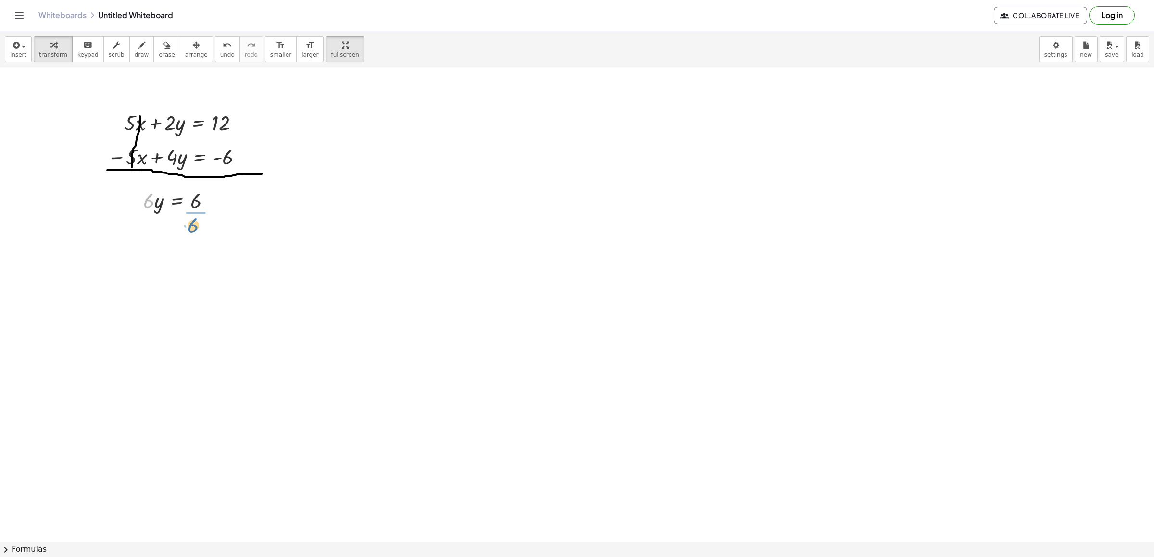
drag, startPoint x: 146, startPoint y: 200, endPoint x: 191, endPoint y: 224, distance: 51.0
click at [200, 234] on div at bounding box center [183, 234] width 88 height 41
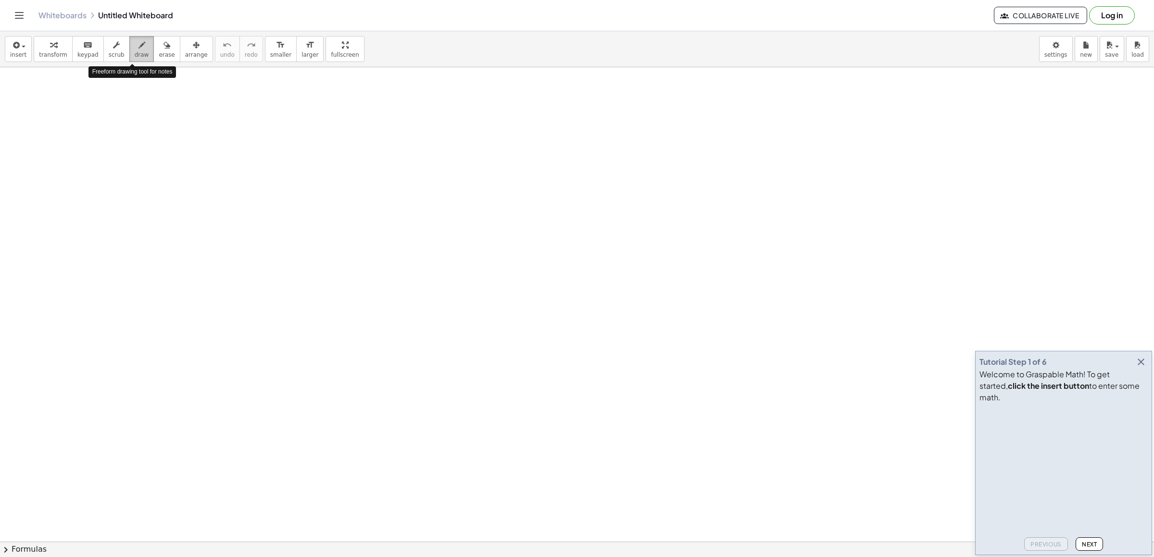
click at [139, 51] on icon "button" at bounding box center [142, 45] width 7 height 12
drag, startPoint x: 131, startPoint y: 130, endPoint x: 118, endPoint y: 152, distance: 25.7
click at [159, 46] on div "button" at bounding box center [167, 45] width 16 height 12
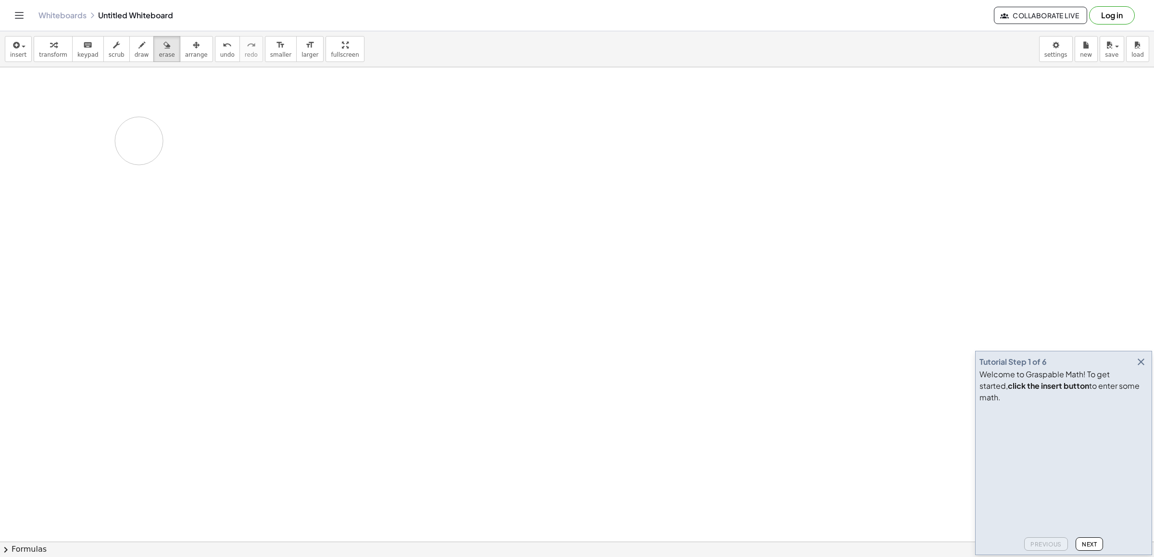
drag, startPoint x: 151, startPoint y: 150, endPoint x: 117, endPoint y: 78, distance: 79.6
click at [139, 42] on icon "button" at bounding box center [142, 45] width 7 height 12
click at [1140, 368] on icon "button" at bounding box center [1142, 362] width 12 height 12
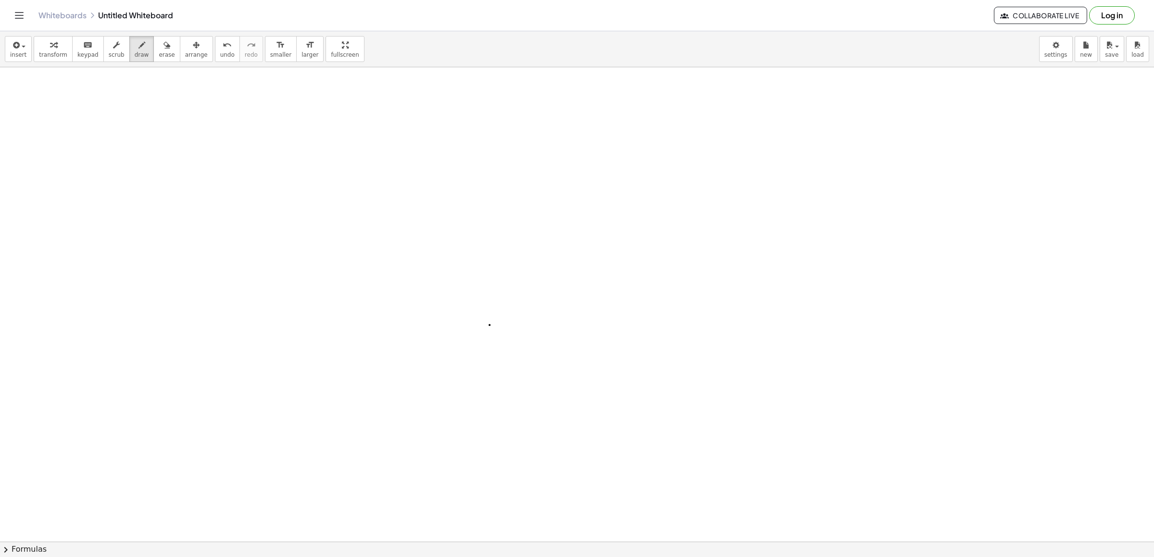
drag, startPoint x: 490, startPoint y: 326, endPoint x: 494, endPoint y: 283, distance: 43.0
click at [159, 53] on span "erase" at bounding box center [167, 54] width 16 height 7
drag, startPoint x: 472, startPoint y: 314, endPoint x: 496, endPoint y: 315, distance: 24.6
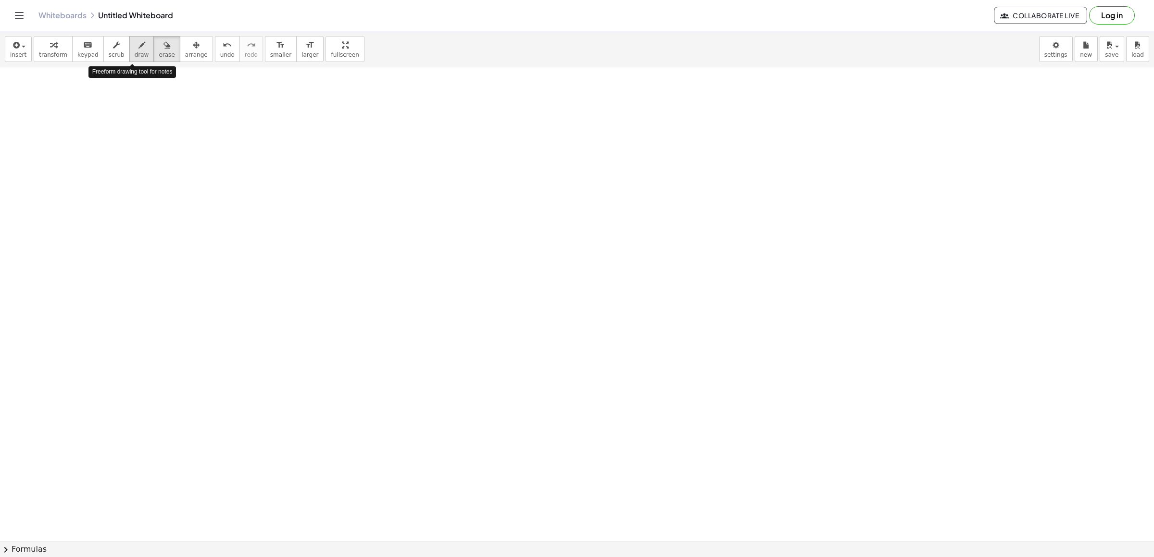
click at [135, 48] on div "button" at bounding box center [142, 45] width 14 height 12
drag, startPoint x: 287, startPoint y: 177, endPoint x: 247, endPoint y: 161, distance: 43.8
click at [58, 44] on div "button" at bounding box center [53, 45] width 28 height 12
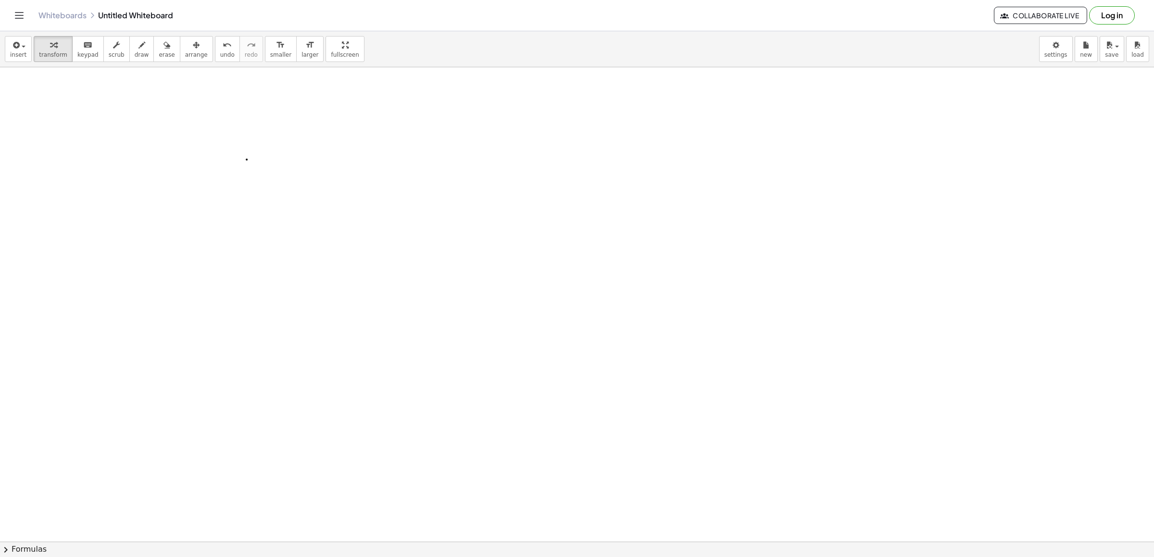
drag, startPoint x: 369, startPoint y: 182, endPoint x: 331, endPoint y: 211, distance: 48.1
drag, startPoint x: 303, startPoint y: 208, endPoint x: 296, endPoint y: 208, distance: 7.2
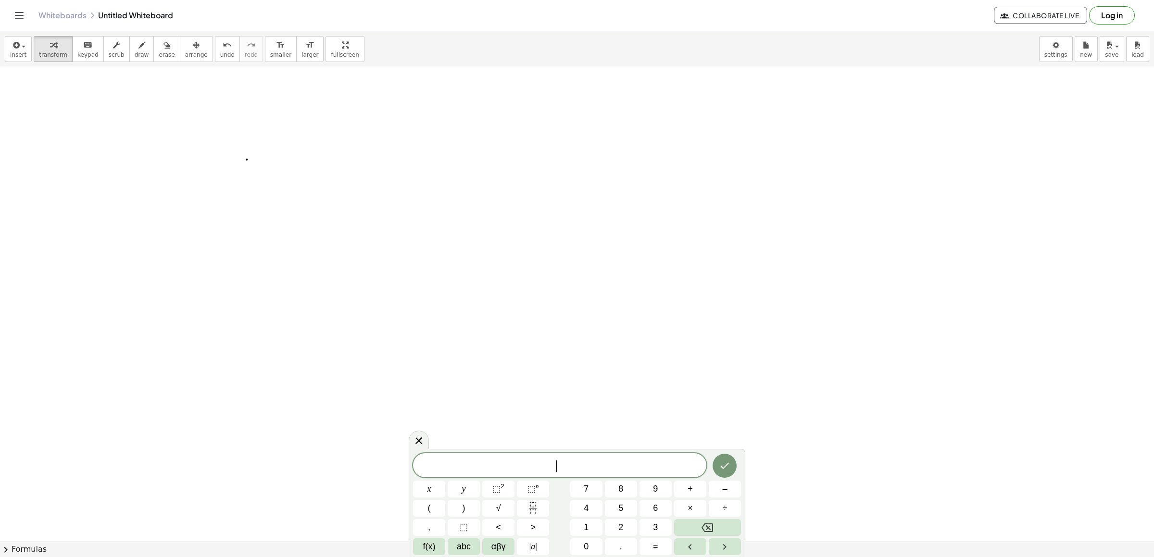
click at [1050, 52] on body "Graspable Math Activities Get Started Activity Bank Assigned Work Classes White…" at bounding box center [577, 278] width 1154 height 557
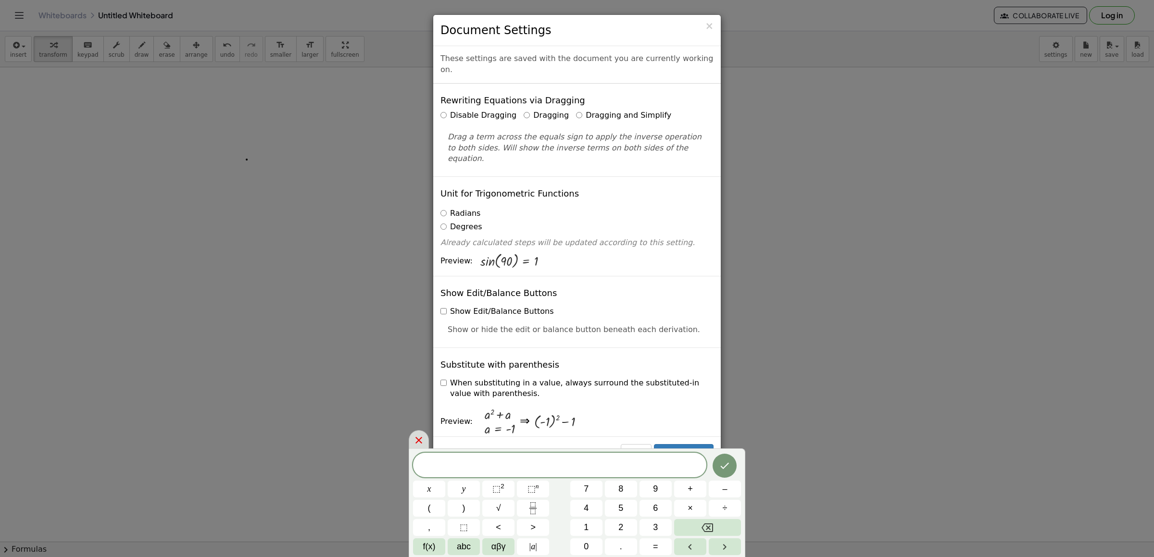
click at [417, 437] on icon at bounding box center [419, 441] width 12 height 12
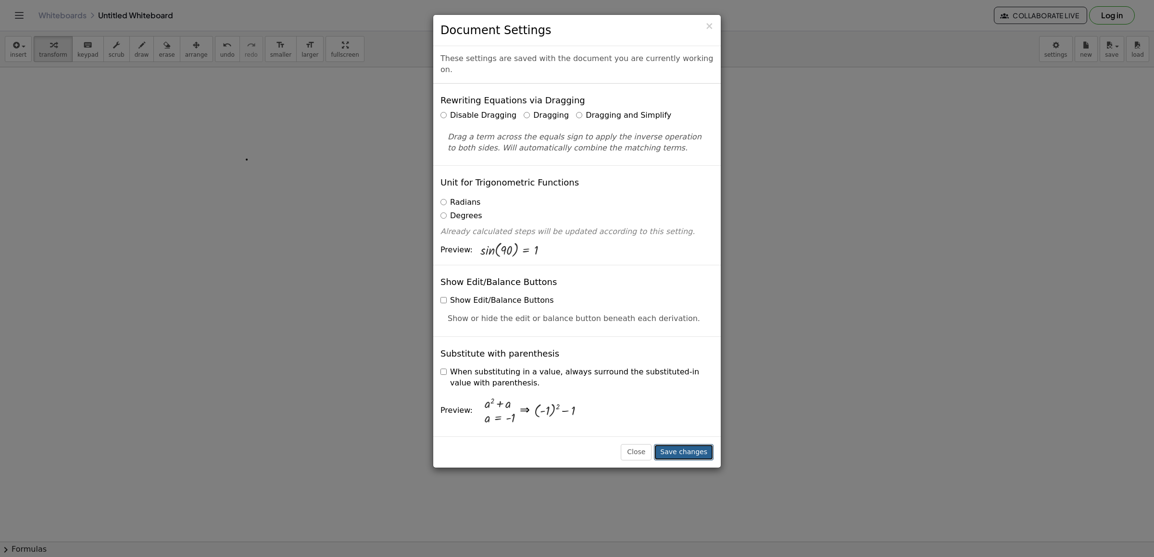
click at [683, 458] on button "Save changes" at bounding box center [684, 452] width 60 height 16
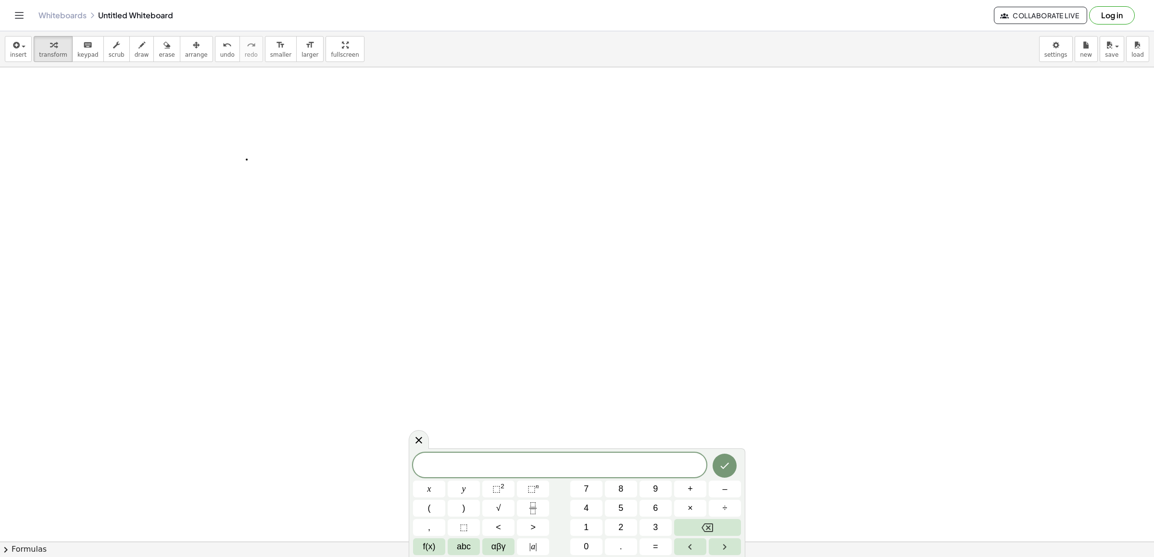
drag, startPoint x: 640, startPoint y: 443, endPoint x: 641, endPoint y: 291, distance: 152.9
drag, startPoint x: 641, startPoint y: 291, endPoint x: 703, endPoint y: 431, distance: 154.2
drag, startPoint x: 703, startPoint y: 431, endPoint x: 711, endPoint y: 431, distance: 8.2
click at [711, 431] on body "Graspable Math Activities Get Started Activity Bank Assigned Work Classes White…" at bounding box center [577, 278] width 1154 height 557
drag, startPoint x: 486, startPoint y: 359, endPoint x: 493, endPoint y: 341, distance: 19.8
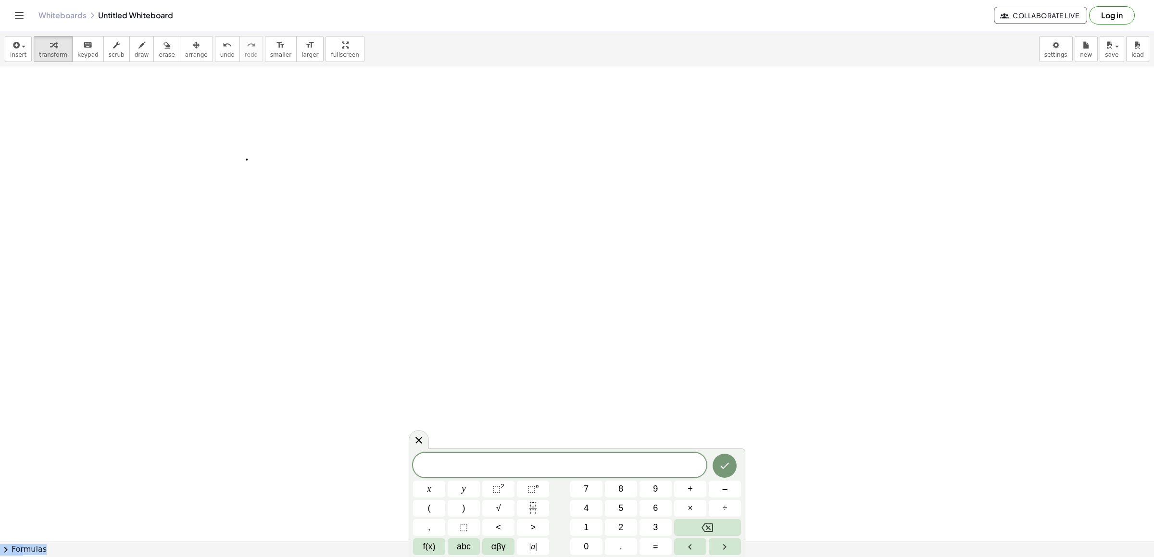
drag, startPoint x: 493, startPoint y: 351, endPoint x: 393, endPoint y: 358, distance: 99.9
click at [584, 485] on span "7" at bounding box center [586, 489] width 5 height 13
click at [439, 493] on button "x" at bounding box center [429, 489] width 32 height 17
click at [721, 490] on button "–" at bounding box center [725, 489] width 32 height 17
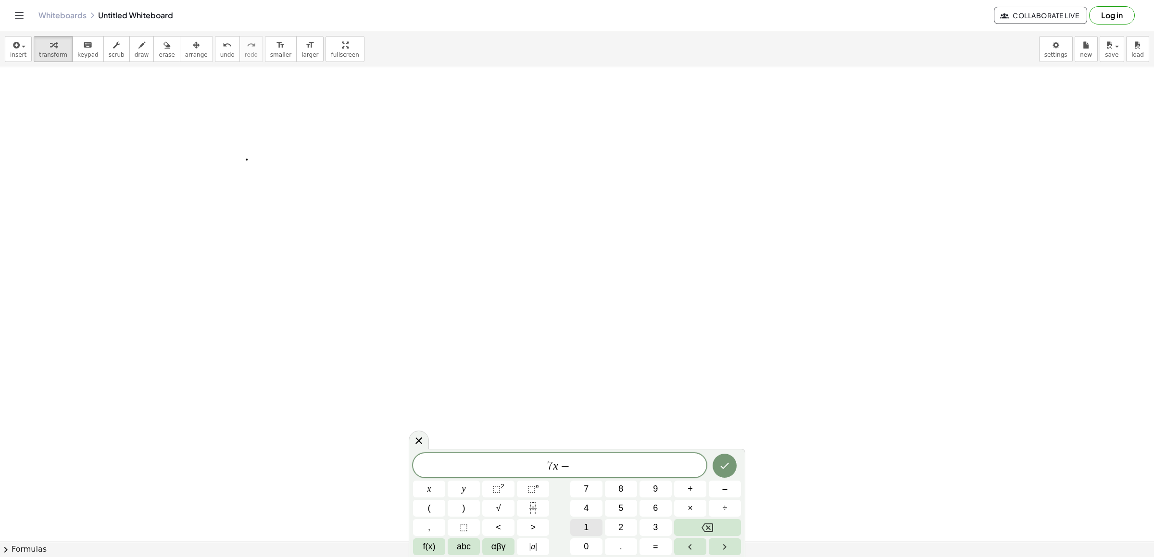
click at [586, 524] on span "1" at bounding box center [586, 527] width 5 height 13
click at [586, 547] on span "0" at bounding box center [586, 547] width 5 height 13
click at [651, 545] on button "=" at bounding box center [656, 547] width 32 height 17
click at [586, 523] on span "1" at bounding box center [586, 527] width 5 height 13
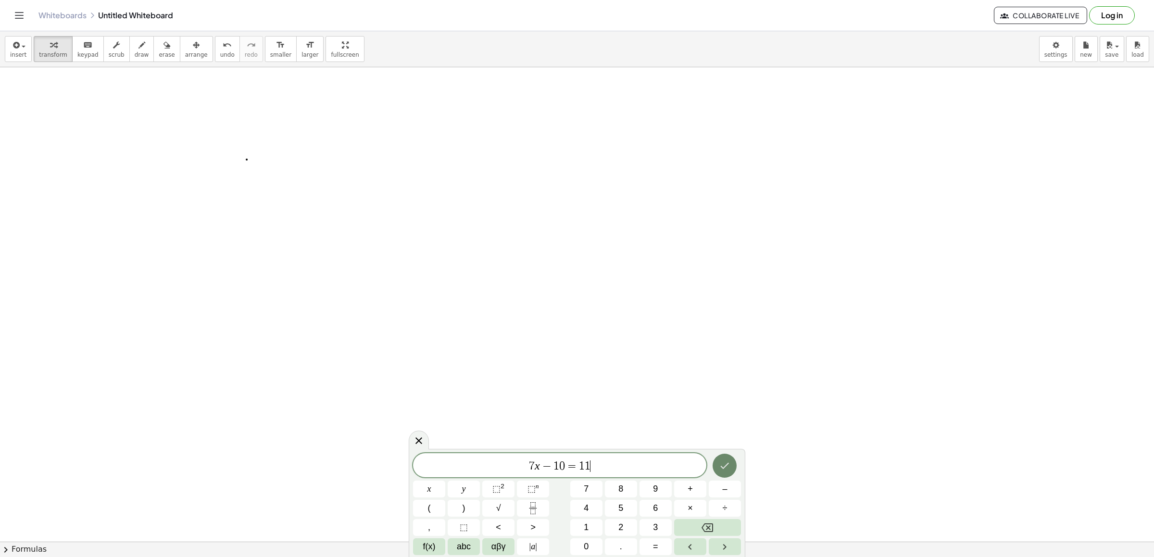
click at [723, 467] on icon "Done" at bounding box center [725, 466] width 12 height 12
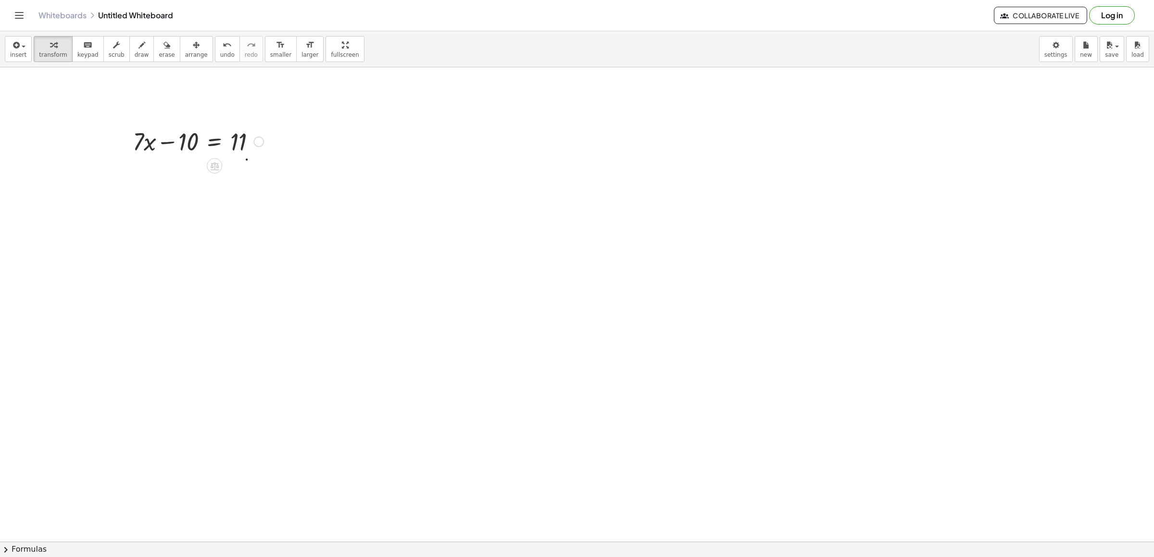
click at [167, 143] on div at bounding box center [198, 141] width 140 height 33
drag, startPoint x: 189, startPoint y: 142, endPoint x: 293, endPoint y: 146, distance: 104.4
click at [255, 175] on div at bounding box center [219, 173] width 183 height 33
click at [188, 197] on div at bounding box center [219, 206] width 183 height 33
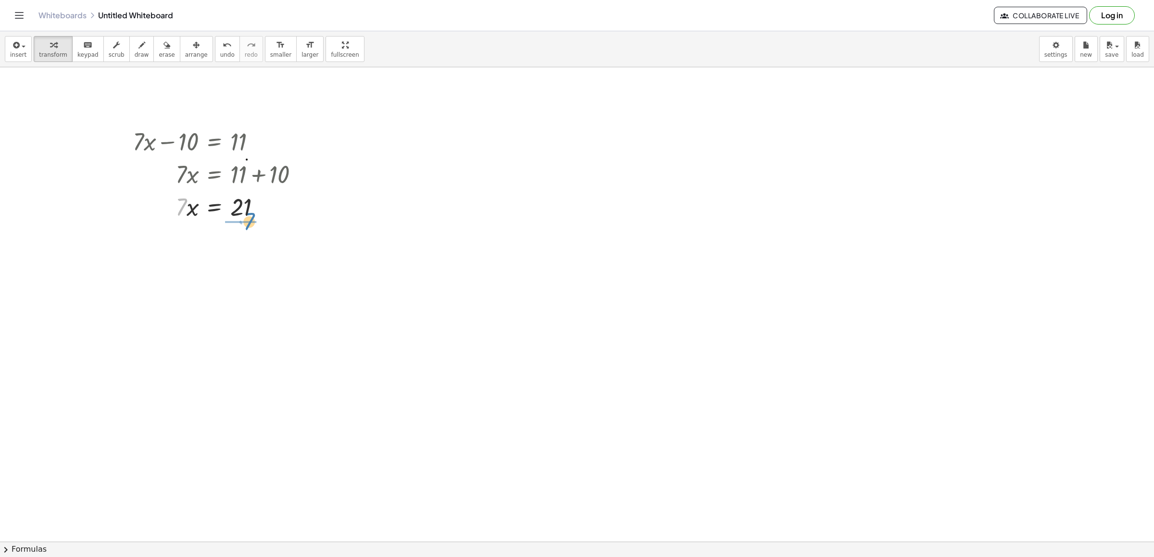
drag, startPoint x: 179, startPoint y: 205, endPoint x: 238, endPoint y: 222, distance: 61.2
click at [245, 248] on div at bounding box center [219, 247] width 183 height 48
drag, startPoint x: 275, startPoint y: 145, endPoint x: 0, endPoint y: 166, distance: 275.4
drag, startPoint x: 0, startPoint y: 166, endPoint x: 440, endPoint y: 227, distance: 444.3
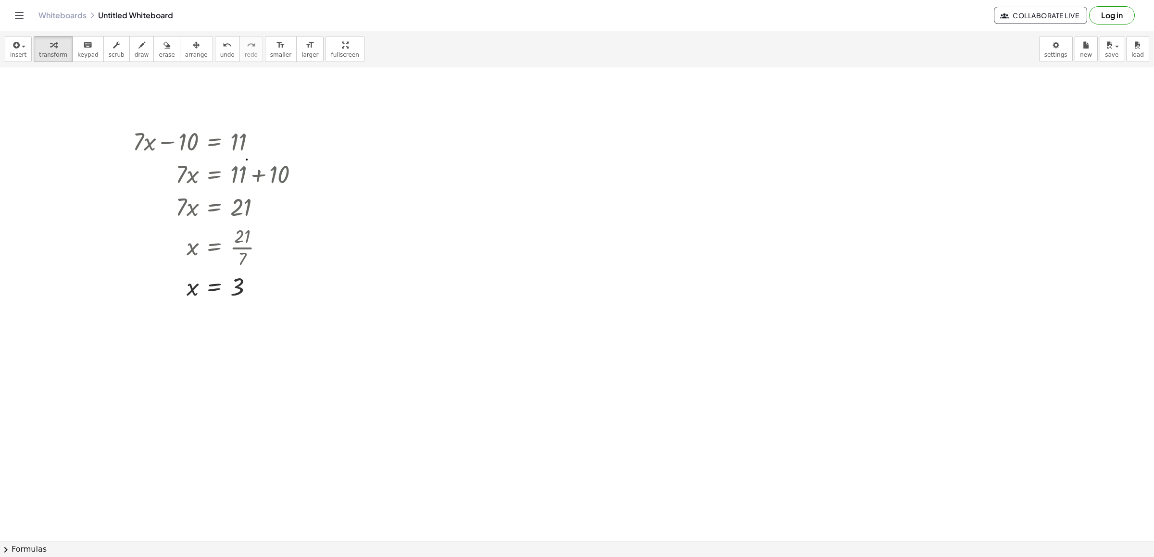
drag, startPoint x: 141, startPoint y: 149, endPoint x: 145, endPoint y: 135, distance: 14.3
drag, startPoint x: 145, startPoint y: 135, endPoint x: 416, endPoint y: 127, distance: 270.9
drag, startPoint x: 439, startPoint y: 138, endPoint x: 482, endPoint y: 143, distance: 43.7
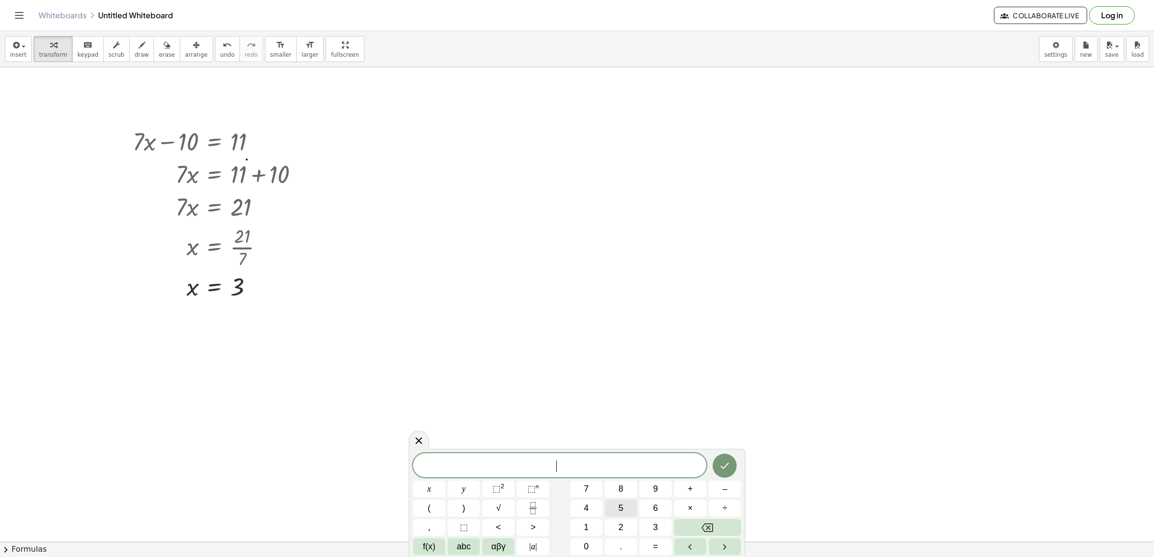
click at [609, 511] on button "5" at bounding box center [621, 508] width 32 height 17
click at [432, 489] on button "x" at bounding box center [429, 489] width 32 height 17
click at [686, 491] on button "+" at bounding box center [690, 489] width 32 height 17
click at [623, 488] on span "8" at bounding box center [621, 489] width 5 height 13
click at [654, 547] on span "=" at bounding box center [655, 547] width 5 height 13
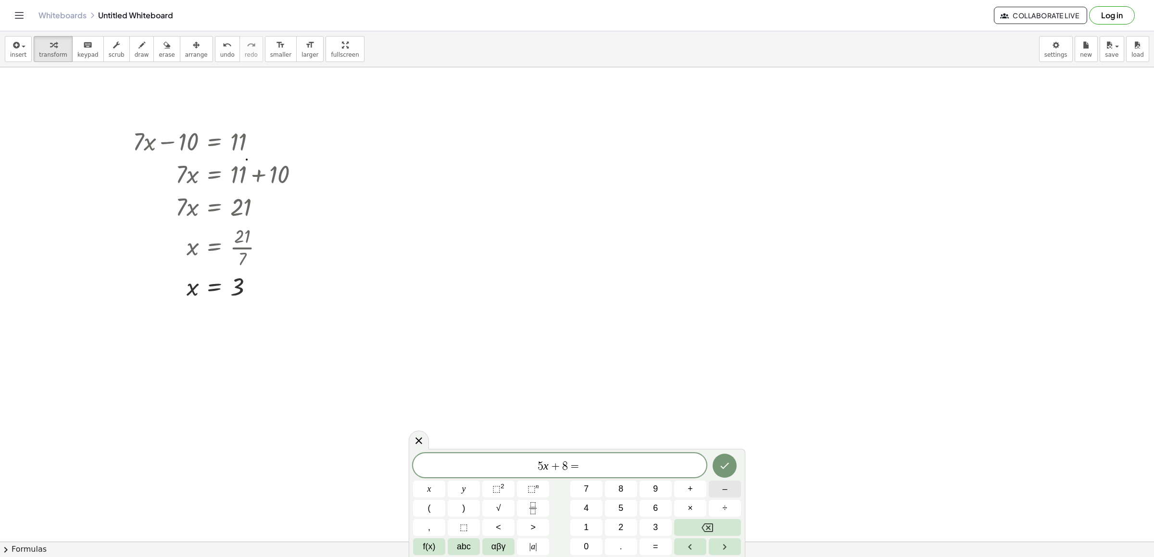
click at [728, 490] on button "–" at bounding box center [725, 489] width 32 height 17
click at [625, 490] on button "8" at bounding box center [621, 489] width 32 height 17
click at [704, 525] on icon "Backspace" at bounding box center [708, 528] width 12 height 9
click at [586, 529] on span "1" at bounding box center [586, 527] width 5 height 13
click at [620, 527] on span "2" at bounding box center [621, 527] width 5 height 13
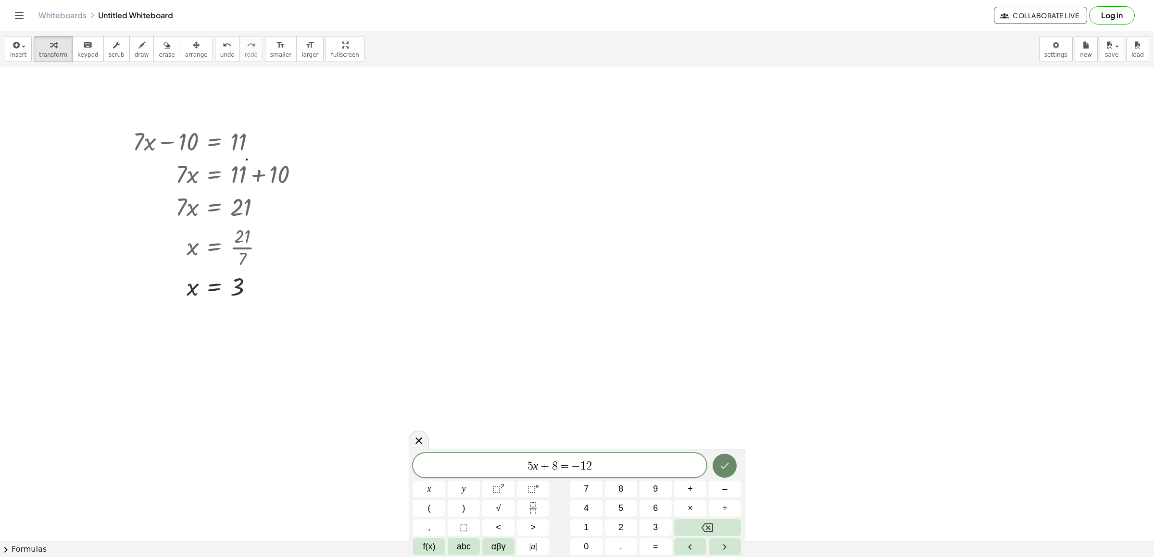
click at [723, 466] on icon "Done" at bounding box center [725, 466] width 12 height 12
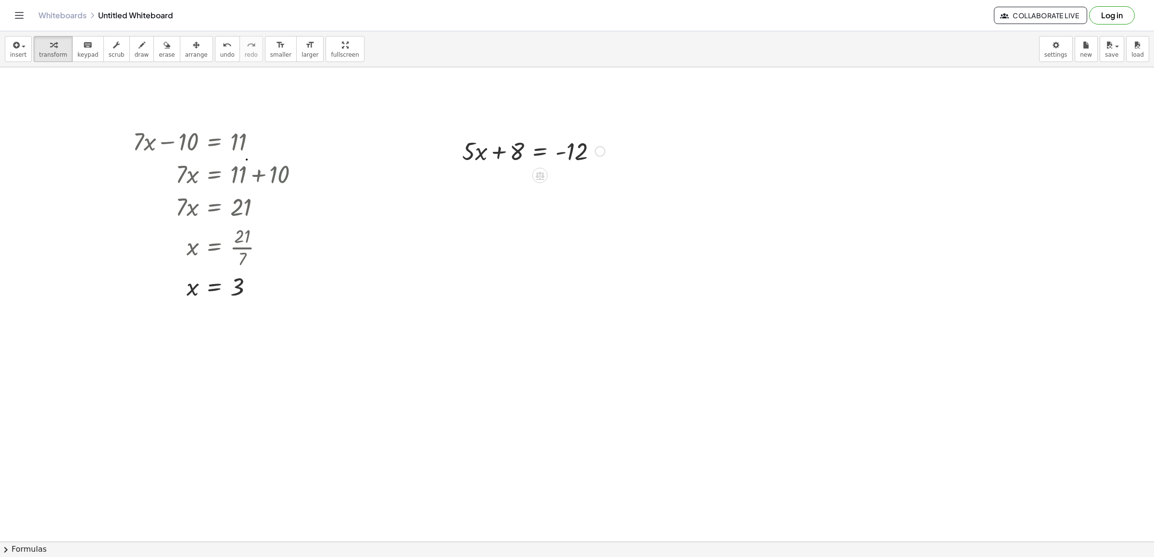
click at [500, 159] on div at bounding box center [533, 150] width 152 height 33
drag, startPoint x: 517, startPoint y: 152, endPoint x: 621, endPoint y: 156, distance: 104.5
click at [606, 185] on div at bounding box center [555, 183] width 197 height 33
drag, startPoint x: 505, startPoint y: 218, endPoint x: 582, endPoint y: 253, distance: 84.4
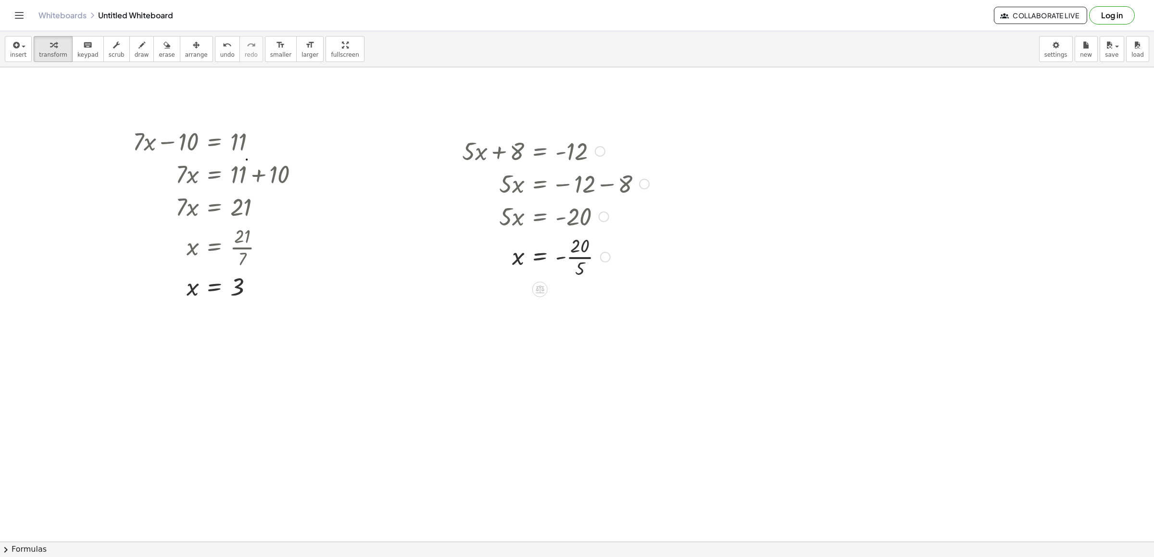
click at [581, 257] on div at bounding box center [555, 256] width 197 height 48
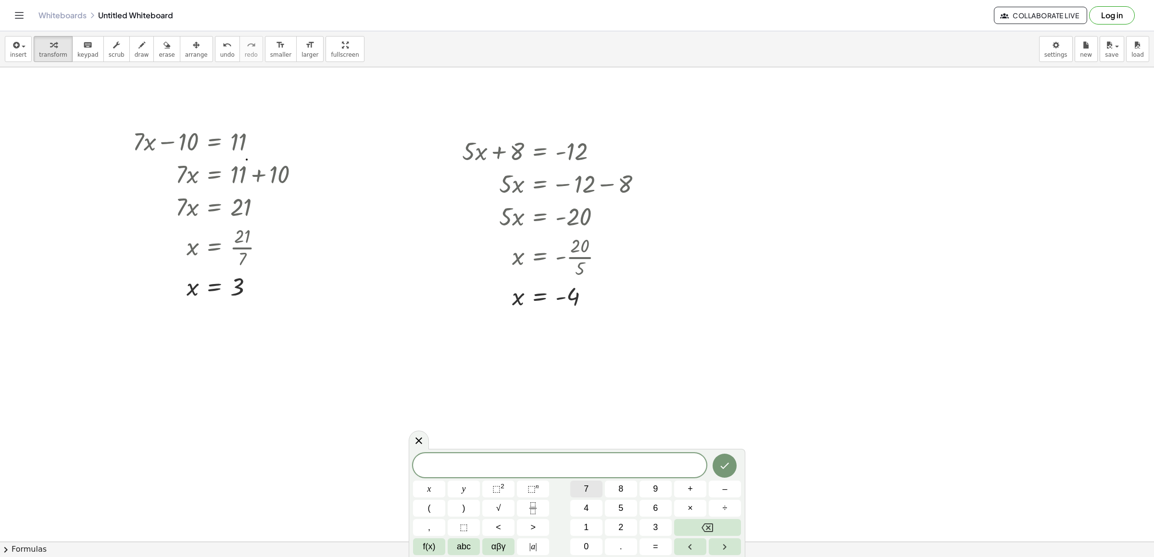
click at [593, 494] on button "7" at bounding box center [586, 489] width 32 height 17
click at [467, 491] on button "y" at bounding box center [464, 489] width 32 height 17
click at [720, 489] on button "–" at bounding box center [725, 489] width 32 height 17
click at [587, 526] on span "1" at bounding box center [586, 527] width 5 height 13
click at [648, 546] on button "=" at bounding box center [656, 547] width 32 height 17
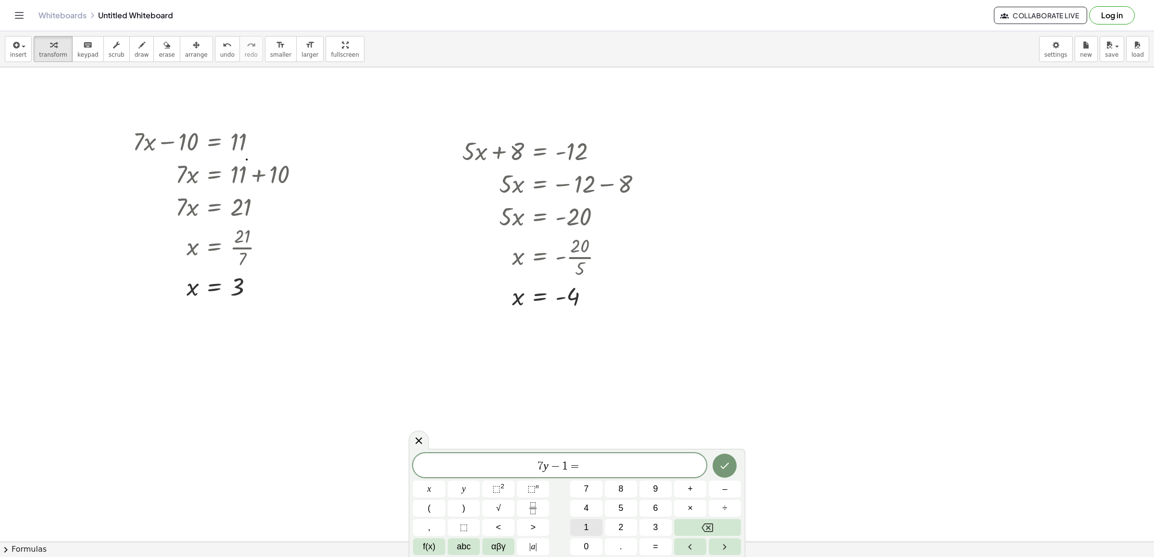
click at [592, 521] on button "1" at bounding box center [586, 527] width 32 height 17
click at [620, 507] on span "5" at bounding box center [621, 508] width 5 height 13
click at [722, 465] on icon "Done" at bounding box center [725, 466] width 12 height 12
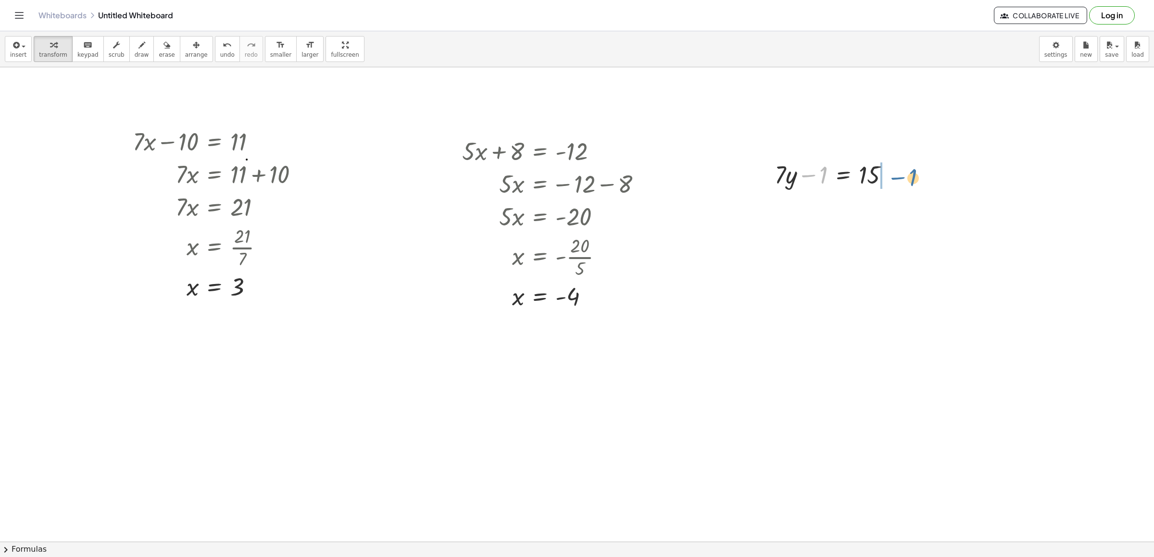
drag, startPoint x: 820, startPoint y: 179, endPoint x: 915, endPoint y: 206, distance: 99.1
drag, startPoint x: 886, startPoint y: 213, endPoint x: 894, endPoint y: 213, distance: 7.2
click at [889, 213] on div at bounding box center [851, 206] width 163 height 33
click at [844, 208] on div "· 7 · y 1 = 15 + + 16" at bounding box center [844, 208] width 0 height 0
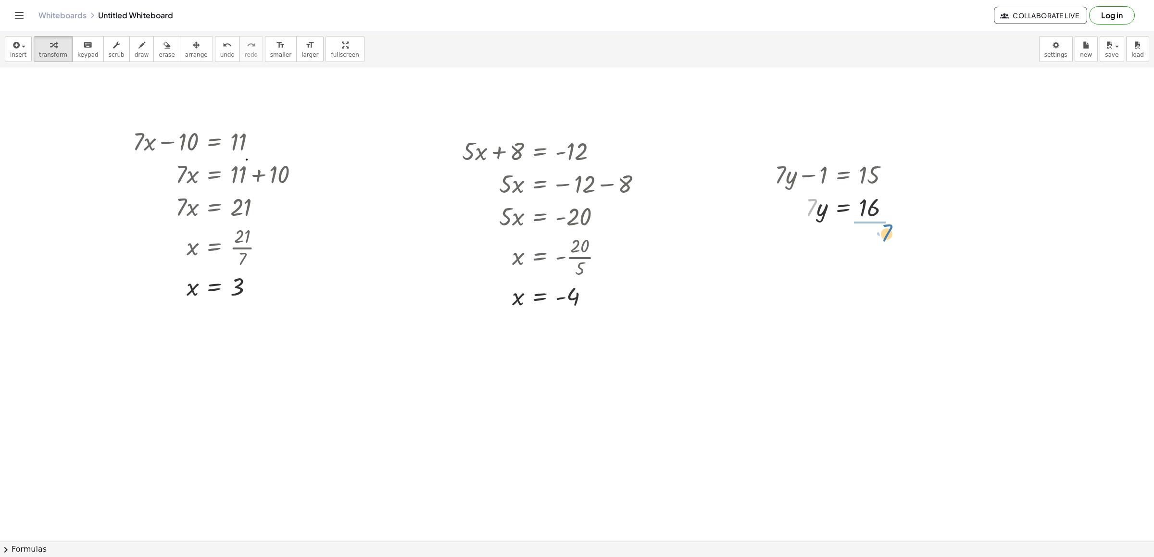
drag, startPoint x: 809, startPoint y: 210, endPoint x: 879, endPoint y: 241, distance: 77.5
click at [874, 247] on div at bounding box center [837, 247] width 135 height 48
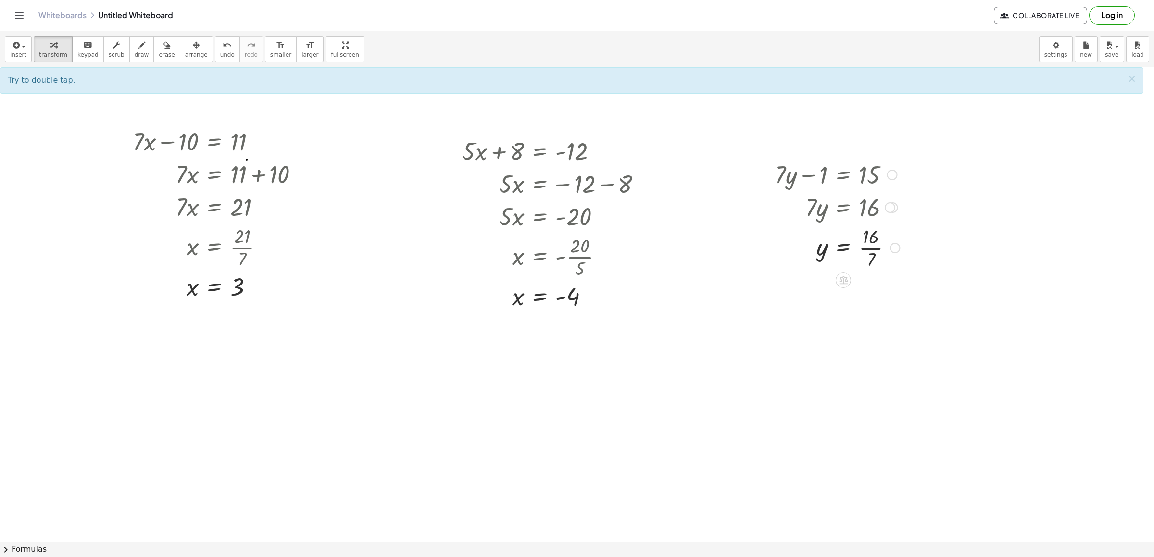
click at [872, 250] on div at bounding box center [837, 247] width 135 height 48
click at [871, 249] on div at bounding box center [837, 247] width 135 height 48
click at [872, 251] on div at bounding box center [837, 247] width 135 height 48
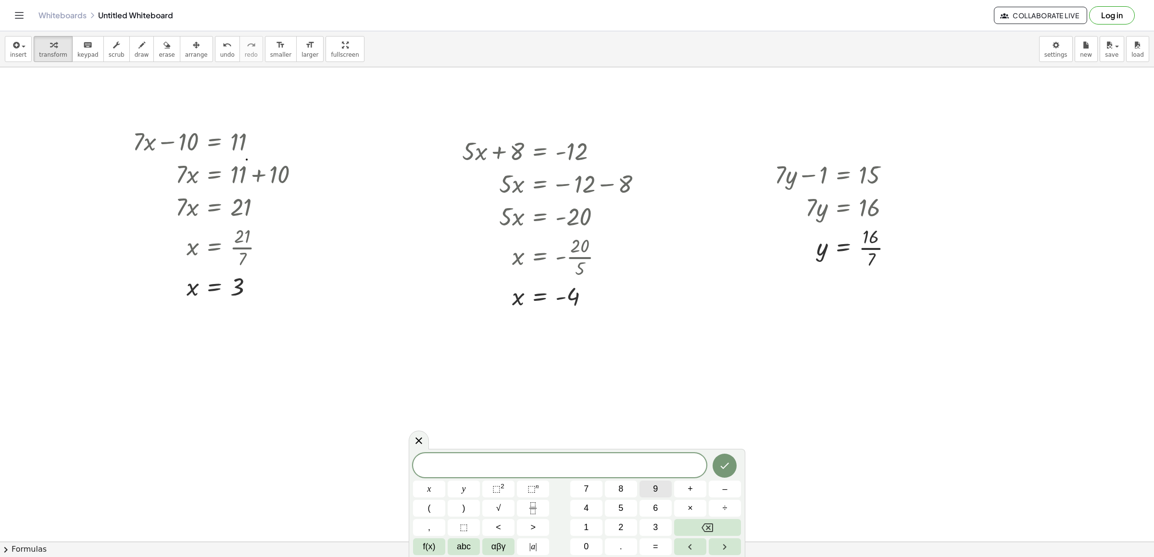
click at [648, 492] on button "9" at bounding box center [656, 489] width 32 height 17
click at [464, 494] on span "y" at bounding box center [464, 489] width 4 height 13
click at [693, 488] on button "+" at bounding box center [690, 489] width 32 height 17
click at [585, 527] on span "1" at bounding box center [586, 527] width 5 height 13
click at [614, 508] on button "5" at bounding box center [621, 508] width 32 height 17
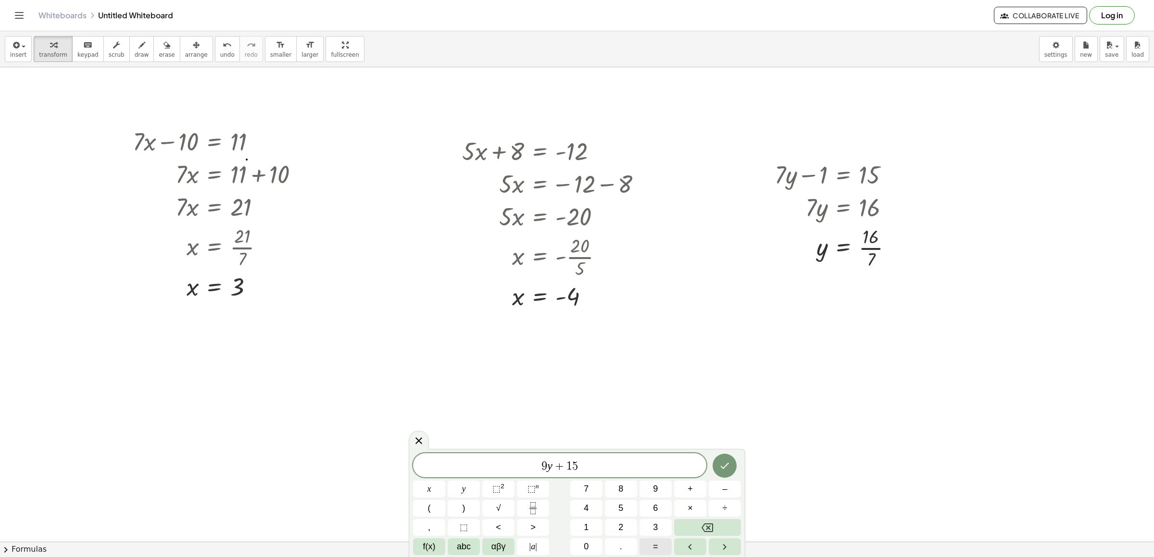
click at [653, 547] on span "=" at bounding box center [655, 547] width 5 height 13
click at [719, 486] on button "–" at bounding box center [725, 489] width 32 height 17
click at [615, 527] on button "2" at bounding box center [621, 527] width 32 height 17
click at [592, 524] on button "1" at bounding box center [586, 527] width 32 height 17
click at [723, 464] on icon "Done" at bounding box center [725, 466] width 12 height 12
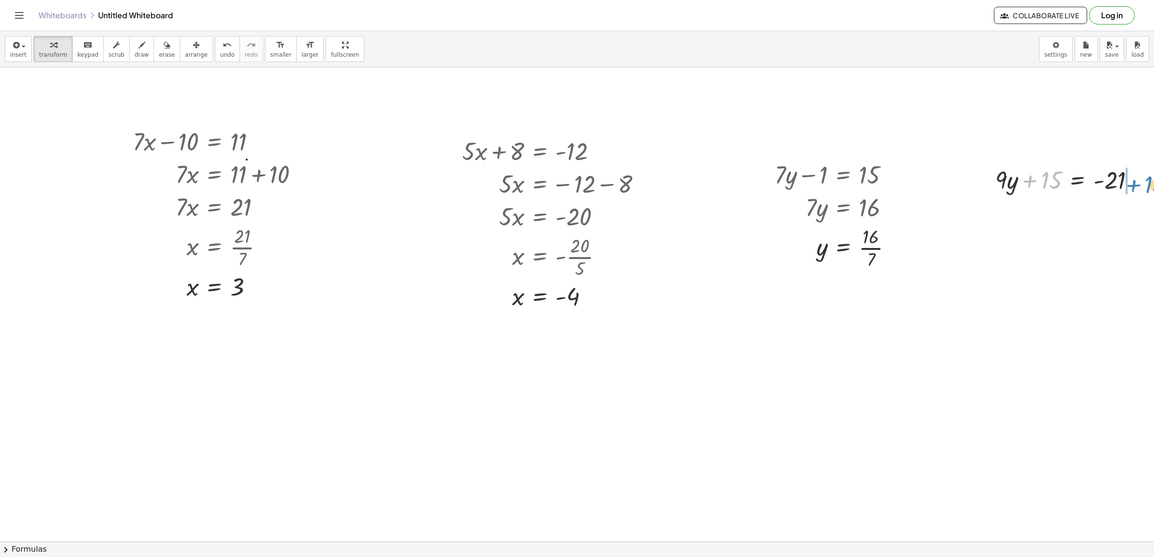
drag, startPoint x: 1044, startPoint y: 177, endPoint x: 1145, endPoint y: 178, distance: 101.0
click at [1150, 178] on div "+ · 7 · x − 10 = 11 · 7 · x = + 11 + 10 · 7 · x = 21 x = · 21 · 7 x = 3 + · 5 ·…" at bounding box center [577, 304] width 1154 height 475
click at [1141, 215] on div at bounding box center [1095, 212] width 208 height 33
click at [1057, 241] on div at bounding box center [1095, 244] width 208 height 33
drag, startPoint x: 1048, startPoint y: 246, endPoint x: 1125, endPoint y: 276, distance: 83.0
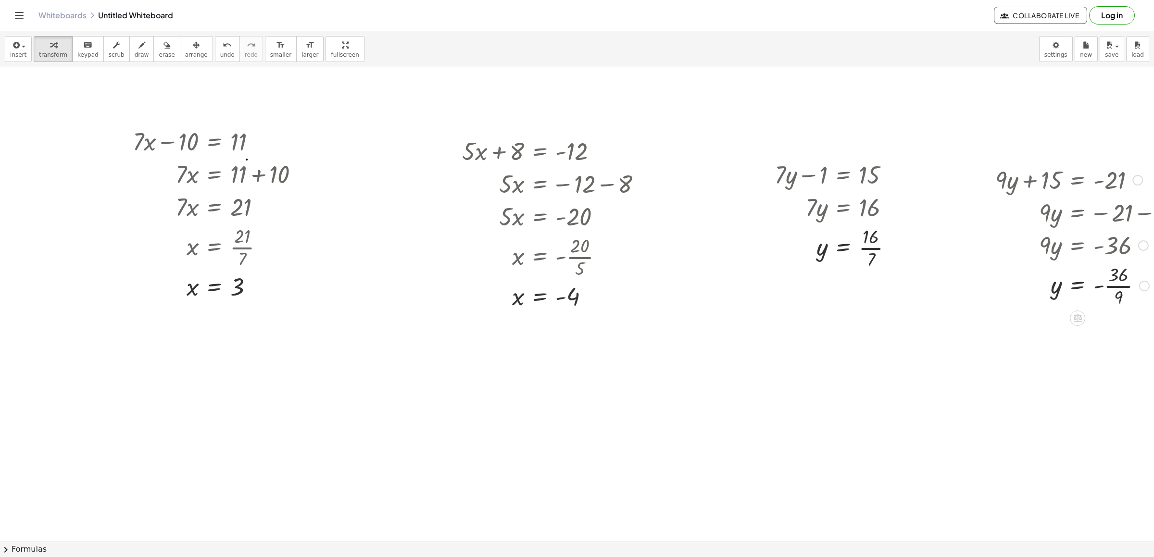
click at [1123, 288] on div at bounding box center [1095, 285] width 208 height 48
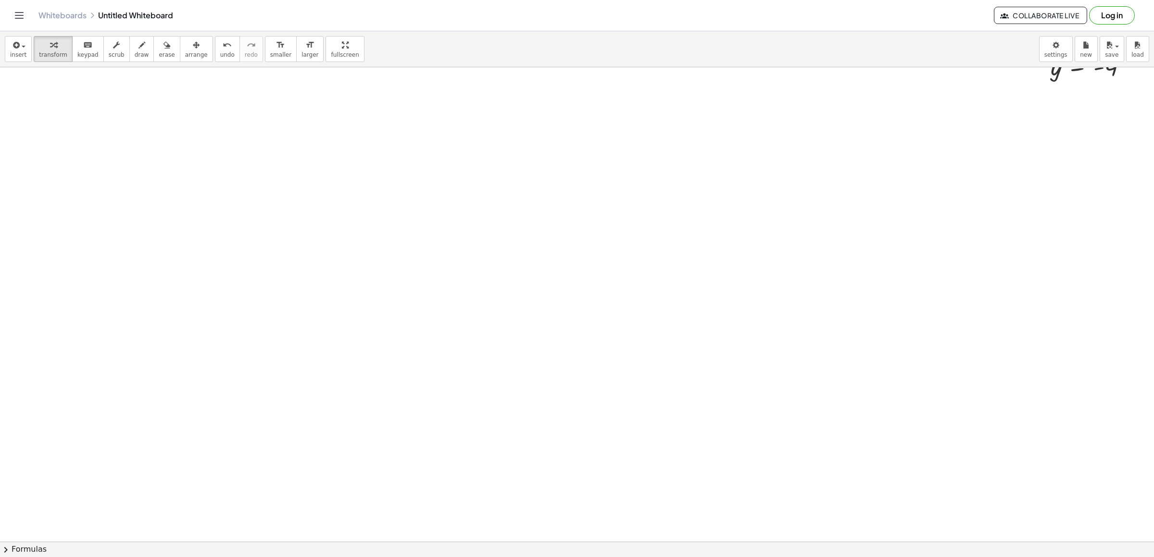
scroll to position [267, 0]
click at [41, 113] on div at bounding box center [602, 305] width 1204 height 1011
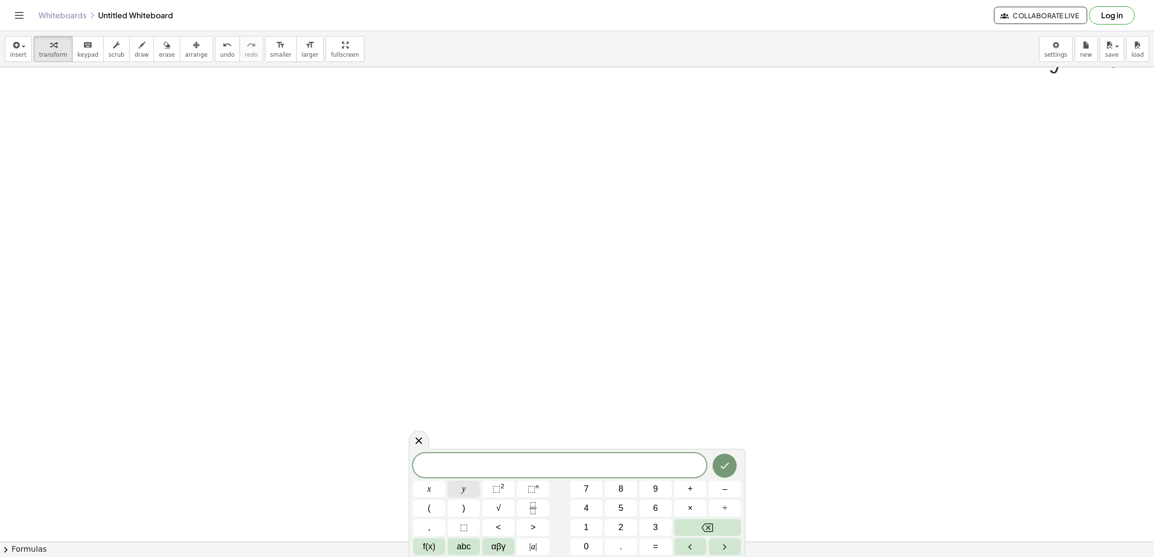
click at [452, 496] on button "y" at bounding box center [464, 489] width 32 height 17
click at [690, 493] on span "+" at bounding box center [690, 489] width 5 height 13
click at [622, 527] on span "2" at bounding box center [621, 527] width 5 height 13
click at [428, 486] on span "x" at bounding box center [430, 489] width 4 height 13
click at [655, 550] on span "=" at bounding box center [655, 547] width 5 height 13
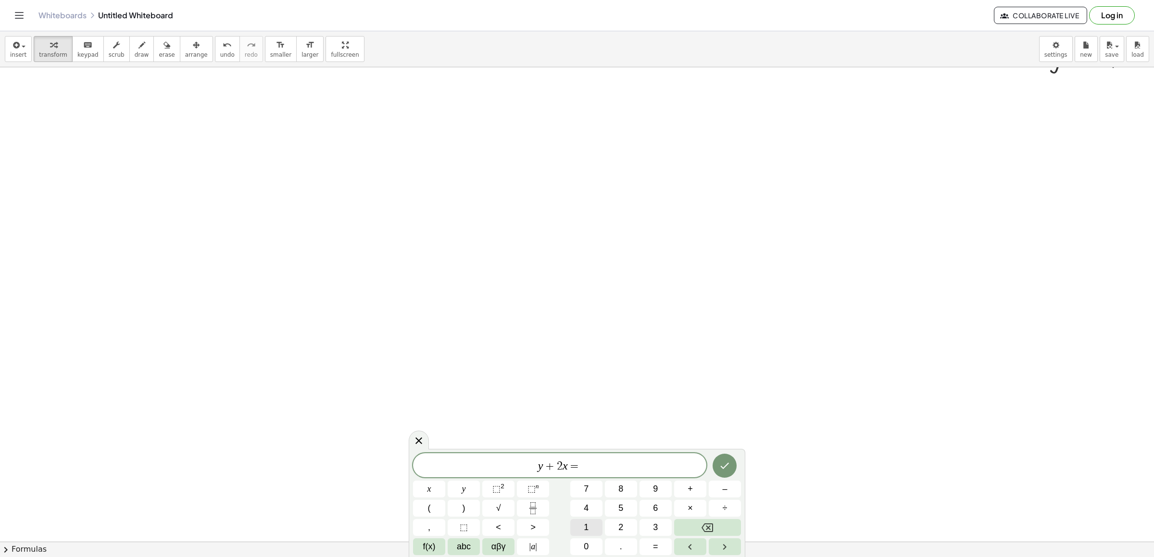
click at [578, 527] on button "1" at bounding box center [586, 527] width 32 height 17
click at [595, 535] on div "y + 2 x = 1 ​ x y ⬚ 2 ⬚ n 7 8 9 + – ( ) √ 4 5 6 × ÷ , ⬚ < > 1 2 3 f(x) abc αβγ …" at bounding box center [577, 505] width 328 height 102
click at [586, 544] on span "0" at bounding box center [586, 547] width 5 height 13
click at [723, 467] on icon "Done" at bounding box center [725, 466] width 12 height 12
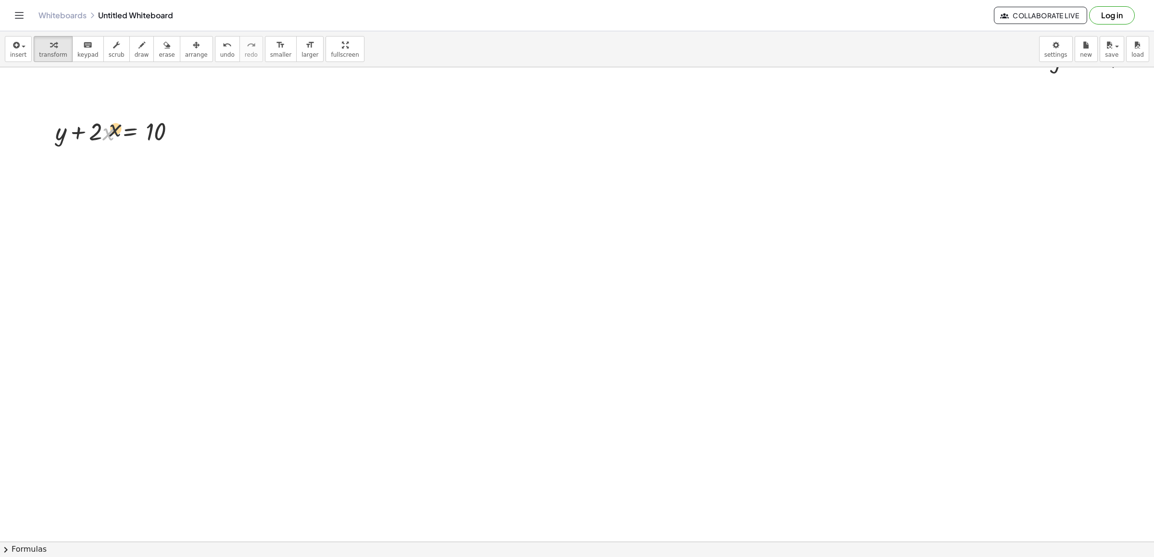
drag, startPoint x: 106, startPoint y: 134, endPoint x: 117, endPoint y: 127, distance: 13.4
click at [117, 127] on div at bounding box center [119, 130] width 137 height 33
drag, startPoint x: 117, startPoint y: 127, endPoint x: 131, endPoint y: 121, distance: 15.3
click at [131, 121] on div at bounding box center [119, 130] width 137 height 33
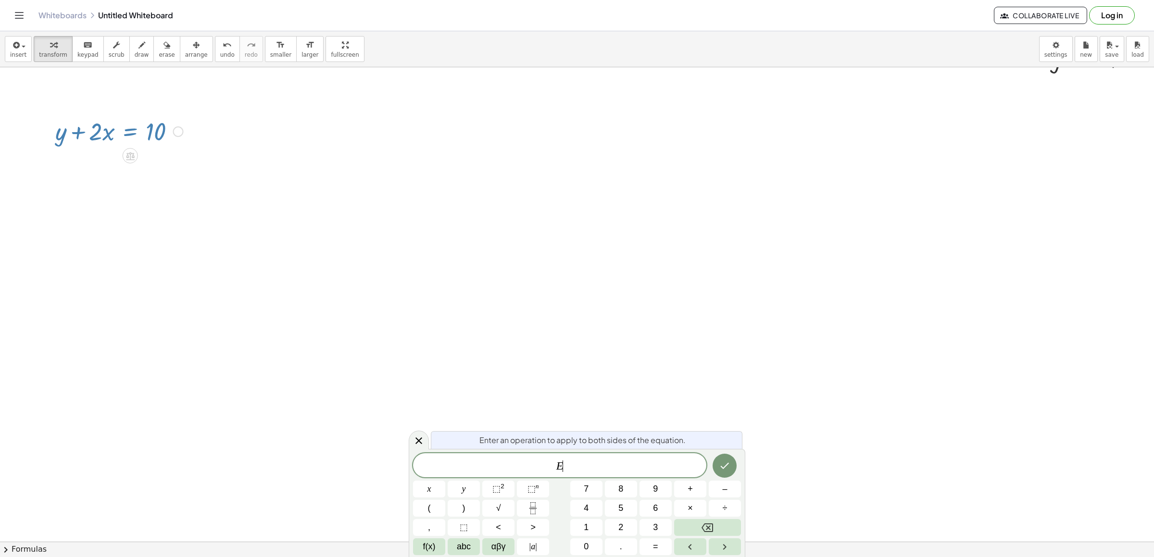
drag, startPoint x: 100, startPoint y: 131, endPoint x: 150, endPoint y: 128, distance: 50.6
click at [150, 128] on div at bounding box center [119, 130] width 137 height 33
click at [707, 518] on div "E ​ x y ⬚ 2 ⬚ n 7 8 9 + – ( ) √ 4 5 6 × ÷ , ⬚ < > 1 2 3 f(x) abc αβγ | a | 0 . =" at bounding box center [577, 505] width 328 height 102
drag, startPoint x: 771, startPoint y: 399, endPoint x: 758, endPoint y: 403, distance: 13.7
click at [770, 397] on div at bounding box center [602, 305] width 1204 height 1011
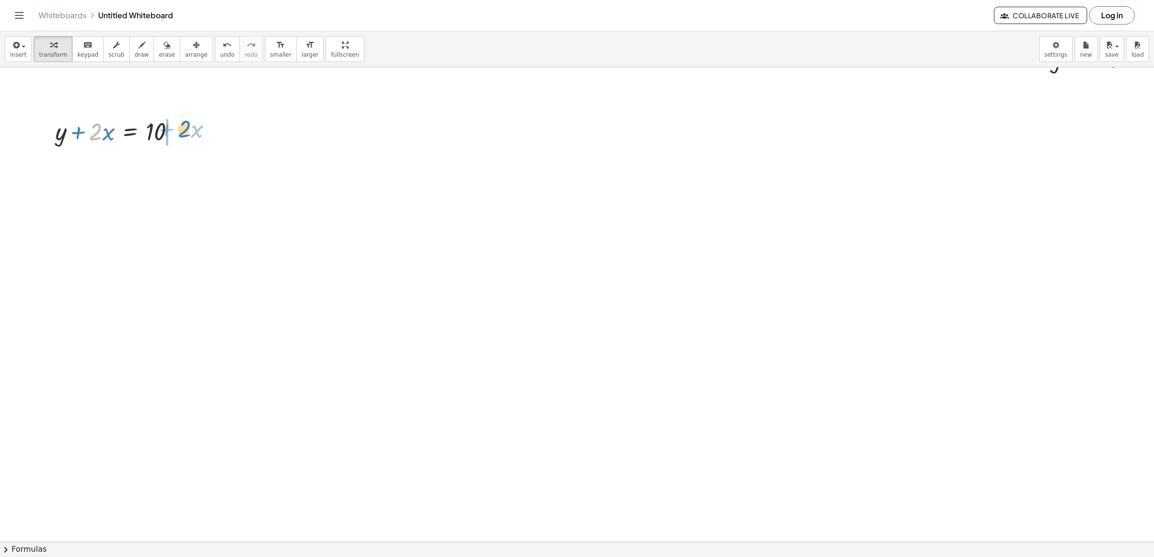
drag, startPoint x: 95, startPoint y: 137, endPoint x: 198, endPoint y: 155, distance: 104.0
click at [199, 148] on div "+ · 7 · x − 10 = 11 · 7 · x = + 11 + 10 · 7 · x = 21 x = · 21 · 7 x = 3 + · 5 ·…" at bounding box center [602, 305] width 1204 height 1011
click at [177, 166] on div at bounding box center [143, 163] width 185 height 33
drag, startPoint x: 194, startPoint y: 164, endPoint x: 198, endPoint y: 173, distance: 10.4
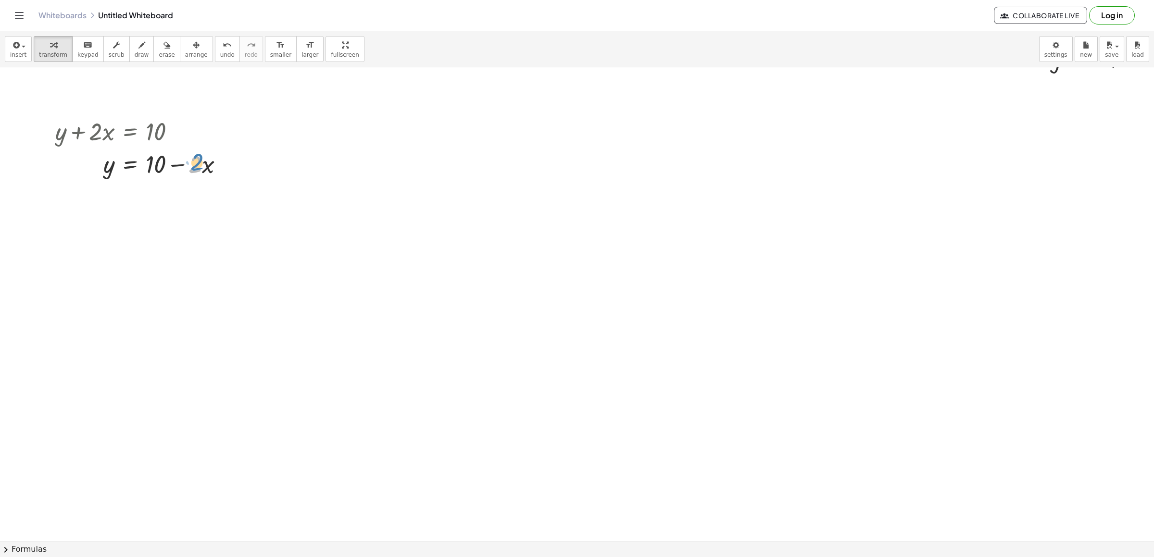
click at [198, 172] on div at bounding box center [143, 163] width 185 height 33
drag, startPoint x: 192, startPoint y: 172, endPoint x: 104, endPoint y: 147, distance: 91.5
click at [130, 132] on div "+ y + · 2 · x = 10 · 2 − · x y · 2 · x = 10 + −" at bounding box center [130, 132] width 0 height 0
click at [229, 169] on div at bounding box center [226, 164] width 11 height 11
drag, startPoint x: 219, startPoint y: 198, endPoint x: 228, endPoint y: 200, distance: 9.3
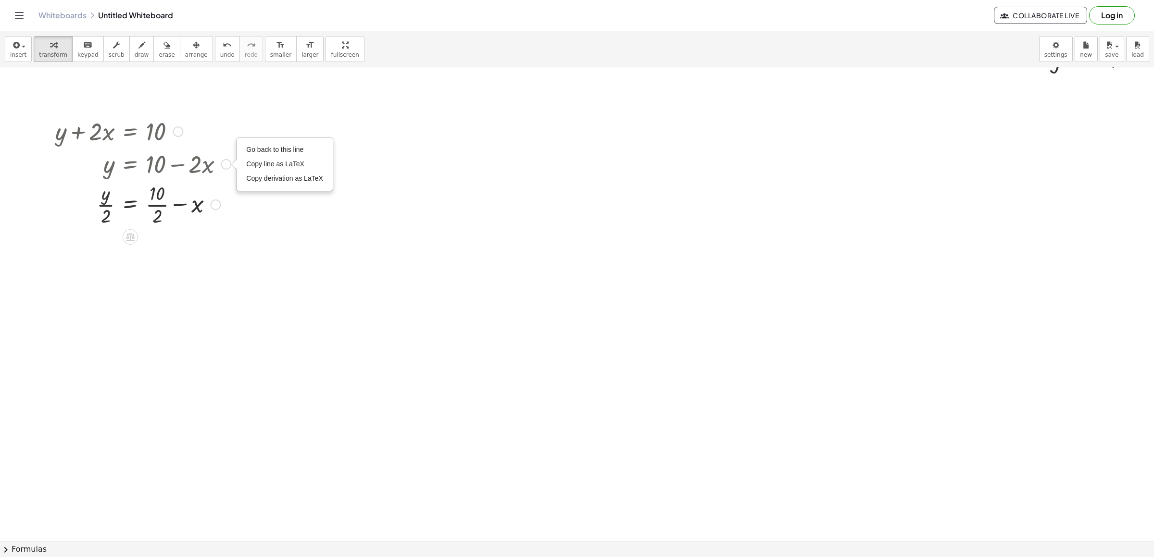
click at [130, 205] on div "y x = 10 + − · · 2 · · 2" at bounding box center [130, 205] width 0 height 0
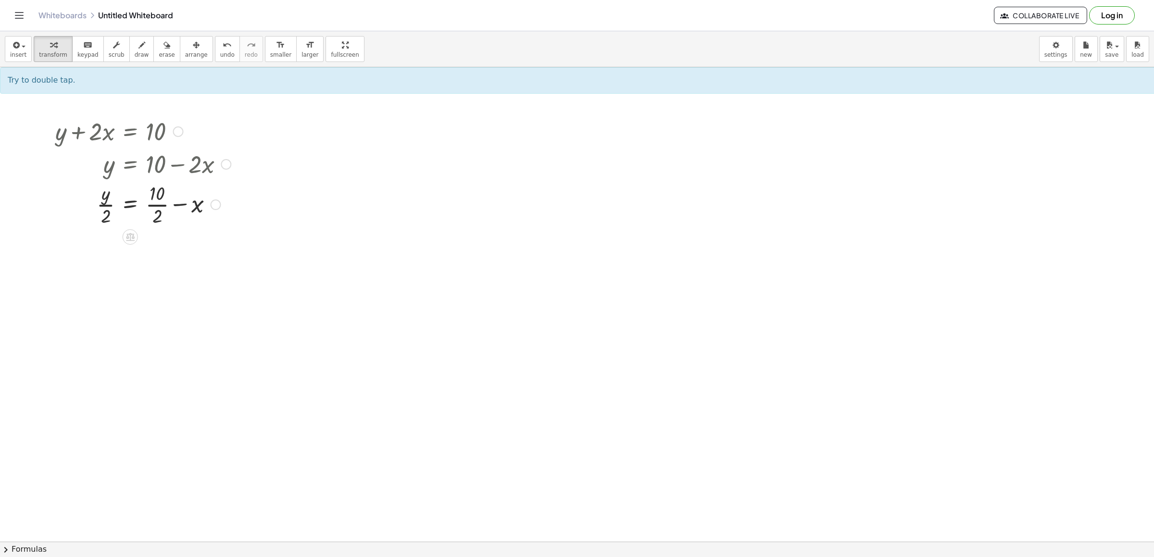
click at [182, 166] on div at bounding box center [143, 163] width 185 height 33
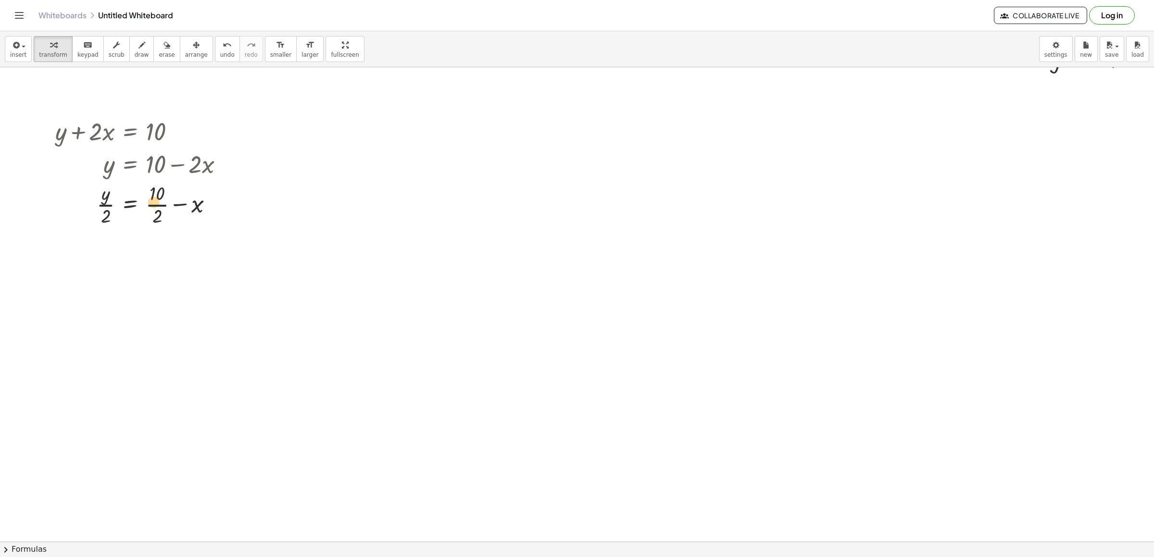
drag, startPoint x: 156, startPoint y: 194, endPoint x: 161, endPoint y: 188, distance: 7.5
click at [161, 188] on div at bounding box center [143, 204] width 185 height 48
click at [220, 52] on span "undo" at bounding box center [227, 54] width 14 height 7
click at [289, 125] on div at bounding box center [602, 305] width 1204 height 1011
click at [287, 124] on div at bounding box center [602, 305] width 1204 height 1011
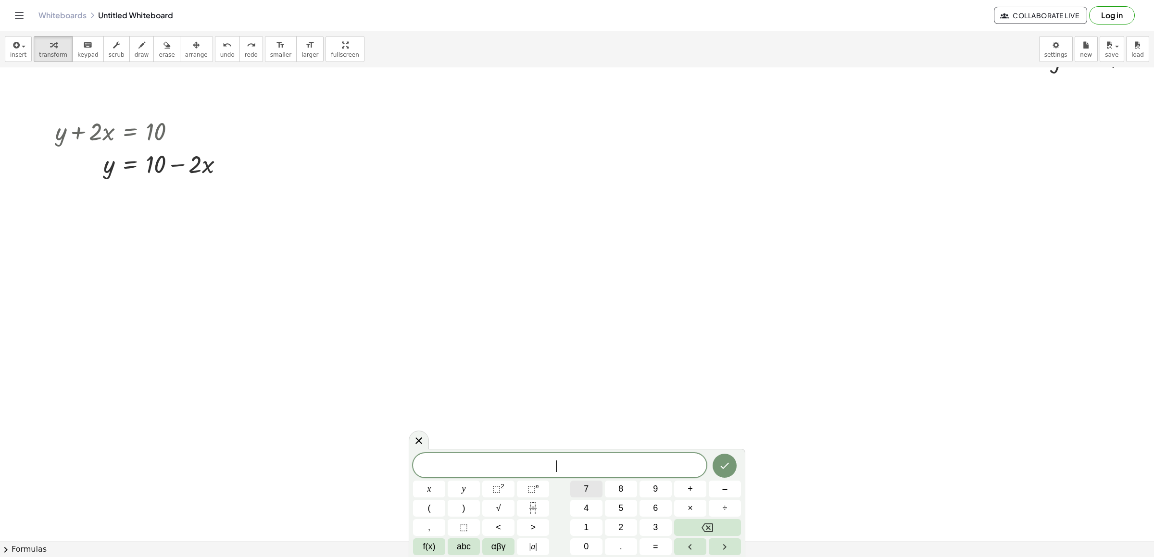
click at [584, 486] on span "7" at bounding box center [586, 489] width 5 height 13
click at [456, 490] on button "y" at bounding box center [464, 489] width 32 height 17
click at [690, 491] on span "+" at bounding box center [690, 489] width 5 height 13
click at [436, 487] on button "x" at bounding box center [429, 489] width 32 height 17
click at [650, 545] on button "=" at bounding box center [656, 547] width 32 height 17
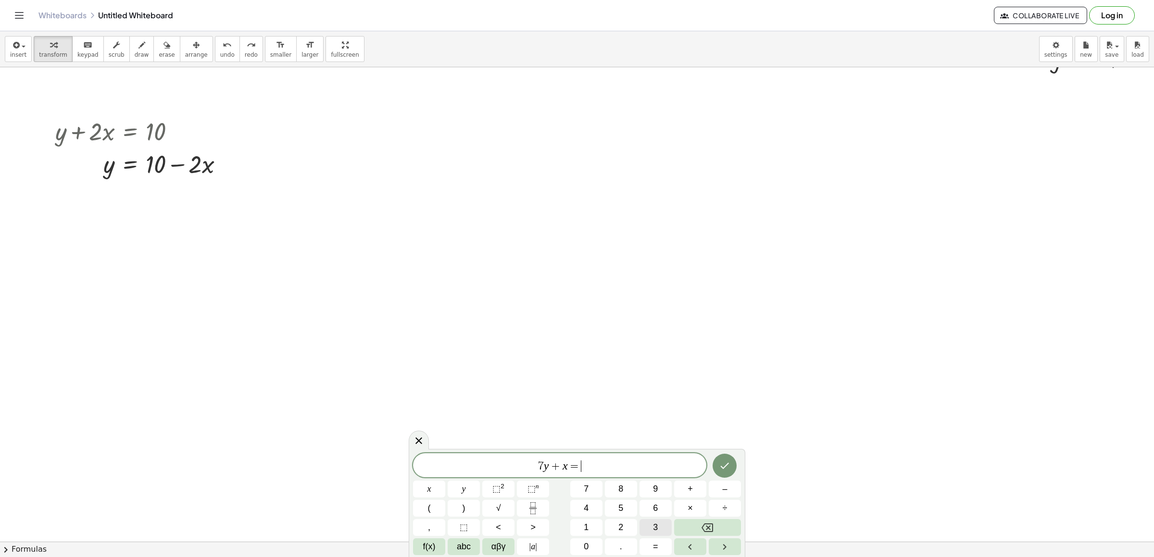
click at [656, 523] on span "3" at bounding box center [655, 527] width 5 height 13
click at [720, 462] on icon "Done" at bounding box center [725, 466] width 12 height 12
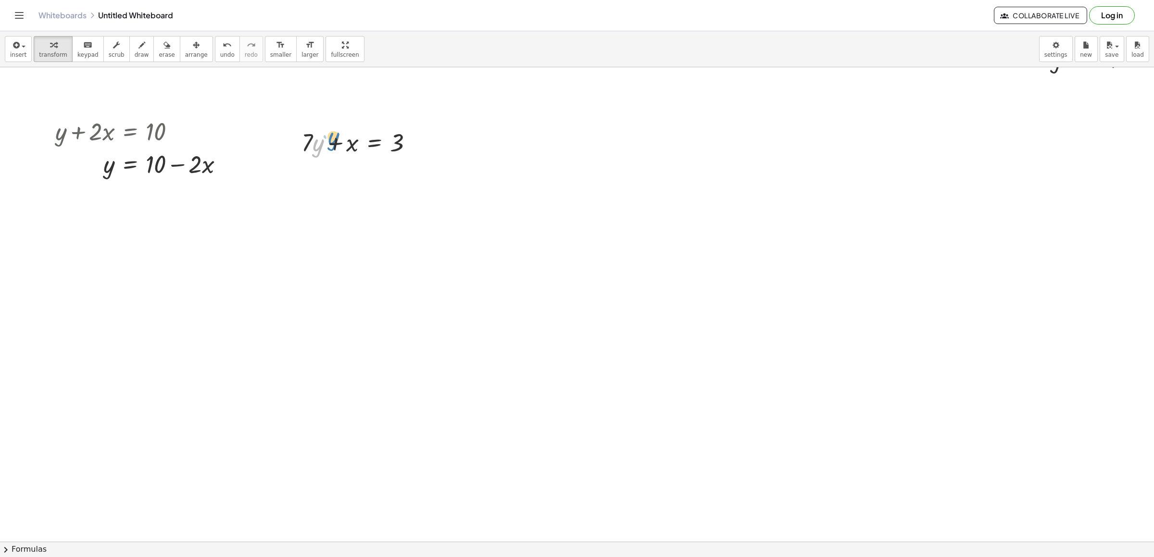
drag, startPoint x: 317, startPoint y: 148, endPoint x: 315, endPoint y: 152, distance: 5.0
click at [315, 152] on div at bounding box center [361, 142] width 128 height 33
drag, startPoint x: 309, startPoint y: 152, endPoint x: 430, endPoint y: 153, distance: 121.7
click at [430, 153] on div "+ · 7 · x − 10 = 11 · 7 · x = + 11 + 10 · 7 · x = 21 x = · 21 · 7 x = 3 + · 5 ·…" at bounding box center [602, 305] width 1204 height 1011
click at [413, 179] on div at bounding box center [383, 174] width 173 height 33
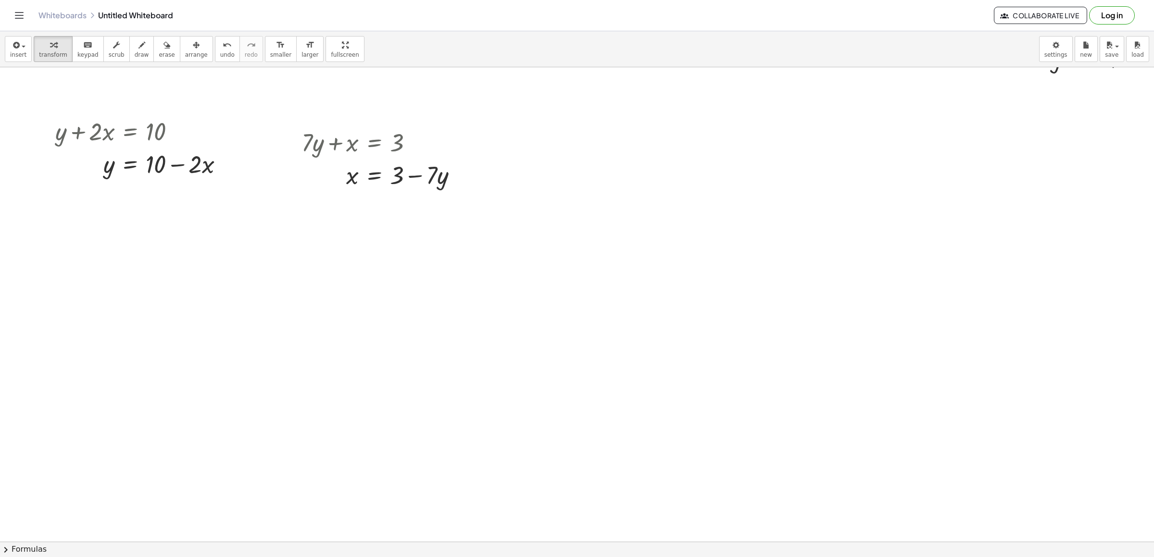
click at [544, 121] on div at bounding box center [602, 305] width 1204 height 1011
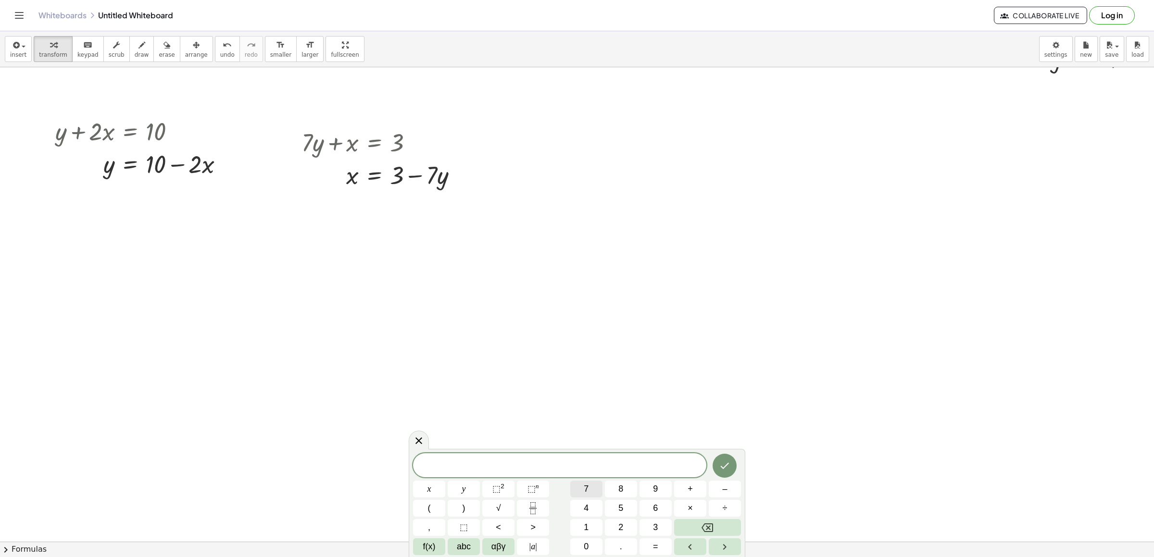
click at [591, 492] on button "7" at bounding box center [586, 489] width 32 height 17
click at [441, 485] on button "x" at bounding box center [429, 489] width 32 height 17
click at [681, 485] on button "+" at bounding box center [690, 489] width 32 height 17
click at [579, 505] on button "4" at bounding box center [586, 508] width 32 height 17
click at [469, 488] on button "y" at bounding box center [464, 489] width 32 height 17
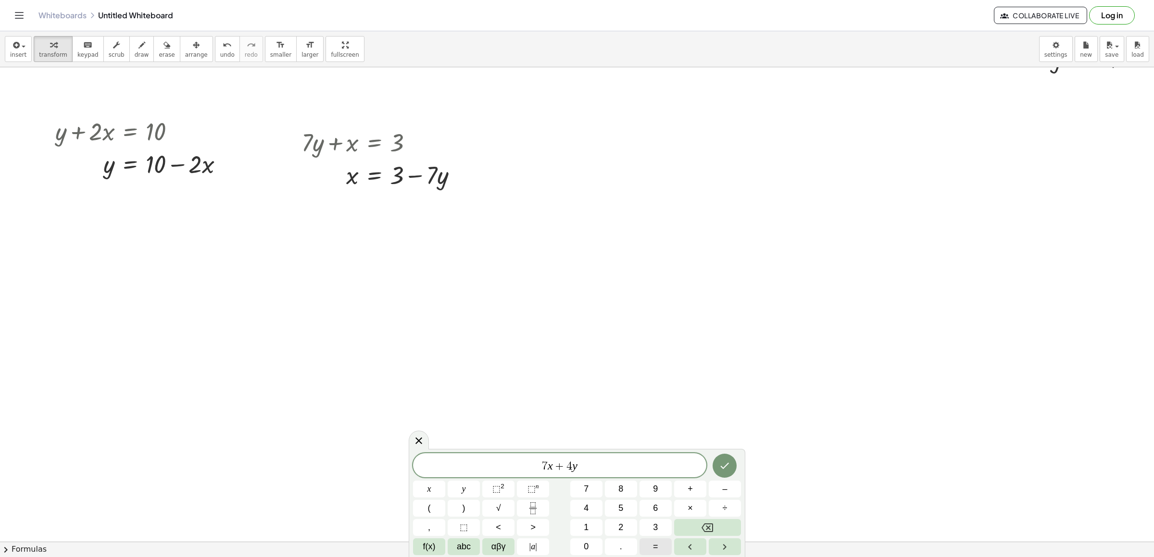
click at [653, 547] on span "=" at bounding box center [655, 547] width 5 height 13
click at [585, 522] on span "1" at bounding box center [586, 527] width 5 height 13
click at [721, 463] on button "Done" at bounding box center [725, 466] width 24 height 24
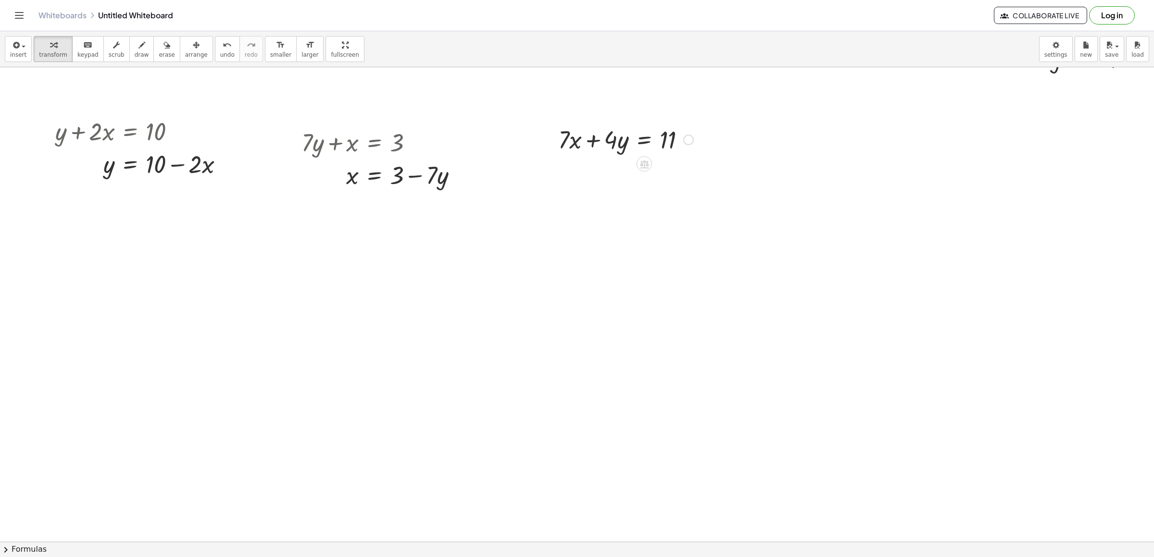
click at [590, 144] on div at bounding box center [626, 139] width 145 height 33
click at [781, 139] on div at bounding box center [602, 305] width 1204 height 1011
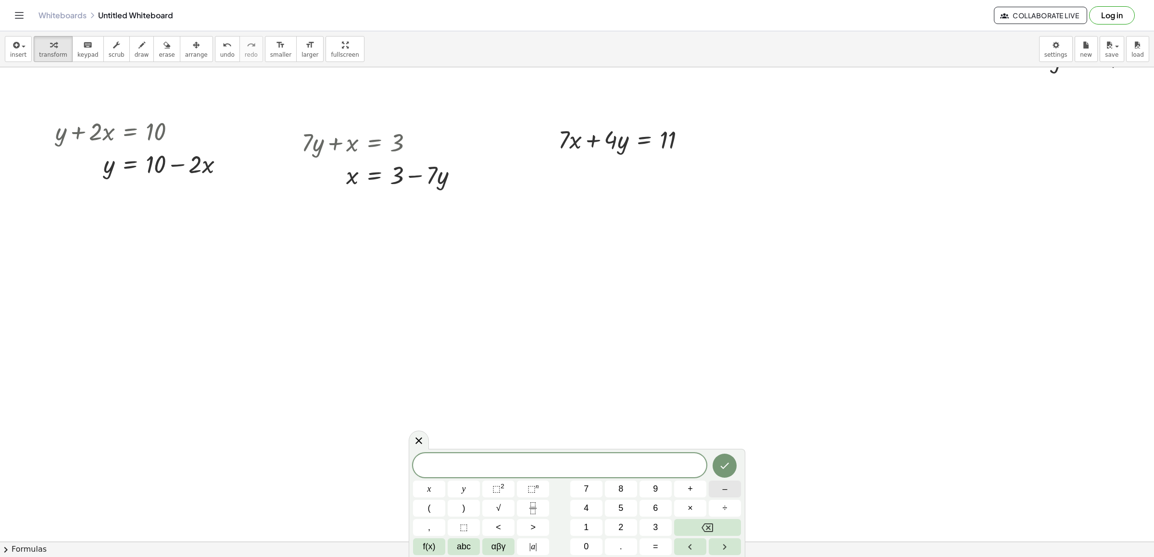
click at [719, 491] on button "–" at bounding box center [725, 489] width 32 height 17
click at [589, 488] on button "7" at bounding box center [586, 489] width 32 height 17
click at [436, 483] on button "x" at bounding box center [429, 489] width 32 height 17
click at [690, 491] on span "+" at bounding box center [690, 489] width 5 height 13
click at [619, 508] on span "5" at bounding box center [621, 508] width 5 height 13
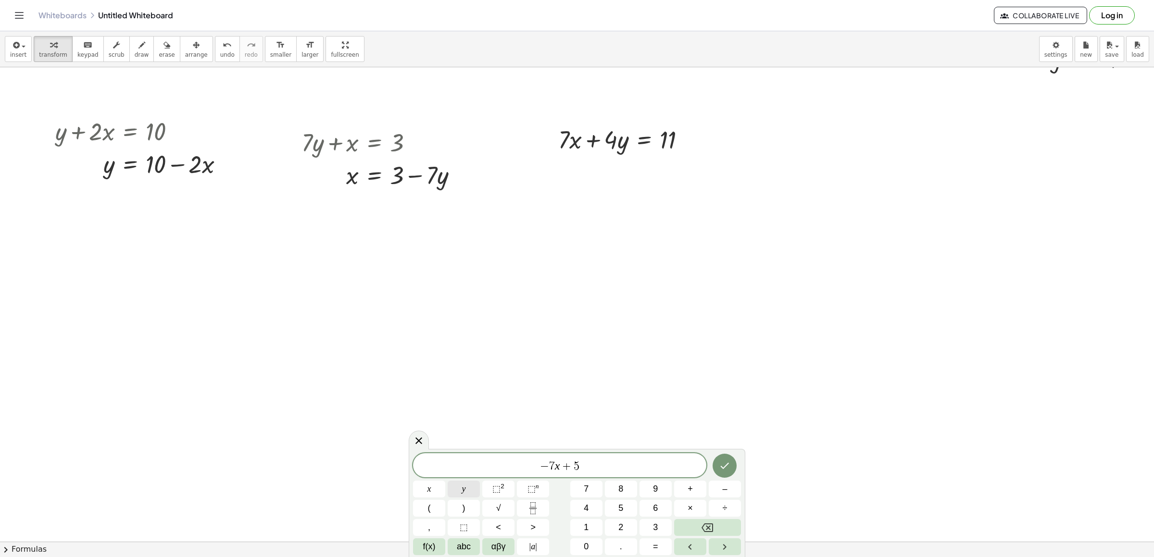
click at [472, 493] on button "y" at bounding box center [464, 489] width 32 height 17
click at [653, 544] on span "=" at bounding box center [655, 547] width 5 height 13
click at [723, 491] on span "–" at bounding box center [724, 489] width 5 height 13
click at [621, 521] on button "2" at bounding box center [621, 527] width 32 height 17
click at [720, 465] on icon "Done" at bounding box center [725, 466] width 12 height 12
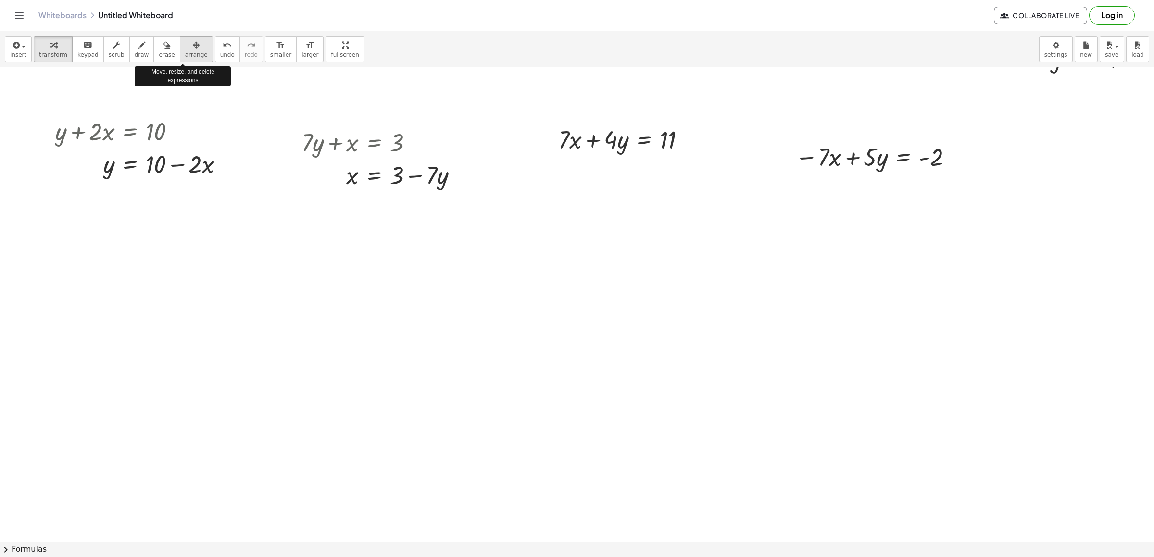
click at [185, 58] on span "arrange" at bounding box center [196, 54] width 23 height 7
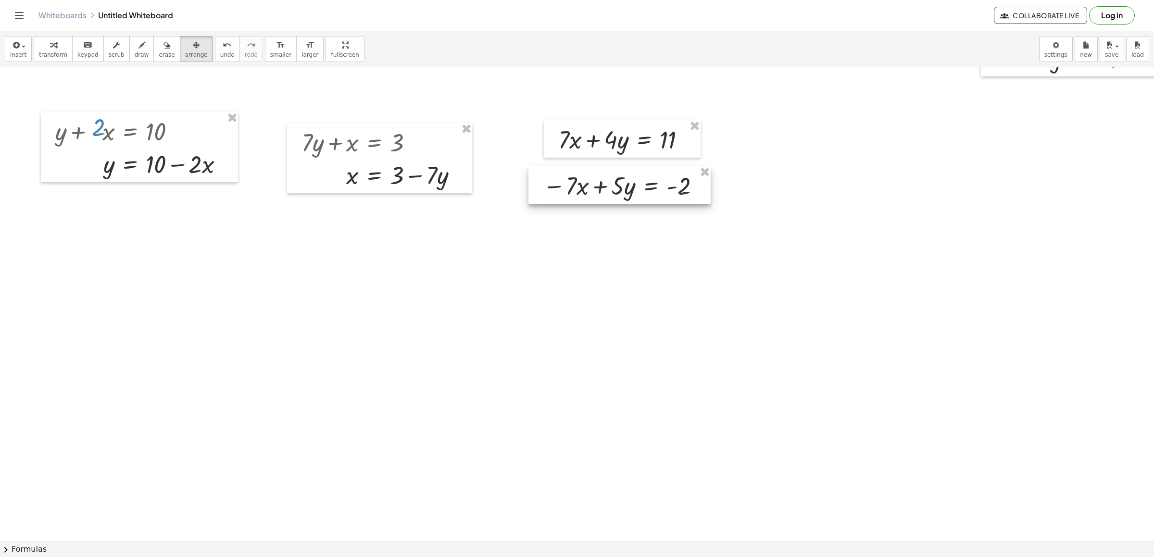
drag, startPoint x: 853, startPoint y: 166, endPoint x: 600, endPoint y: 195, distance: 254.6
click at [600, 195] on div at bounding box center [620, 185] width 182 height 38
click at [55, 47] on div "button" at bounding box center [53, 45] width 28 height 12
click at [135, 55] on span "draw" at bounding box center [142, 54] width 14 height 7
drag, startPoint x: 556, startPoint y: 205, endPoint x: 717, endPoint y: 211, distance: 161.2
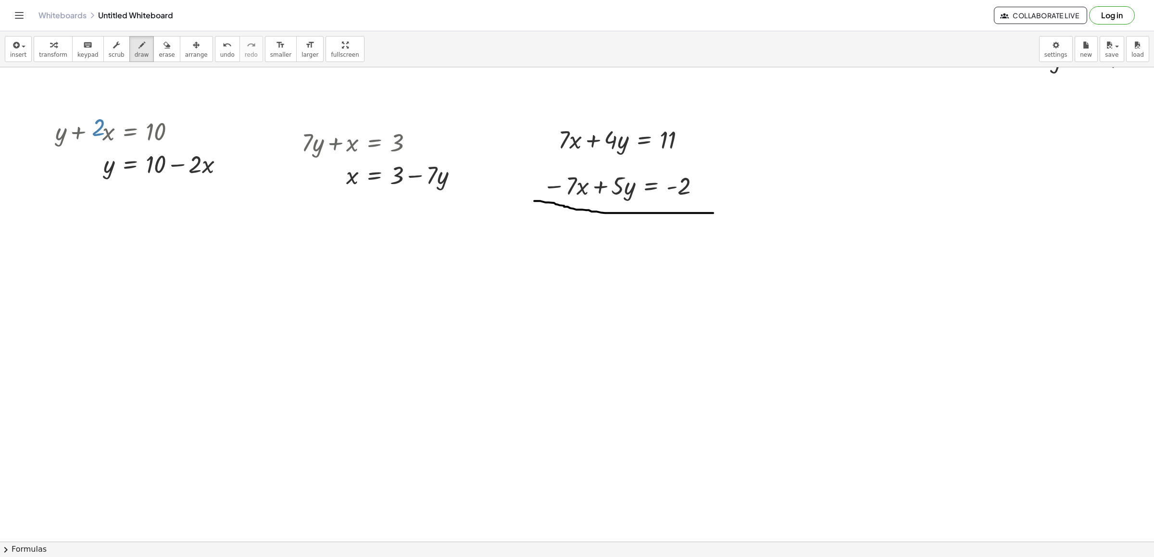
click at [717, 213] on div at bounding box center [602, 305] width 1204 height 1011
click at [54, 52] on span "transform" at bounding box center [53, 54] width 28 height 7
drag, startPoint x: 581, startPoint y: 131, endPoint x: 586, endPoint y: 129, distance: 5.4
click at [586, 130] on div at bounding box center [626, 139] width 145 height 33
click at [139, 39] on icon "button" at bounding box center [142, 45] width 7 height 12
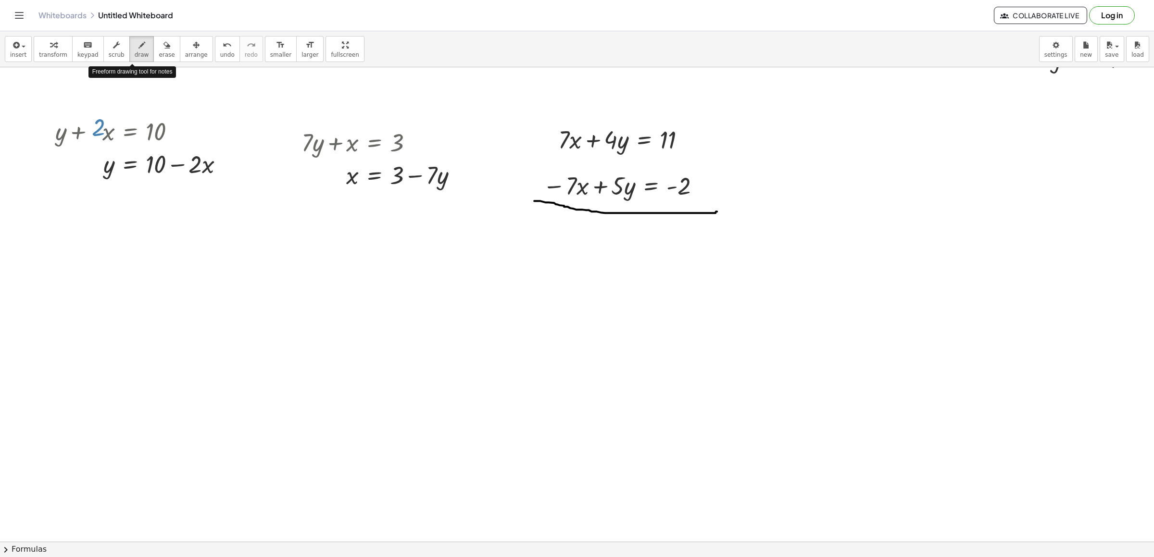
click at [159, 45] on div "button" at bounding box center [167, 45] width 16 height 12
click at [135, 53] on button "draw" at bounding box center [141, 49] width 25 height 26
drag, startPoint x: 589, startPoint y: 128, endPoint x: 563, endPoint y: 169, distance: 48.3
click at [563, 169] on div at bounding box center [602, 305] width 1204 height 1011
drag, startPoint x: 583, startPoint y: 182, endPoint x: 568, endPoint y: 199, distance: 23.2
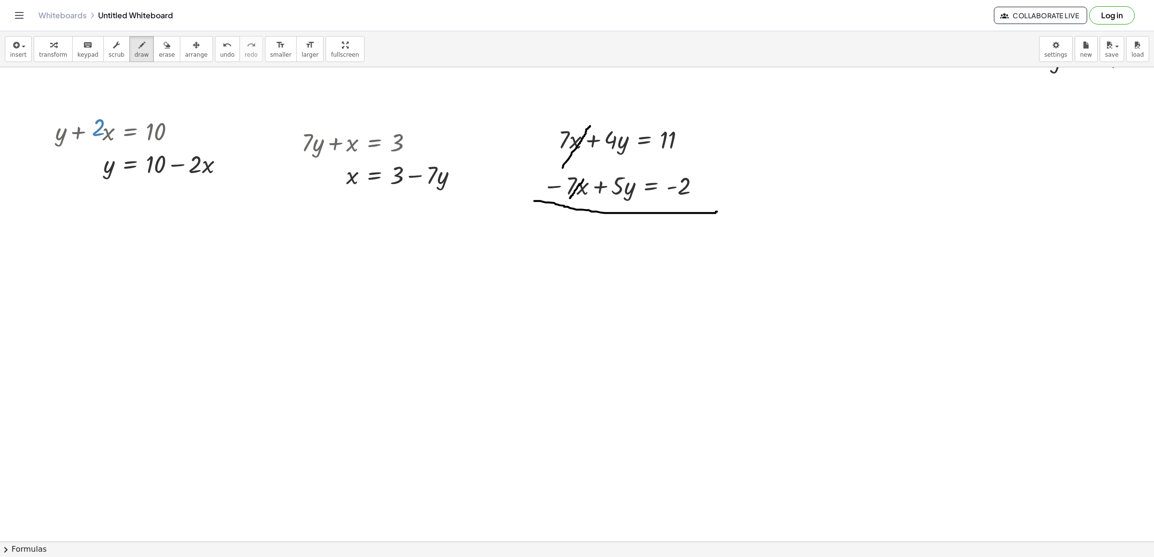
click at [569, 199] on div at bounding box center [602, 305] width 1204 height 1011
drag, startPoint x: 607, startPoint y: 240, endPoint x: 611, endPoint y: 232, distance: 8.4
click at [608, 235] on div at bounding box center [602, 305] width 1204 height 1011
drag, startPoint x: 618, startPoint y: 231, endPoint x: 623, endPoint y: 269, distance: 37.9
click at [622, 270] on div at bounding box center [602, 305] width 1204 height 1011
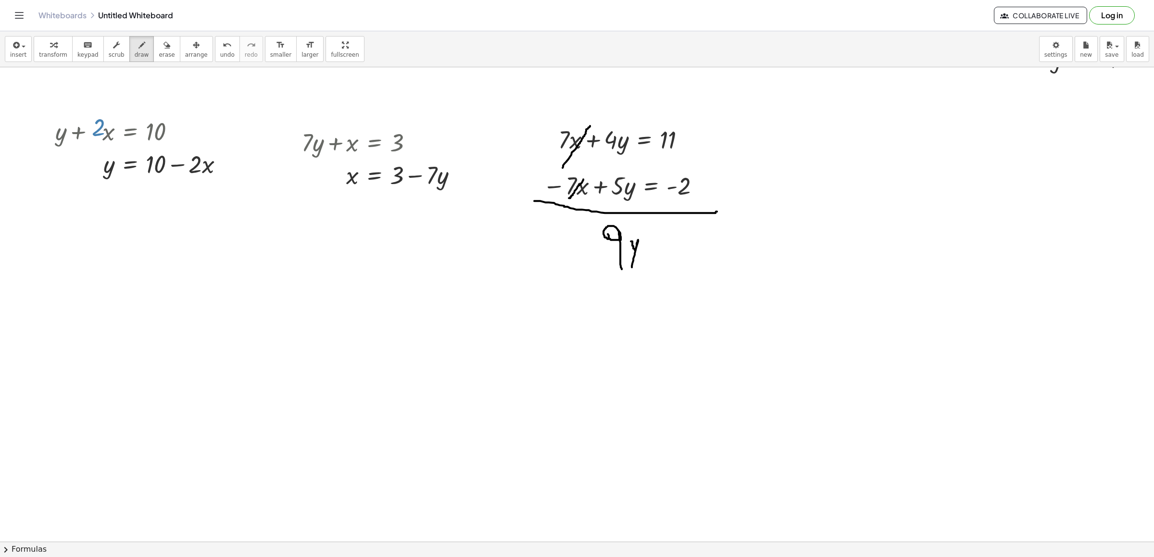
drag, startPoint x: 631, startPoint y: 242, endPoint x: 632, endPoint y: 268, distance: 26.0
click at [632, 268] on div at bounding box center [602, 305] width 1204 height 1011
drag, startPoint x: 646, startPoint y: 245, endPoint x: 664, endPoint y: 245, distance: 17.3
click at [664, 245] on div at bounding box center [602, 305] width 1204 height 1011
drag, startPoint x: 648, startPoint y: 256, endPoint x: 665, endPoint y: 254, distance: 16.9
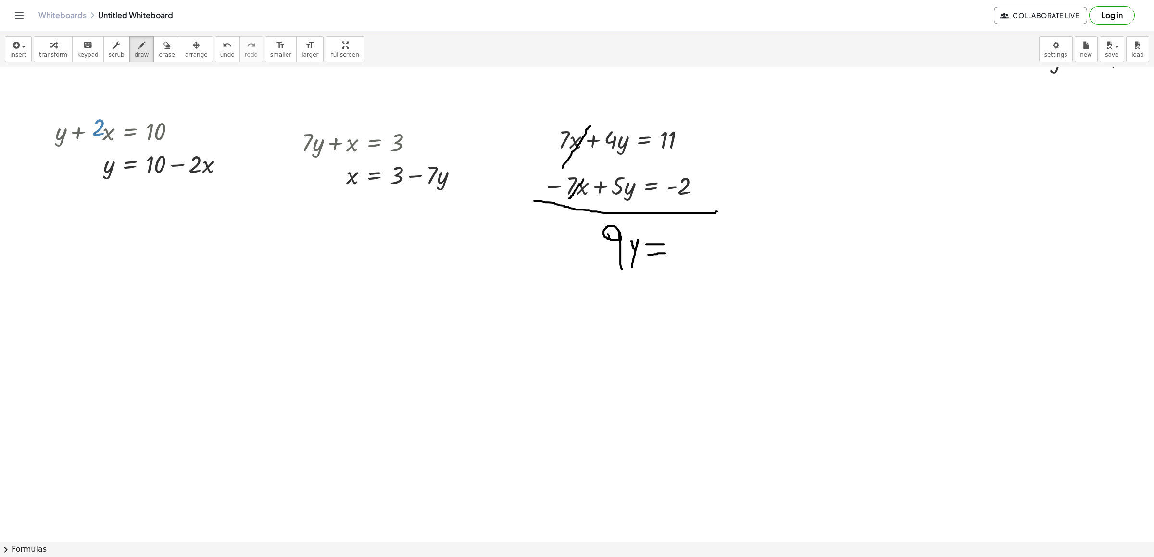
click at [665, 254] on div at bounding box center [602, 305] width 1204 height 1011
drag, startPoint x: 692, startPoint y: 237, endPoint x: 707, endPoint y: 296, distance: 61.1
click at [707, 296] on div at bounding box center [602, 305] width 1204 height 1011
drag, startPoint x: 667, startPoint y: 278, endPoint x: 657, endPoint y: 278, distance: 9.6
click at [665, 281] on div at bounding box center [602, 305] width 1204 height 1011
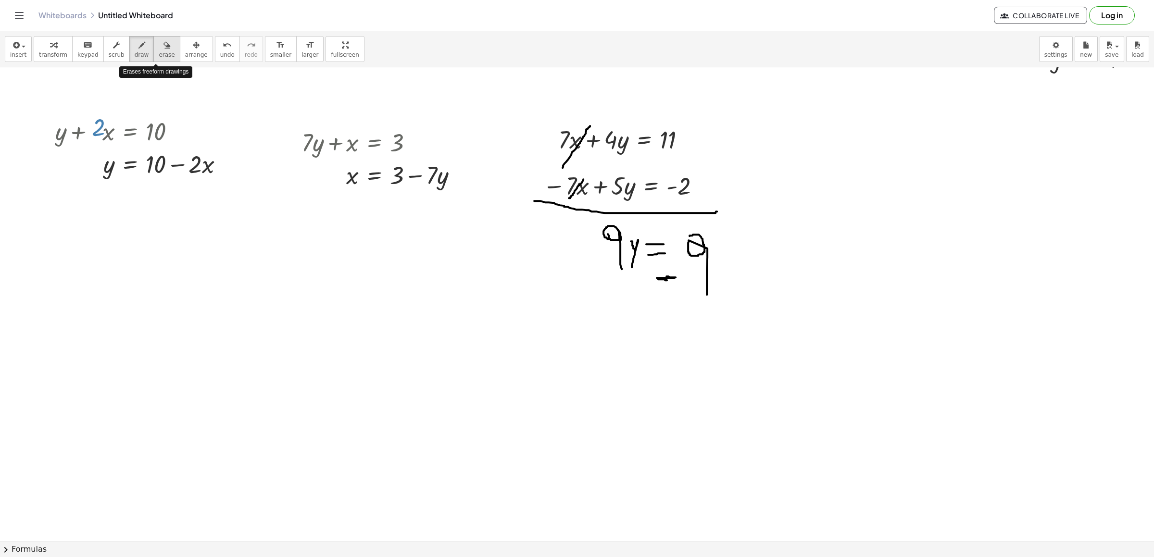
click at [153, 61] on button "erase" at bounding box center [166, 49] width 26 height 26
drag, startPoint x: 673, startPoint y: 302, endPoint x: 665, endPoint y: 286, distance: 17.6
click at [665, 286] on div at bounding box center [602, 305] width 1204 height 1011
drag, startPoint x: 712, startPoint y: 289, endPoint x: 402, endPoint y: 255, distance: 312.0
click at [403, 255] on div at bounding box center [602, 305] width 1204 height 1011
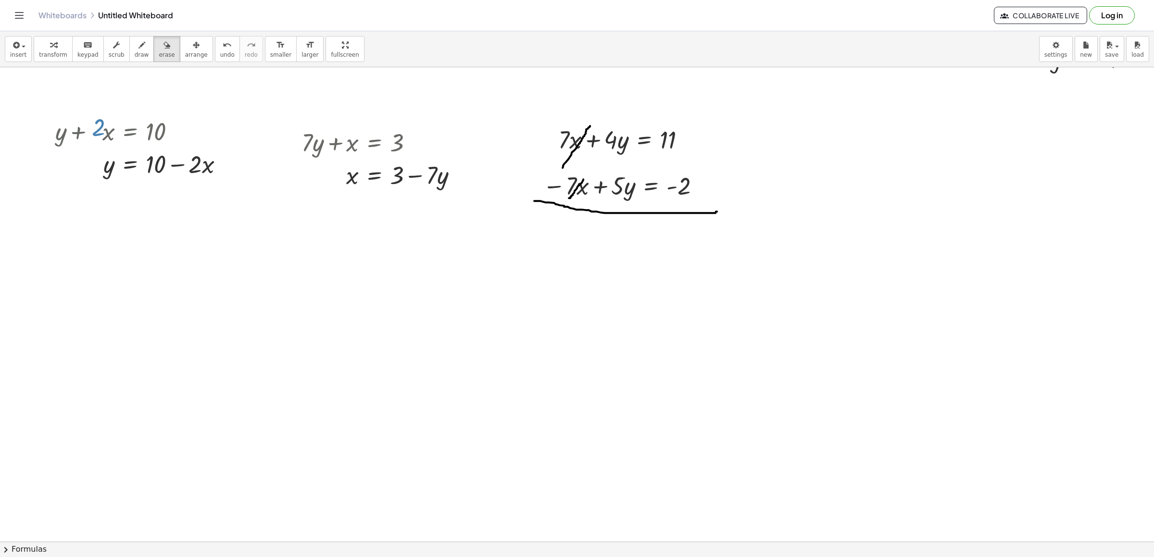
click at [54, 58] on span "transform" at bounding box center [53, 54] width 28 height 7
click at [613, 150] on div at bounding box center [626, 139] width 145 height 33
click at [592, 141] on div at bounding box center [626, 139] width 145 height 33
click at [602, 195] on div at bounding box center [623, 185] width 170 height 33
drag, startPoint x: 185, startPoint y: 38, endPoint x: 188, endPoint y: 42, distance: 5.1
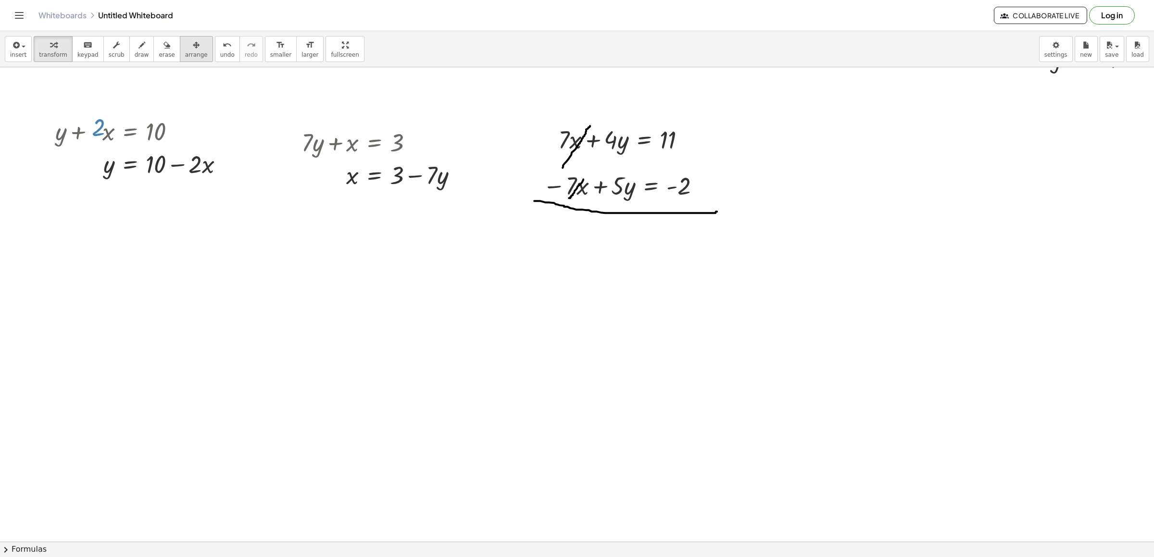
click at [185, 39] on button "arrange" at bounding box center [196, 49] width 33 height 26
click at [52, 55] on span "transform" at bounding box center [53, 54] width 28 height 7
drag, startPoint x: 617, startPoint y: 150, endPoint x: 616, endPoint y: 155, distance: 4.8
click at [616, 155] on div at bounding box center [626, 139] width 145 height 33
click at [615, 142] on div at bounding box center [626, 139] width 145 height 33
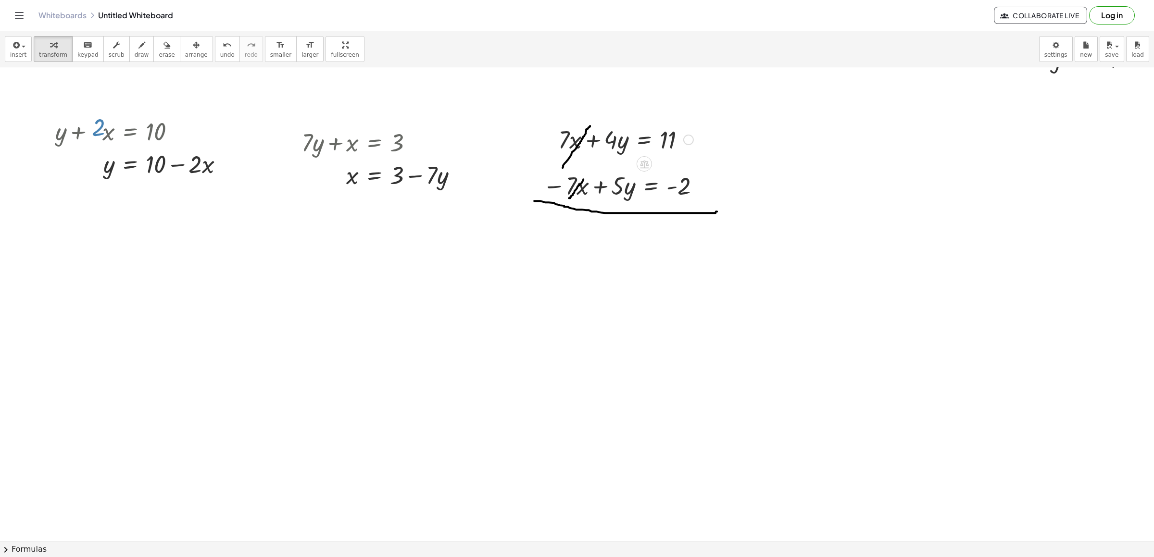
click at [599, 139] on div at bounding box center [626, 139] width 145 height 33
drag, startPoint x: 609, startPoint y: 184, endPoint x: 604, endPoint y: 193, distance: 11.0
click at [608, 183] on div at bounding box center [623, 185] width 170 height 33
click at [602, 196] on div at bounding box center [623, 185] width 170 height 33
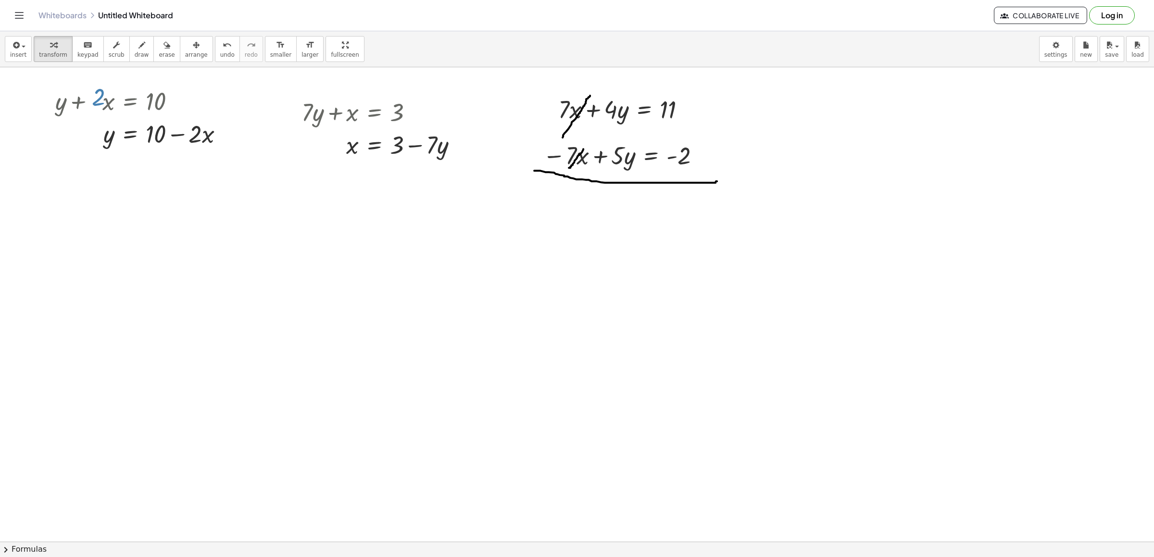
scroll to position [328, 0]
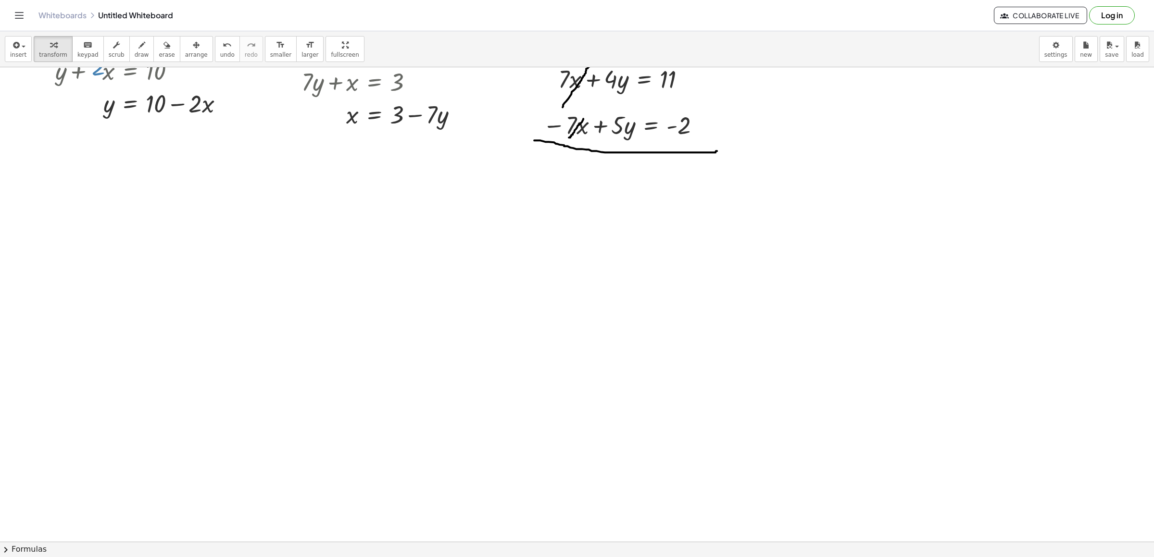
click at [89, 214] on div at bounding box center [602, 245] width 1204 height 1011
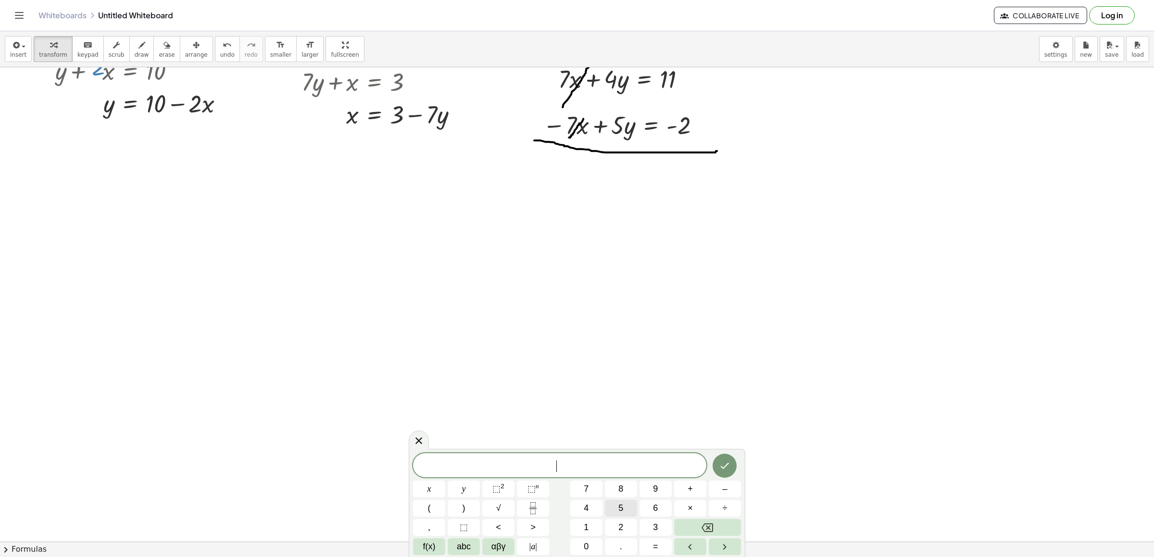
click at [623, 505] on button "5" at bounding box center [621, 508] width 32 height 17
click at [430, 494] on span "x" at bounding box center [430, 489] width 4 height 13
click at [692, 489] on span "+" at bounding box center [690, 489] width 5 height 13
click at [660, 528] on button "3" at bounding box center [656, 527] width 32 height 17
click at [472, 488] on button "y" at bounding box center [464, 489] width 32 height 17
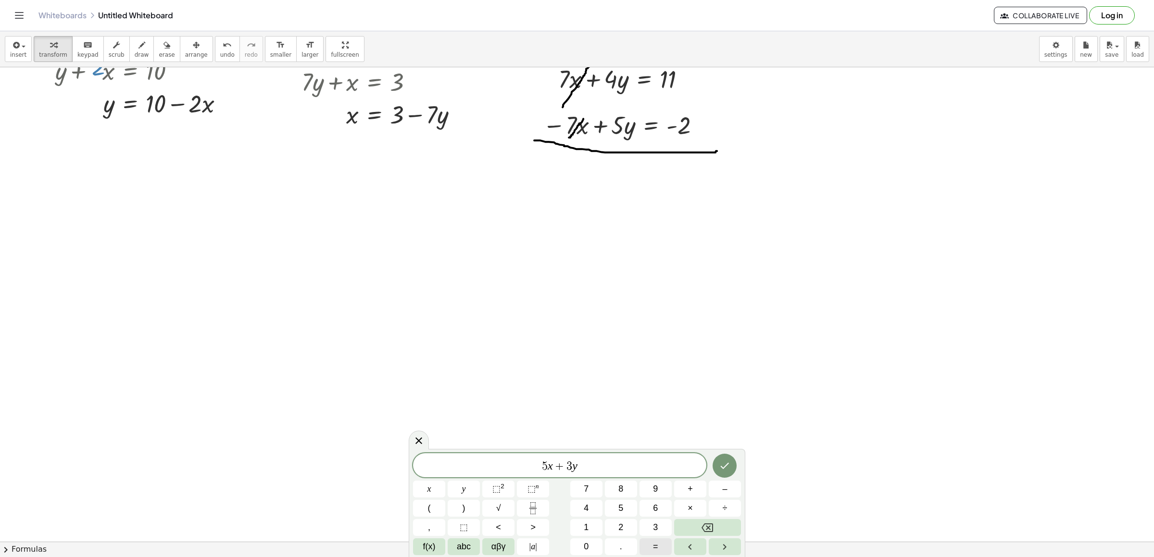
click at [658, 544] on button "=" at bounding box center [656, 547] width 32 height 17
click at [589, 530] on span "1" at bounding box center [586, 527] width 5 height 13
click at [650, 525] on button "3" at bounding box center [656, 527] width 32 height 17
click at [720, 462] on icon "Done" at bounding box center [725, 466] width 12 height 12
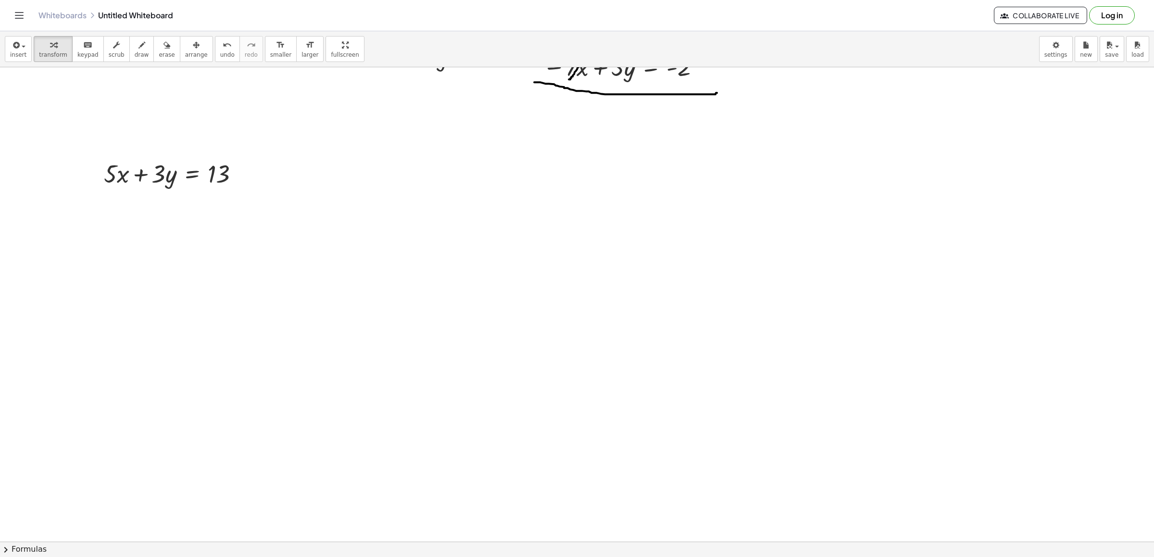
scroll to position [405, 0]
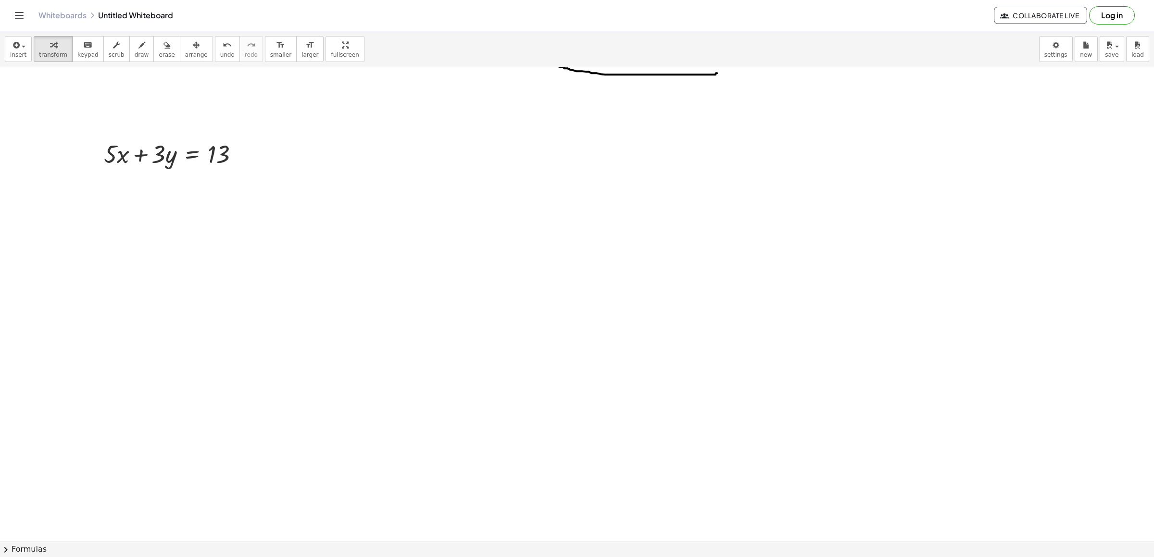
click at [162, 231] on div at bounding box center [602, 167] width 1204 height 1011
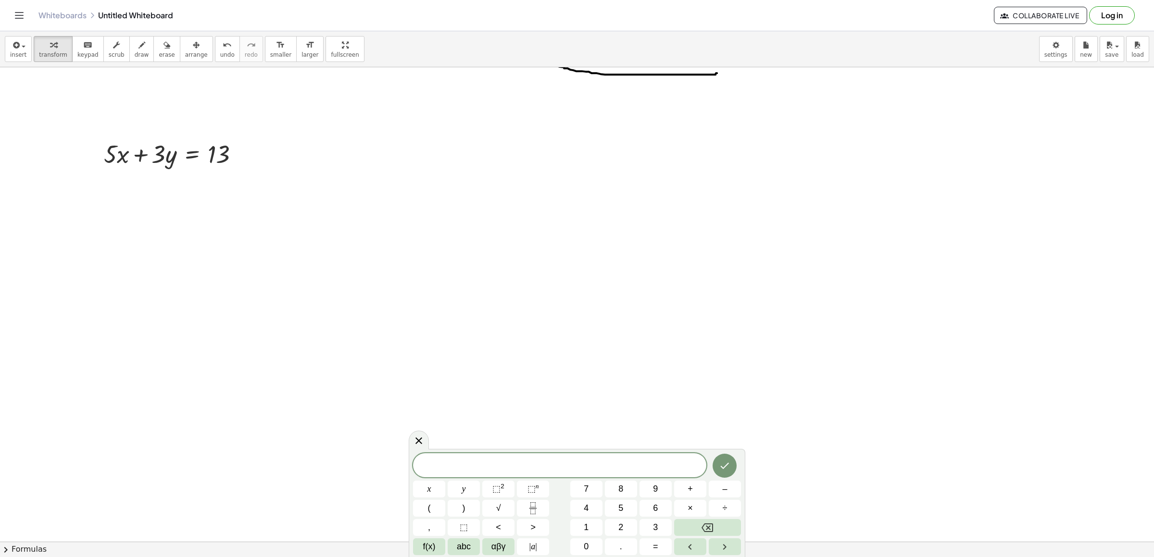
click at [110, 205] on div at bounding box center [602, 167] width 1204 height 1011
click at [101, 192] on div at bounding box center [602, 167] width 1204 height 1011
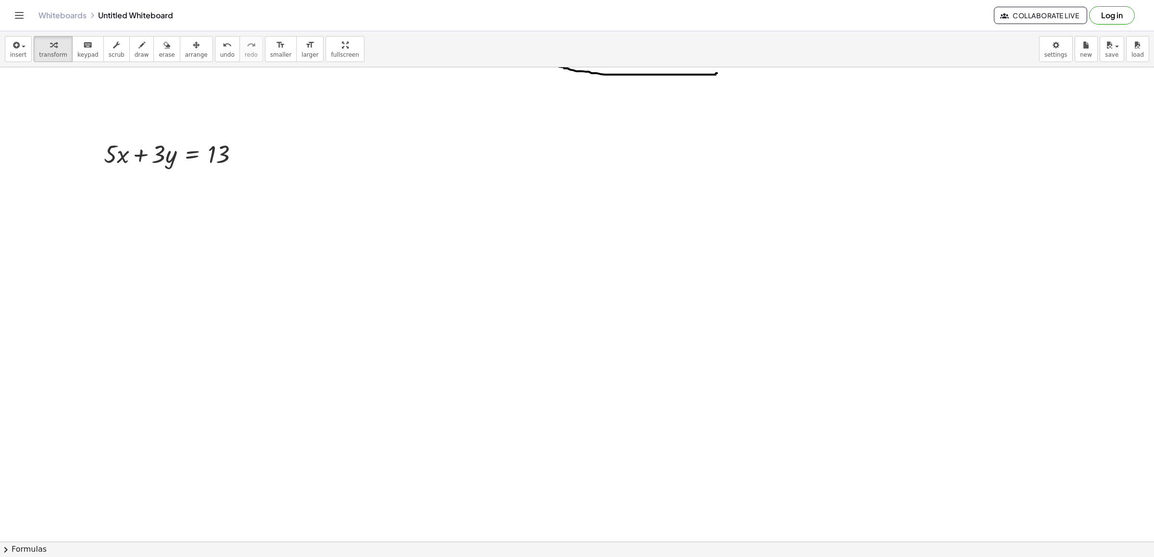
drag, startPoint x: 81, startPoint y: 188, endPoint x: 101, endPoint y: 188, distance: 20.2
click at [81, 188] on div at bounding box center [602, 167] width 1204 height 1011
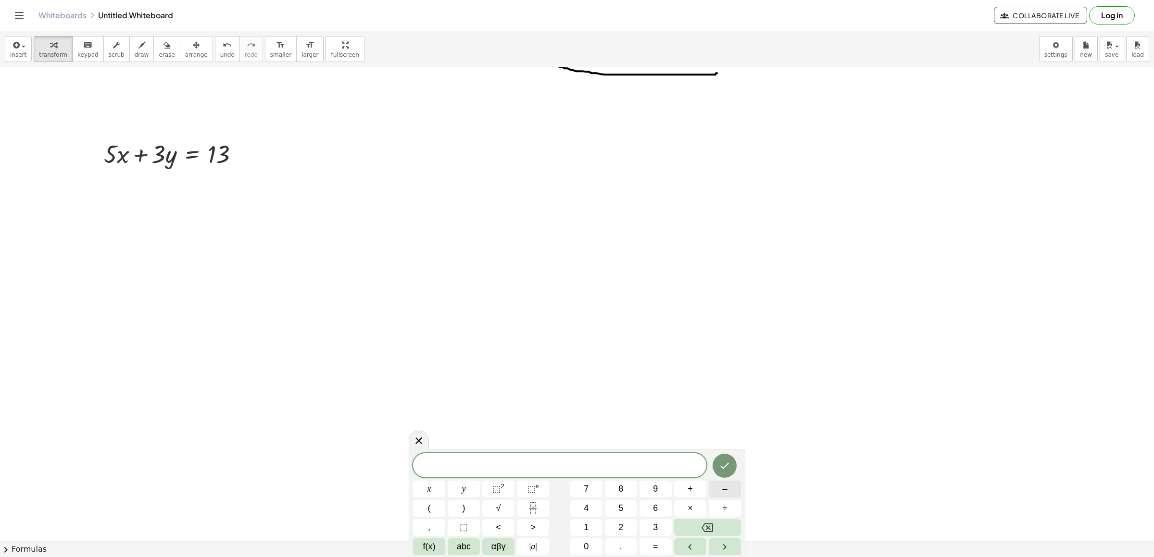
click at [729, 482] on button "–" at bounding box center [725, 489] width 32 height 17
click at [621, 511] on span "5" at bounding box center [621, 508] width 5 height 13
click at [683, 499] on div "− 5 x y ⬚ 2 ⬚ n 7 8 9 + – ( ) √ 4 5 6 × ÷ , ⬚ < > 1 2 3 f(x) abc αβγ | a | 0 . =" at bounding box center [577, 505] width 328 height 102
click at [688, 507] on span "×" at bounding box center [690, 508] width 5 height 13
click at [654, 511] on button "6" at bounding box center [656, 508] width 32 height 17
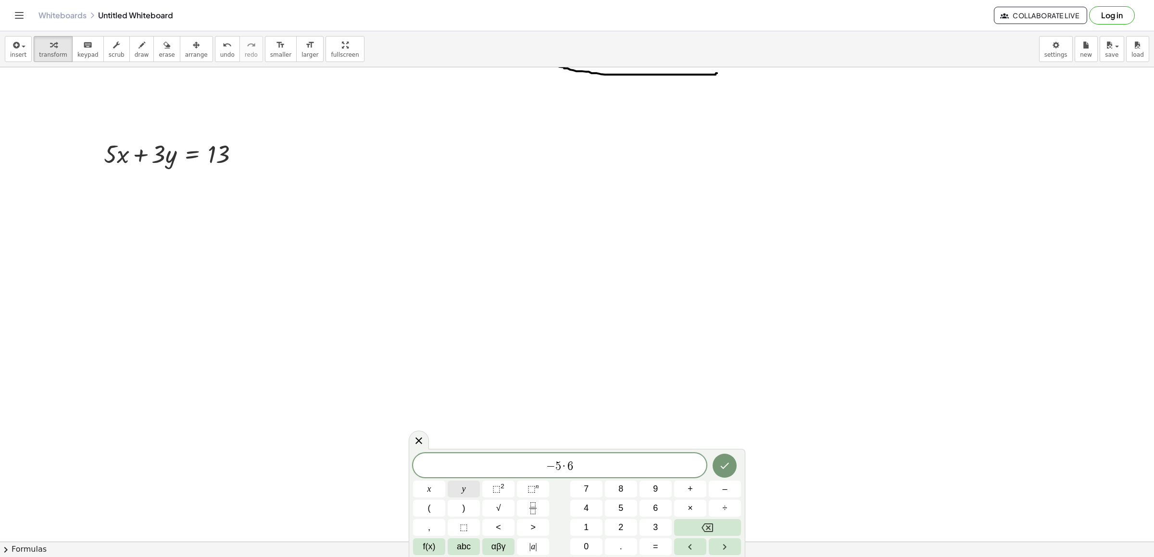
click at [484, 486] on div "− 5 · 6 ​ x y ⬚ 2 ⬚ n 7 8 9 + – ( ) √ 4 5 6 × ÷ , ⬚ < > 1 2 3 f(x) abc αβγ | a …" at bounding box center [577, 505] width 328 height 102
click at [652, 549] on button "=" at bounding box center [656, 547] width 32 height 17
click at [710, 528] on icon "Backspace" at bounding box center [708, 528] width 12 height 12
click at [457, 491] on button "y" at bounding box center [464, 489] width 32 height 17
click at [662, 542] on button "=" at bounding box center [656, 547] width 32 height 17
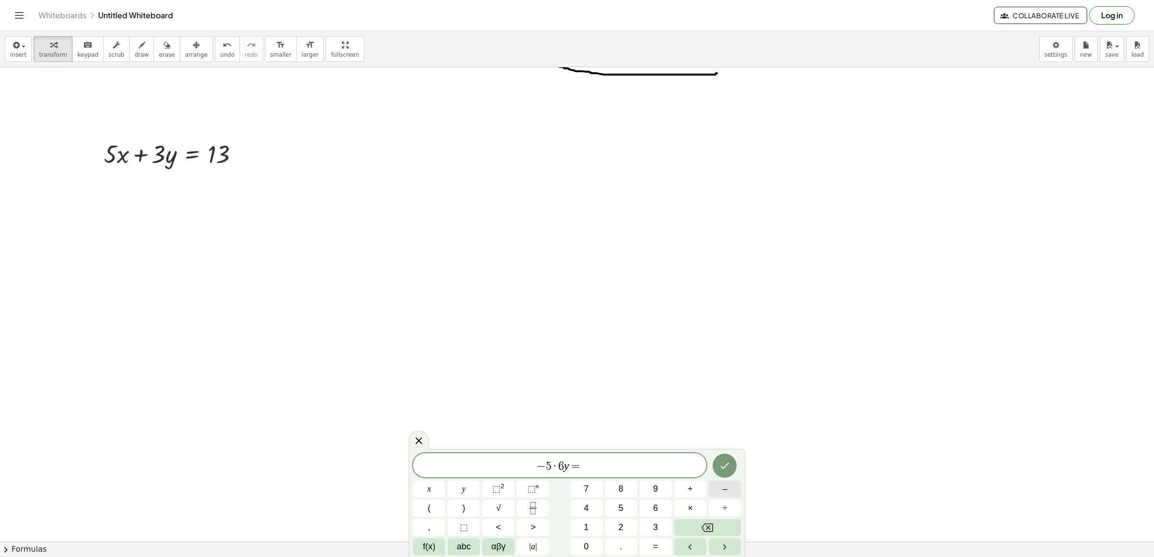
click at [732, 488] on button "–" at bounding box center [725, 489] width 32 height 17
click at [584, 506] on span "4" at bounding box center [586, 508] width 5 height 13
click at [720, 465] on icon "Done" at bounding box center [725, 466] width 12 height 12
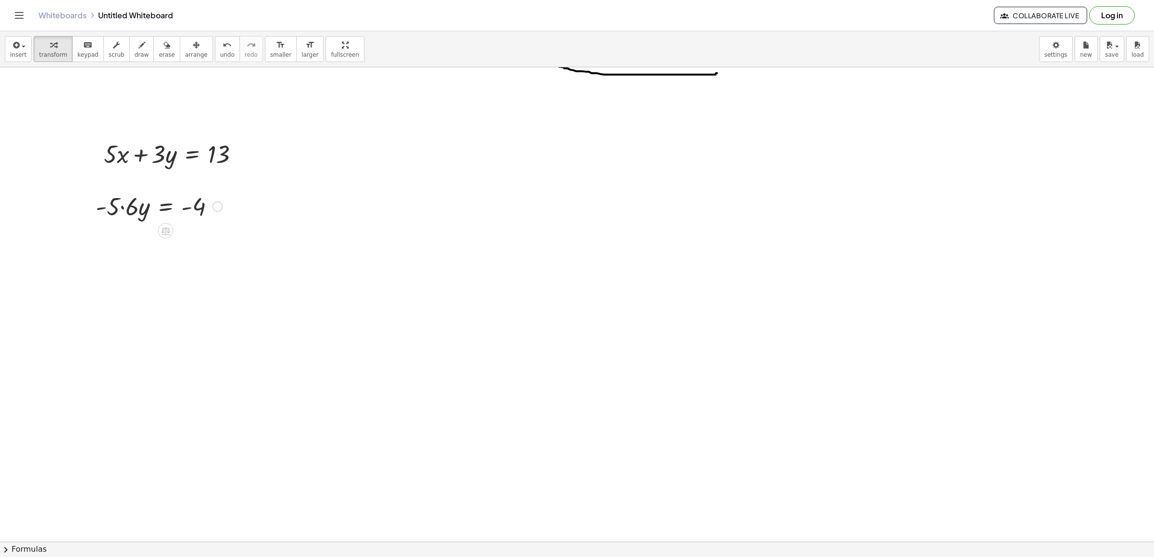
drag, startPoint x: 99, startPoint y: 199, endPoint x: 125, endPoint y: 212, distance: 29.0
drag, startPoint x: 125, startPoint y: 212, endPoint x: 113, endPoint y: 215, distance: 12.4
click at [105, 215] on div at bounding box center [159, 206] width 136 height 33
click at [123, 211] on div at bounding box center [159, 206] width 136 height 33
click at [122, 210] on div at bounding box center [162, 206] width 130 height 33
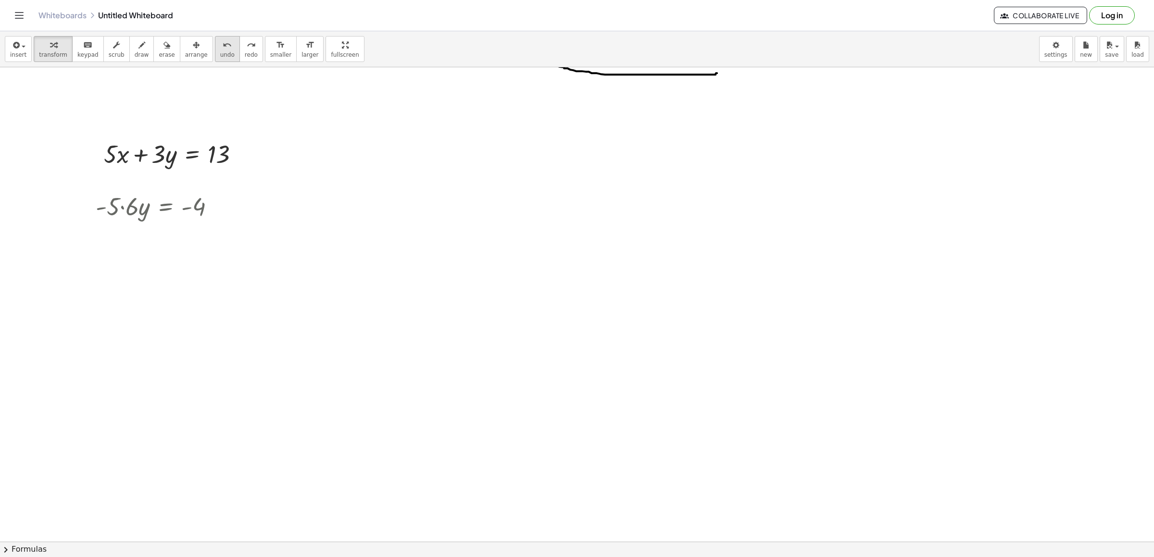
click at [220, 58] on span "undo" at bounding box center [227, 54] width 14 height 7
click at [93, 192] on div at bounding box center [602, 167] width 1204 height 1011
click at [103, 190] on div at bounding box center [602, 167] width 1204 height 1011
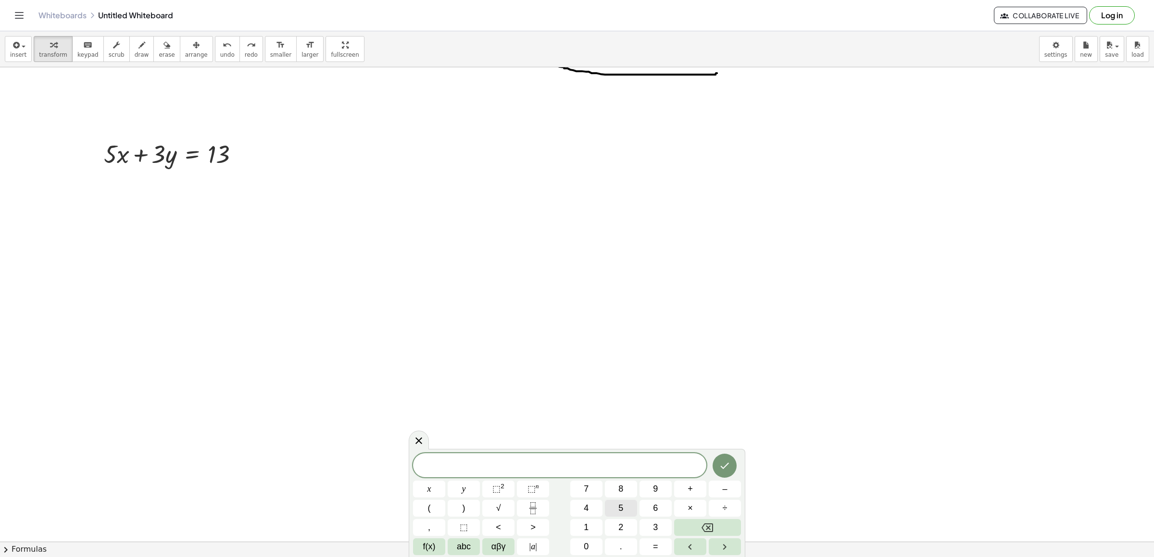
click at [615, 511] on button "5" at bounding box center [621, 508] width 32 height 17
click at [433, 482] on button "x" at bounding box center [429, 489] width 32 height 17
click at [552, 464] on span "5 x ​" at bounding box center [559, 466] width 293 height 13
click at [716, 493] on button "–" at bounding box center [725, 489] width 32 height 17
click at [602, 469] on span "− ​ 5 x" at bounding box center [559, 466] width 293 height 13
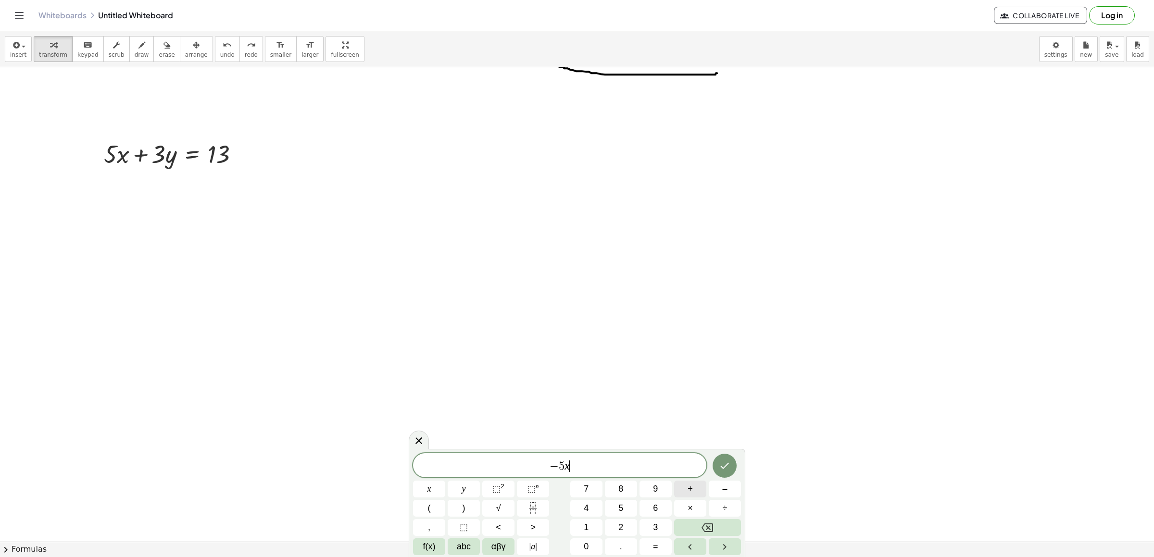
click at [688, 488] on span "+" at bounding box center [690, 489] width 5 height 13
click at [648, 503] on button "6" at bounding box center [656, 508] width 32 height 17
click at [467, 498] on div "− 5 x + 6 ​ x y ⬚ 2 ⬚ n 7 8 9 + – ( ) √ 4 5 6 × ÷ , ⬚ < > 1 2 3 f(x) abc αβγ | …" at bounding box center [577, 505] width 328 height 102
click at [460, 486] on button "y" at bounding box center [464, 489] width 32 height 17
click at [656, 545] on span "=" at bounding box center [655, 547] width 5 height 13
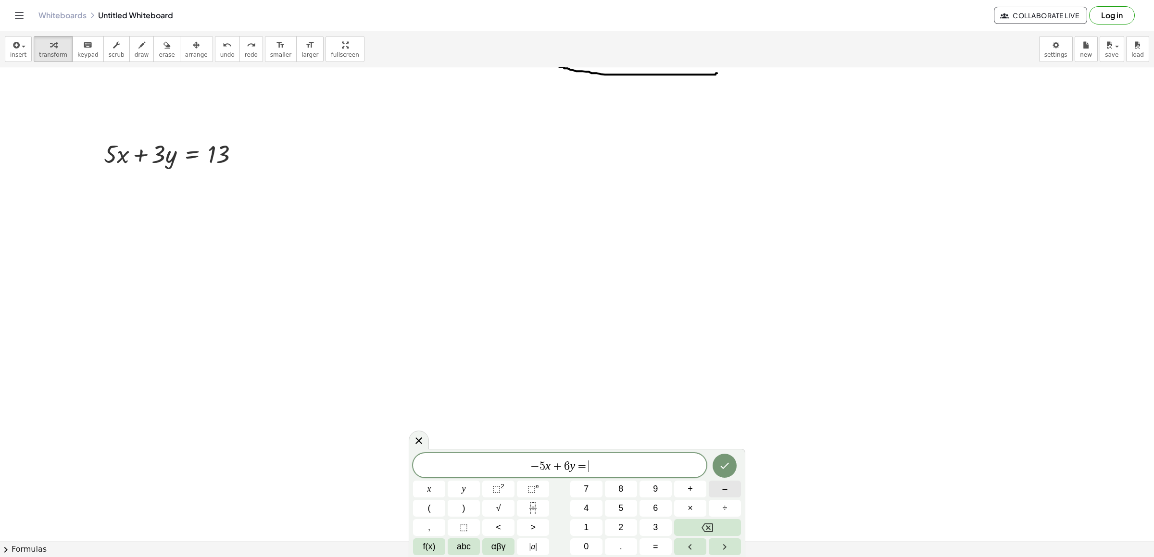
click at [729, 487] on button "–" at bounding box center [725, 489] width 32 height 17
click at [593, 502] on button "4" at bounding box center [586, 508] width 32 height 17
click at [723, 469] on icon "Done" at bounding box center [725, 466] width 9 height 6
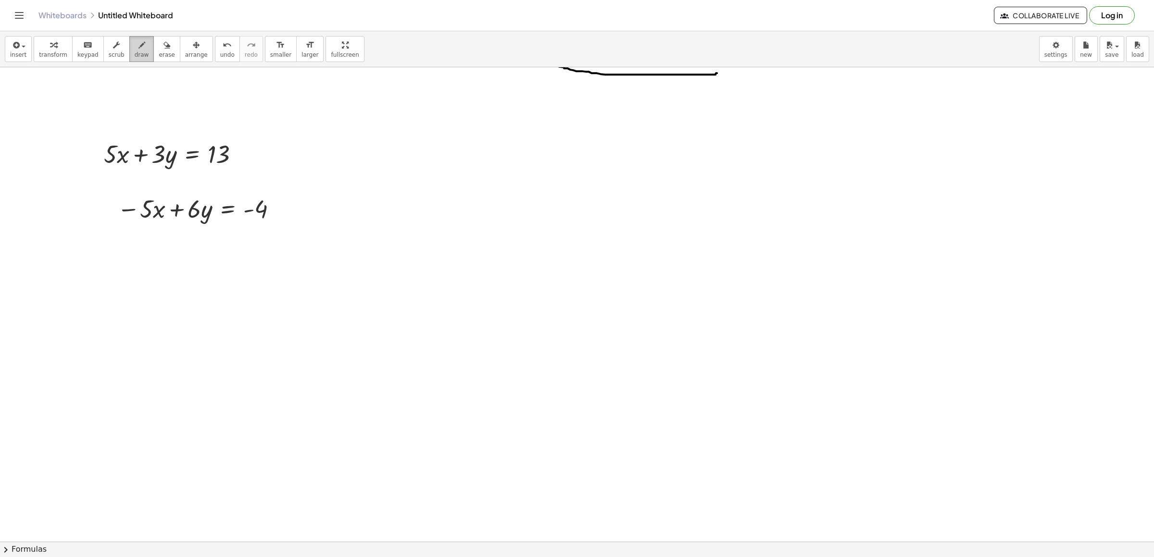
click at [139, 48] on icon "button" at bounding box center [142, 45] width 7 height 12
click at [34, 49] on button "transform" at bounding box center [53, 49] width 39 height 26
click at [140, 306] on div at bounding box center [602, 167] width 1204 height 1011
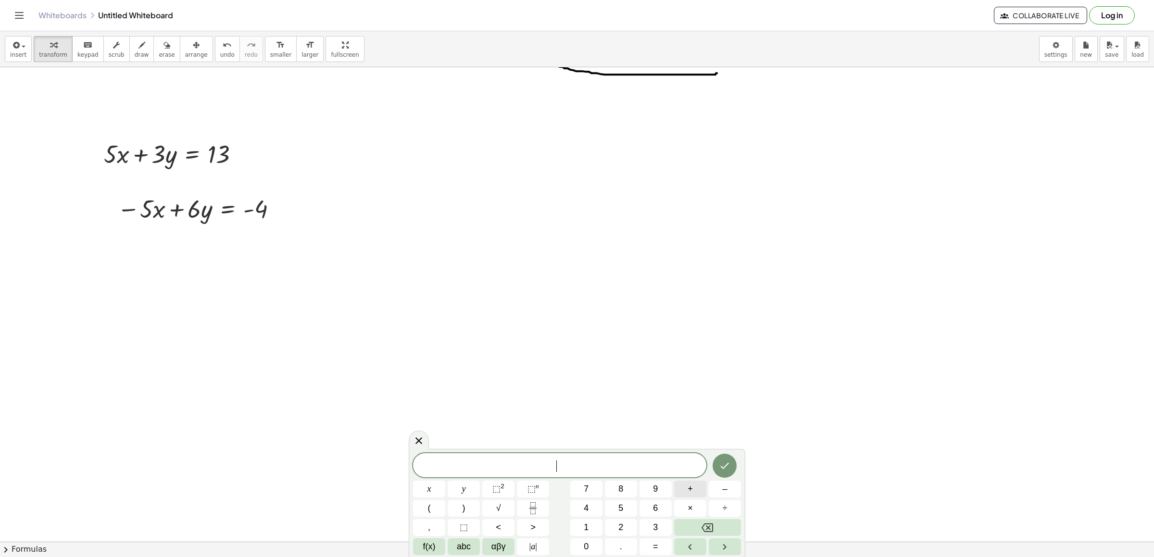
click at [691, 488] on button "+" at bounding box center [690, 489] width 32 height 17
click at [664, 525] on button "3" at bounding box center [656, 527] width 32 height 17
click at [466, 491] on button "y" at bounding box center [464, 489] width 32 height 17
click at [714, 489] on button "–" at bounding box center [725, 489] width 32 height 17
click at [706, 524] on icon "Backspace" at bounding box center [708, 528] width 12 height 9
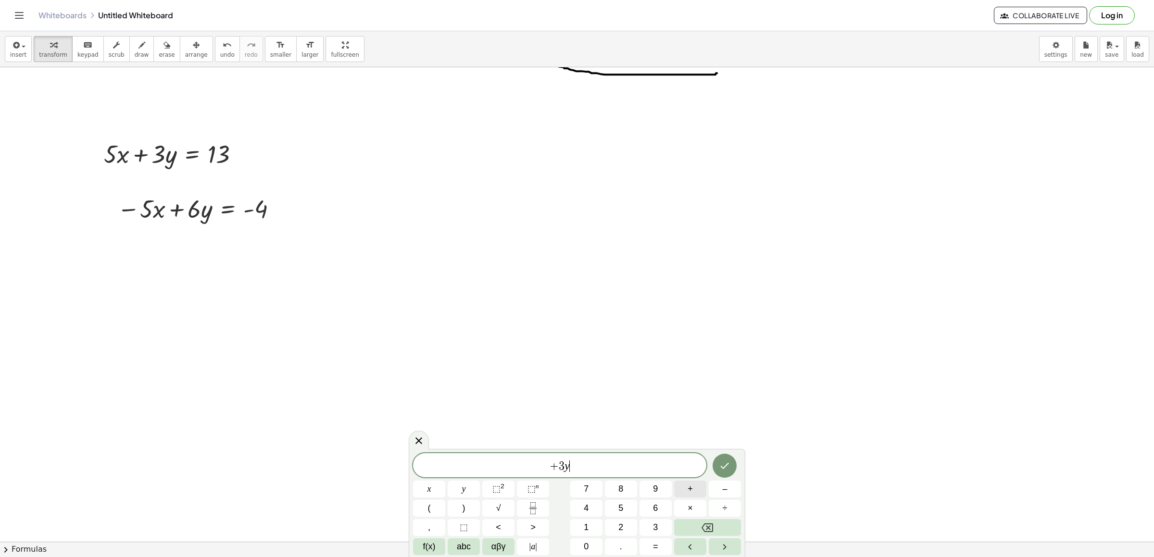
click at [689, 488] on span "+" at bounding box center [690, 489] width 5 height 13
click at [652, 503] on button "6" at bounding box center [656, 508] width 32 height 17
click at [455, 489] on button "y" at bounding box center [464, 489] width 32 height 17
click at [720, 465] on icon "Done" at bounding box center [725, 466] width 12 height 12
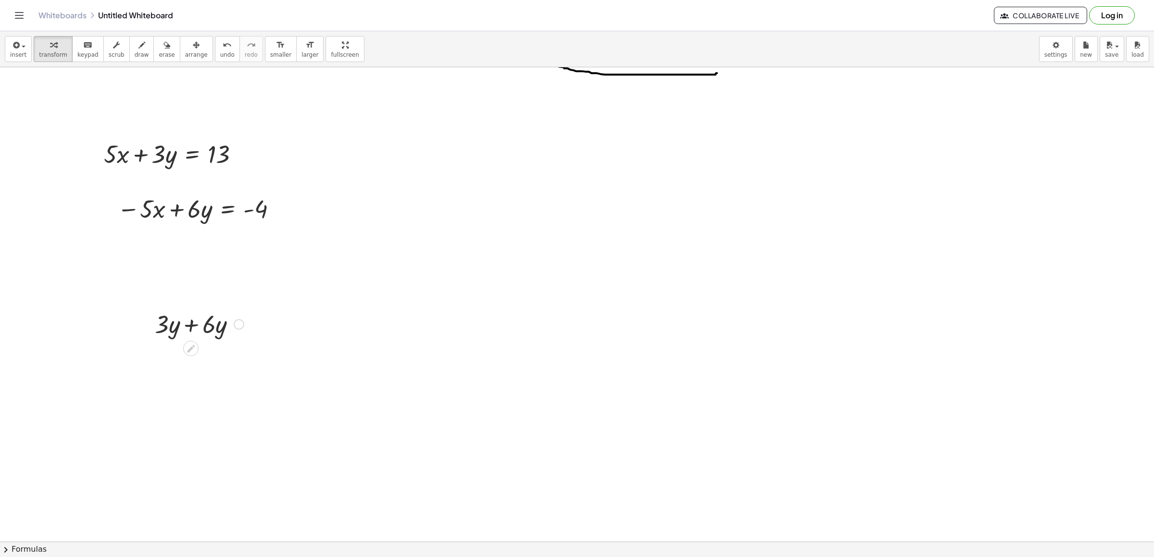
click at [190, 328] on div at bounding box center [199, 323] width 99 height 33
drag, startPoint x: 184, startPoint y: 375, endPoint x: 208, endPoint y: 335, distance: 46.9
drag, startPoint x: 208, startPoint y: 335, endPoint x: 111, endPoint y: 256, distance: 125.4
click at [126, 315] on div at bounding box center [602, 167] width 1204 height 1011
click at [185, 55] on span "arrange" at bounding box center [196, 54] width 23 height 7
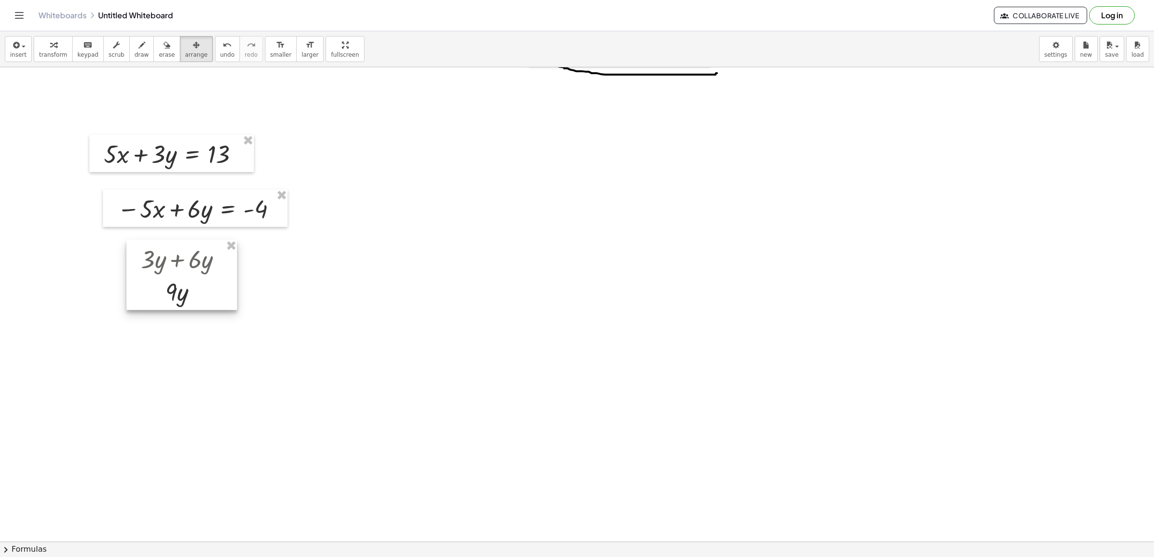
drag, startPoint x: 195, startPoint y: 324, endPoint x: 192, endPoint y: 264, distance: 59.7
click at [192, 264] on div at bounding box center [181, 275] width 111 height 70
click at [42, 45] on div "button" at bounding box center [53, 45] width 28 height 12
click at [398, 276] on div at bounding box center [602, 167] width 1204 height 1011
click at [392, 143] on div at bounding box center [602, 167] width 1204 height 1011
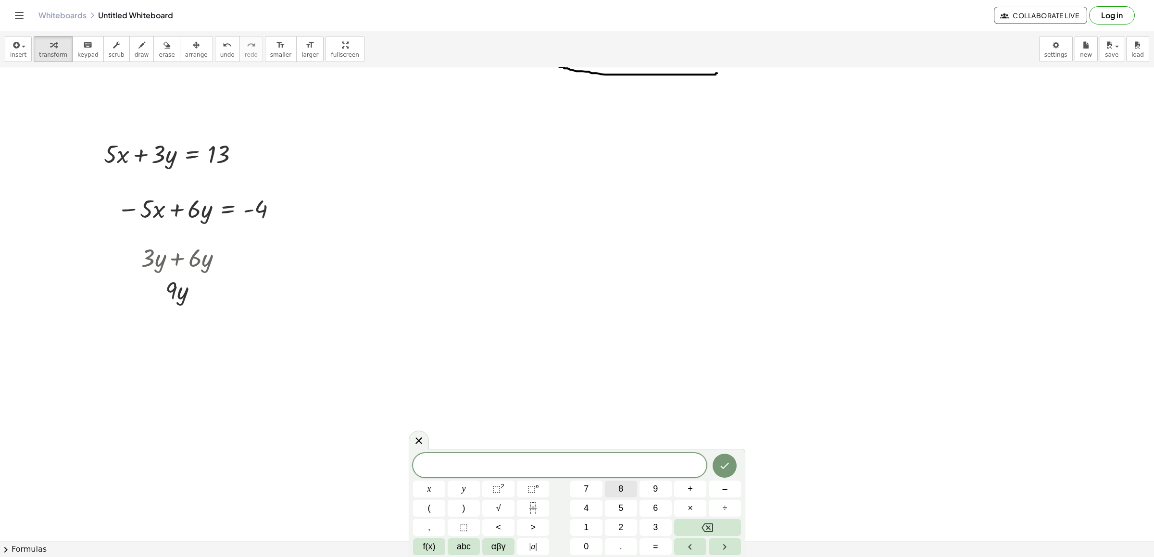
click at [622, 485] on span "8" at bounding box center [621, 489] width 5 height 13
click at [469, 494] on button "y" at bounding box center [464, 489] width 32 height 17
click at [687, 488] on button "+" at bounding box center [690, 489] width 32 height 17
click at [625, 507] on button "5" at bounding box center [621, 508] width 32 height 17
click at [429, 491] on span "x" at bounding box center [430, 489] width 4 height 13
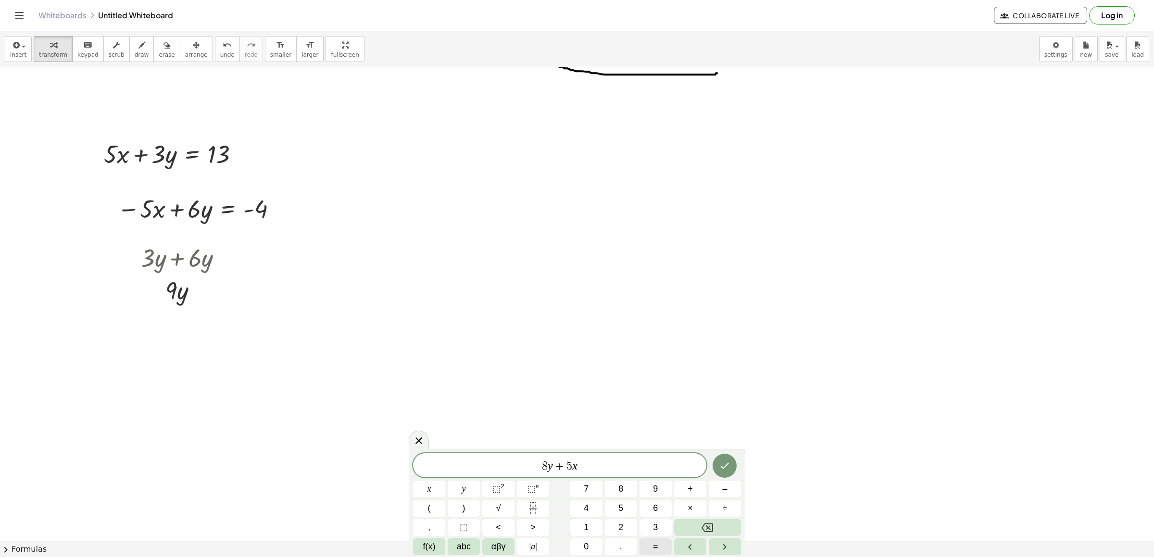
click at [655, 550] on span "=" at bounding box center [655, 547] width 5 height 13
click at [585, 521] on span "1" at bounding box center [586, 527] width 5 height 13
click at [618, 485] on button "8" at bounding box center [621, 489] width 32 height 17
click at [719, 465] on icon "Done" at bounding box center [725, 466] width 12 height 12
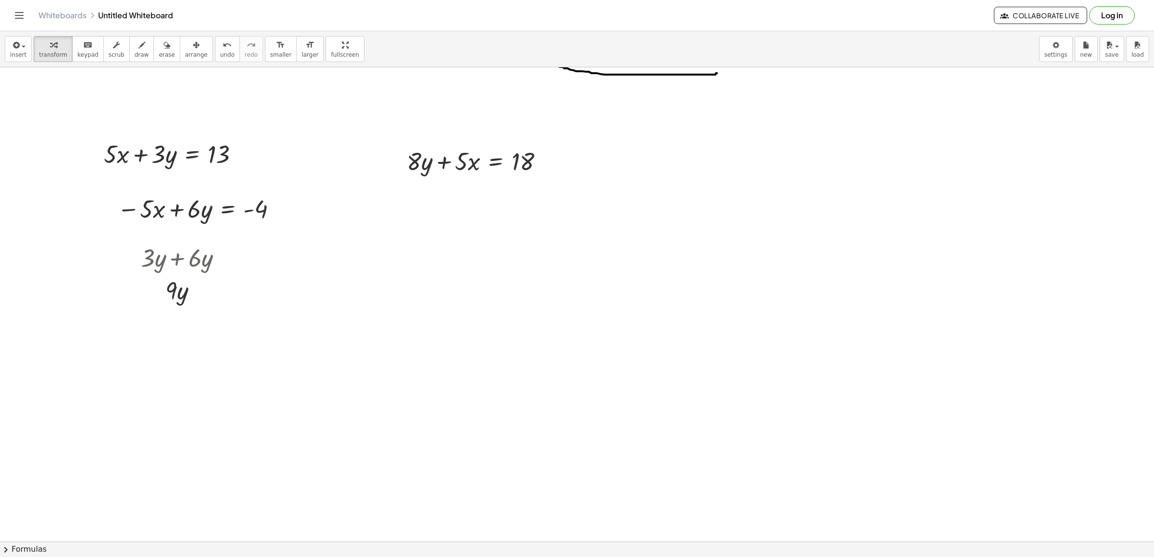
click at [397, 194] on div at bounding box center [602, 167] width 1204 height 1011
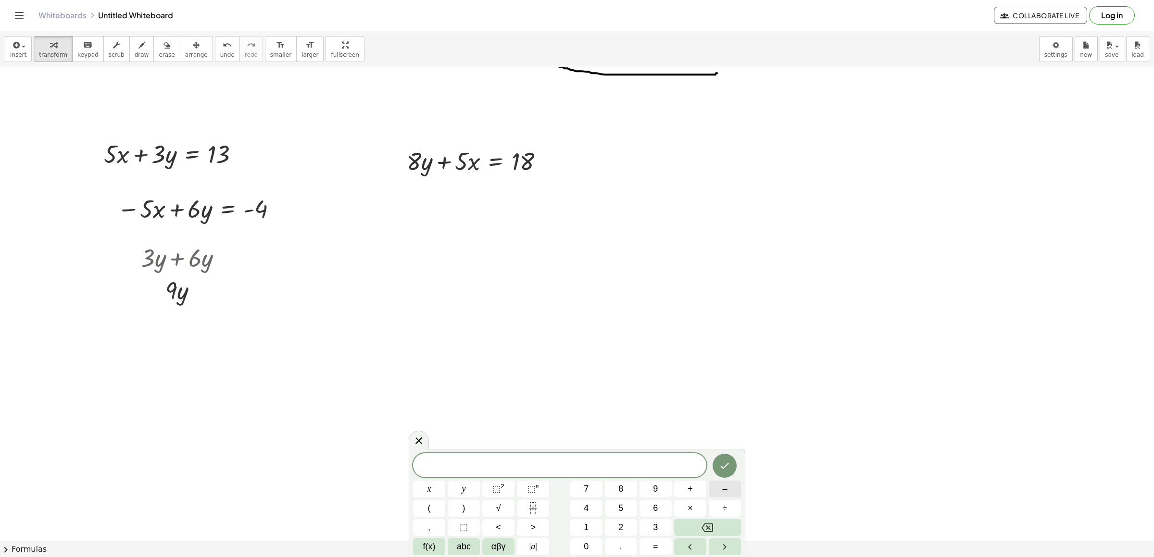
click at [714, 486] on button "–" at bounding box center [725, 489] width 32 height 17
click at [622, 485] on span "8" at bounding box center [621, 489] width 5 height 13
click at [464, 488] on span "y" at bounding box center [464, 489] width 4 height 13
click at [720, 488] on button "–" at bounding box center [725, 489] width 32 height 17
click at [586, 491] on span "7" at bounding box center [586, 489] width 5 height 13
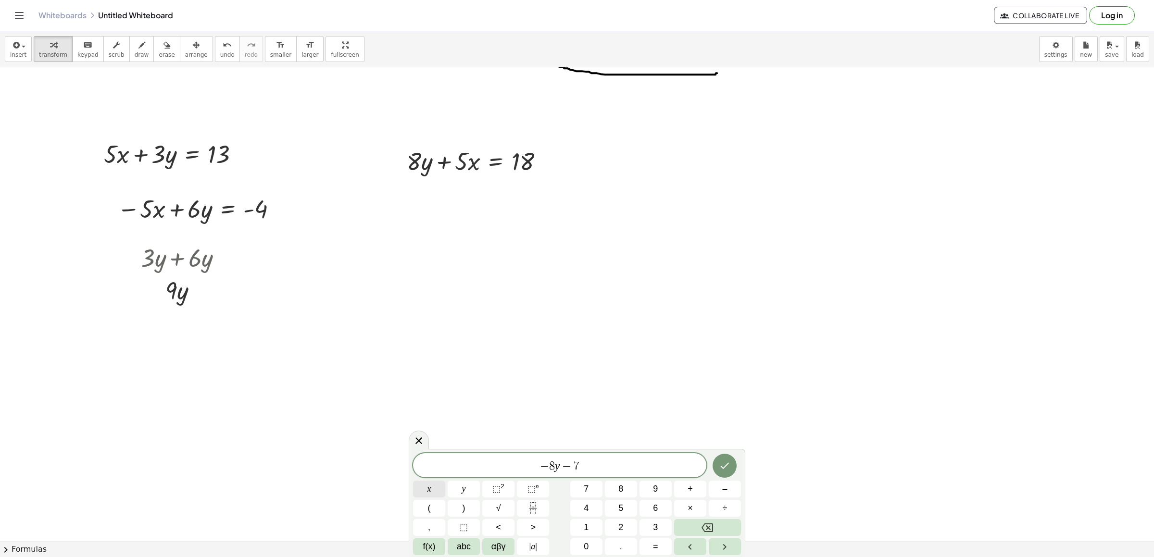
click at [428, 483] on span "x" at bounding box center [430, 489] width 4 height 13
click at [651, 551] on button "=" at bounding box center [656, 547] width 32 height 17
click at [726, 492] on span "–" at bounding box center [724, 489] width 5 height 13
click at [615, 523] on button "2" at bounding box center [621, 527] width 32 height 17
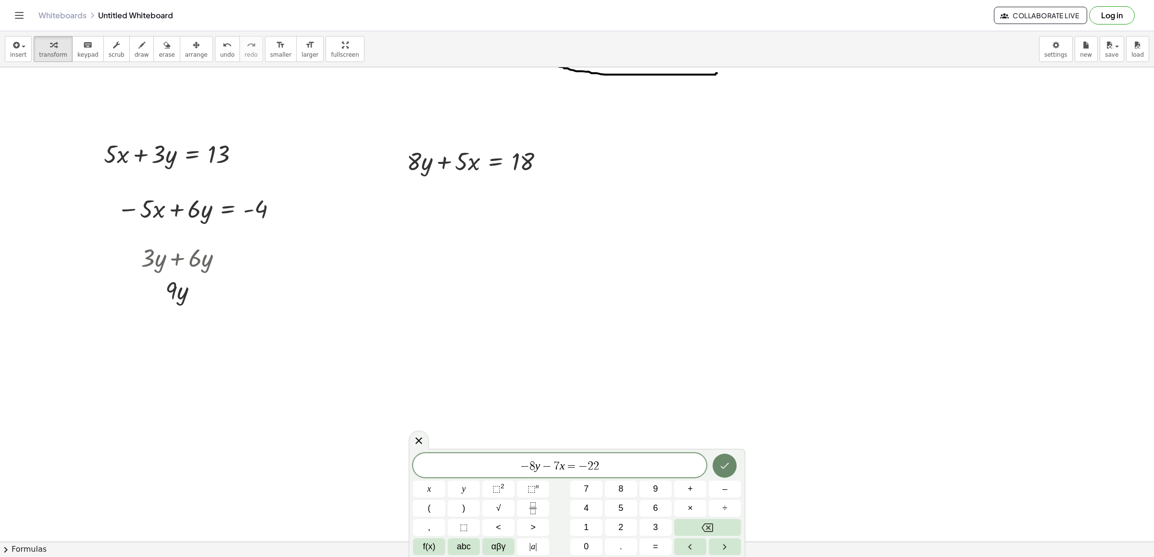
click at [722, 462] on icon "Done" at bounding box center [725, 466] width 12 height 12
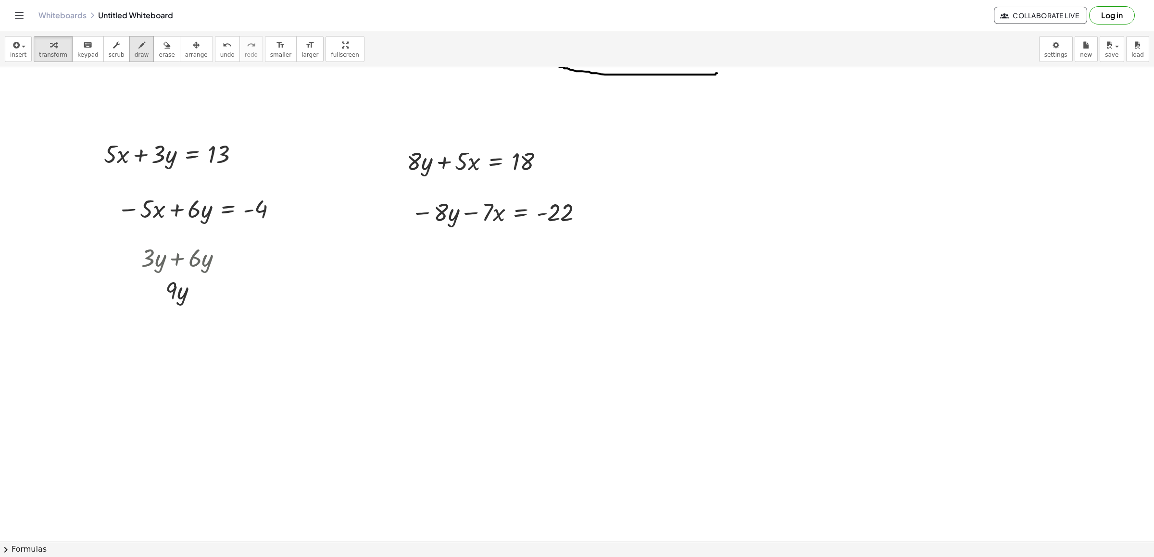
click at [141, 51] on button "draw" at bounding box center [141, 49] width 25 height 26
drag, startPoint x: 407, startPoint y: 231, endPoint x: 596, endPoint y: 240, distance: 189.2
click at [596, 240] on div at bounding box center [602, 167] width 1204 height 1011
click at [36, 42] on button "transform" at bounding box center [53, 49] width 39 height 26
click at [442, 270] on div at bounding box center [602, 167] width 1204 height 1011
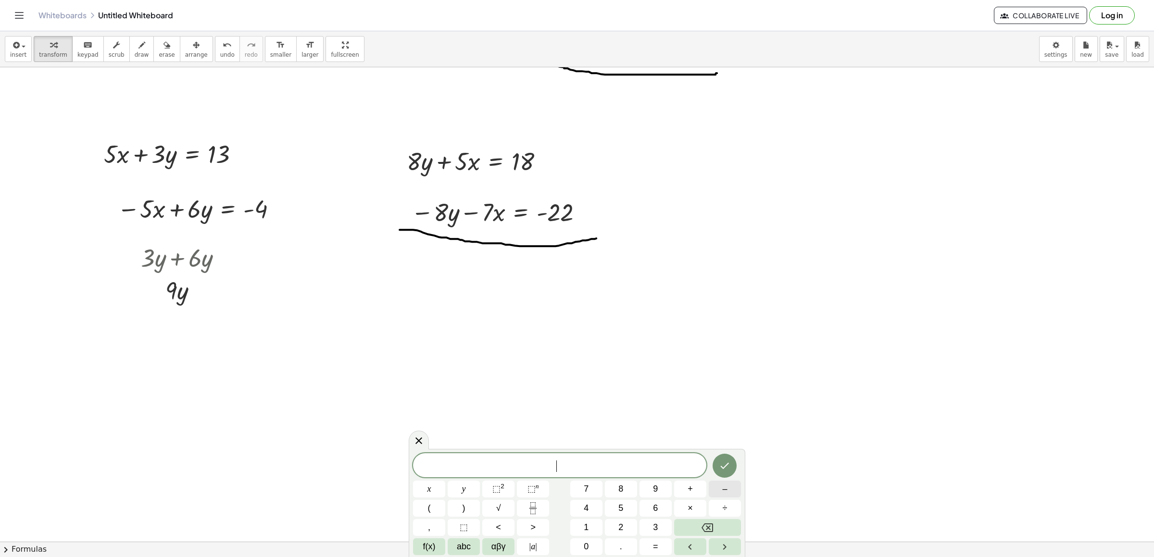
click at [734, 487] on button "–" at bounding box center [725, 489] width 32 height 17
click at [617, 524] on button "2" at bounding box center [621, 527] width 32 height 17
click at [436, 484] on button "x" at bounding box center [429, 489] width 32 height 17
click at [660, 551] on button "=" at bounding box center [656, 547] width 32 height 17
click at [711, 491] on button "–" at bounding box center [725, 489] width 32 height 17
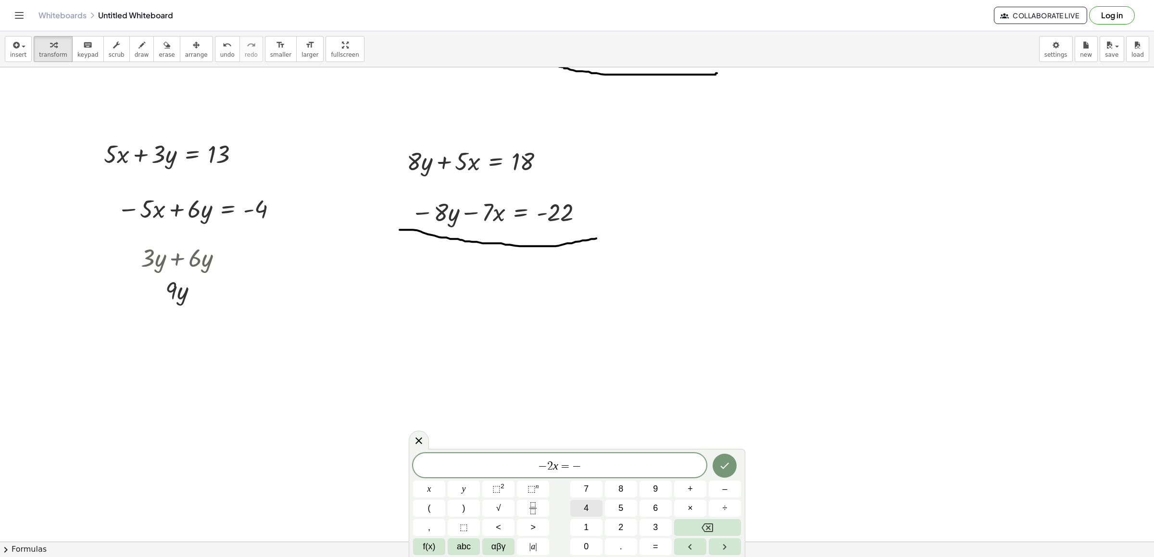
click at [597, 505] on button "4" at bounding box center [586, 508] width 32 height 17
click at [722, 466] on icon "Done" at bounding box center [725, 466] width 12 height 12
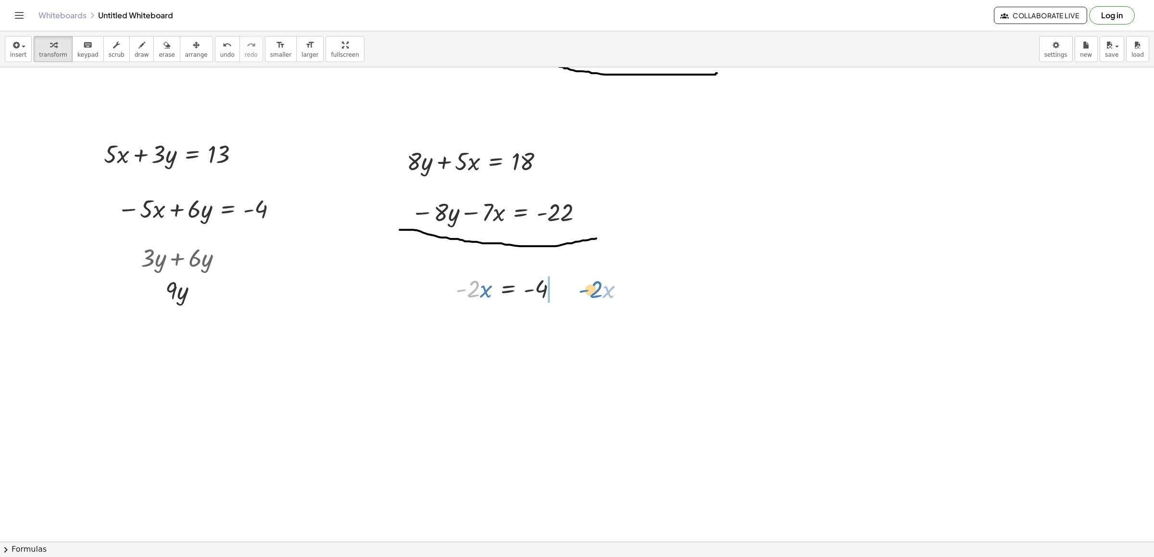
drag, startPoint x: 472, startPoint y: 293, endPoint x: 567, endPoint y: 299, distance: 95.4
drag, startPoint x: 488, startPoint y: 322, endPoint x: 622, endPoint y: 335, distance: 135.3
click at [625, 334] on div at bounding box center [538, 320] width 174 height 33
click at [569, 325] on div at bounding box center [555, 320] width 208 height 33
click at [220, 56] on span "undo" at bounding box center [227, 54] width 14 height 7
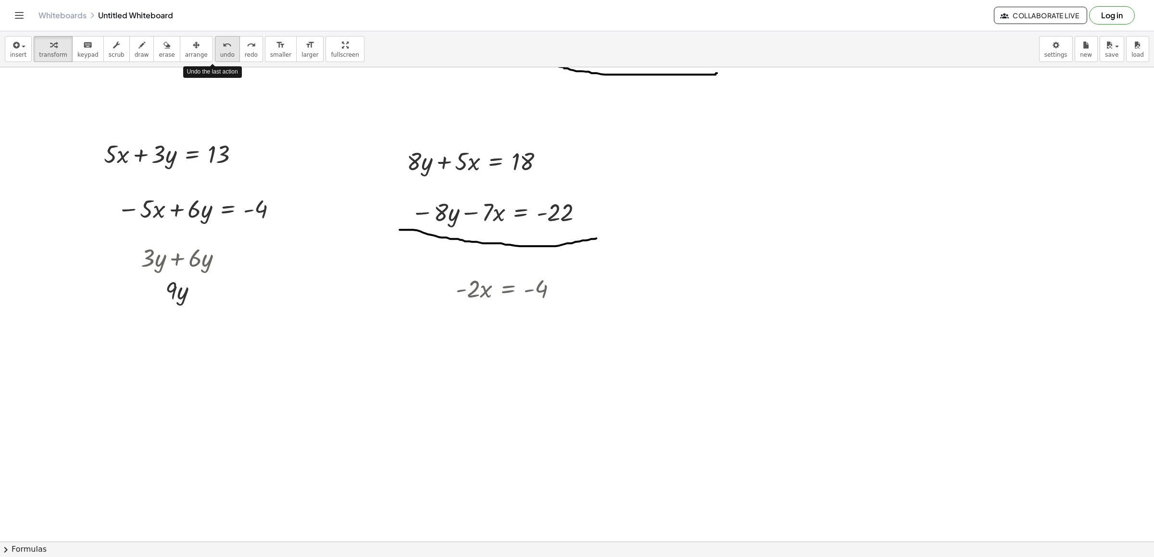
click at [220, 56] on span "undo" at bounding box center [227, 54] width 14 height 7
drag, startPoint x: 457, startPoint y: 293, endPoint x: 429, endPoint y: 294, distance: 28.9
click at [478, 295] on div at bounding box center [510, 288] width 119 height 33
click at [223, 48] on icon "undo" at bounding box center [227, 45] width 9 height 12
drag, startPoint x: 473, startPoint y: 295, endPoint x: 556, endPoint y: 291, distance: 82.3
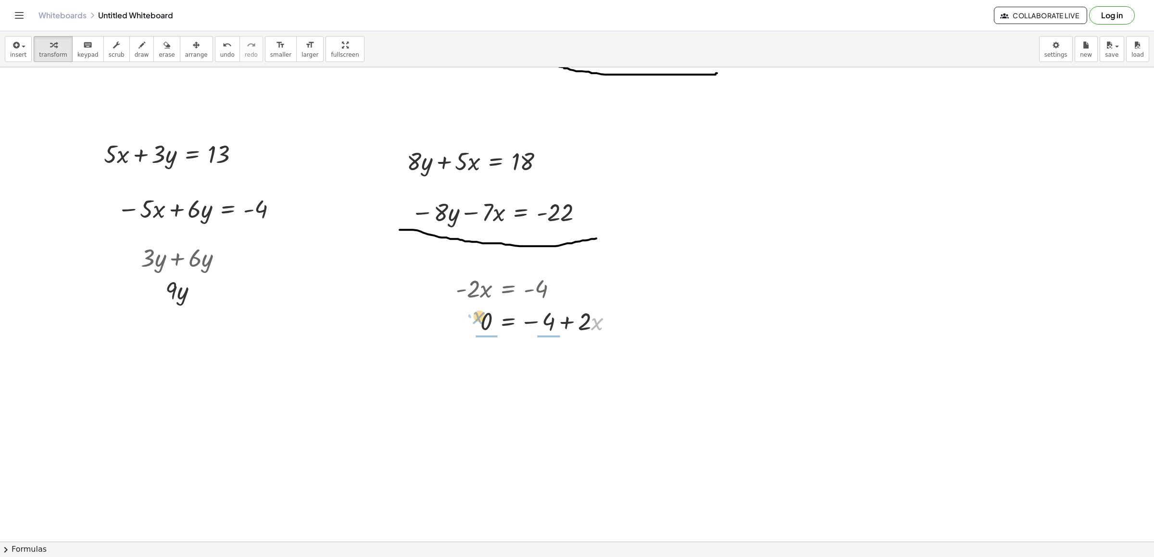
drag, startPoint x: 598, startPoint y: 309, endPoint x: 492, endPoint y: 329, distance: 107.8
click at [484, 329] on div at bounding box center [538, 320] width 174 height 33
click at [220, 52] on span "undo" at bounding box center [227, 54] width 14 height 7
drag, startPoint x: 449, startPoint y: 302, endPoint x: 443, endPoint y: 302, distance: 5.8
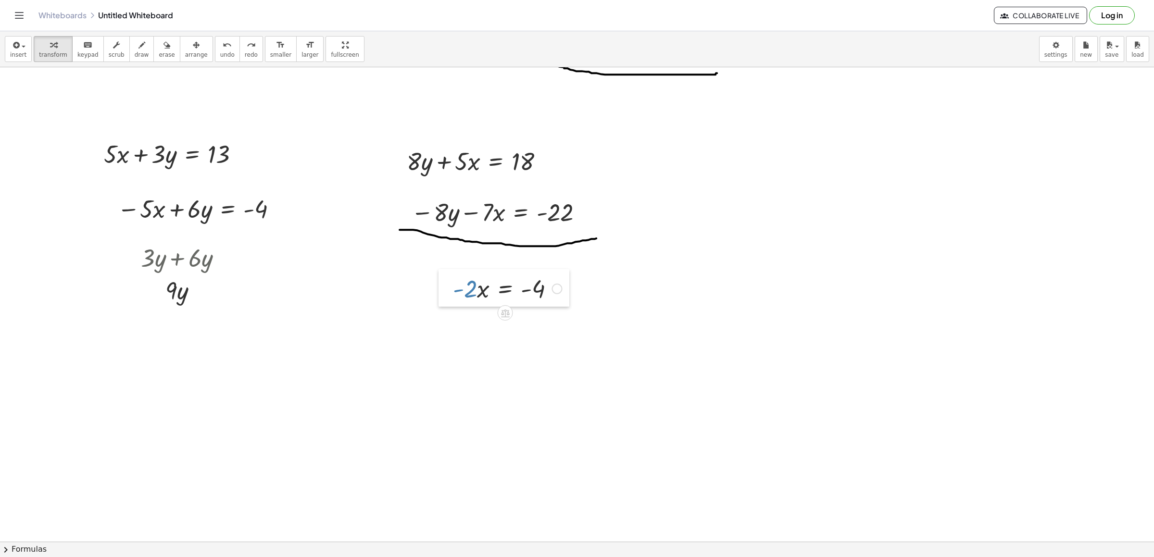
click at [443, 302] on div at bounding box center [446, 288] width 14 height 38
click at [54, 49] on div "button" at bounding box center [53, 45] width 28 height 12
click at [462, 296] on div at bounding box center [504, 288] width 119 height 33
drag, startPoint x: 470, startPoint y: 295, endPoint x: 571, endPoint y: 299, distance: 101.1
click at [577, 302] on div "+ · 7 · x − 10 = 11 · 7 · x = + 11 + 10 · 7 · x = 21 x = · 21 · 7 x = 3 + · 5 ·…" at bounding box center [602, 167] width 1204 height 1011
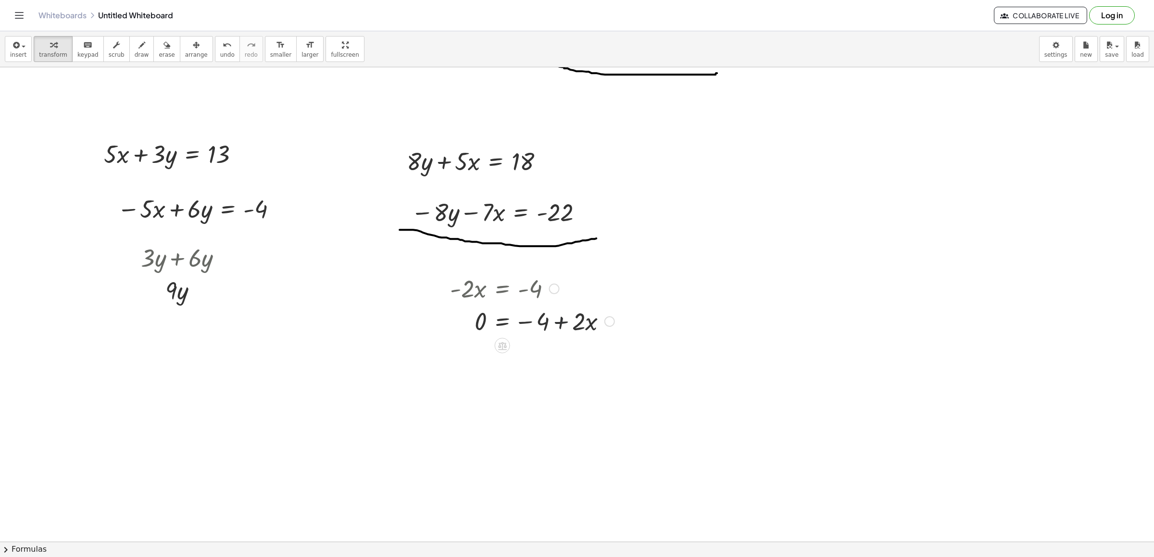
drag, startPoint x: 564, startPoint y: 328, endPoint x: 565, endPoint y: 312, distance: 15.9
click at [559, 325] on div at bounding box center [532, 320] width 174 height 33
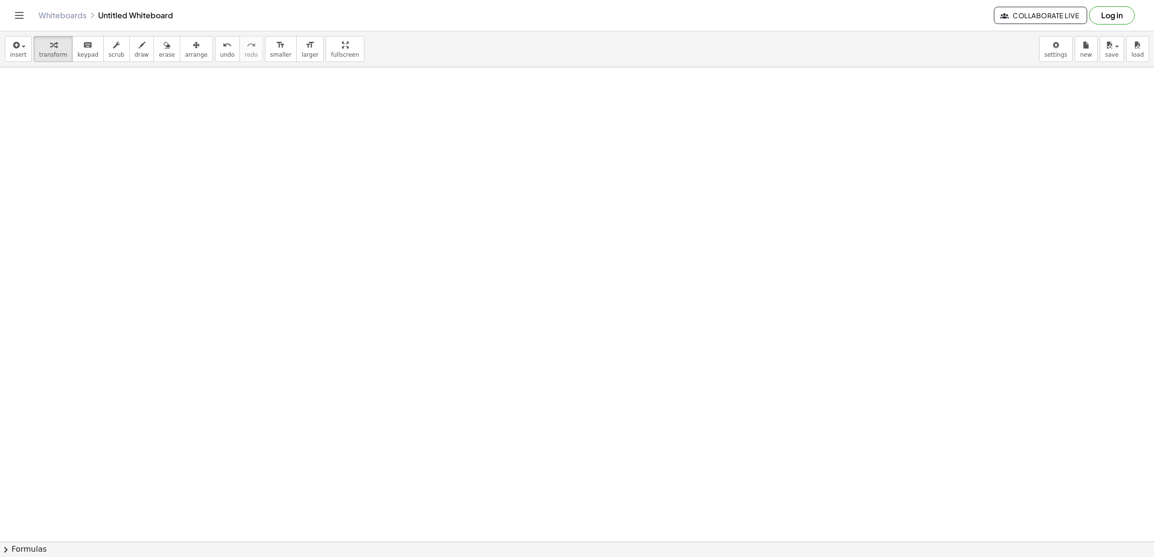
scroll to position [808, 0]
drag, startPoint x: 32, startPoint y: 113, endPoint x: 61, endPoint y: 107, distance: 29.1
drag, startPoint x: 68, startPoint y: 79, endPoint x: 68, endPoint y: 114, distance: 34.6
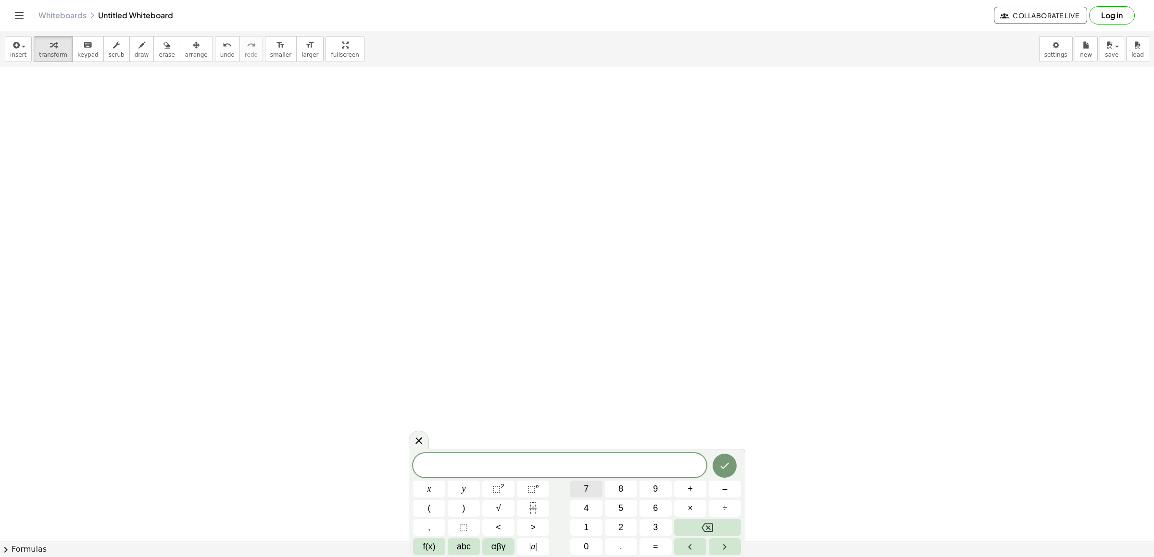
click at [583, 485] on button "7" at bounding box center [586, 489] width 32 height 17
click at [417, 494] on button "x" at bounding box center [429, 489] width 32 height 17
click at [684, 488] on button "+" at bounding box center [690, 489] width 32 height 17
click at [622, 521] on span "2" at bounding box center [621, 527] width 5 height 13
click at [431, 487] on button "x" at bounding box center [429, 489] width 32 height 17
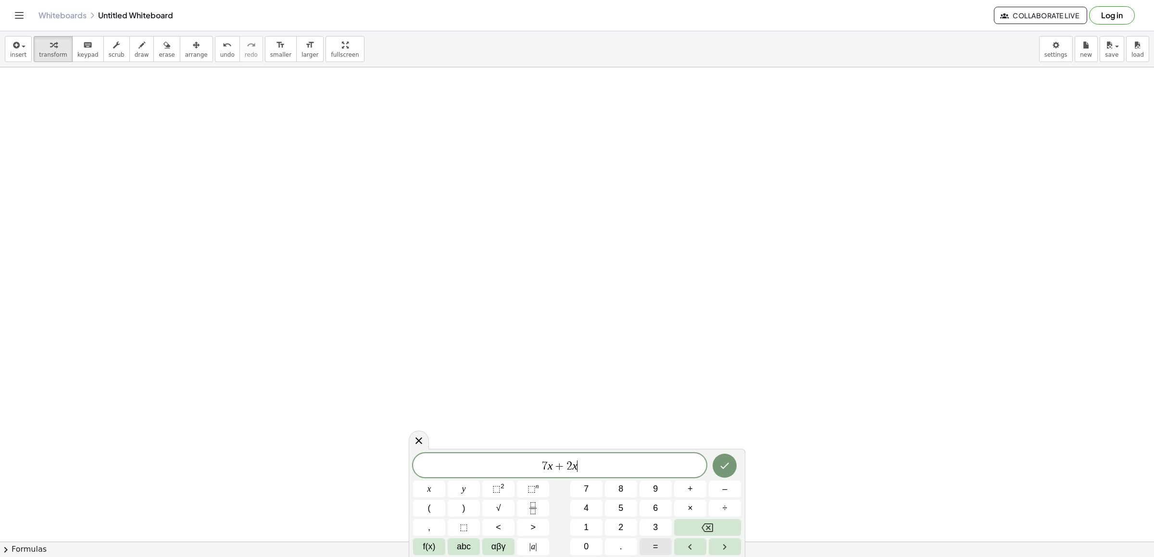
click at [654, 546] on span "=" at bounding box center [655, 547] width 5 height 13
click at [722, 527] on button "Backspace" at bounding box center [707, 527] width 67 height 17
click at [707, 525] on icon "Backspace" at bounding box center [708, 528] width 12 height 12
click at [470, 495] on button "y" at bounding box center [464, 489] width 32 height 17
click at [661, 544] on button "=" at bounding box center [656, 547] width 32 height 17
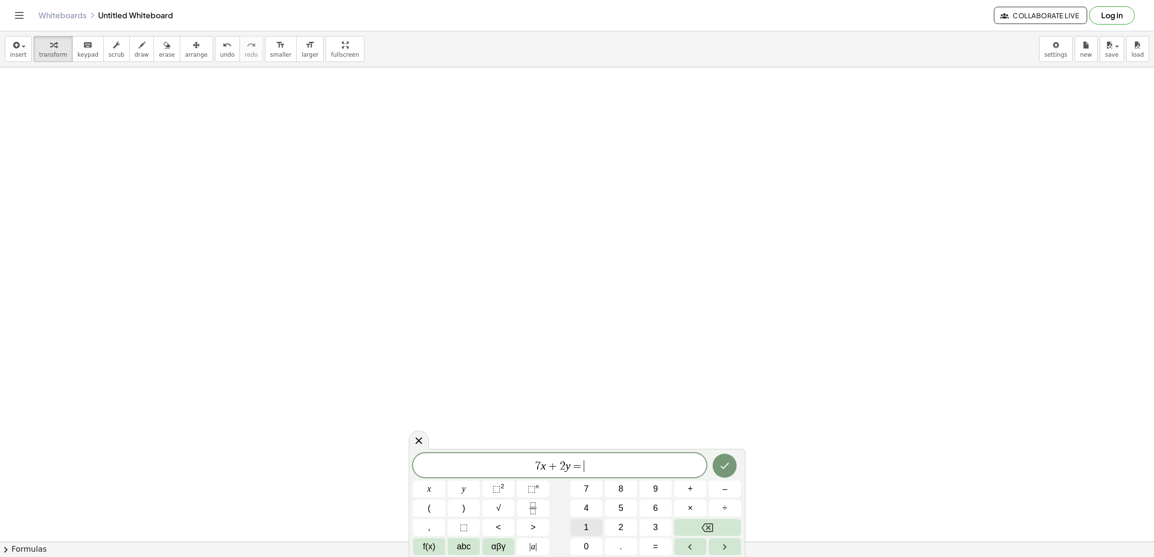
click at [589, 528] on button "1" at bounding box center [586, 527] width 32 height 17
click at [622, 492] on span "8" at bounding box center [621, 489] width 5 height 13
click at [718, 465] on button "Done" at bounding box center [725, 466] width 24 height 24
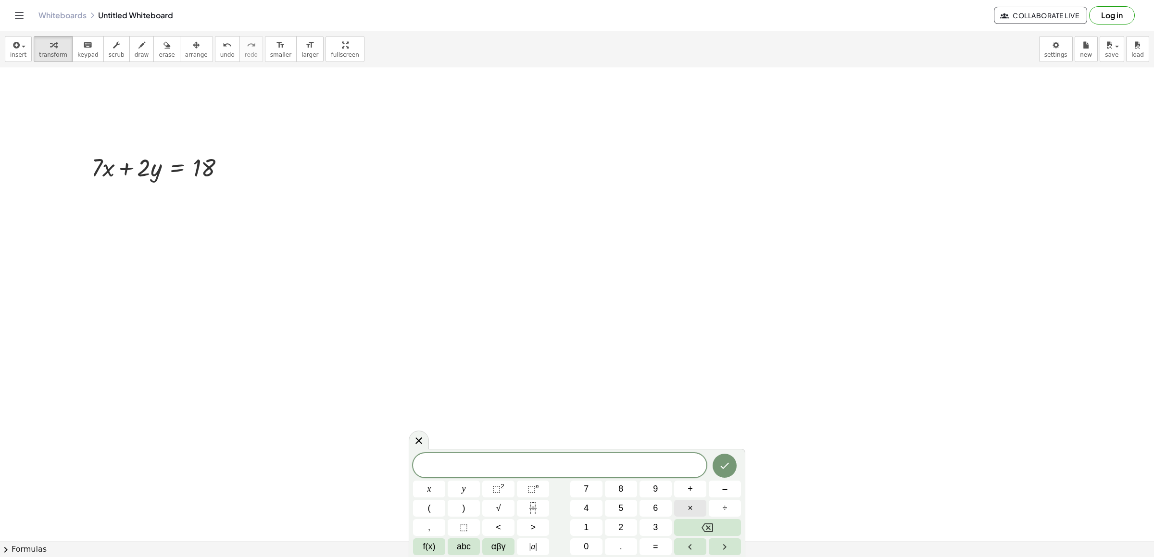
click at [683, 505] on button "×" at bounding box center [690, 508] width 32 height 17
click at [710, 525] on icon "Backspace" at bounding box center [708, 528] width 12 height 12
click at [434, 490] on button "x" at bounding box center [429, 489] width 32 height 17
click at [651, 543] on button "=" at bounding box center [656, 547] width 32 height 17
click at [622, 525] on span "2" at bounding box center [621, 527] width 5 height 13
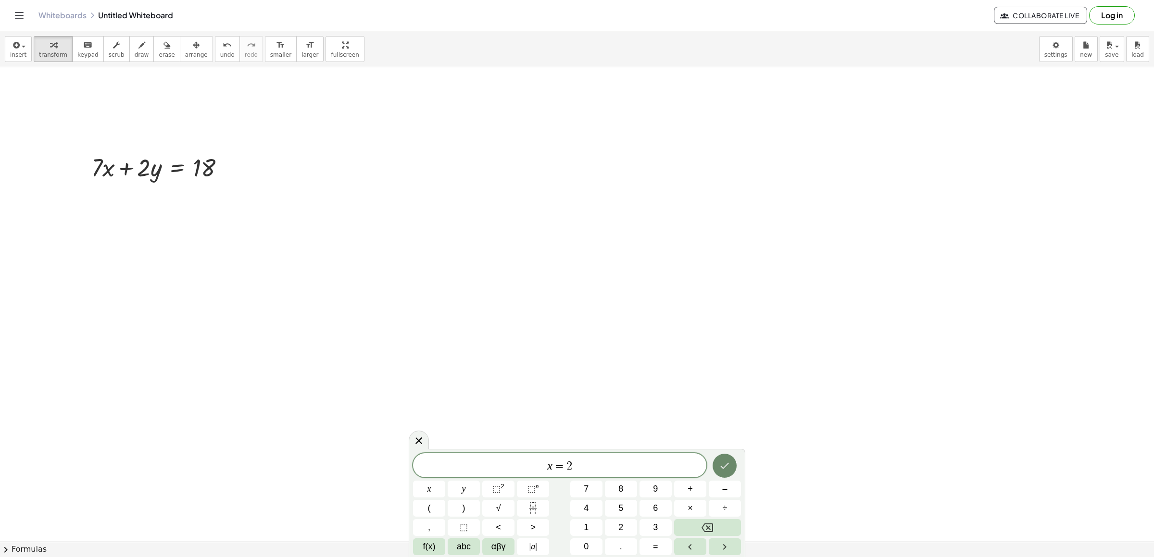
click at [725, 472] on icon "Done" at bounding box center [725, 466] width 12 height 12
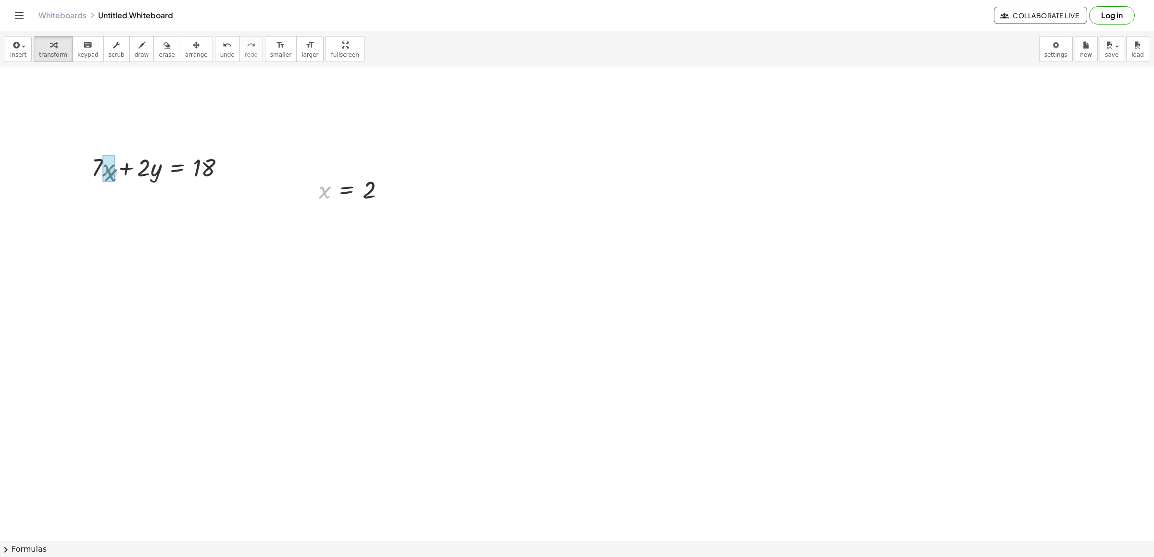
drag, startPoint x: 329, startPoint y: 192, endPoint x: 115, endPoint y: 175, distance: 214.2
click at [97, 202] on div at bounding box center [158, 199] width 157 height 33
drag, startPoint x: 100, startPoint y: 239, endPoint x: 241, endPoint y: 248, distance: 141.7
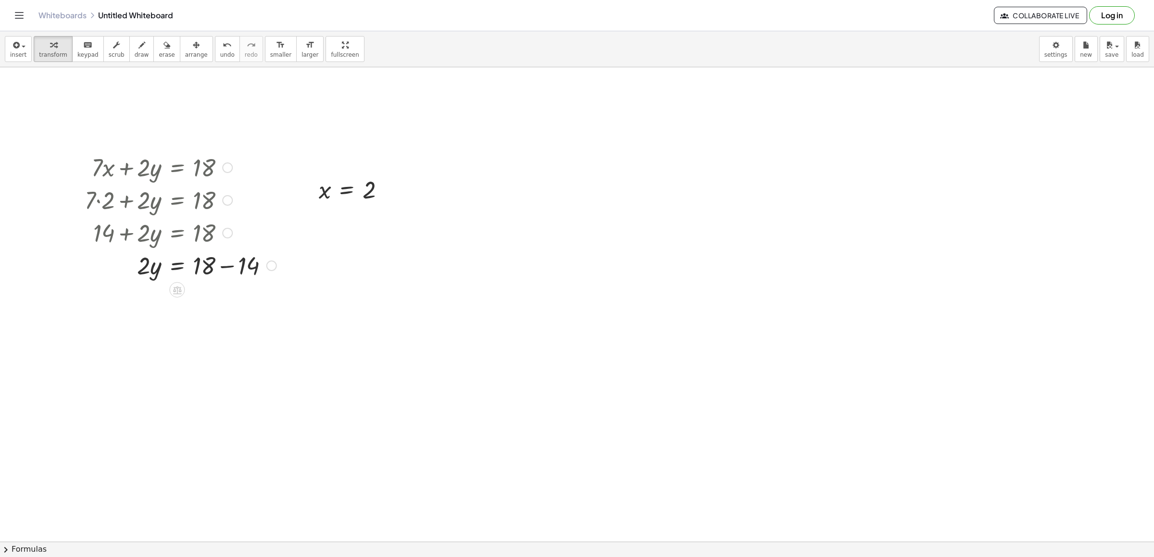
click at [222, 267] on div at bounding box center [181, 265] width 202 height 33
drag, startPoint x: 175, startPoint y: 295, endPoint x: 222, endPoint y: 310, distance: 49.6
click at [222, 311] on div at bounding box center [181, 297] width 202 height 33
click at [201, 341] on div at bounding box center [181, 338] width 202 height 48
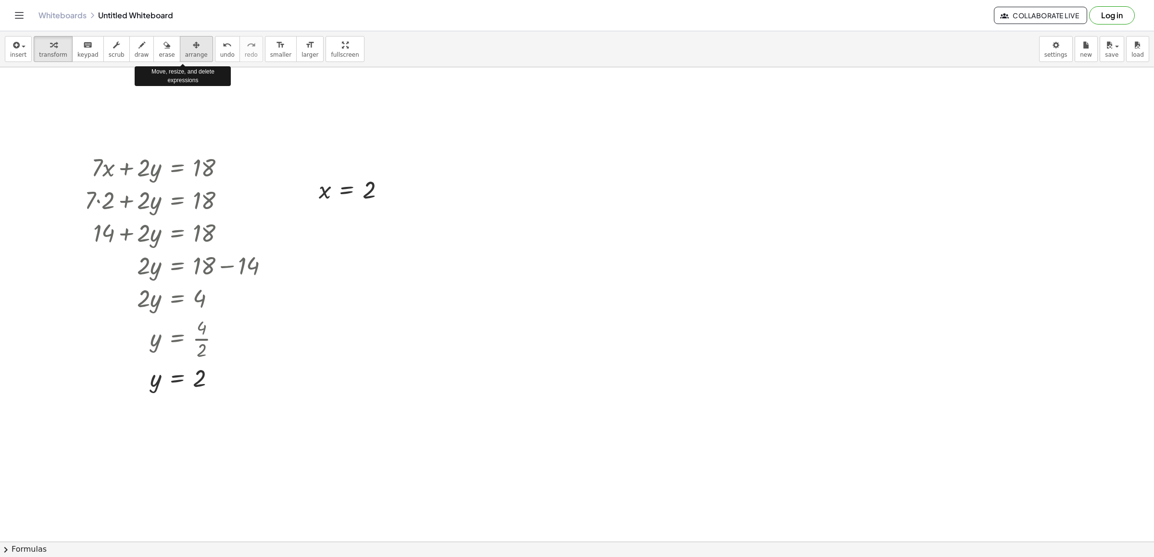
click at [185, 55] on span "arrange" at bounding box center [196, 54] width 23 height 7
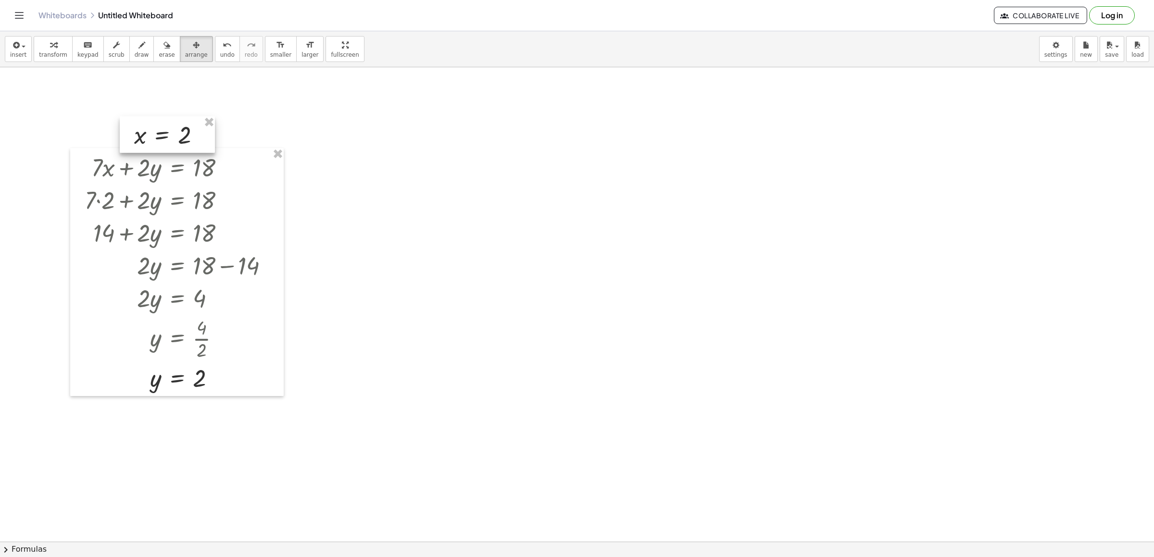
click at [153, 141] on div at bounding box center [167, 134] width 95 height 37
click at [43, 48] on div "button" at bounding box center [53, 45] width 28 height 12
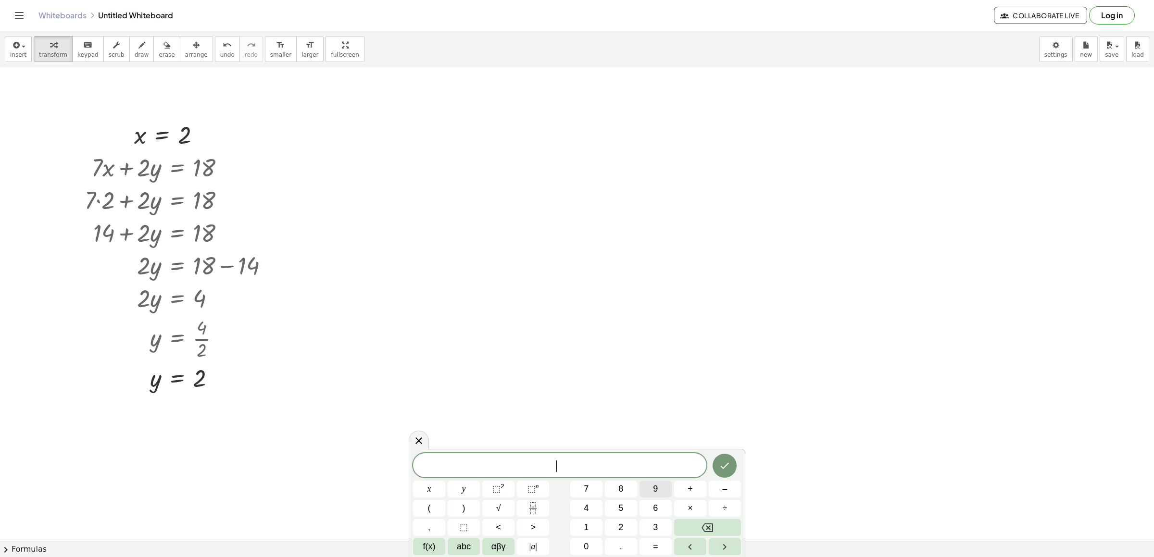
click at [661, 488] on button "9" at bounding box center [656, 489] width 32 height 17
click at [428, 490] on span "x" at bounding box center [430, 489] width 4 height 13
click at [698, 494] on button "+" at bounding box center [690, 489] width 32 height 17
click at [455, 485] on button "y" at bounding box center [464, 489] width 32 height 17
click at [661, 541] on button "=" at bounding box center [656, 547] width 32 height 17
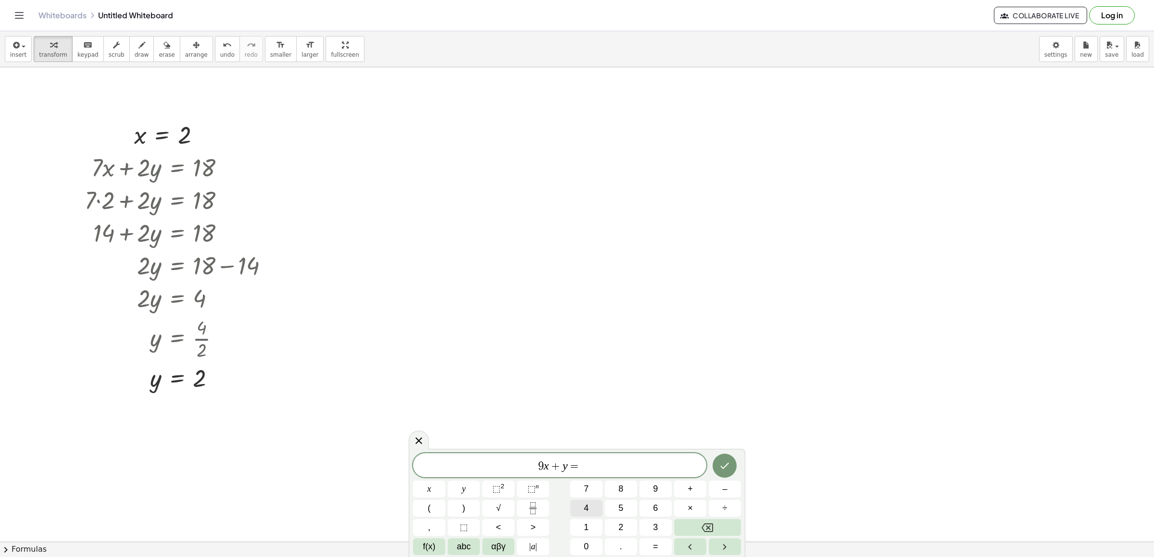
click at [594, 504] on button "4" at bounding box center [586, 508] width 32 height 17
click at [654, 507] on button "6" at bounding box center [656, 508] width 32 height 17
click at [719, 465] on button "Done" at bounding box center [725, 466] width 24 height 24
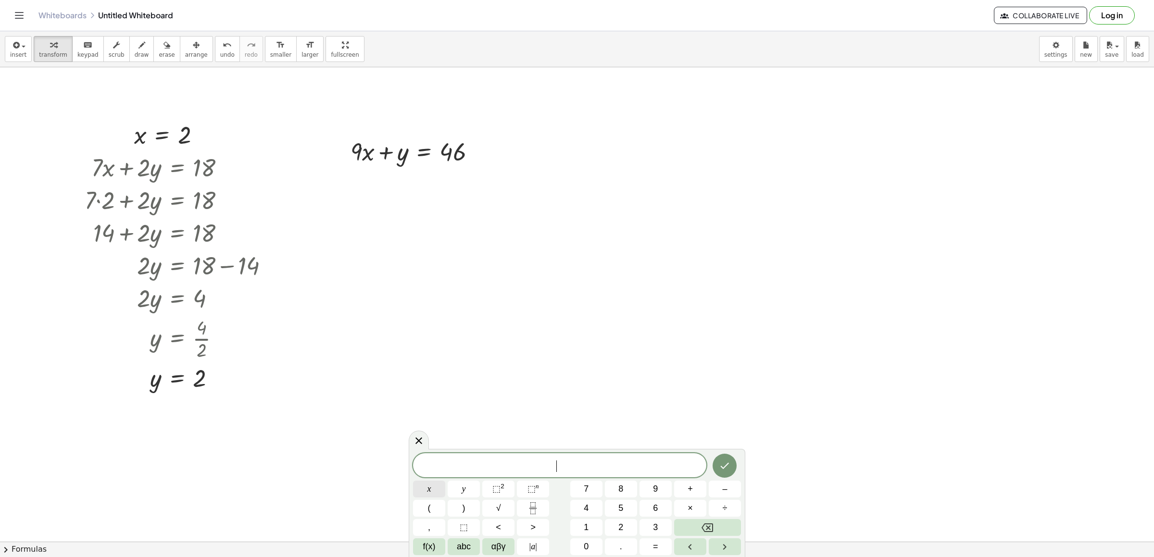
click at [428, 488] on span "x" at bounding box center [430, 489] width 4 height 13
click at [648, 545] on button "=" at bounding box center [656, 547] width 32 height 17
click at [623, 505] on span "5" at bounding box center [621, 508] width 5 height 13
click at [730, 471] on icon "Done" at bounding box center [725, 466] width 12 height 12
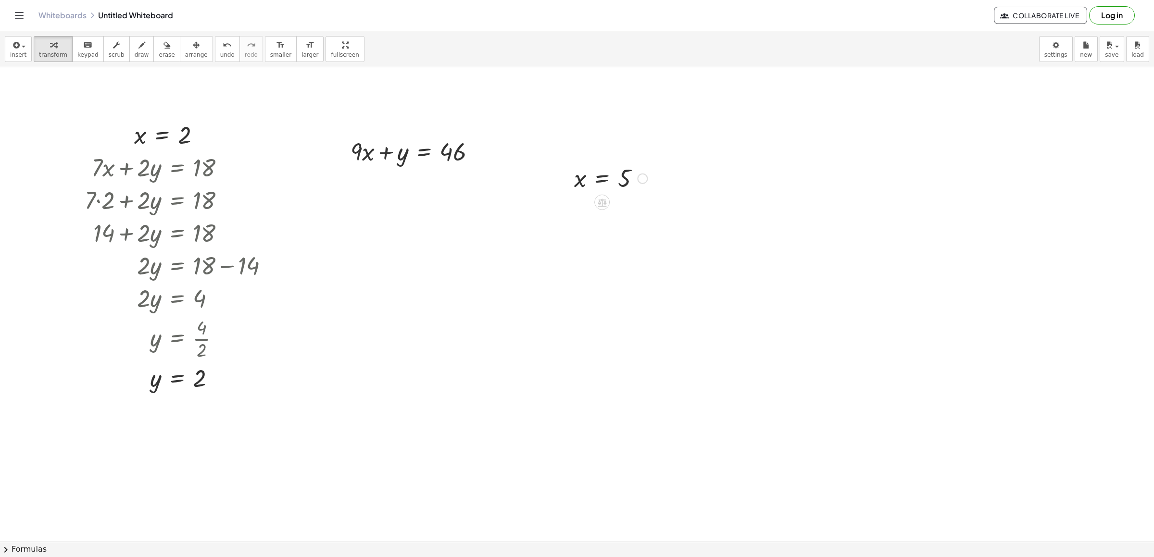
drag, startPoint x: 605, startPoint y: 187, endPoint x: 526, endPoint y: 175, distance: 80.3
click at [185, 55] on span "arrange" at bounding box center [196, 54] width 23 height 7
drag, startPoint x: 569, startPoint y: 181, endPoint x: 449, endPoint y: 130, distance: 130.6
click at [449, 130] on div at bounding box center [418, 113] width 95 height 37
click at [60, 52] on span "transform" at bounding box center [53, 54] width 28 height 7
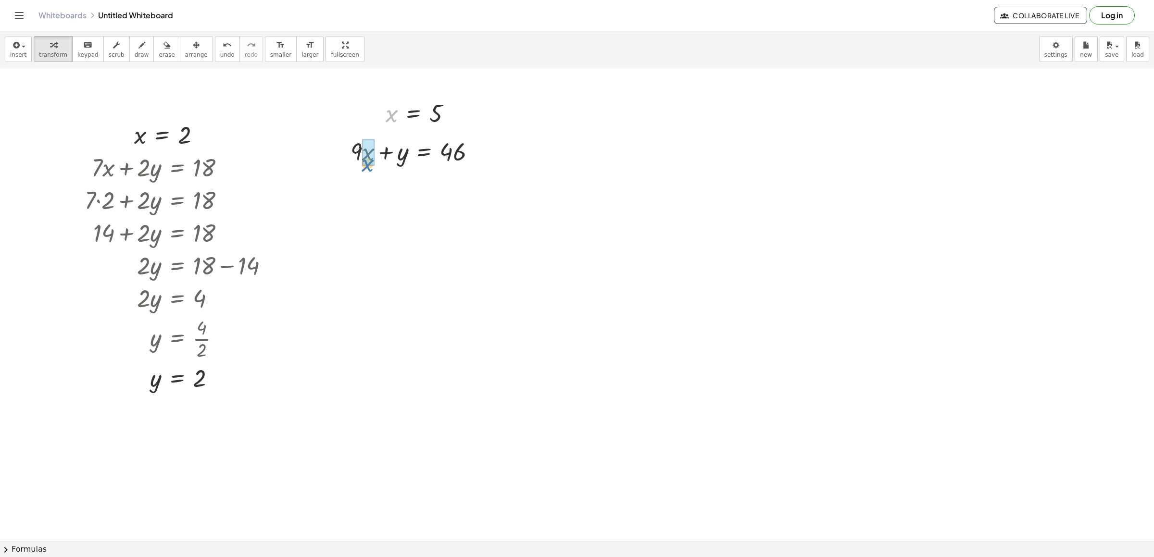
drag, startPoint x: 391, startPoint y: 120, endPoint x: 366, endPoint y: 170, distance: 56.1
click at [358, 187] on div at bounding box center [414, 183] width 148 height 33
drag, startPoint x: 362, startPoint y: 221, endPoint x: 498, endPoint y: 221, distance: 136.1
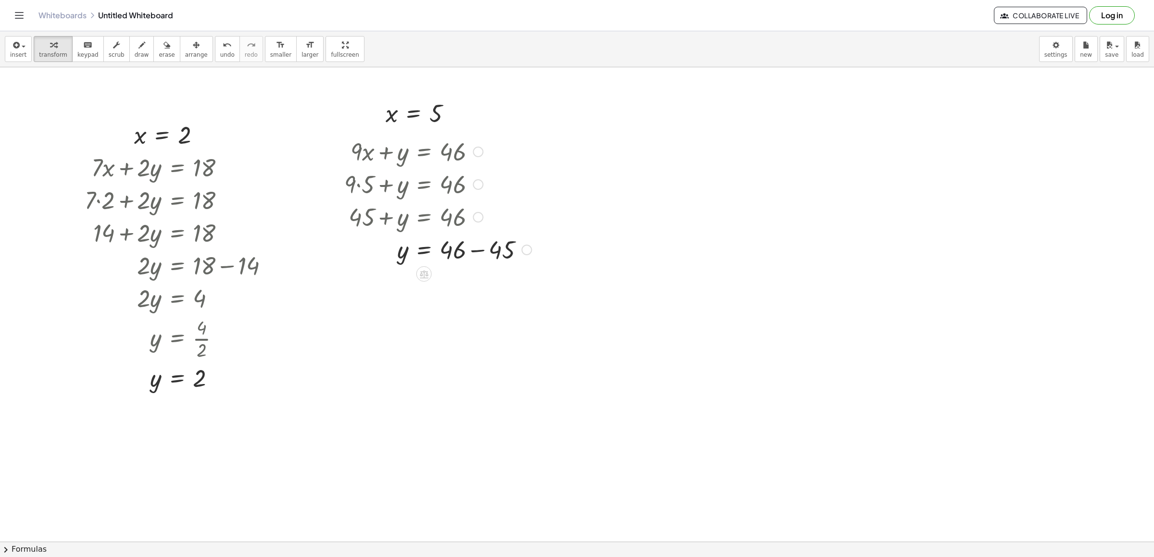
click at [478, 250] on div at bounding box center [438, 249] width 197 height 33
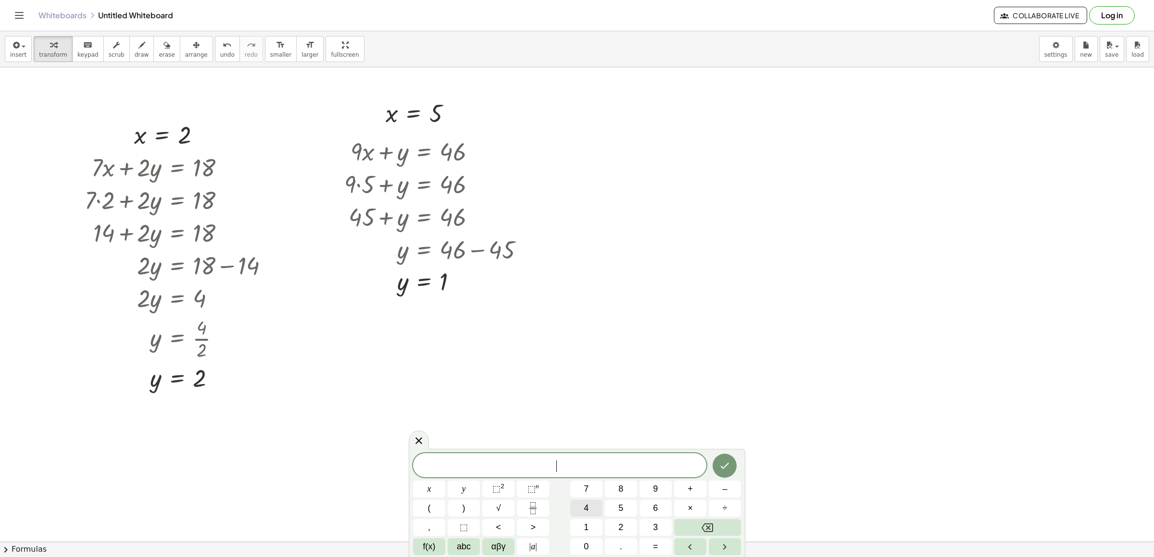
click at [580, 504] on button "4" at bounding box center [586, 508] width 32 height 17
click at [689, 508] on span "×" at bounding box center [690, 508] width 5 height 13
click at [726, 493] on span "–" at bounding box center [724, 489] width 5 height 13
click at [587, 488] on span "7" at bounding box center [586, 489] width 5 height 13
click at [473, 486] on button "y" at bounding box center [464, 489] width 32 height 17
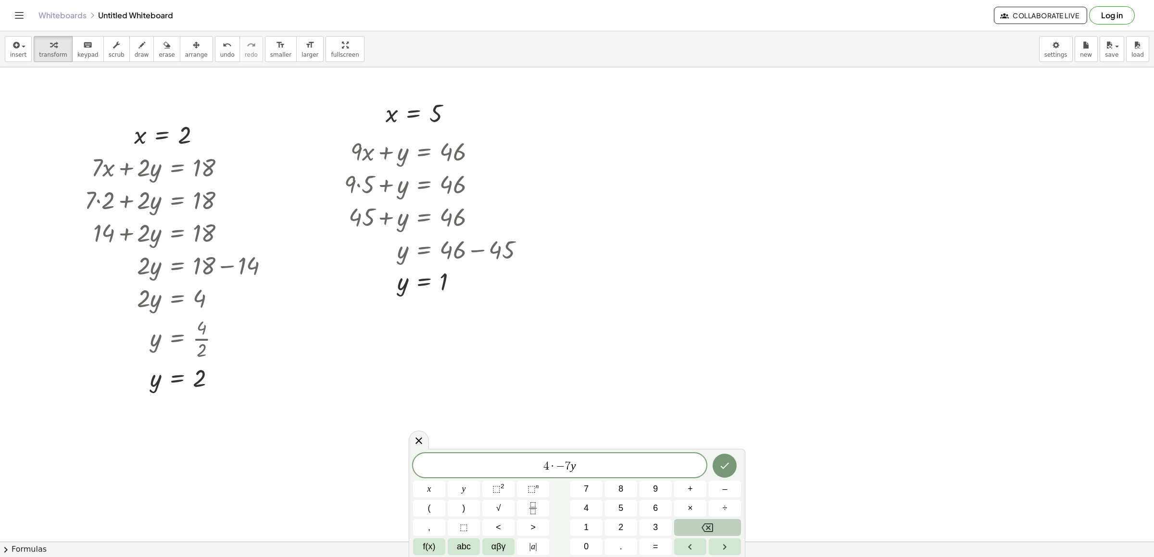
click at [713, 525] on button "Backspace" at bounding box center [707, 527] width 67 height 17
click at [426, 491] on button "x" at bounding box center [429, 489] width 32 height 17
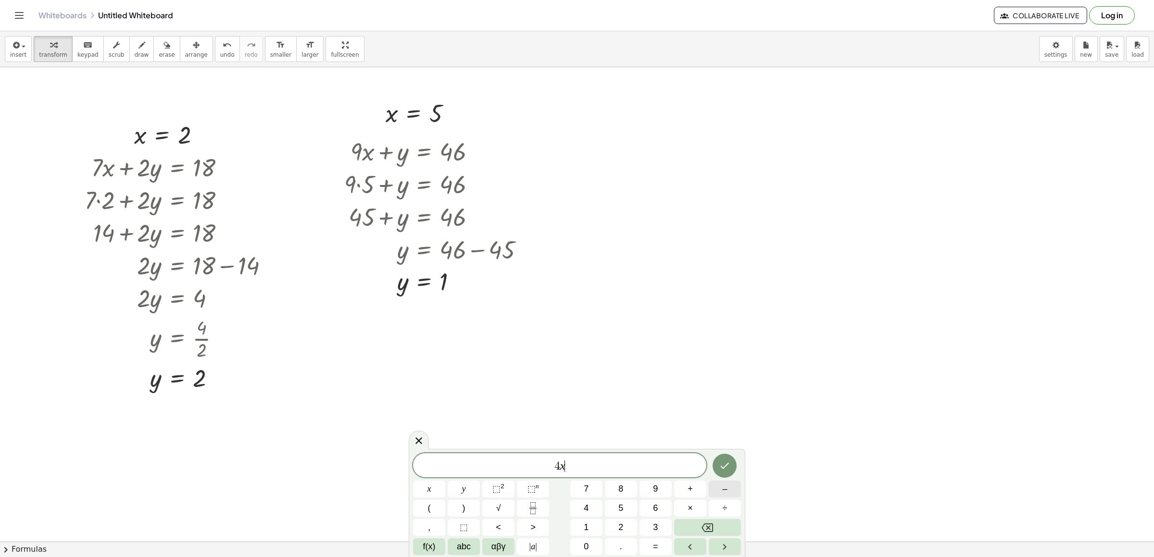
click at [729, 490] on button "–" at bounding box center [725, 489] width 32 height 17
click at [587, 488] on span "7" at bounding box center [586, 489] width 5 height 13
click at [462, 486] on button "y" at bounding box center [464, 489] width 32 height 17
click at [651, 549] on button "=" at bounding box center [656, 547] width 32 height 17
click at [595, 527] on button "1" at bounding box center [586, 527] width 32 height 17
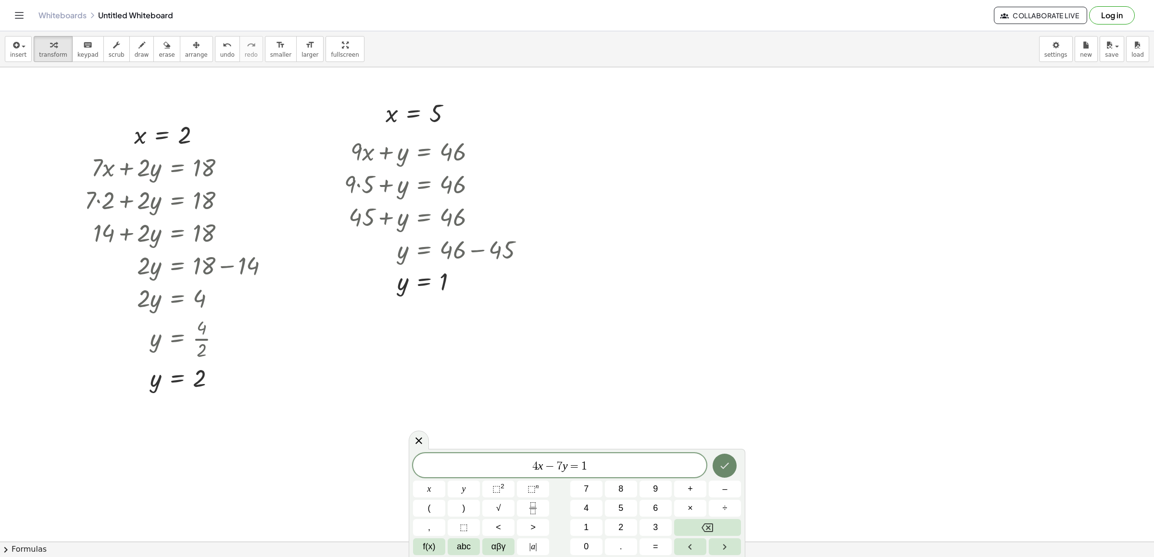
click at [729, 469] on icon "Done" at bounding box center [725, 466] width 12 height 12
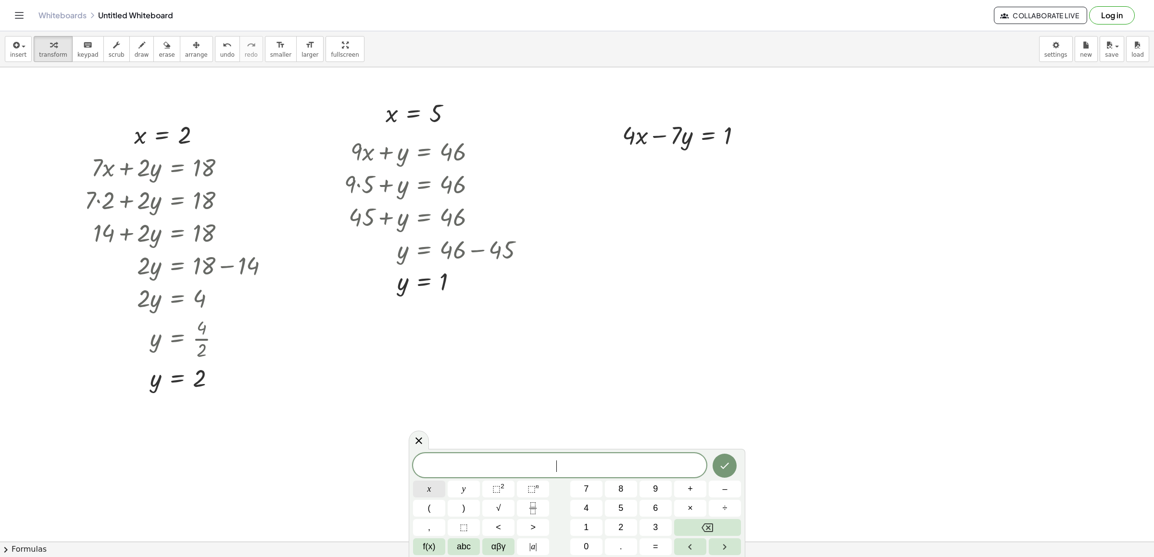
click at [428, 486] on span "x" at bounding box center [430, 489] width 4 height 13
click at [655, 543] on span "=" at bounding box center [655, 547] width 5 height 13
click at [619, 530] on span "2" at bounding box center [621, 527] width 5 height 13
click at [729, 459] on button "Done" at bounding box center [725, 466] width 24 height 24
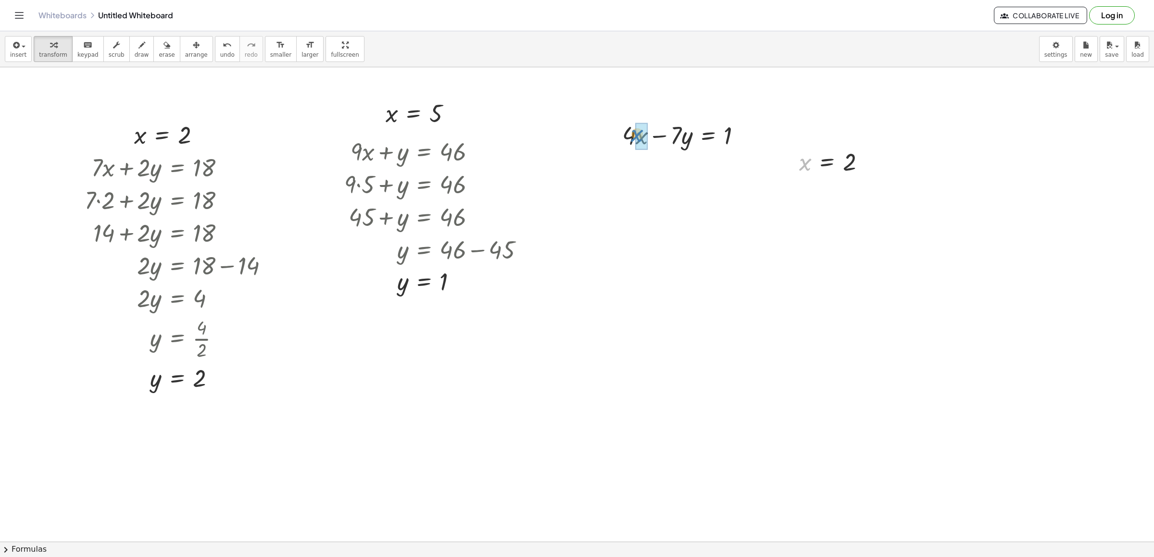
drag, startPoint x: 800, startPoint y: 163, endPoint x: 632, endPoint y: 134, distance: 169.8
click at [630, 171] on div at bounding box center [682, 167] width 143 height 33
drag, startPoint x: 638, startPoint y: 202, endPoint x: 769, endPoint y: 218, distance: 132.3
click at [749, 210] on div at bounding box center [682, 200] width 143 height 33
click at [743, 234] on div at bounding box center [701, 232] width 180 height 33
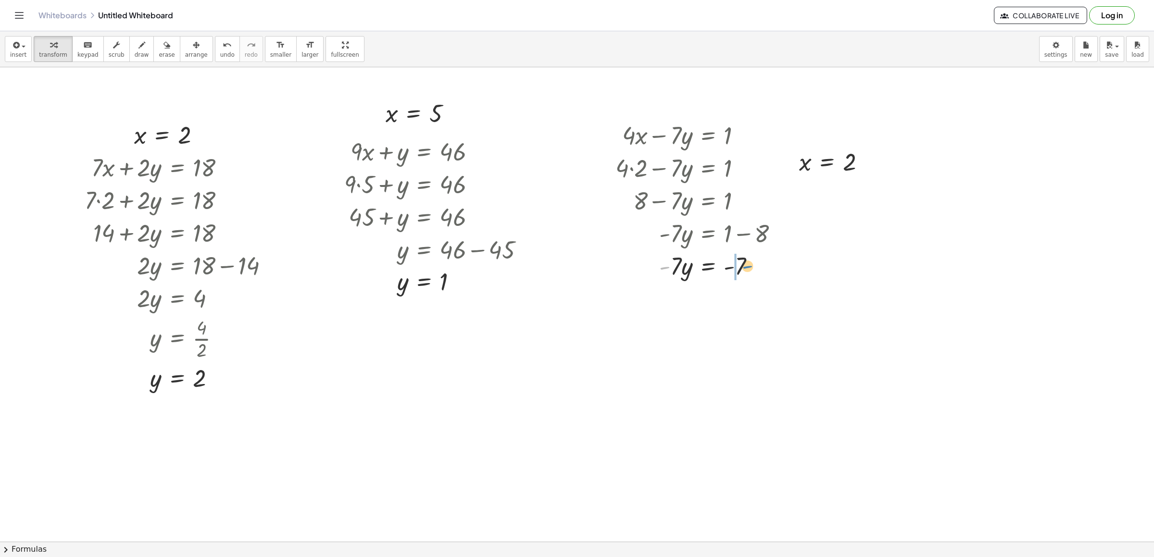
drag, startPoint x: 670, startPoint y: 268, endPoint x: 761, endPoint y: 269, distance: 90.9
click at [761, 269] on div at bounding box center [701, 265] width 180 height 33
click at [220, 55] on span "undo" at bounding box center [227, 54] width 14 height 7
drag, startPoint x: 662, startPoint y: 270, endPoint x: 671, endPoint y: 268, distance: 9.3
click at [671, 268] on div at bounding box center [690, 265] width 180 height 33
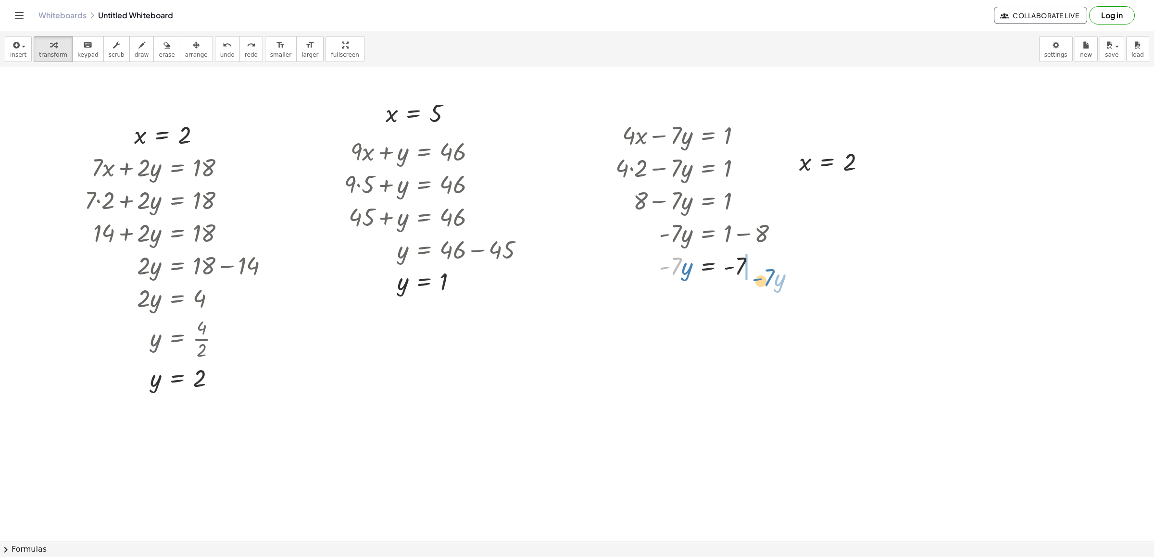
drag, startPoint x: 677, startPoint y: 267, endPoint x: 778, endPoint y: 271, distance: 101.1
click at [778, 271] on div at bounding box center [690, 265] width 180 height 33
click at [765, 299] on div at bounding box center [715, 298] width 209 height 33
click at [767, 302] on div at bounding box center [715, 298] width 209 height 33
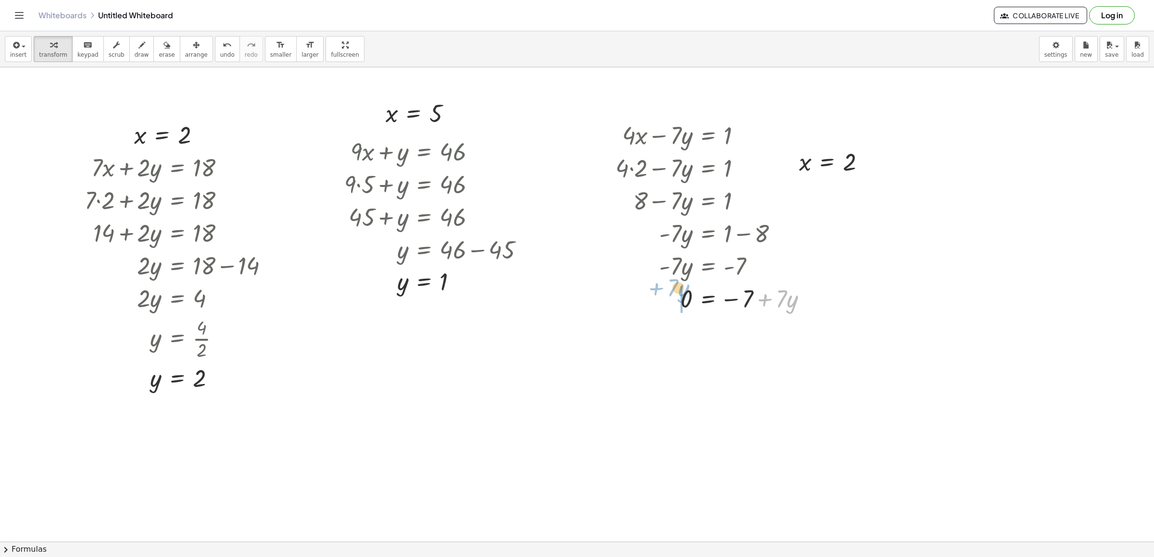
drag, startPoint x: 765, startPoint y: 305, endPoint x: 641, endPoint y: 302, distance: 124.1
click at [626, 287] on div at bounding box center [715, 298] width 209 height 33
drag, startPoint x: 677, startPoint y: 301, endPoint x: 742, endPoint y: 320, distance: 67.9
click at [745, 341] on div at bounding box center [701, 339] width 180 height 48
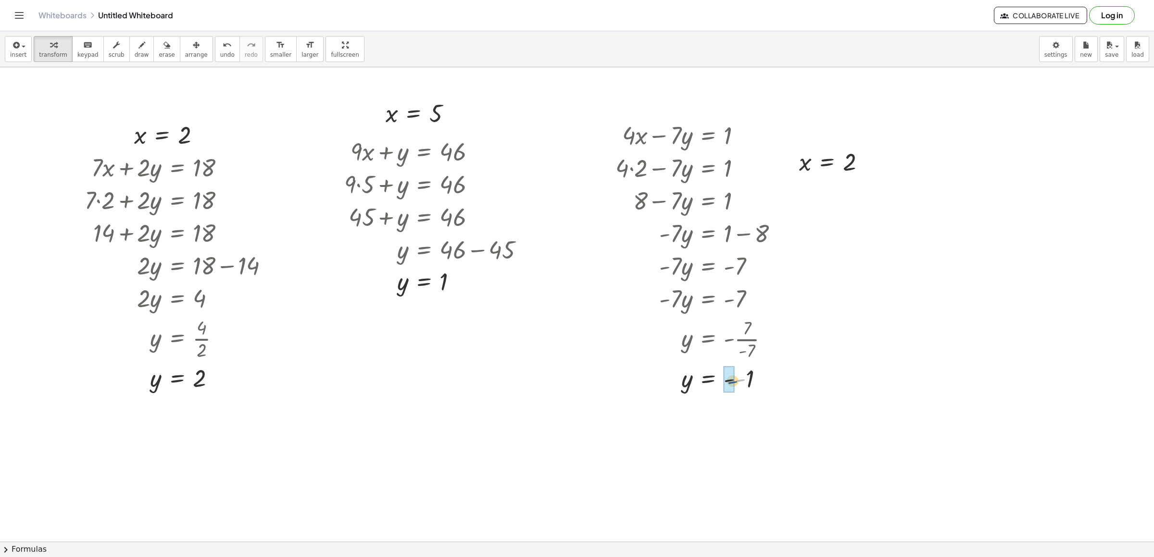
drag, startPoint x: 736, startPoint y: 378, endPoint x: 732, endPoint y: 379, distance: 4.8
click at [723, 381] on div at bounding box center [701, 379] width 180 height 32
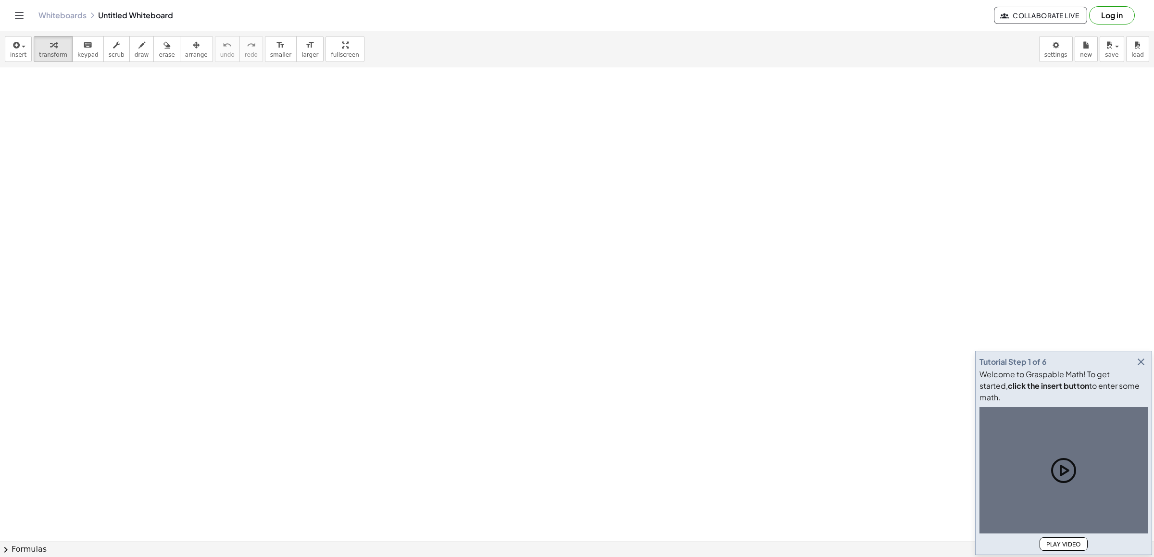
click at [1137, 368] on icon "button" at bounding box center [1142, 362] width 12 height 12
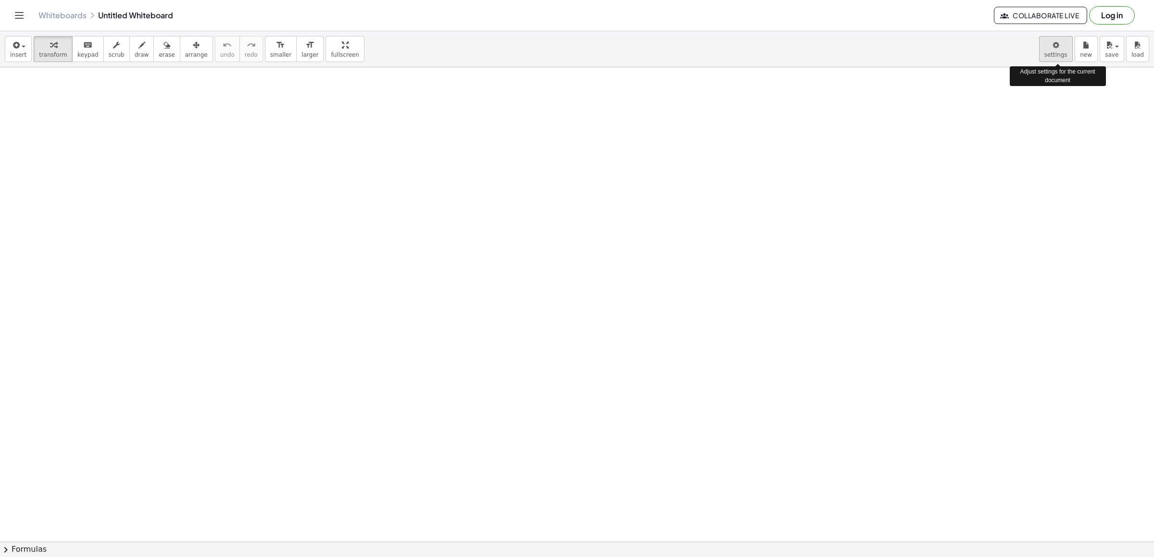
click at [1065, 41] on body "Graspable Math Activities Get Started Activity Bank Assigned Work Classes White…" at bounding box center [577, 278] width 1154 height 557
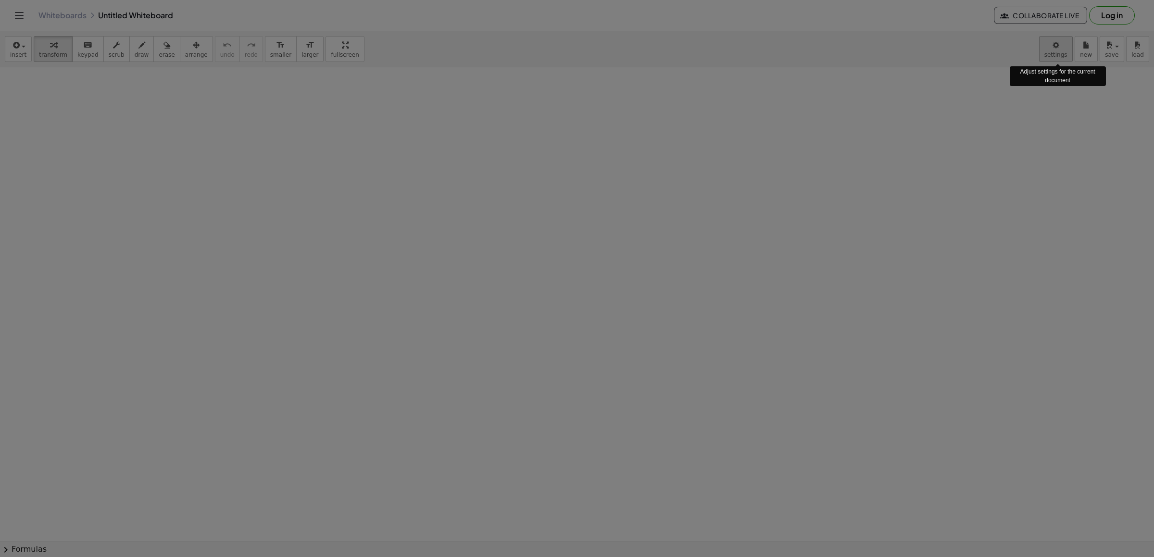
click at [1058, 46] on div at bounding box center [577, 278] width 1154 height 557
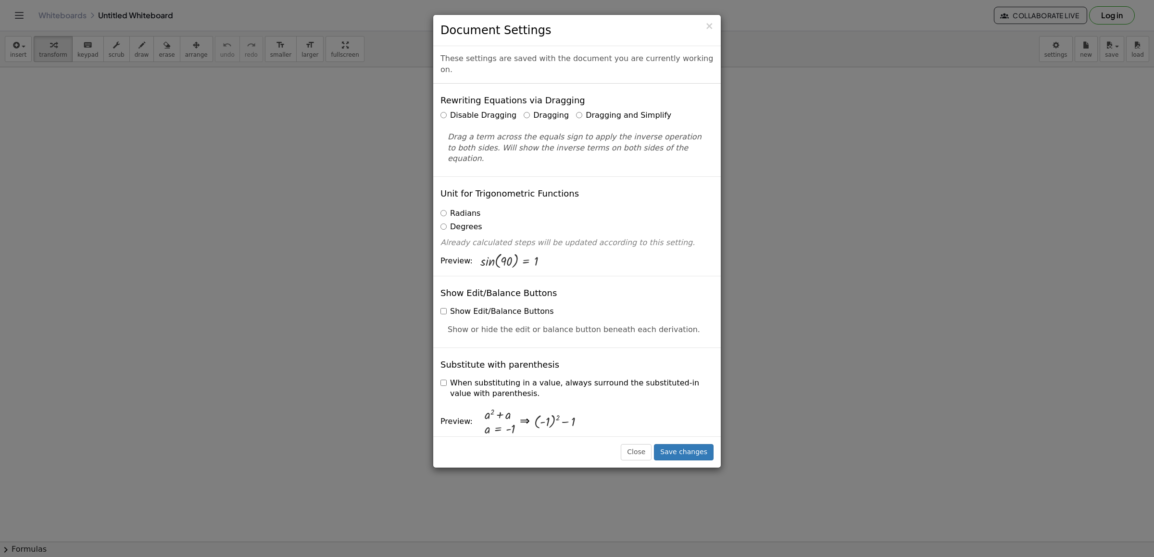
click at [576, 110] on label "Dragging and Simplify" at bounding box center [623, 115] width 95 height 11
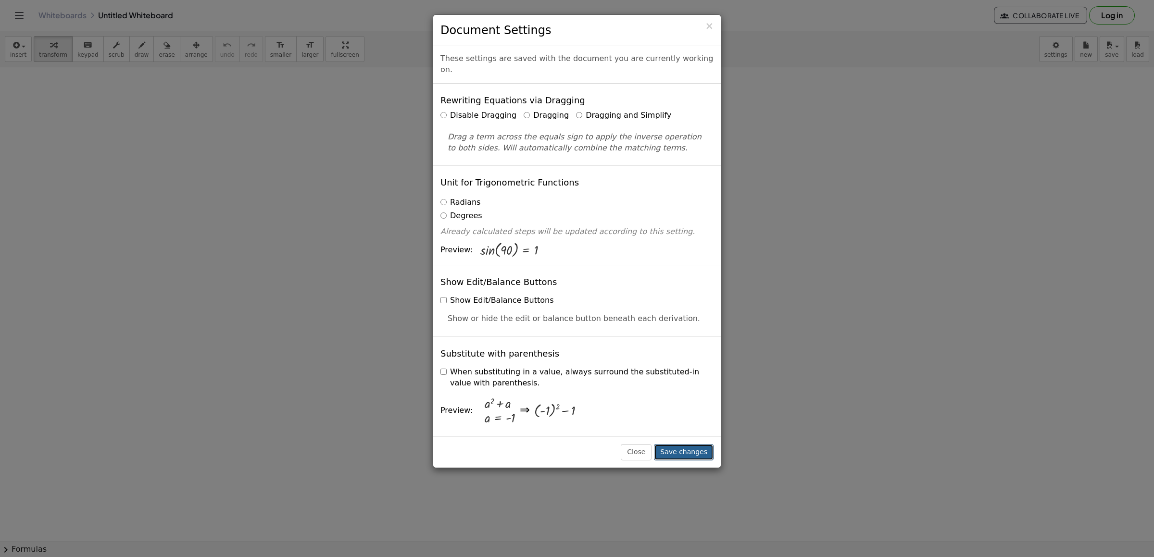
click at [704, 456] on button "Save changes" at bounding box center [684, 452] width 60 height 16
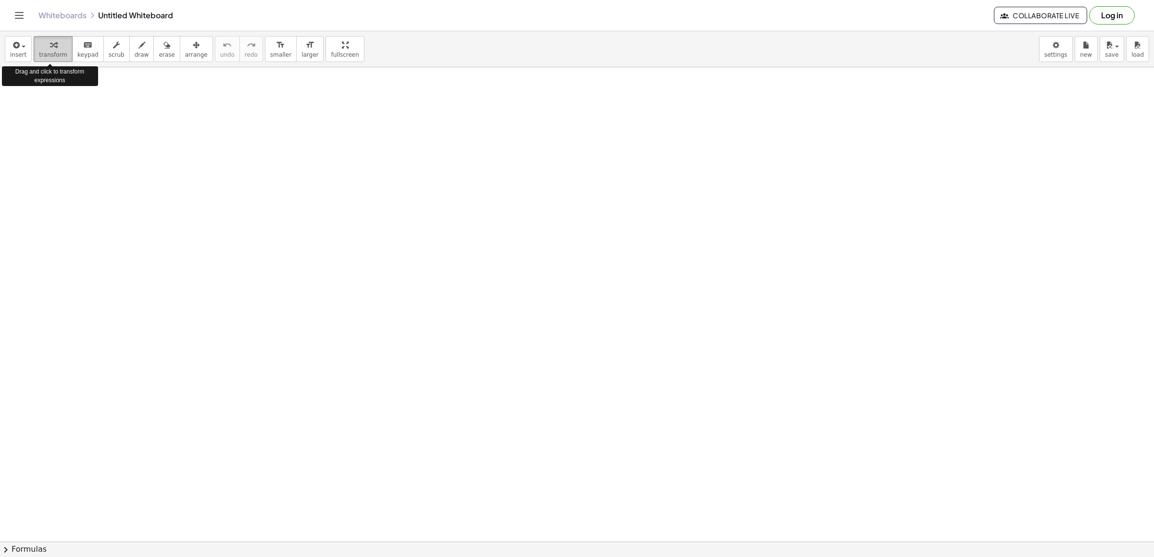
click at [55, 44] on div "button" at bounding box center [53, 45] width 28 height 12
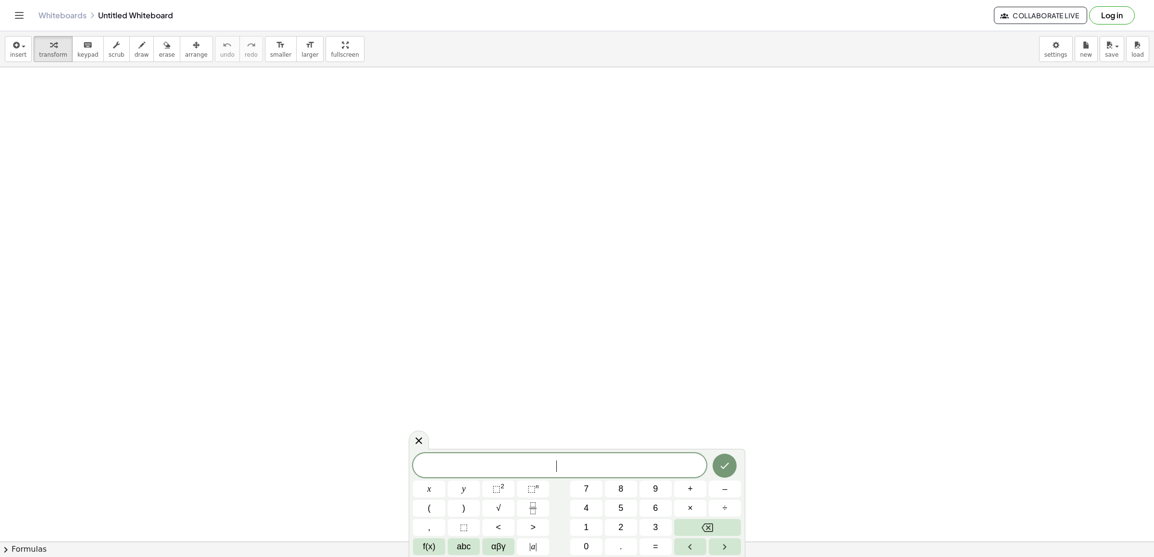
click at [599, 482] on button "7" at bounding box center [586, 489] width 32 height 17
click at [688, 505] on span "×" at bounding box center [690, 508] width 5 height 13
click at [690, 492] on span "+" at bounding box center [690, 489] width 5 height 13
click at [651, 487] on button "9" at bounding box center [656, 489] width 32 height 17
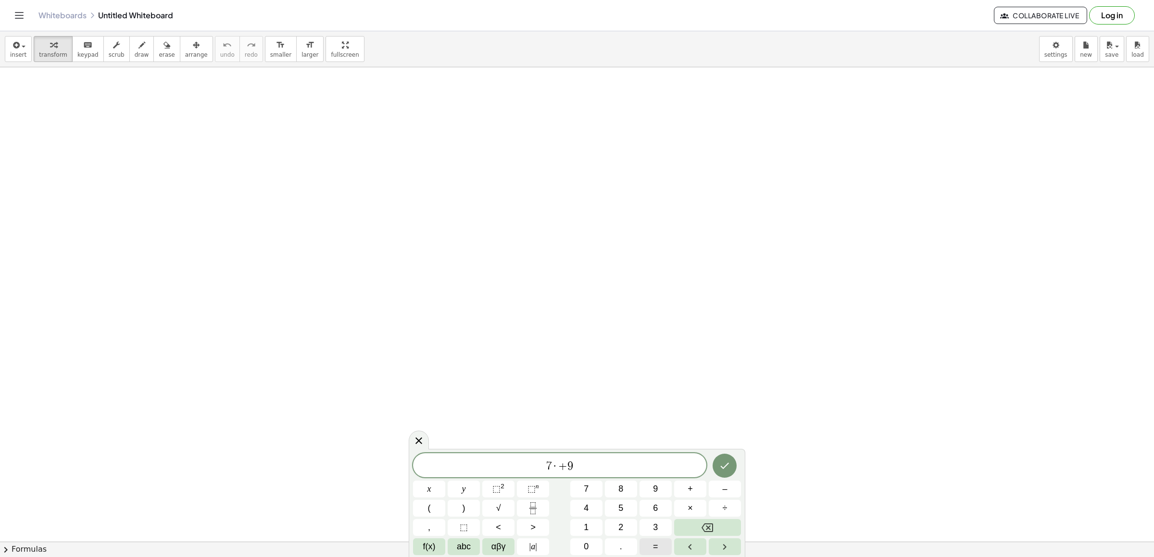
click at [651, 544] on button "=" at bounding box center [656, 547] width 32 height 17
click at [723, 488] on span "–" at bounding box center [724, 489] width 5 height 13
click at [589, 518] on div "7 · + 9 = − x y ⬚ 2 ⬚ n 7 8 9 + – ( ) √ 4 5 6 × ÷ , ⬚ < > 1 2 3 f(x) abc αβγ | …" at bounding box center [577, 505] width 328 height 102
click at [592, 521] on button "1" at bounding box center [586, 527] width 32 height 17
click at [618, 519] on button "2" at bounding box center [621, 527] width 32 height 17
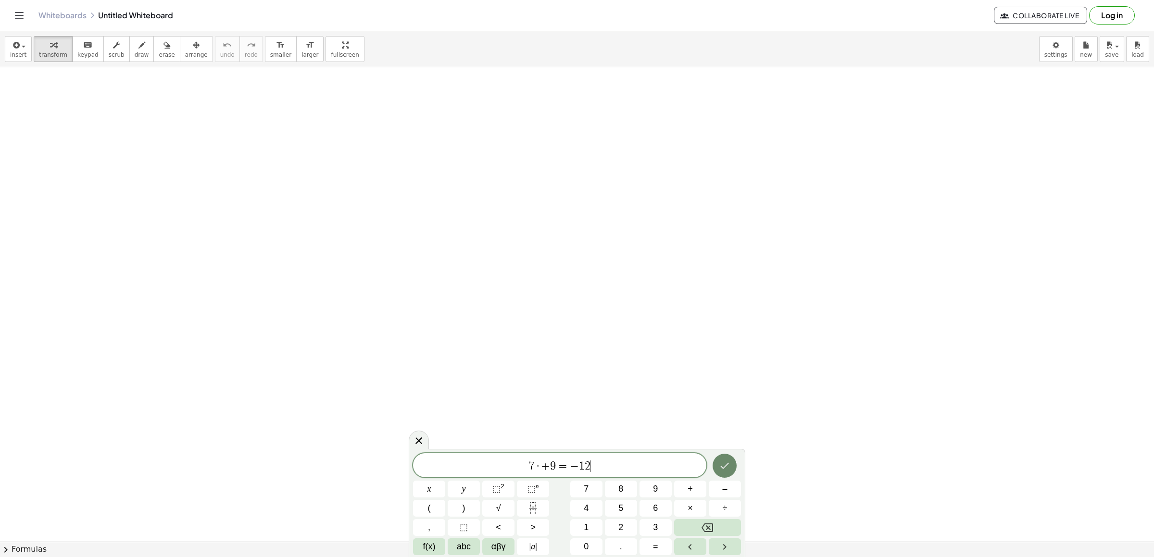
click at [722, 464] on icon "Done" at bounding box center [725, 466] width 12 height 12
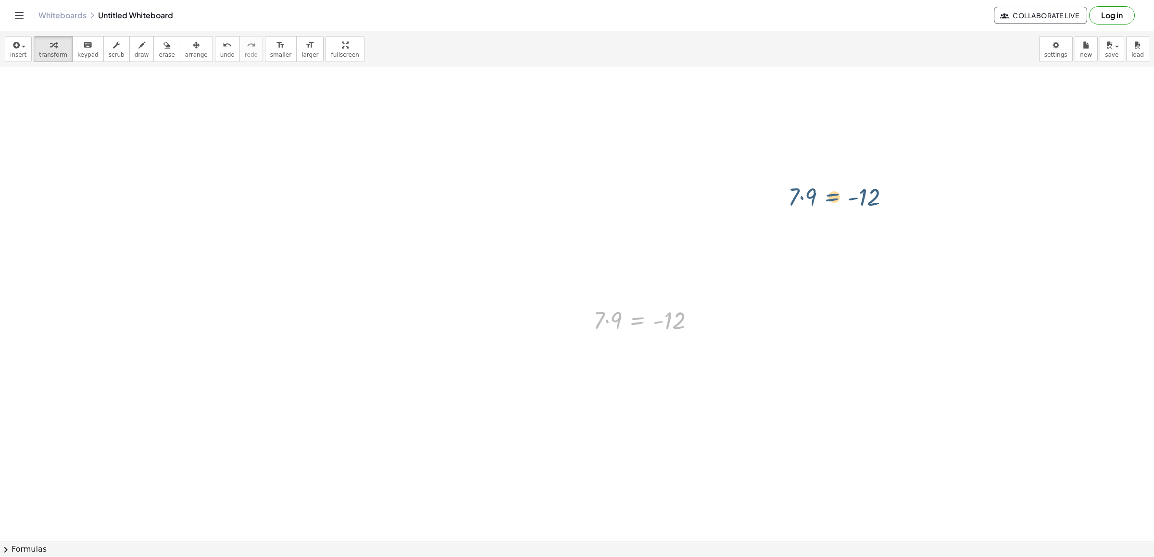
drag, startPoint x: 642, startPoint y: 314, endPoint x: 905, endPoint y: 104, distance: 336.1
click at [616, 318] on div at bounding box center [648, 319] width 119 height 33
click at [697, 352] on div at bounding box center [698, 353] width 11 height 11
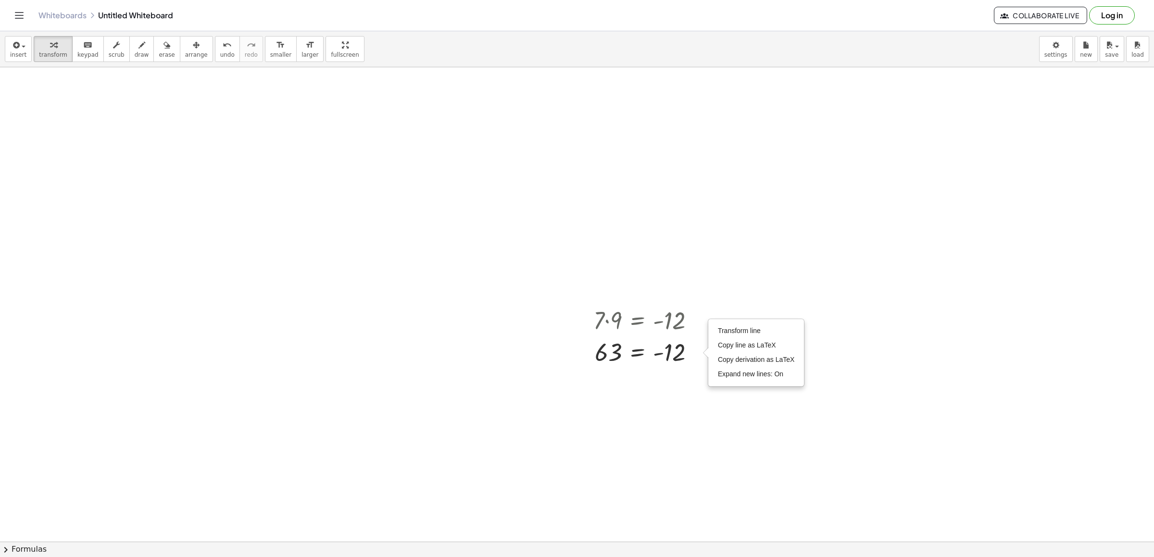
click at [638, 372] on icon at bounding box center [637, 376] width 10 height 10
click at [632, 371] on div "×" at bounding box center [637, 376] width 15 height 15
click at [346, 358] on div at bounding box center [577, 67] width 1154 height 1011
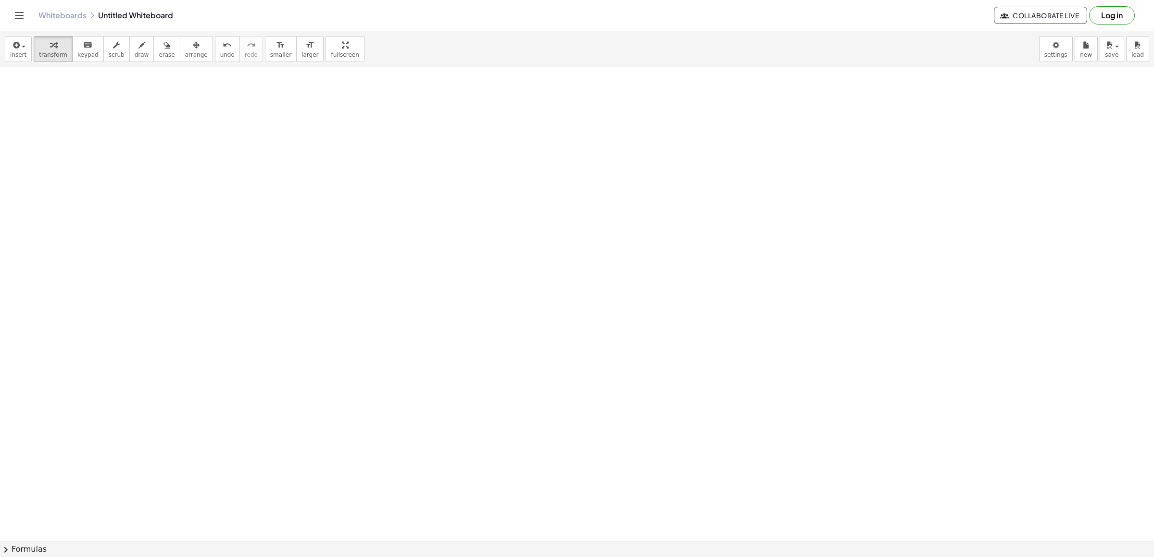
click at [563, 357] on div at bounding box center [577, 67] width 1154 height 1011
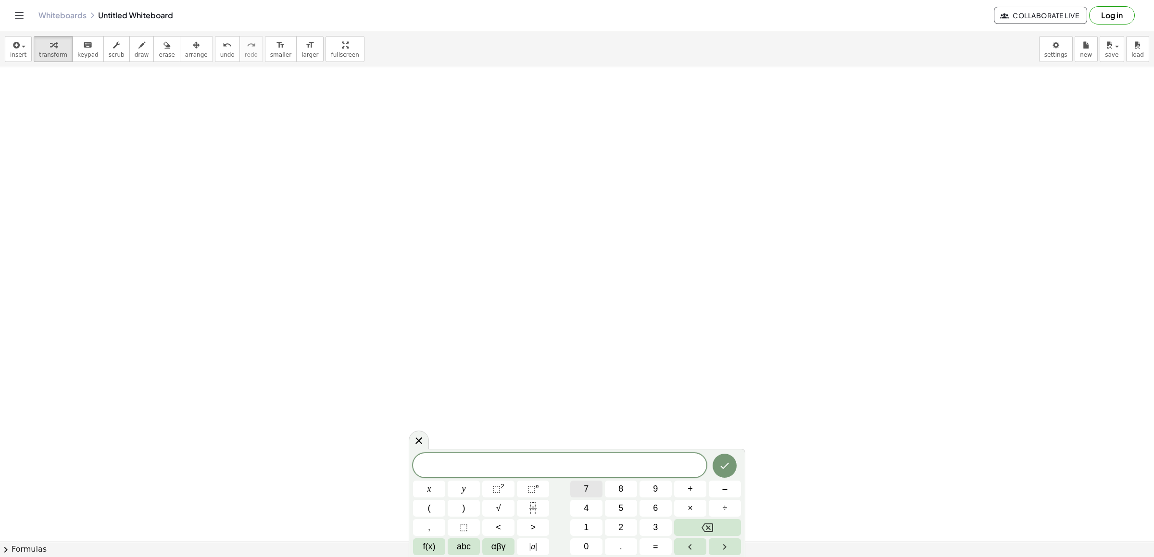
click at [583, 482] on button "7" at bounding box center [586, 489] width 32 height 17
click at [692, 503] on span "×" at bounding box center [690, 508] width 5 height 13
click at [677, 492] on button "+" at bounding box center [690, 489] width 32 height 17
click at [664, 491] on button "9" at bounding box center [656, 489] width 32 height 17
click at [654, 537] on div "7 · + 9 x y ⬚ 2 ⬚ n 7 8 9 + – ( ) √ 4 5 6 × ÷ , ⬚ < > 1 2 3 f(x) abc αβγ | a | …" at bounding box center [577, 505] width 328 height 102
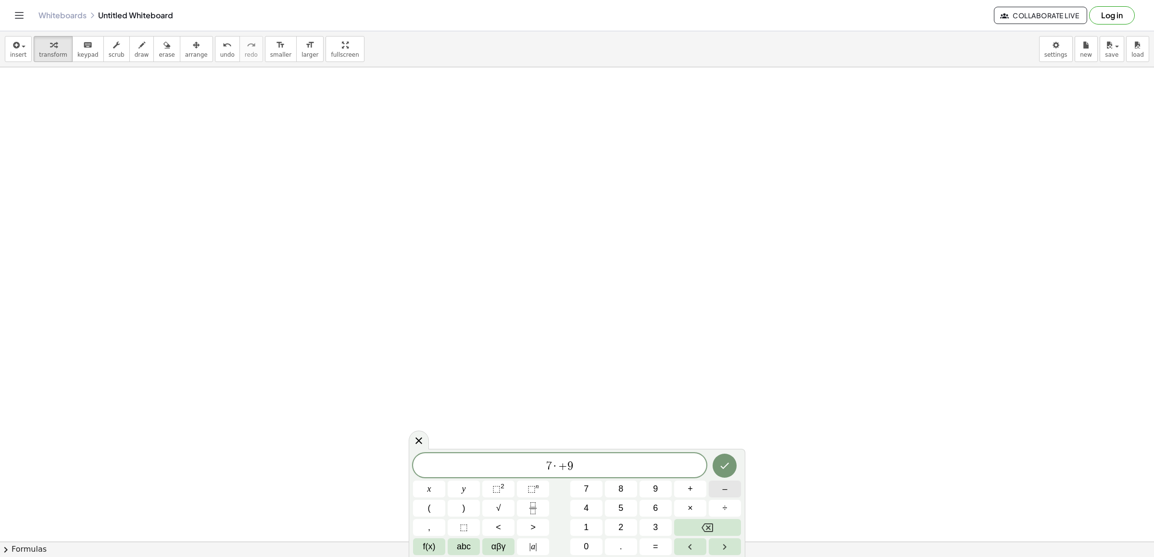
click at [716, 485] on button "–" at bounding box center [725, 489] width 32 height 17
click at [718, 522] on button "Backspace" at bounding box center [707, 527] width 67 height 17
click at [653, 545] on span "=" at bounding box center [655, 547] width 5 height 13
click at [723, 486] on span "–" at bounding box center [724, 489] width 5 height 13
click at [591, 524] on button "1" at bounding box center [586, 527] width 32 height 17
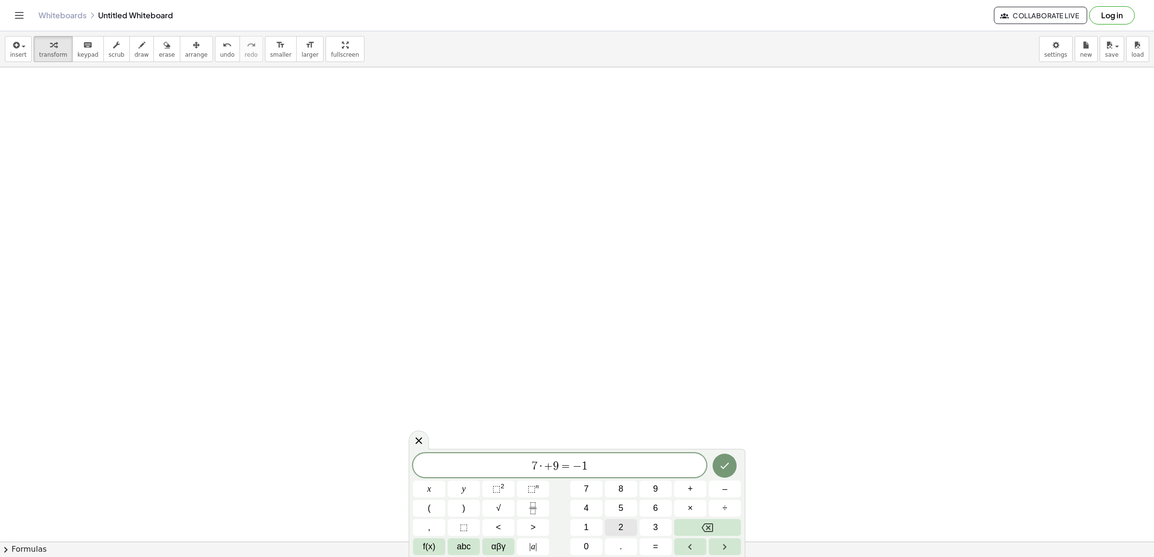
click at [630, 524] on button "2" at bounding box center [621, 527] width 32 height 17
click at [720, 465] on icon "Done" at bounding box center [725, 466] width 12 height 12
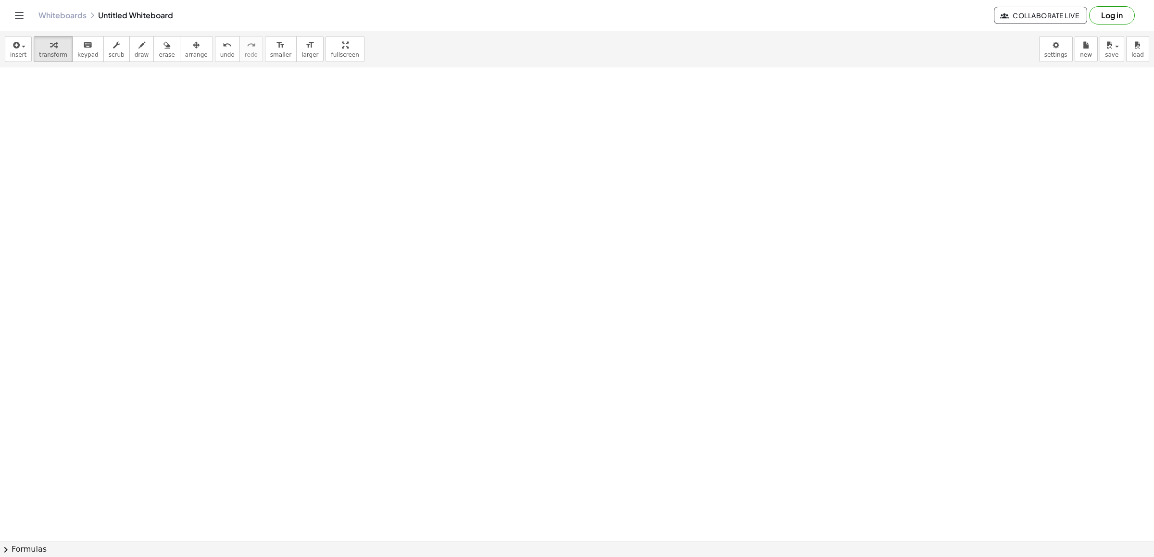
scroll to position [1134, 0]
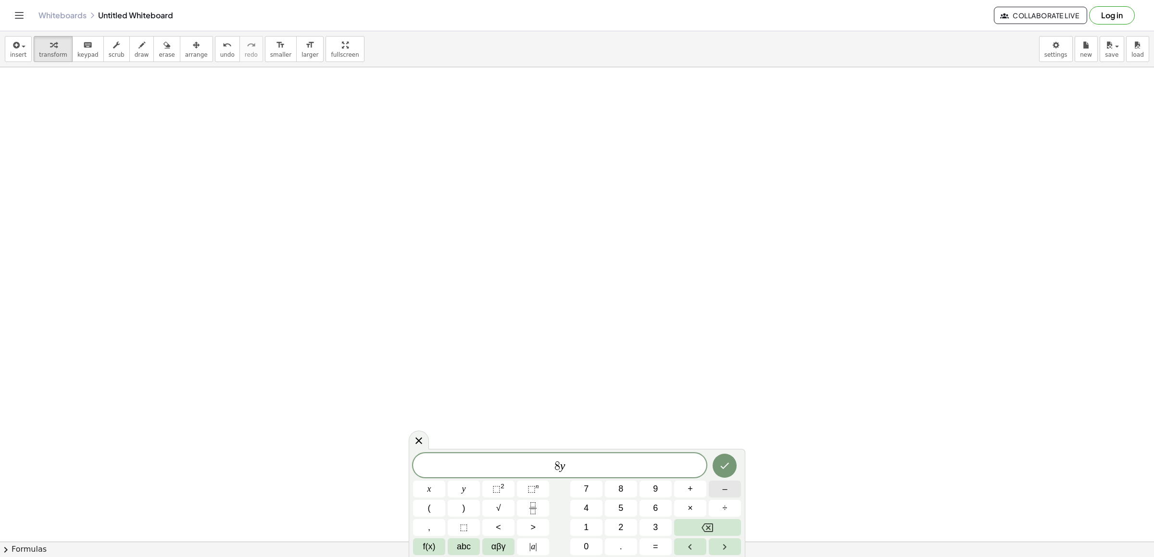
click at [726, 491] on span "–" at bounding box center [724, 489] width 5 height 13
click at [625, 503] on button "5" at bounding box center [621, 508] width 32 height 17
click at [651, 543] on button "=" at bounding box center [656, 547] width 32 height 17
click at [587, 529] on span "1" at bounding box center [586, 527] width 5 height 13
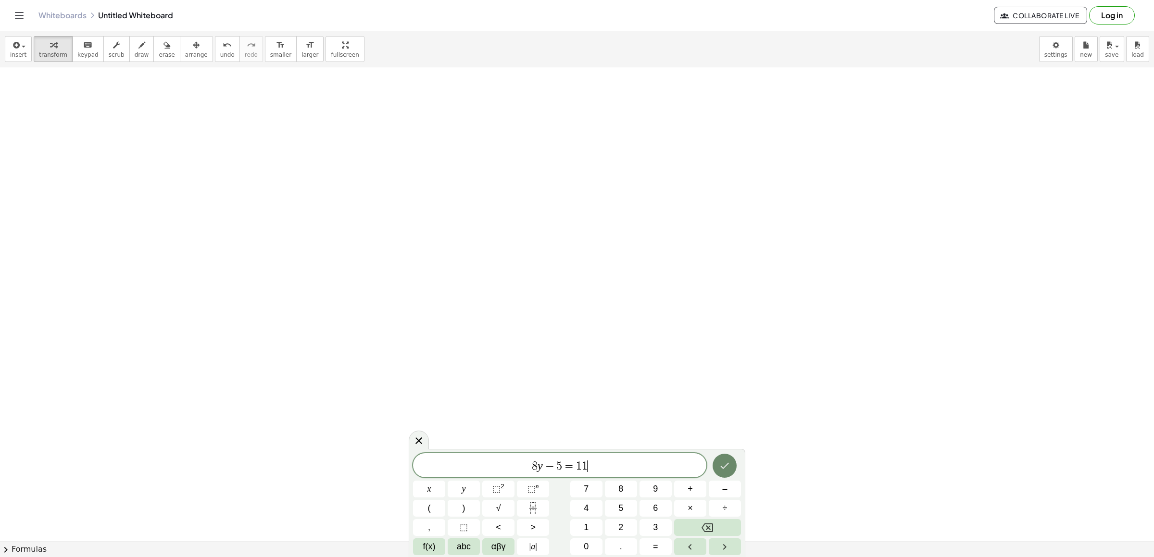
click at [719, 462] on icon "Done" at bounding box center [725, 466] width 12 height 12
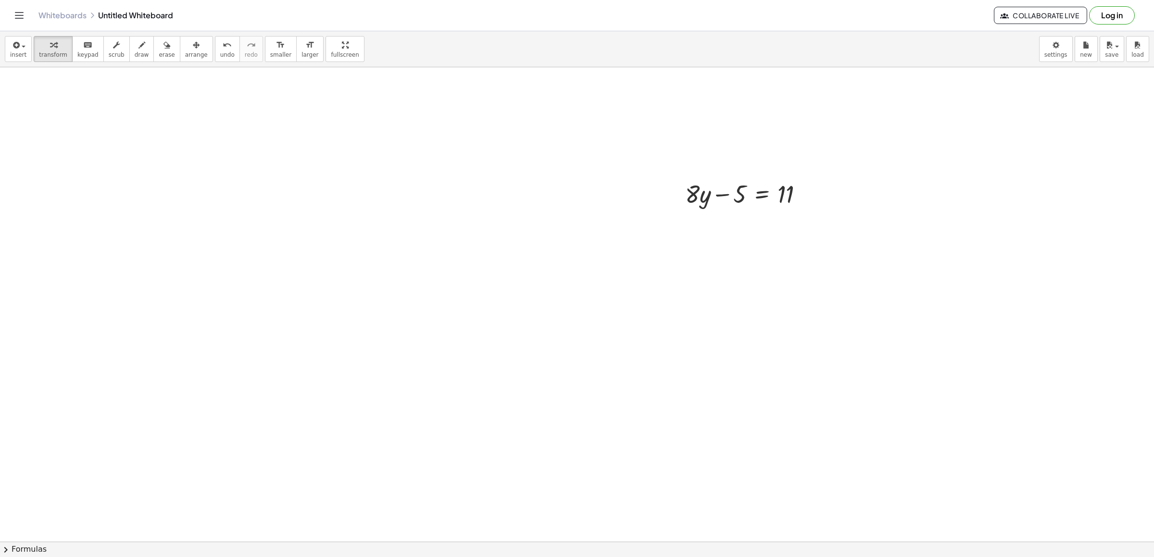
scroll to position [1296, 0]
drag, startPoint x: 736, startPoint y: 188, endPoint x: 830, endPoint y: 175, distance: 94.1
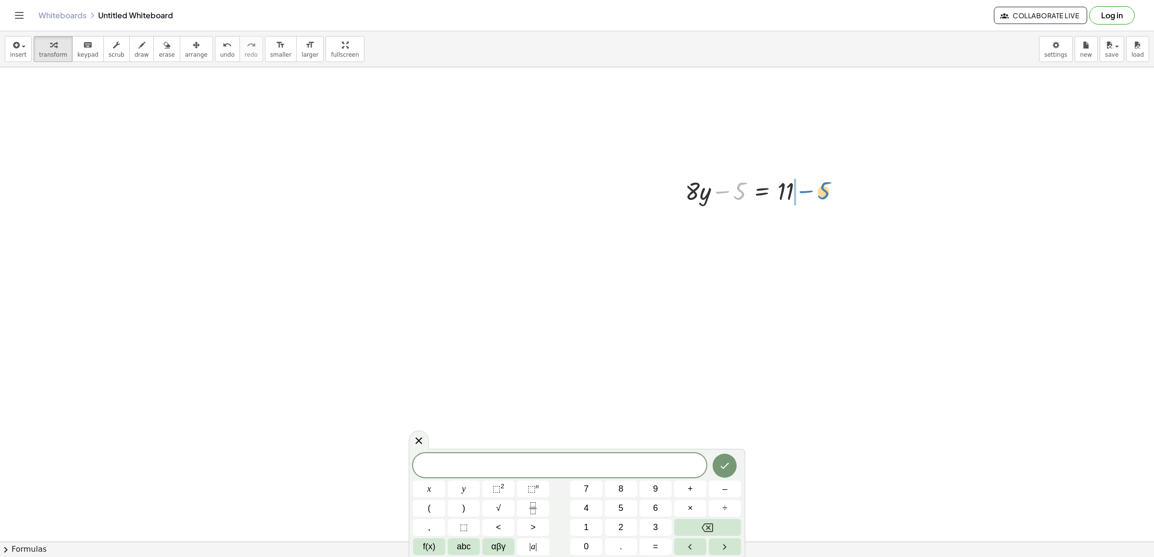
drag, startPoint x: 735, startPoint y: 191, endPoint x: 819, endPoint y: 190, distance: 83.7
drag, startPoint x: 736, startPoint y: 232, endPoint x: 738, endPoint y: 220, distance: 12.7
click at [738, 220] on div at bounding box center [766, 223] width 171 height 33
click at [787, 227] on div at bounding box center [766, 223] width 171 height 33
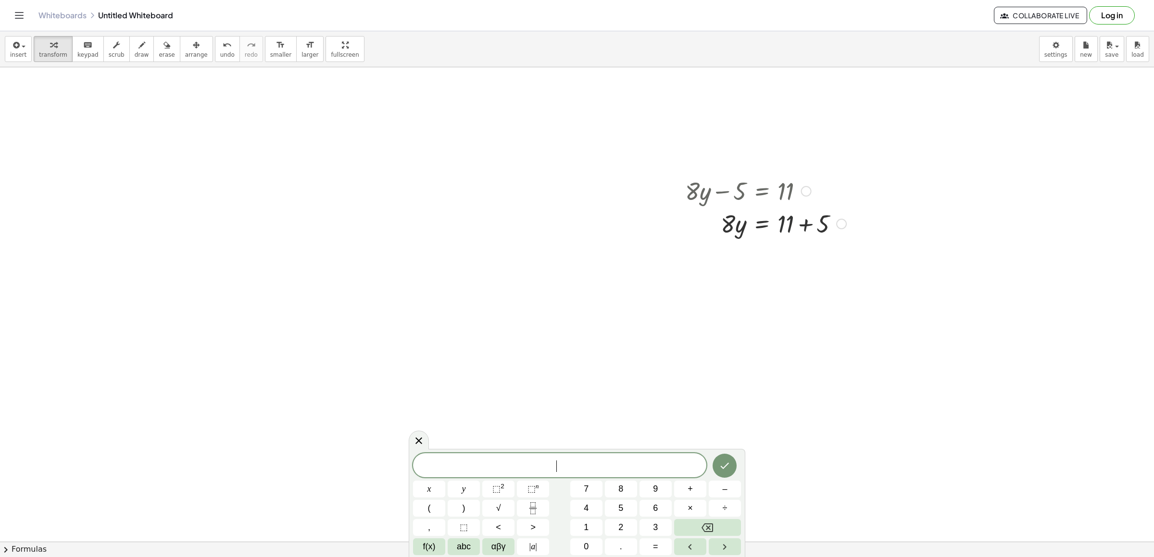
click at [785, 232] on div at bounding box center [766, 223] width 171 height 33
click at [785, 215] on div at bounding box center [766, 223] width 171 height 33
click at [692, 504] on span "×" at bounding box center [690, 508] width 5 height 13
click at [729, 482] on button "–" at bounding box center [725, 489] width 32 height 17
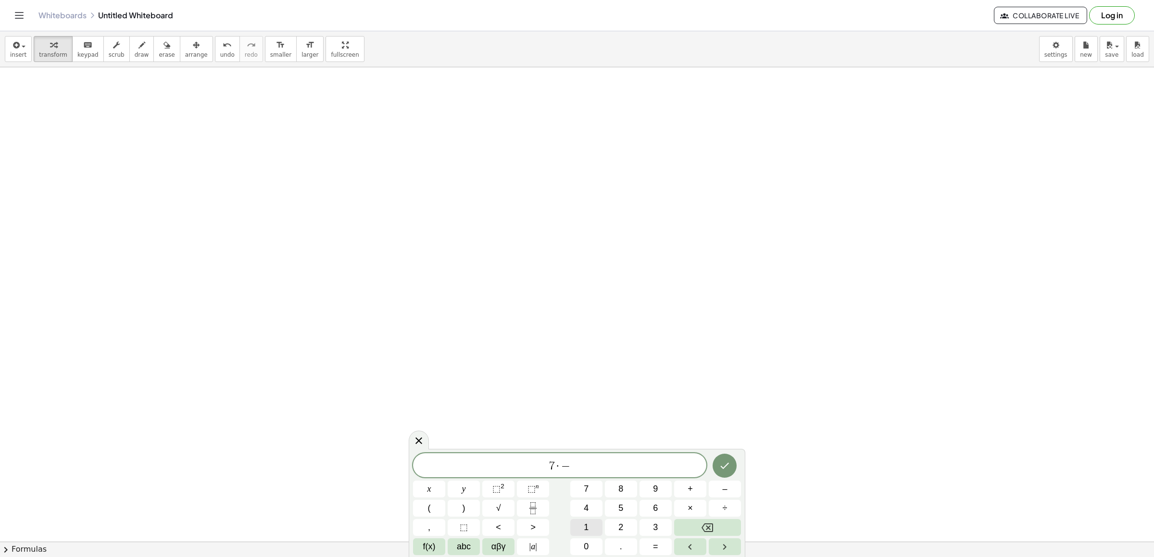
click at [589, 524] on span "1" at bounding box center [586, 527] width 5 height 13
click at [649, 544] on button "=" at bounding box center [656, 547] width 32 height 17
click at [590, 522] on button "1" at bounding box center [586, 527] width 32 height 17
click at [646, 517] on div "6" at bounding box center [656, 508] width 32 height 17
click at [651, 523] on button "3" at bounding box center [656, 527] width 32 height 17
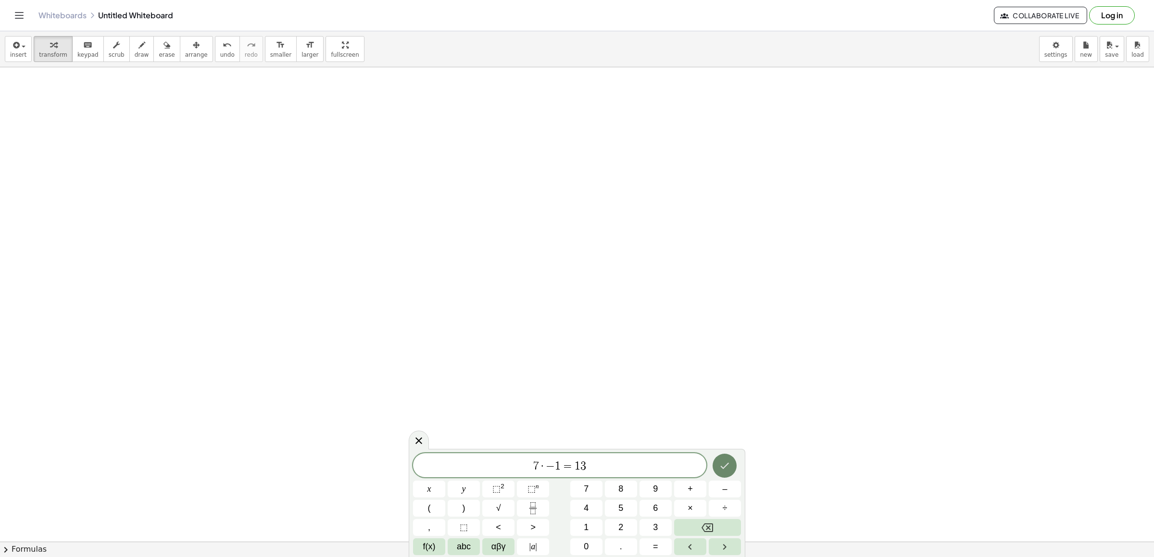
click at [720, 457] on button "Done" at bounding box center [725, 466] width 24 height 24
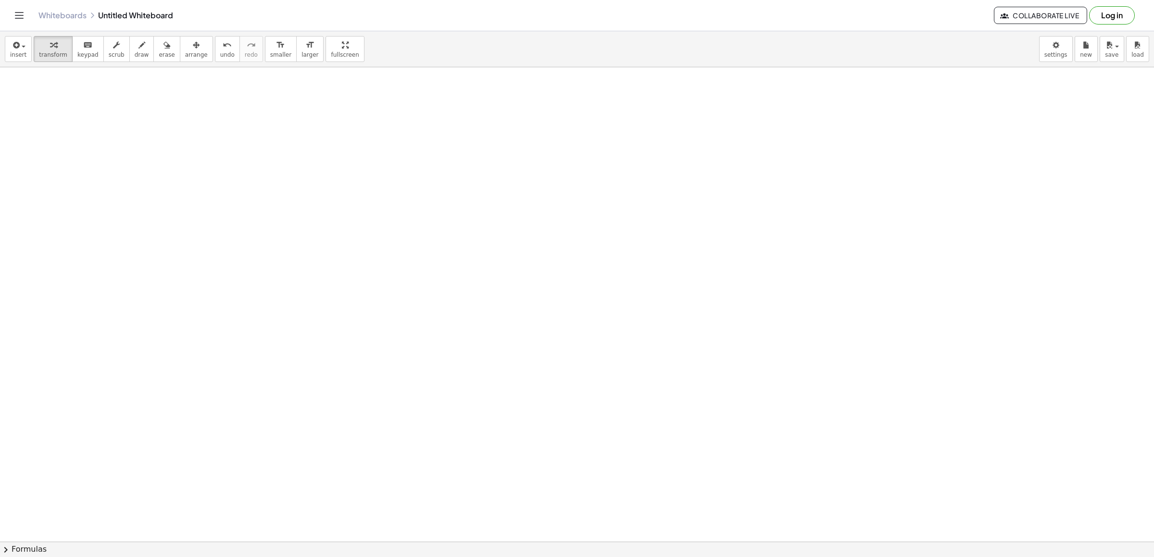
scroll to position [2450, 0]
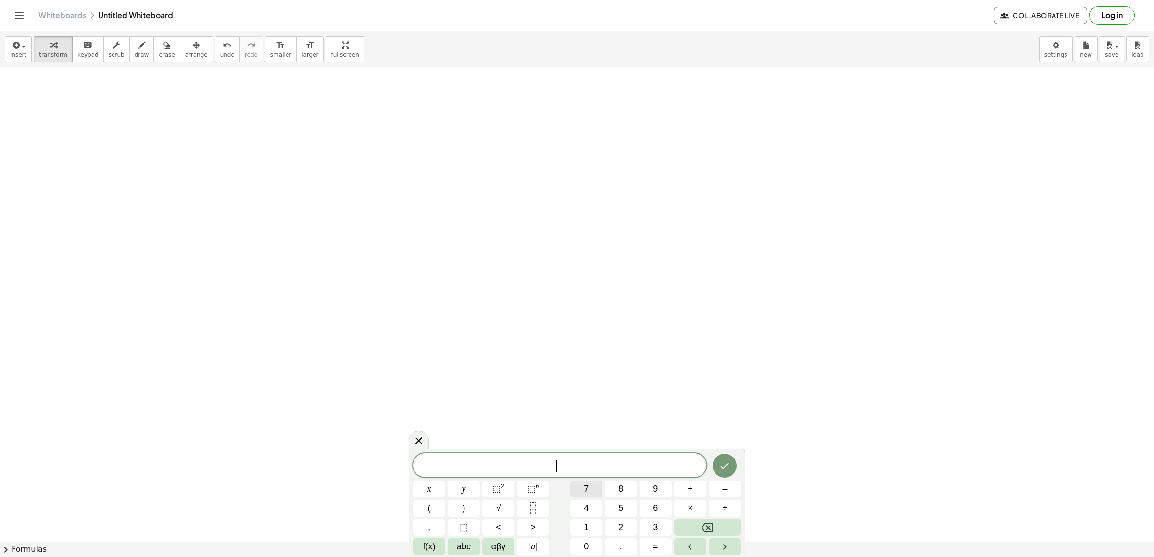
click at [594, 487] on button "7" at bounding box center [586, 489] width 32 height 17
click at [680, 506] on button "×" at bounding box center [690, 508] width 32 height 17
click at [691, 481] on button "+" at bounding box center [690, 489] width 32 height 17
click at [463, 493] on span "y" at bounding box center [464, 489] width 4 height 13
click at [658, 547] on span "=" at bounding box center [655, 547] width 5 height 13
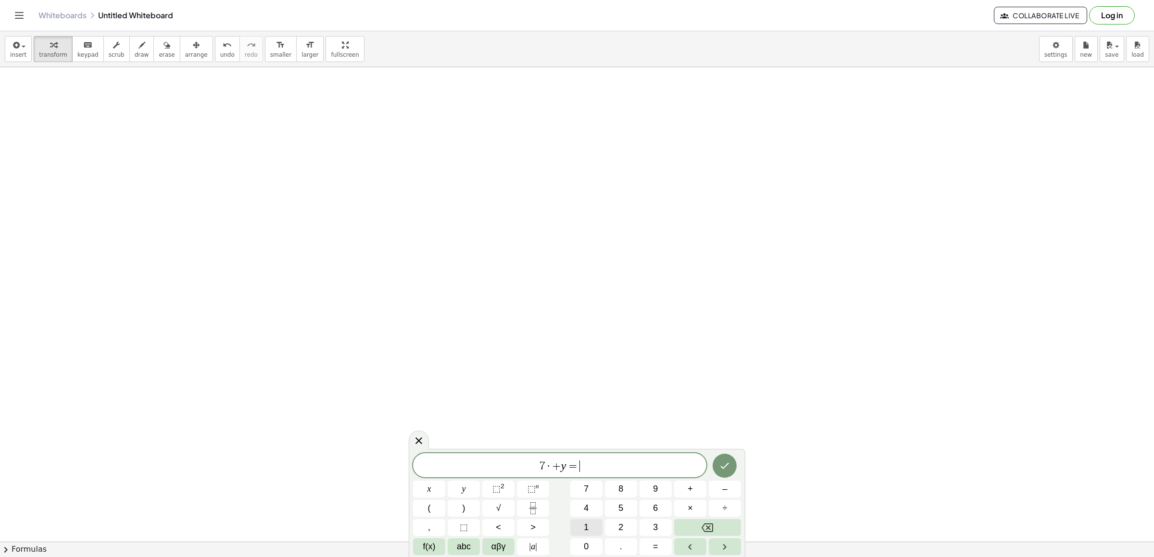
click at [576, 526] on button "1" at bounding box center [586, 527] width 32 height 17
click at [579, 542] on button "0" at bounding box center [586, 547] width 32 height 17
click at [725, 465] on icon "Done" at bounding box center [725, 466] width 12 height 12
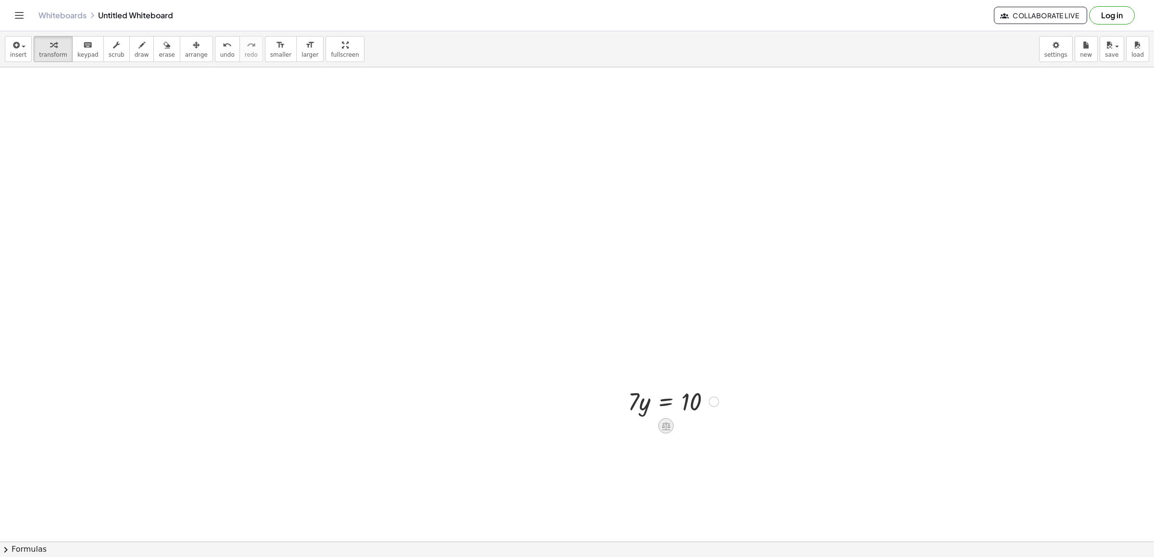
click at [671, 429] on icon at bounding box center [666, 426] width 10 height 10
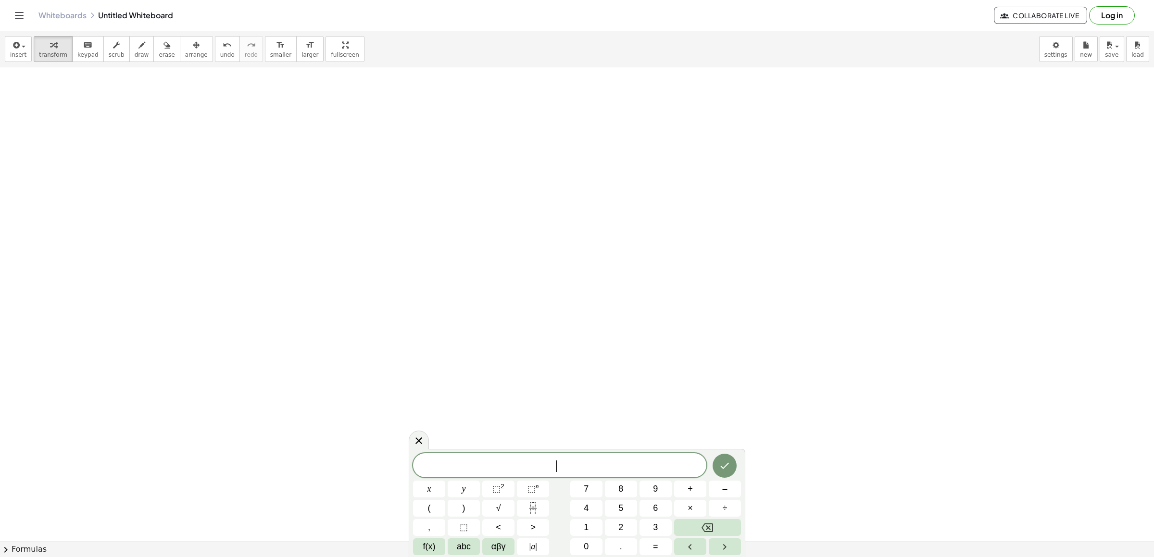
click at [626, 482] on button "8" at bounding box center [621, 489] width 32 height 17
click at [456, 490] on button "y" at bounding box center [464, 489] width 32 height 17
click at [685, 488] on button "+" at bounding box center [690, 489] width 32 height 17
click at [682, 509] on button "×" at bounding box center [690, 508] width 32 height 17
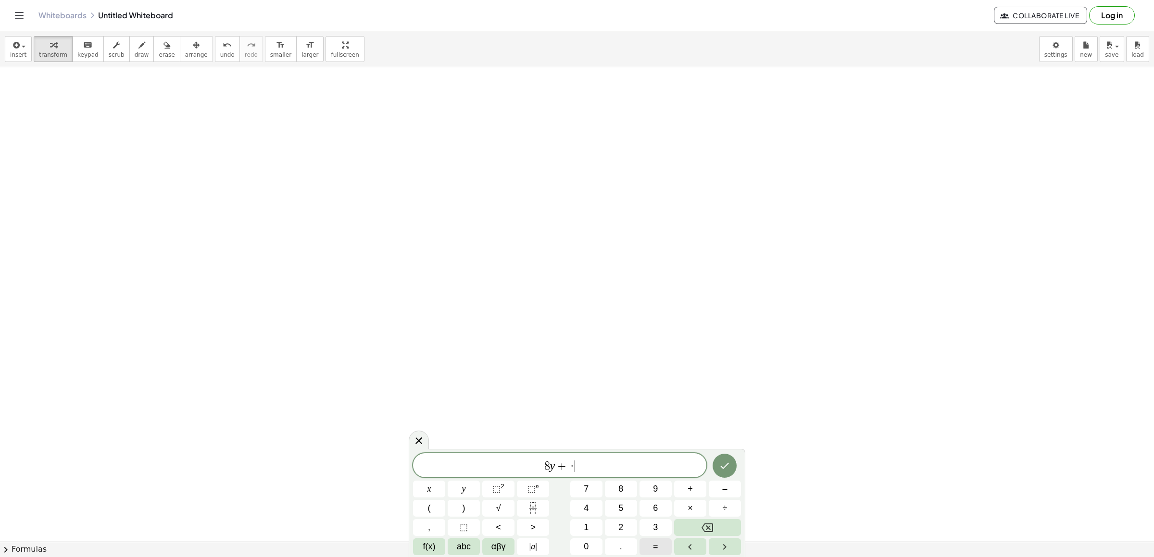
click at [660, 540] on button "=" at bounding box center [656, 547] width 32 height 17
click at [588, 529] on span "1" at bounding box center [586, 527] width 5 height 13
click at [620, 508] on span "5" at bounding box center [621, 508] width 5 height 13
click at [726, 460] on icon "Done" at bounding box center [725, 466] width 12 height 12
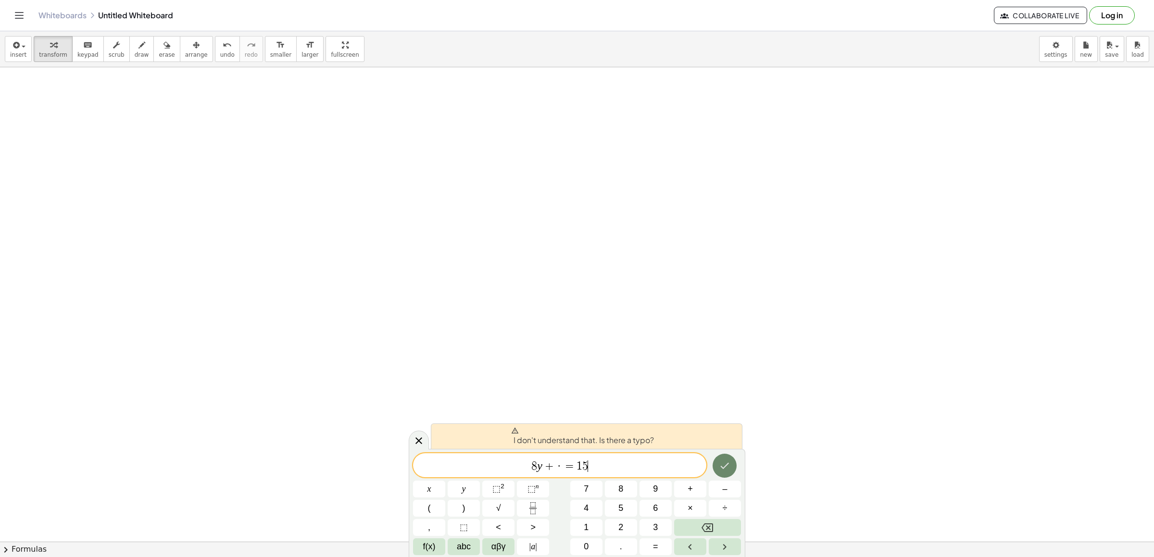
click at [726, 460] on icon "Done" at bounding box center [725, 466] width 12 height 12
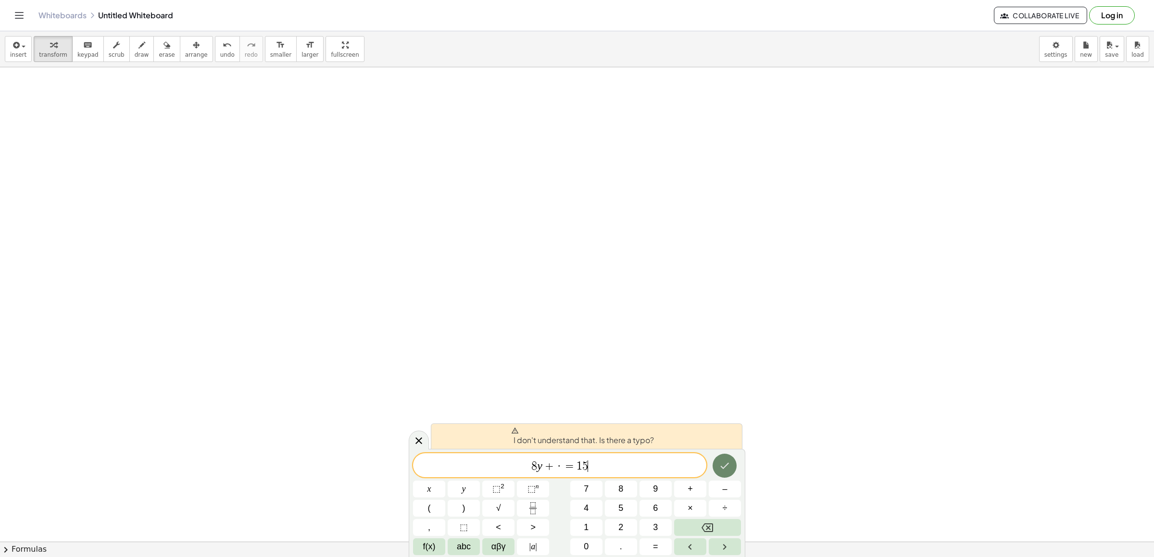
click at [726, 460] on icon "Done" at bounding box center [725, 466] width 12 height 12
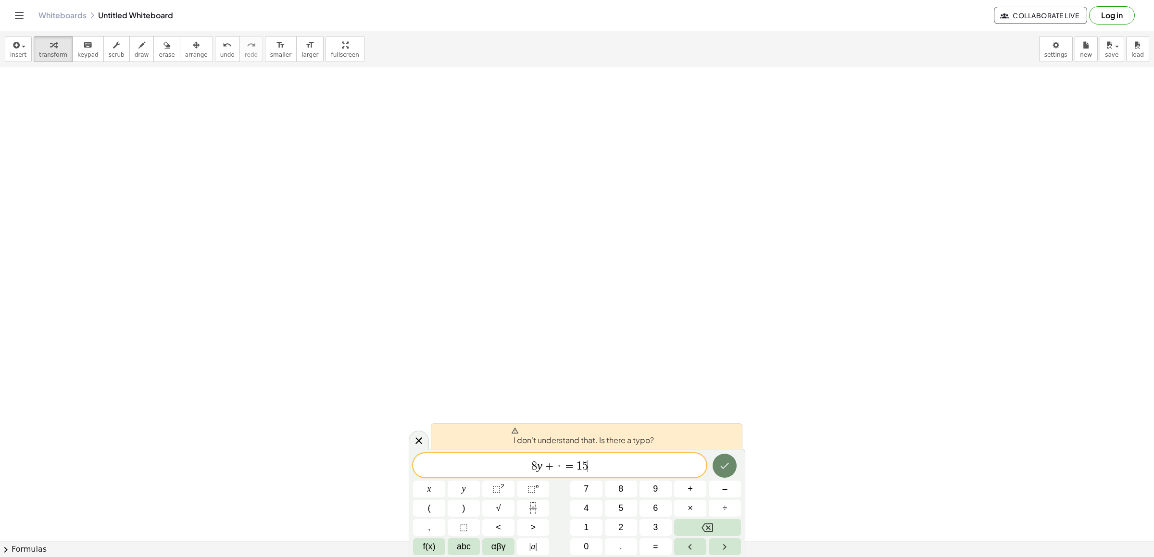
click at [725, 460] on icon "Done" at bounding box center [725, 466] width 12 height 12
click at [723, 462] on icon "Done" at bounding box center [725, 466] width 12 height 12
click at [729, 461] on icon "Done" at bounding box center [725, 466] width 12 height 12
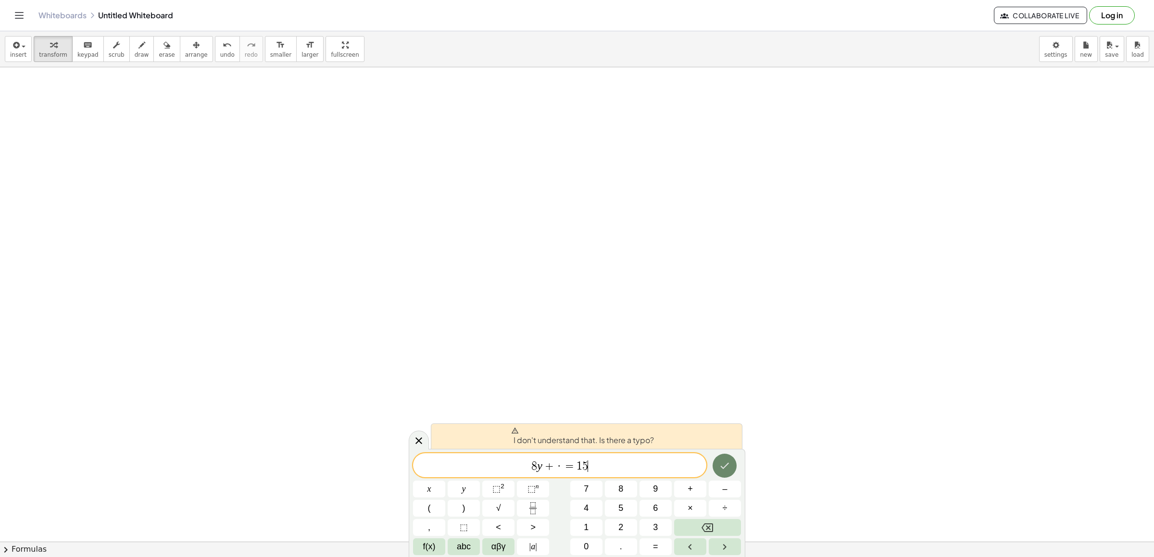
click at [729, 461] on icon "Done" at bounding box center [725, 466] width 12 height 12
click at [730, 492] on div "8 y + · = 1 5 ​ x y ⬚ 2 ⬚ n 7 8 9 + – ( ) √ 4 5 6 × ÷ , ⬚ < > 1 2 3 f(x) abc αβ…" at bounding box center [577, 505] width 328 height 102
click at [730, 492] on button "–" at bounding box center [725, 489] width 32 height 17
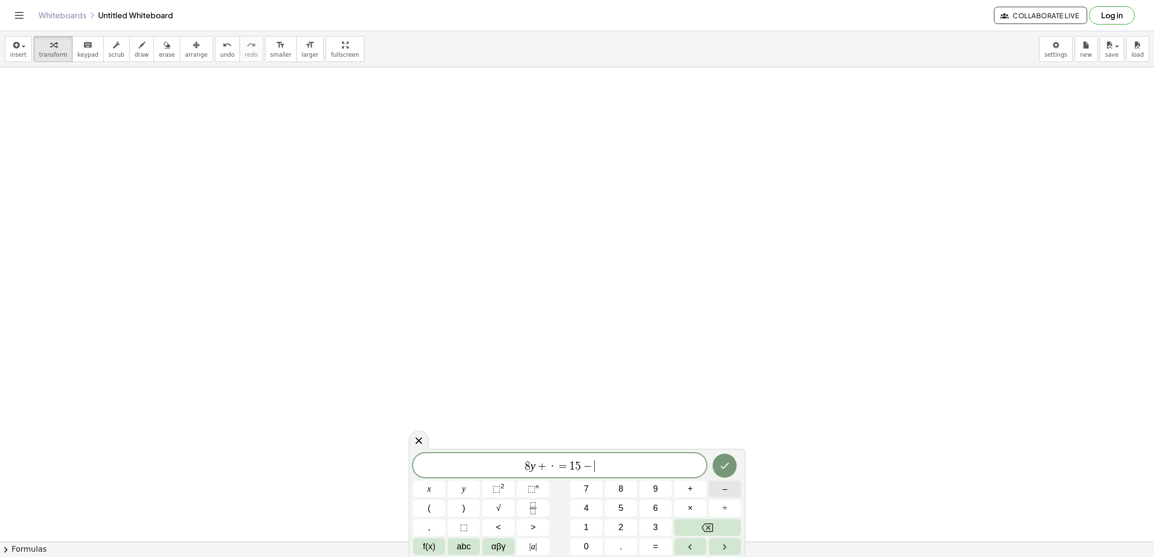
click at [730, 492] on button "–" at bounding box center [725, 489] width 32 height 17
click at [708, 518] on div "8 y + · = 1 5 − − − − x y ⬚ 2 ⬚ n 7 8 9 + – ( ) √ 4 5 6 × ÷ , ⬚ < > 1 2 3 f(x) …" at bounding box center [577, 505] width 328 height 102
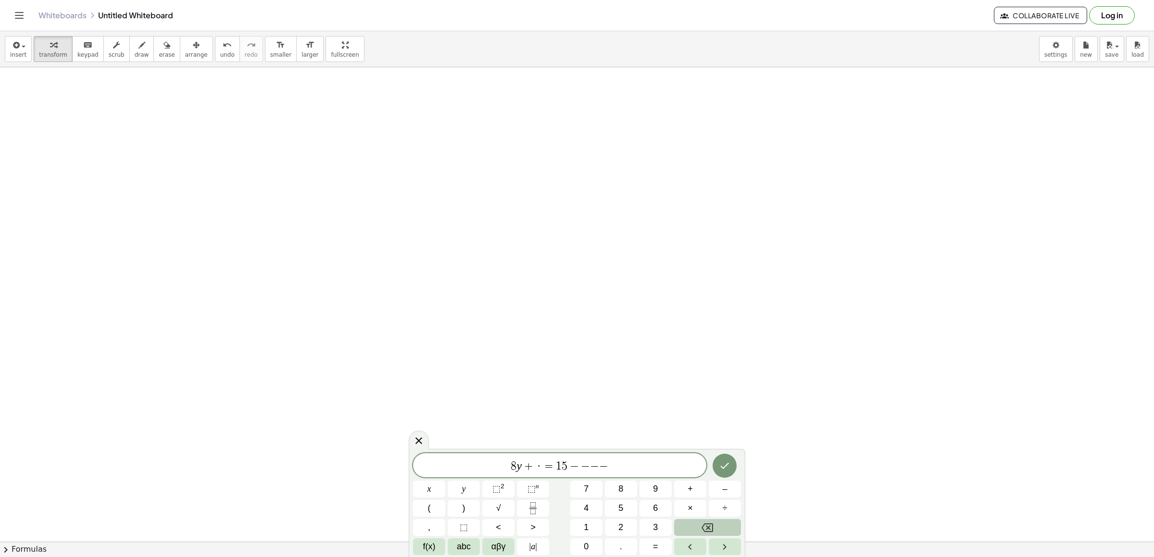
click at [708, 522] on div "8 y + · = 1 5 − − − − x y ⬚ 2 ⬚ n 7 8 9 + – ( ) √ 4 5 6 × ÷ , ⬚ < > 1 2 3 f(x) …" at bounding box center [577, 505] width 328 height 102
click at [708, 522] on icon "Backspace" at bounding box center [708, 528] width 12 height 12
click at [709, 523] on icon "Backspace" at bounding box center [708, 528] width 12 height 12
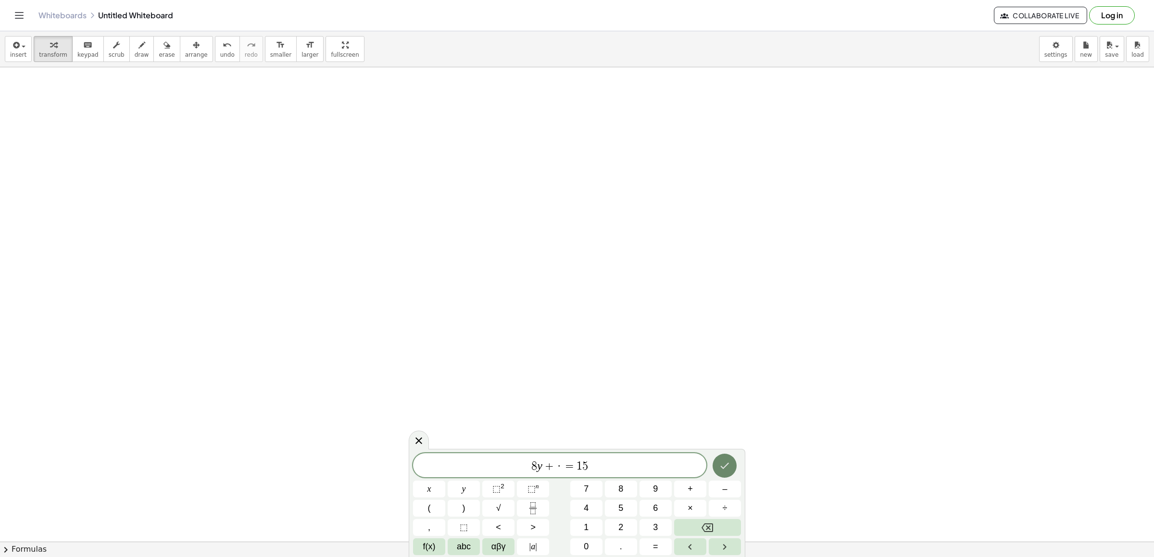
click at [729, 463] on icon "Done" at bounding box center [725, 466] width 12 height 12
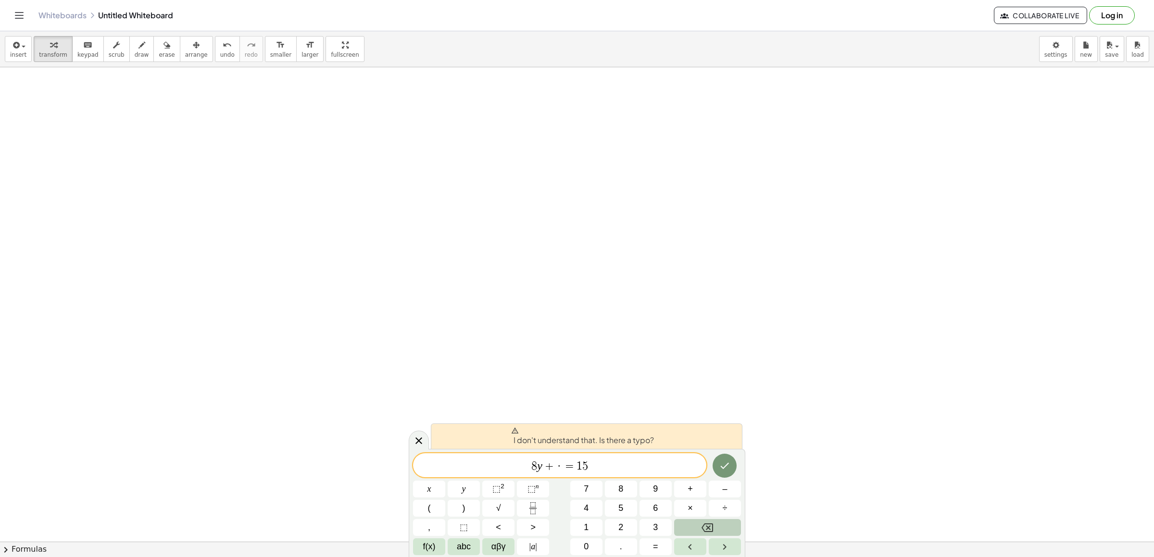
click at [716, 520] on button "Backspace" at bounding box center [707, 527] width 67 height 17
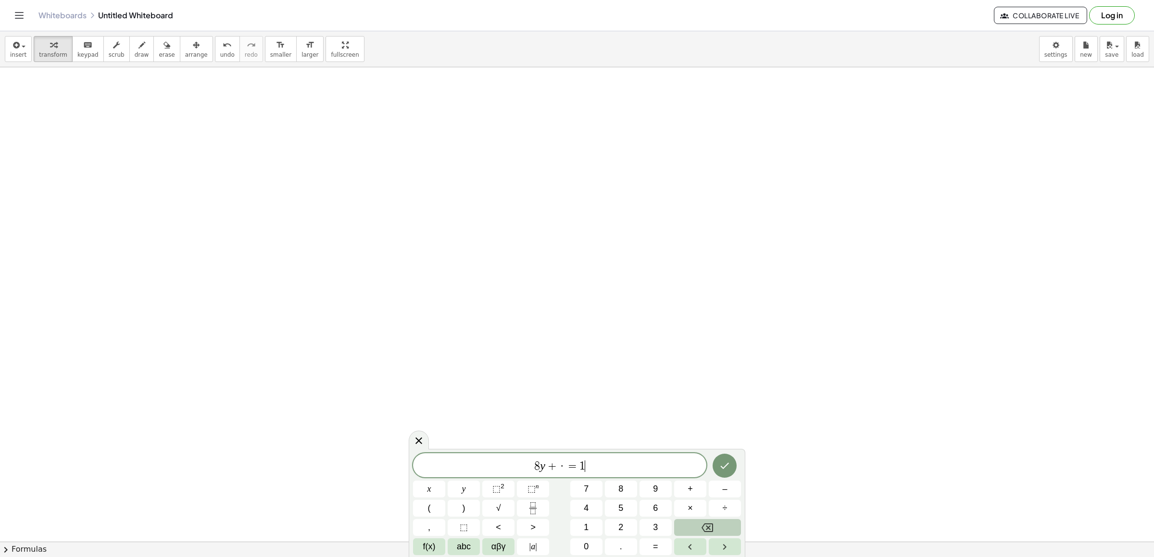
click at [716, 520] on button "Backspace" at bounding box center [707, 527] width 67 height 17
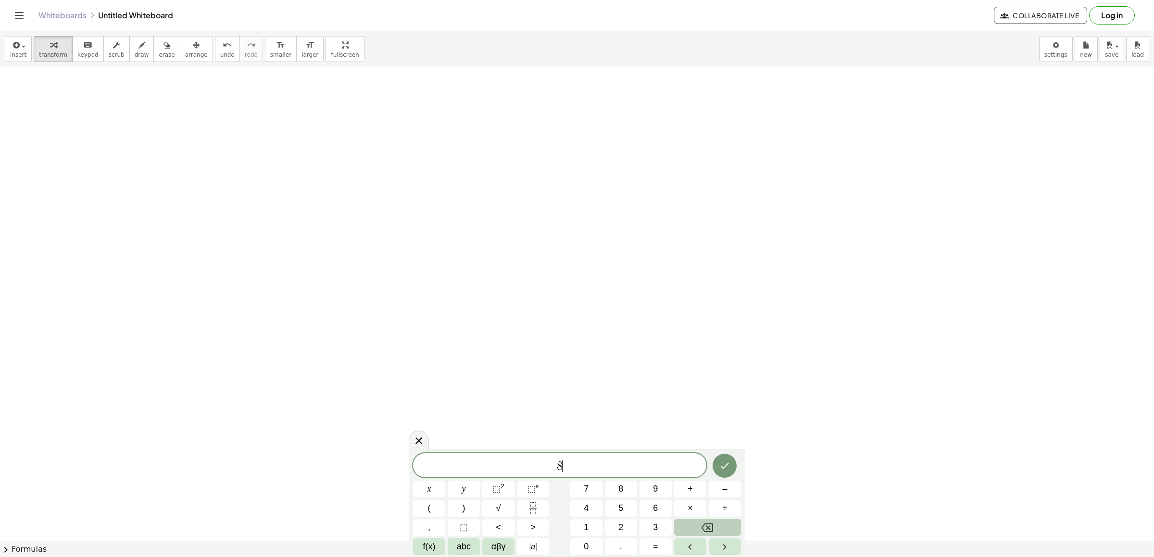
click at [716, 520] on button "Backspace" at bounding box center [707, 527] width 67 height 17
click at [622, 525] on span "2" at bounding box center [621, 527] width 5 height 13
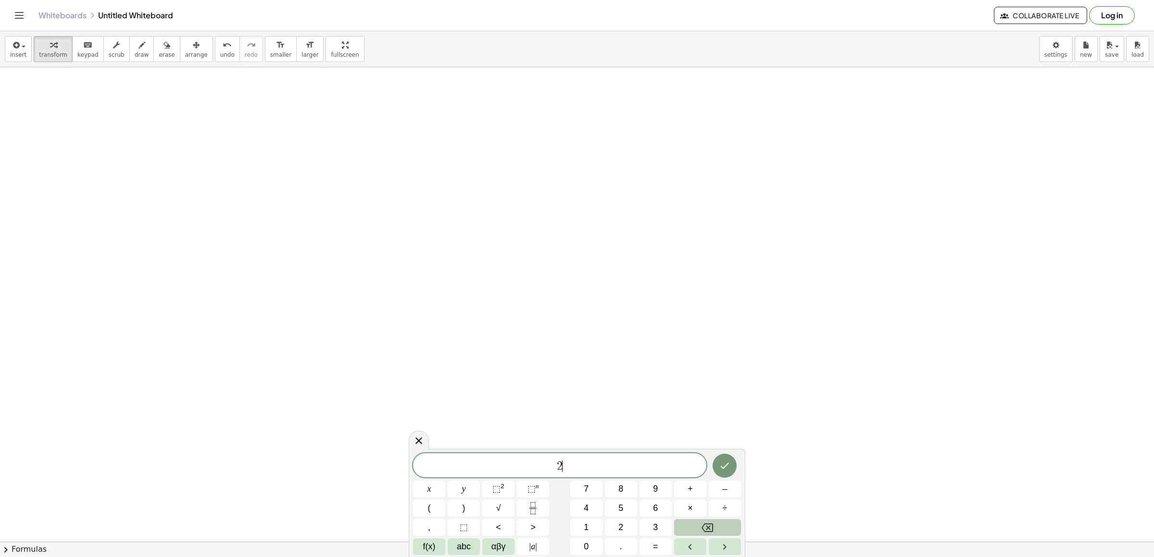
click at [716, 521] on button "Backspace" at bounding box center [707, 527] width 67 height 17
click at [669, 541] on button "=" at bounding box center [656, 547] width 32 height 17
click at [697, 524] on button "Backspace" at bounding box center [707, 527] width 67 height 17
click at [685, 524] on button "Backspace" at bounding box center [707, 527] width 67 height 17
click at [622, 528] on span "2" at bounding box center [621, 527] width 5 height 13
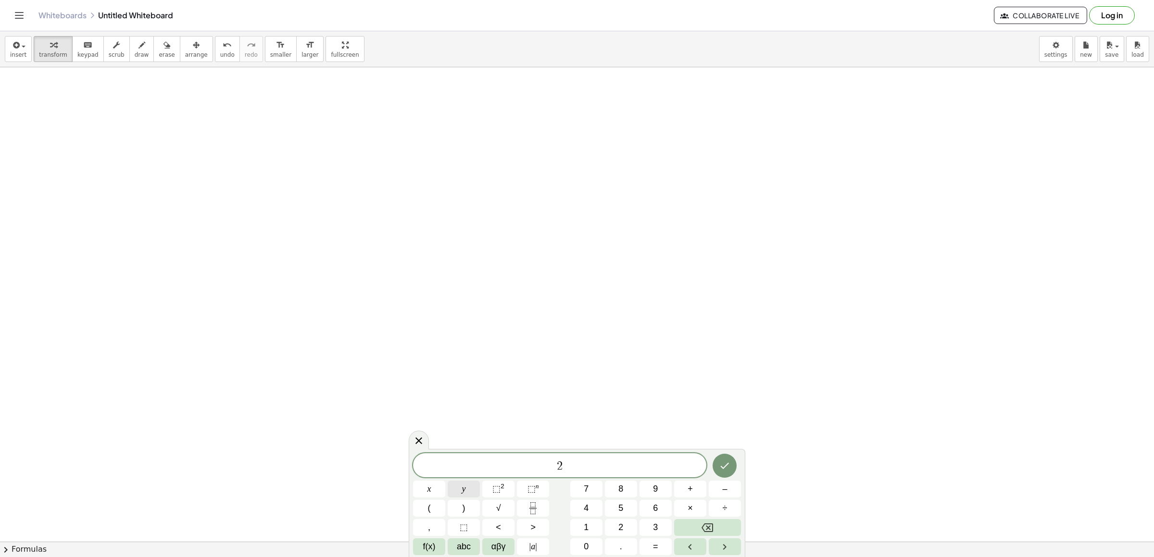
click at [459, 484] on button "y" at bounding box center [464, 489] width 32 height 17
click at [728, 483] on button "–" at bounding box center [725, 489] width 32 height 17
click at [580, 522] on button "1" at bounding box center [586, 527] width 32 height 17
click at [584, 546] on span "0" at bounding box center [586, 547] width 5 height 13
click at [695, 508] on button "×" at bounding box center [690, 508] width 32 height 17
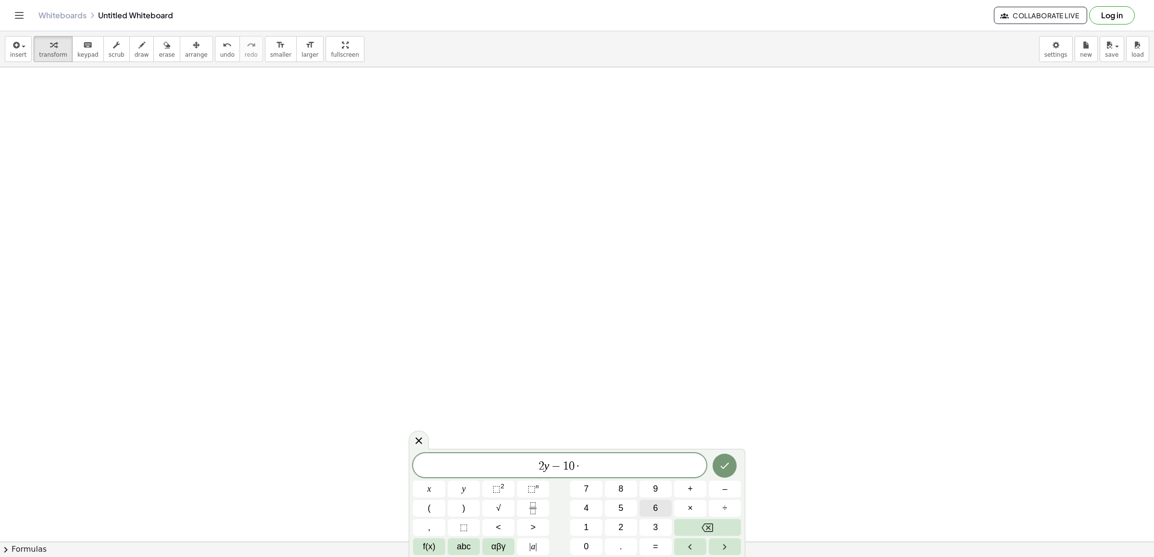
click at [662, 504] on button "6" at bounding box center [656, 508] width 32 height 17
click at [706, 517] on div "×" at bounding box center [690, 508] width 32 height 17
click at [690, 529] on button "Backspace" at bounding box center [707, 527] width 67 height 17
click at [655, 505] on span "6" at bounding box center [655, 508] width 5 height 13
click at [723, 461] on icon "Done" at bounding box center [725, 466] width 12 height 12
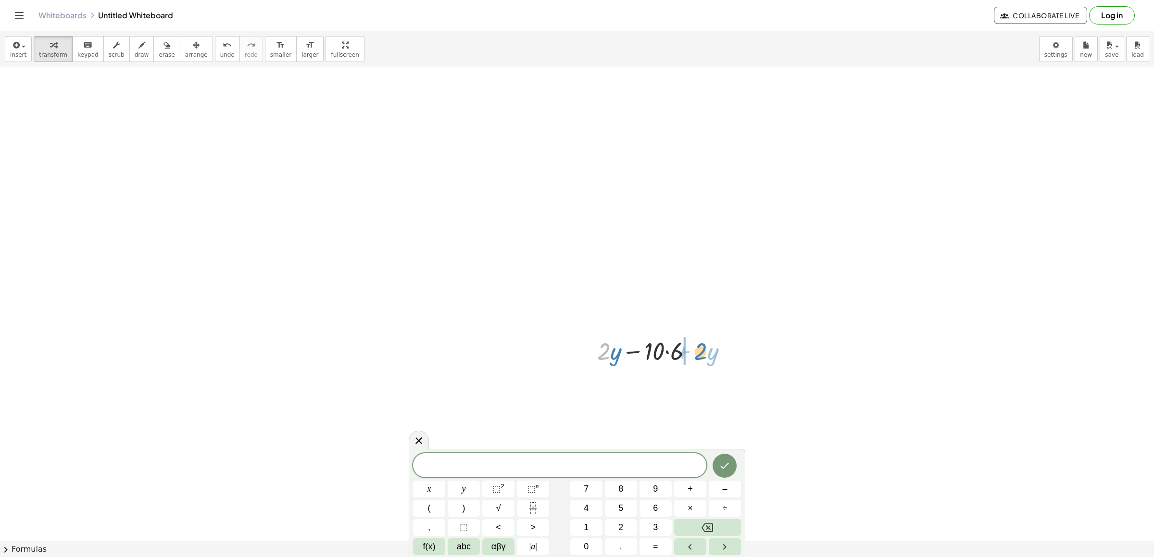
drag, startPoint x: 609, startPoint y: 354, endPoint x: 706, endPoint y: 354, distance: 96.7
drag, startPoint x: 773, startPoint y: 208, endPoint x: 910, endPoint y: 248, distance: 141.8
drag, startPoint x: 910, startPoint y: 248, endPoint x: 870, endPoint y: 256, distance: 40.2
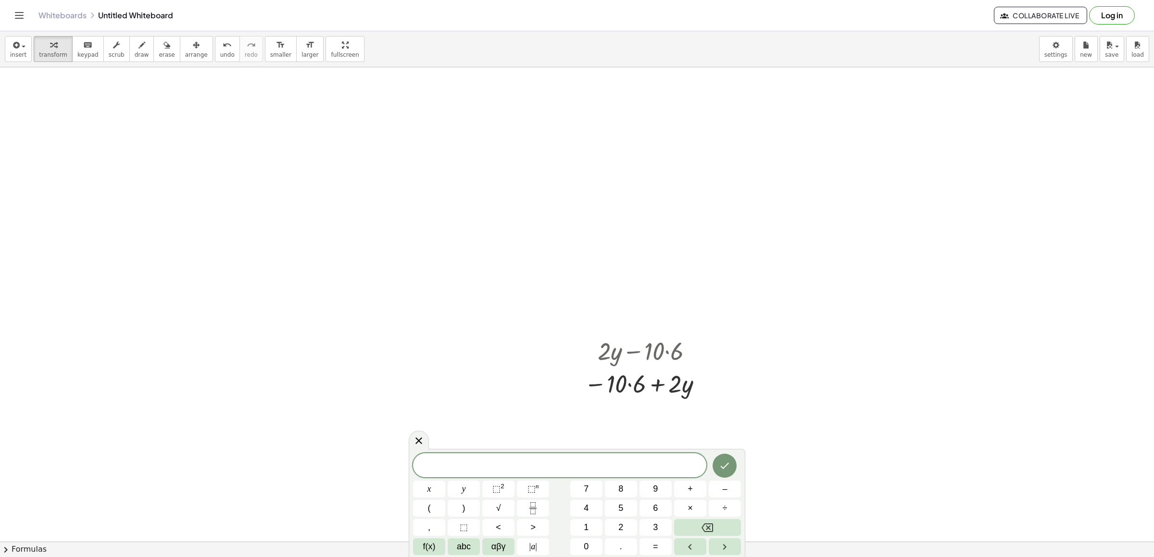
drag, startPoint x: 870, startPoint y: 256, endPoint x: 856, endPoint y: 250, distance: 15.5
drag, startPoint x: 844, startPoint y: 254, endPoint x: 606, endPoint y: 205, distance: 242.7
click at [153, 55] on button "erase" at bounding box center [166, 49] width 26 height 26
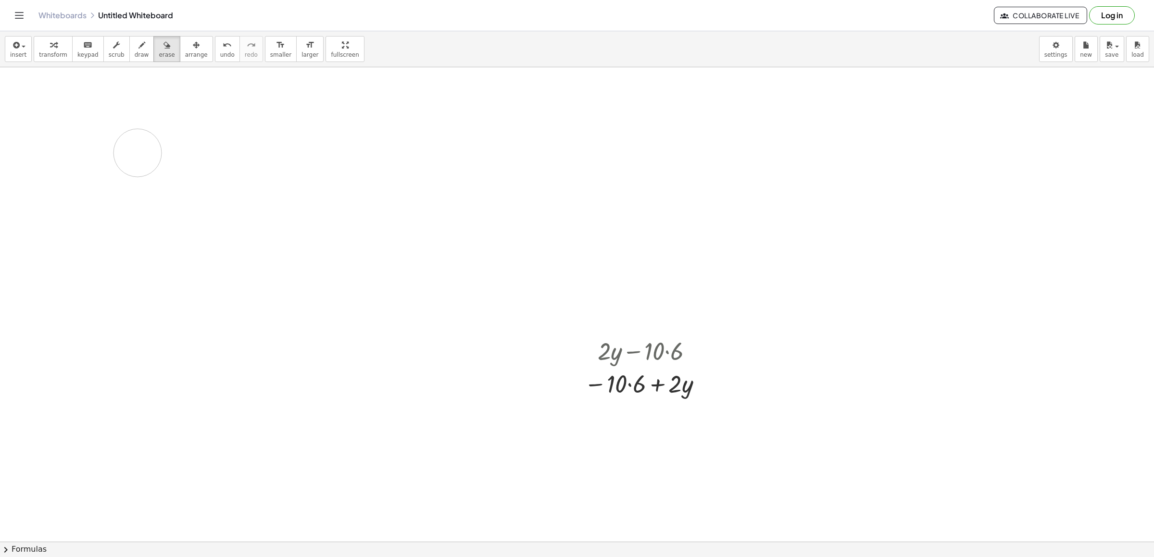
drag, startPoint x: 138, startPoint y: 110, endPoint x: 138, endPoint y: 153, distance: 43.3
click at [135, 48] on div "button" at bounding box center [142, 45] width 14 height 12
drag, startPoint x: 120, startPoint y: 72, endPoint x: 117, endPoint y: 133, distance: 61.1
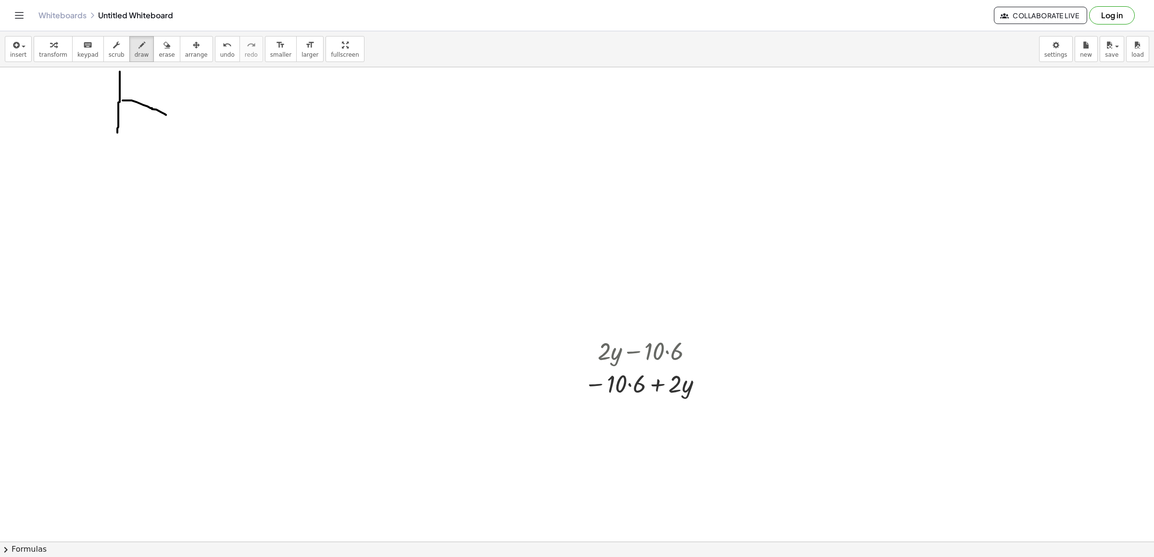
drag, startPoint x: 123, startPoint y: 101, endPoint x: 166, endPoint y: 115, distance: 45.6
drag, startPoint x: 166, startPoint y: 75, endPoint x: 157, endPoint y: 147, distance: 72.7
drag, startPoint x: 191, startPoint y: 104, endPoint x: 220, endPoint y: 104, distance: 28.9
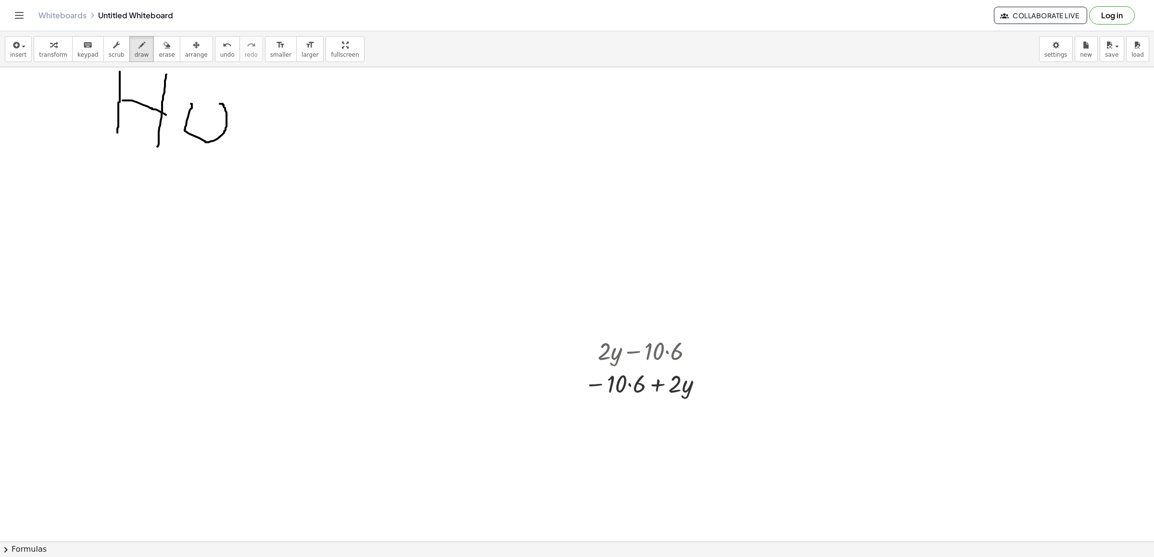
drag, startPoint x: 190, startPoint y: 105, endPoint x: 226, endPoint y: 106, distance: 36.1
drag, startPoint x: 250, startPoint y: 79, endPoint x: 237, endPoint y: 159, distance: 81.0
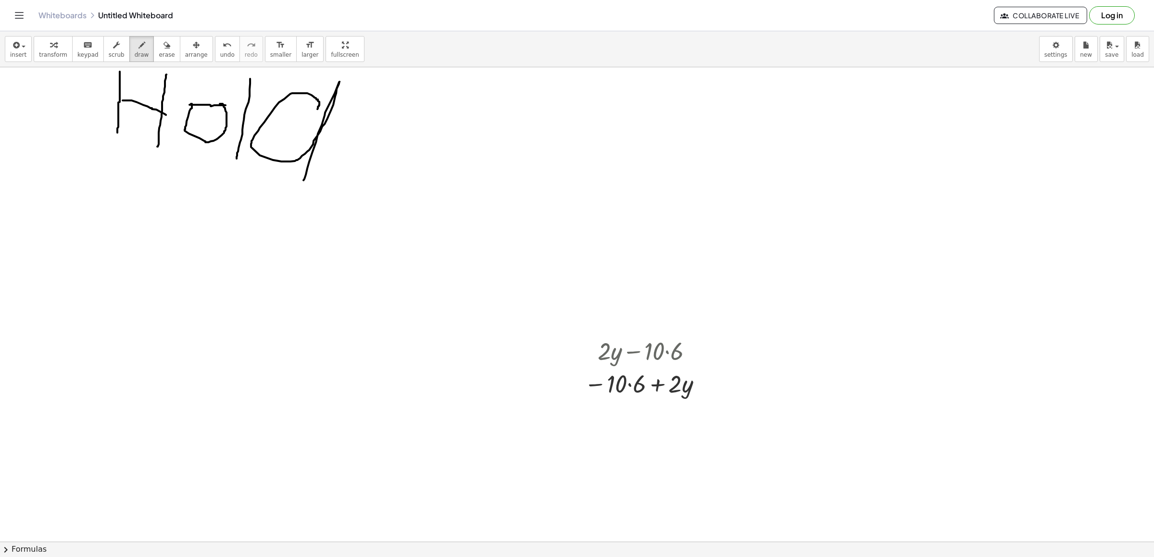
drag, startPoint x: 318, startPoint y: 107, endPoint x: 303, endPoint y: 181, distance: 75.0
drag, startPoint x: 76, startPoint y: 133, endPoint x: 308, endPoint y: 221, distance: 247.4
drag, startPoint x: 51, startPoint y: 198, endPoint x: 31, endPoint y: 341, distance: 144.7
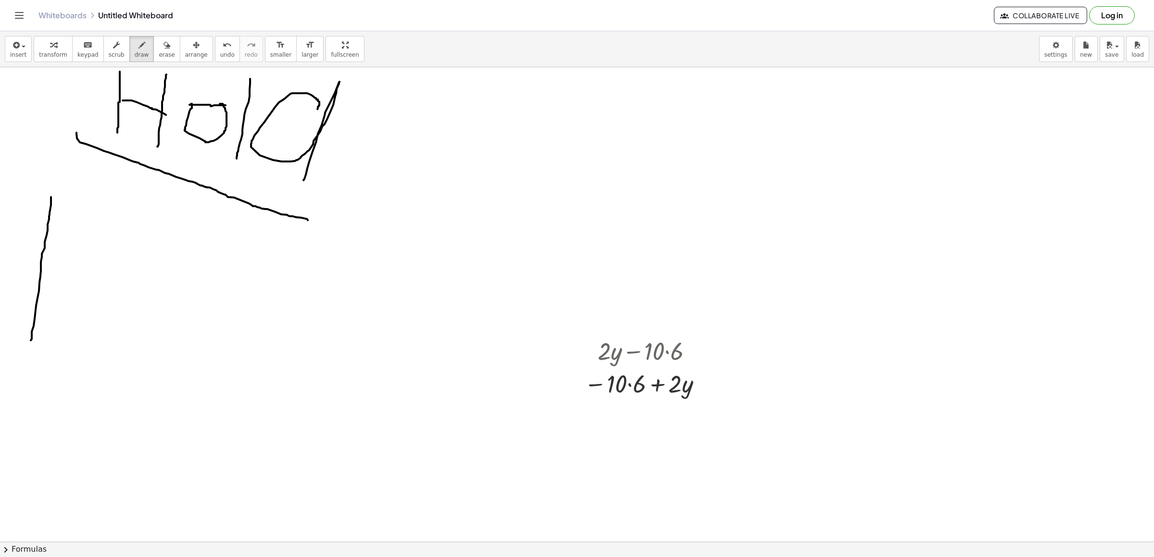
drag, startPoint x: 90, startPoint y: 210, endPoint x: 67, endPoint y: 335, distance: 127.6
drag, startPoint x: 90, startPoint y: 212, endPoint x: 272, endPoint y: 324, distance: 213.3
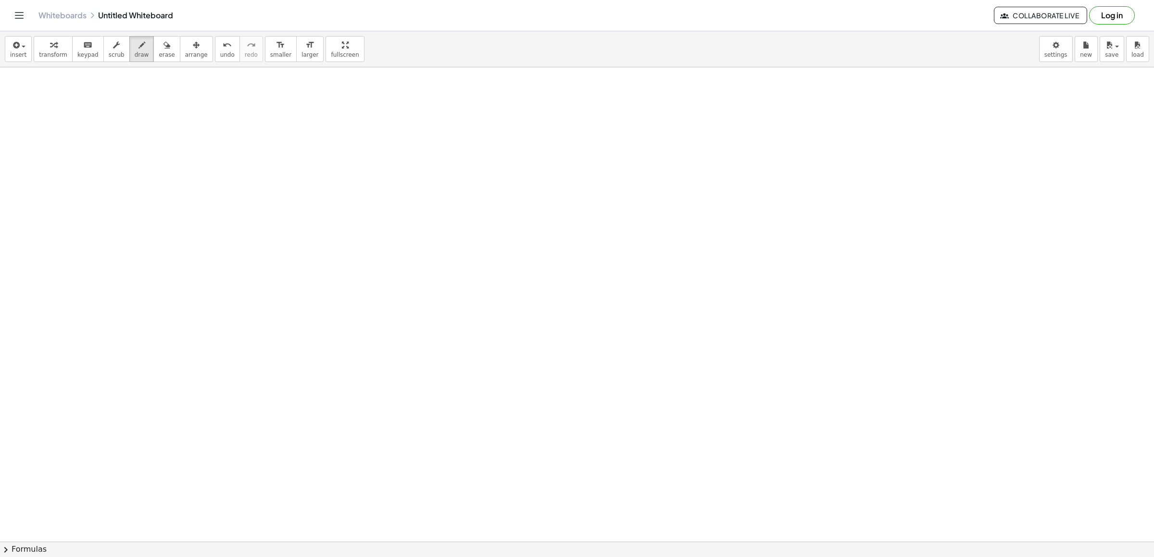
scroll to position [2844, 0]
drag, startPoint x: 50, startPoint y: 94, endPoint x: 76, endPoint y: 100, distance: 26.5
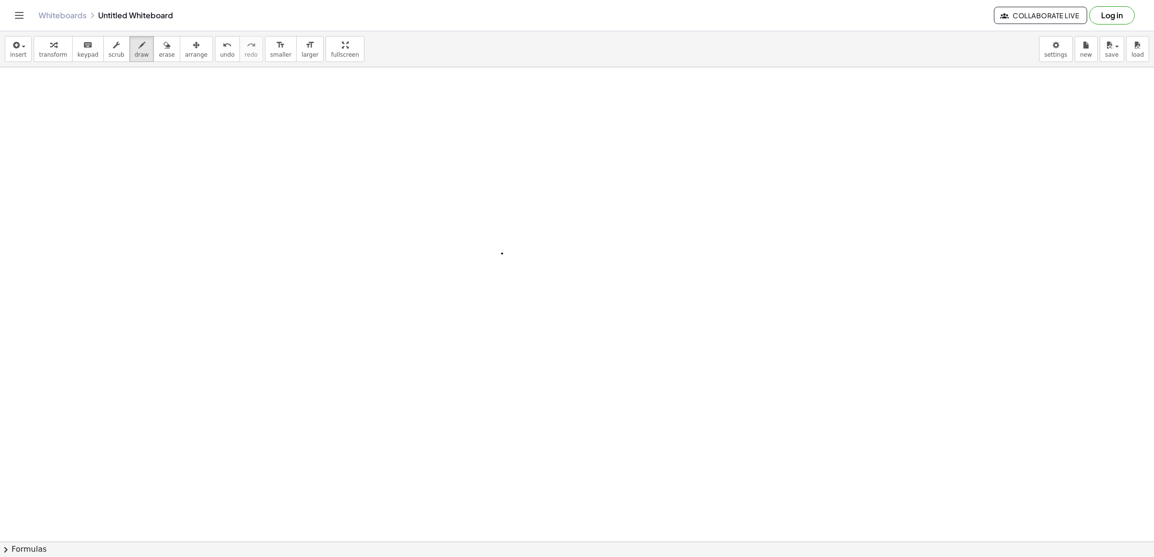
click at [123, 32] on div "insert select one: Math Expression Function Text Youtube Video Graphing Geometr…" at bounding box center [577, 49] width 1154 height 36
click at [135, 50] on div "button" at bounding box center [142, 45] width 14 height 12
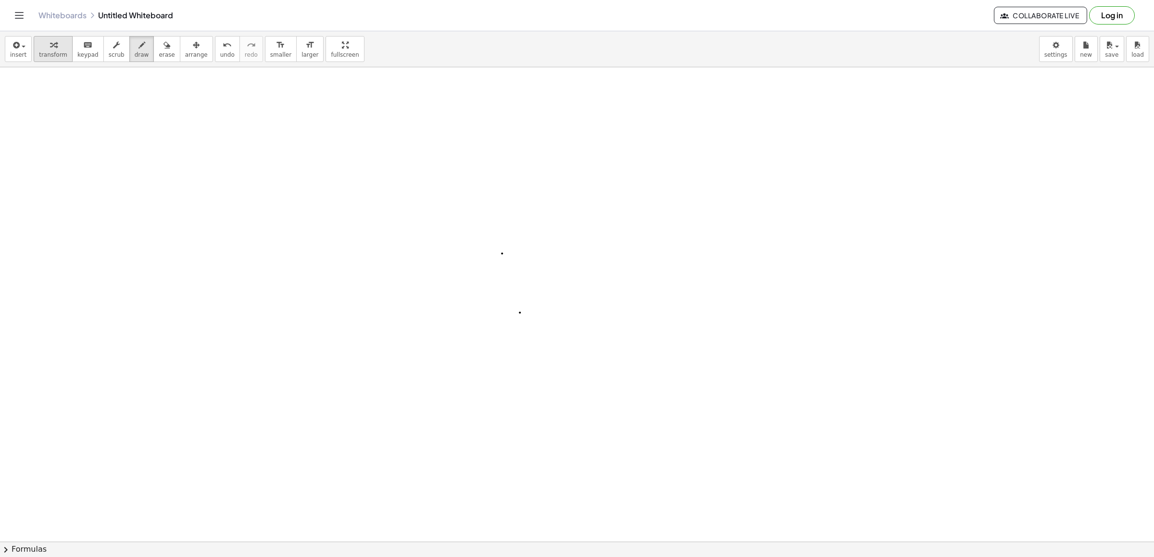
click at [42, 44] on div "button" at bounding box center [53, 45] width 28 height 12
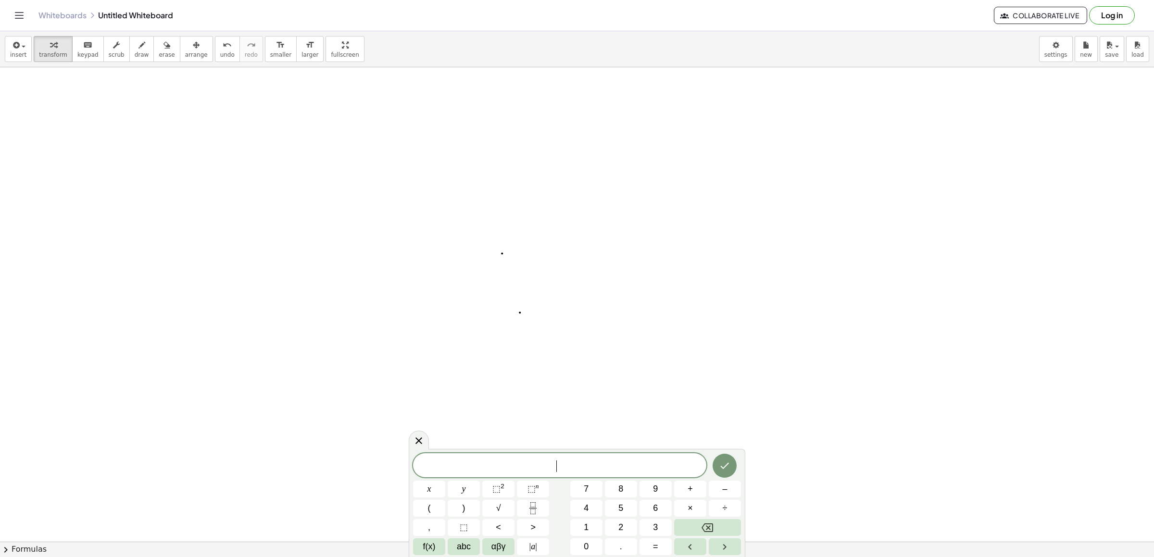
drag, startPoint x: 599, startPoint y: 511, endPoint x: 633, endPoint y: 459, distance: 62.4
click at [618, 478] on div "x y ⬚ 2 ⬚ n 7 8 9 + – ( ) √ 4 5 6 × ÷ , ⬚ < > 1 2 3 f(x) abc αβγ | a | 0 . =" at bounding box center [577, 504] width 328 height 102
drag, startPoint x: 634, startPoint y: 458, endPoint x: 654, endPoint y: 476, distance: 27.2
click at [654, 475] on div "​" at bounding box center [559, 466] width 293 height 24
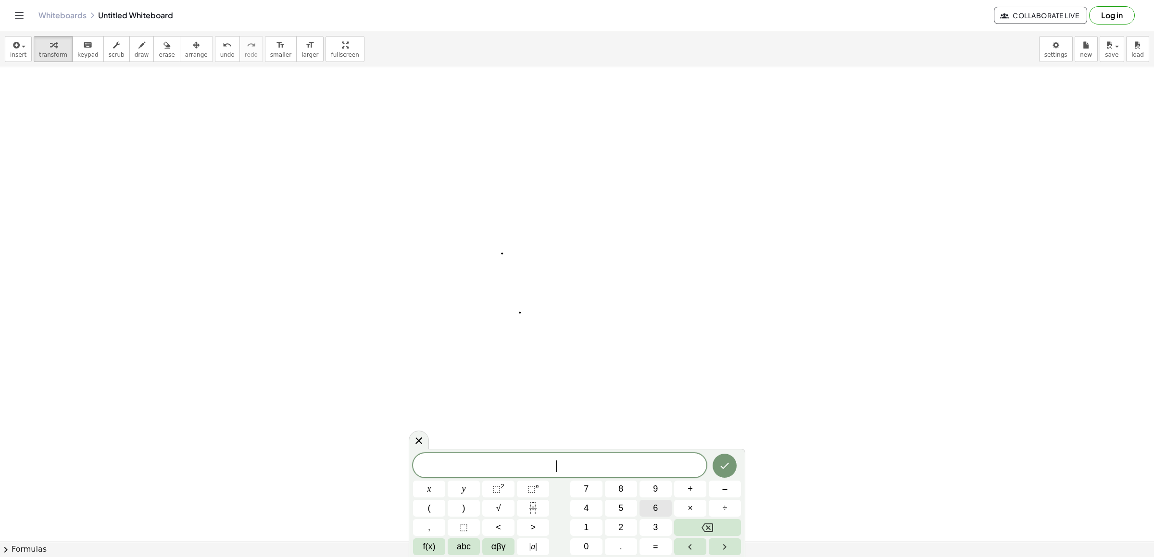
click at [641, 514] on button "6" at bounding box center [656, 508] width 32 height 17
click at [609, 522] on button "2" at bounding box center [621, 527] width 32 height 17
click at [613, 511] on div "6 2 ​ x y ⬚ 2 ⬚ n 7 8 9 + – ( ) √ 4 5 6 × ÷ , ⬚ < > 1 2 3 f(x) abc αβγ | a | 0 …" at bounding box center [577, 505] width 328 height 102
drag, startPoint x: 665, startPoint y: 499, endPoint x: 685, endPoint y: 493, distance: 21.0
click at [674, 497] on div "6 2 x y ⬚ 2 ⬚ n 7 8 9 + – ( ) √ 4 5 6 × ÷ , ⬚ < > 1 2 3 f(x) abc αβγ | a | 0 . =" at bounding box center [577, 505] width 328 height 102
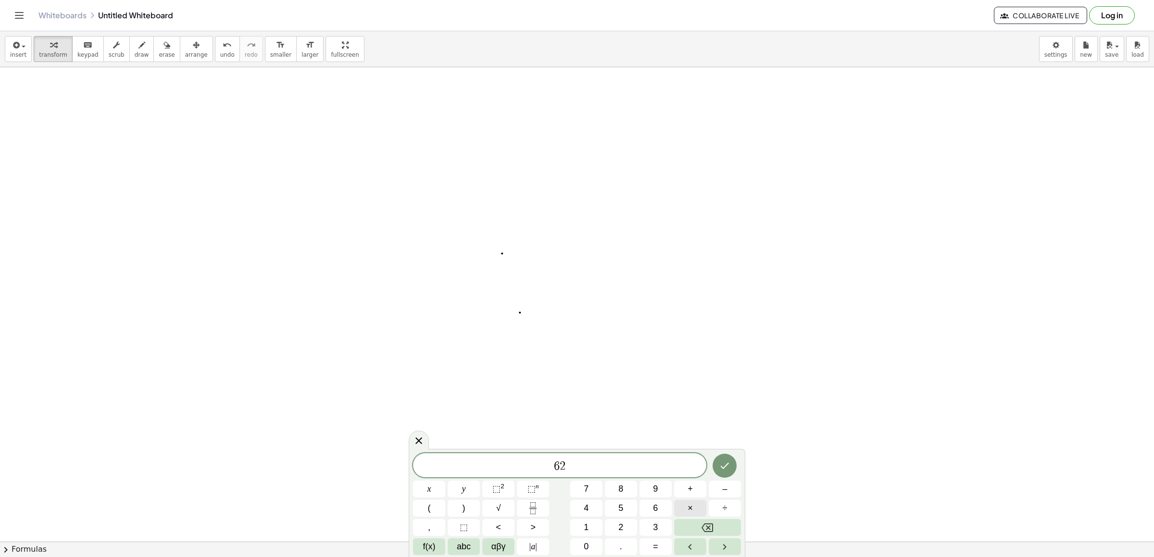
click at [703, 514] on button "×" at bounding box center [690, 508] width 32 height 17
click at [700, 527] on button "Backspace" at bounding box center [707, 527] width 67 height 17
drag, startPoint x: 671, startPoint y: 543, endPoint x: 628, endPoint y: 535, distance: 43.9
click at [670, 543] on div "6 2 ​ x y ⬚ 2 ⬚ n 7 8 9 + – ( ) √ 4 5 6 × ÷ , ⬚ < > 1 2 3 f(x) abc αβγ | a | 0 …" at bounding box center [577, 505] width 328 height 102
click at [613, 544] on button "." at bounding box center [621, 547] width 32 height 17
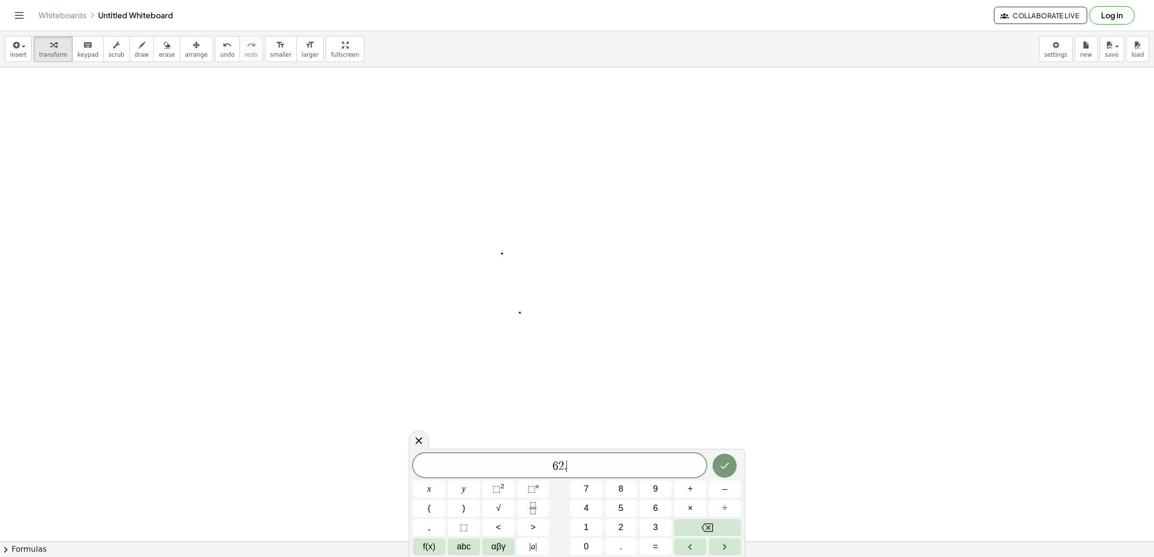
click at [594, 537] on div "6 2 . ​ x y ⬚ 2 ⬚ n 7 8 9 + – ( ) √ 4 5 6 × ÷ , ⬚ < > 1 2 3 f(x) abc αβγ | a | …" at bounding box center [577, 505] width 328 height 102
click at [591, 530] on button "1" at bounding box center [586, 527] width 32 height 17
click at [619, 511] on button "5" at bounding box center [621, 508] width 32 height 17
click at [678, 495] on div "6 2 . 1 5 ​ x y ⬚ 2 ⬚ n 7 8 9 + – ( ) √ 4 5 6 × ÷ , ⬚ < > 1 2 3 f(x) abc αβγ | …" at bounding box center [577, 505] width 328 height 102
click at [712, 493] on button "–" at bounding box center [725, 489] width 32 height 17
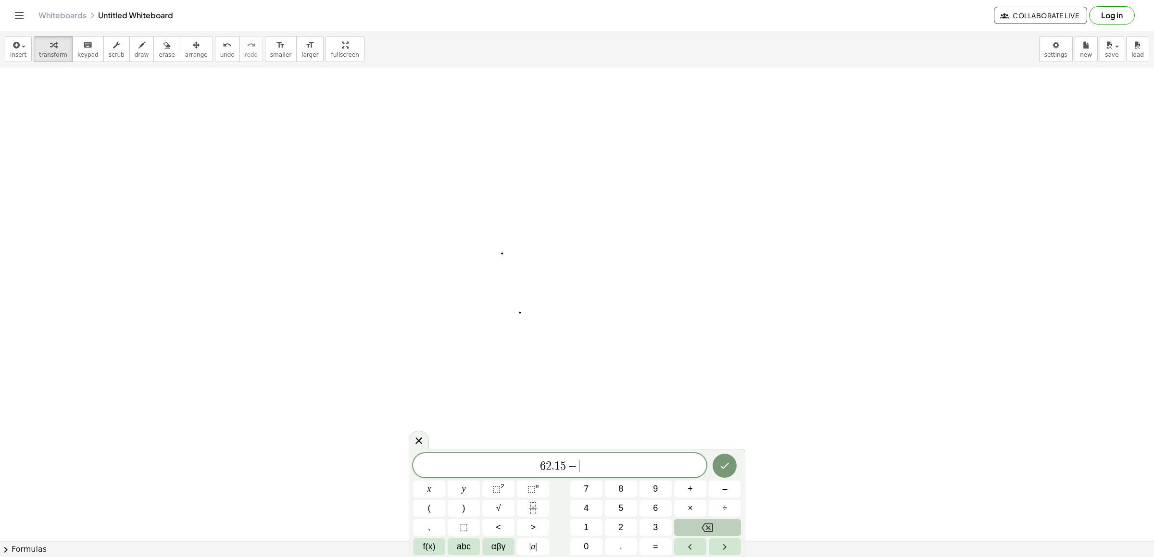
click at [709, 520] on button "Backspace" at bounding box center [707, 527] width 67 height 17
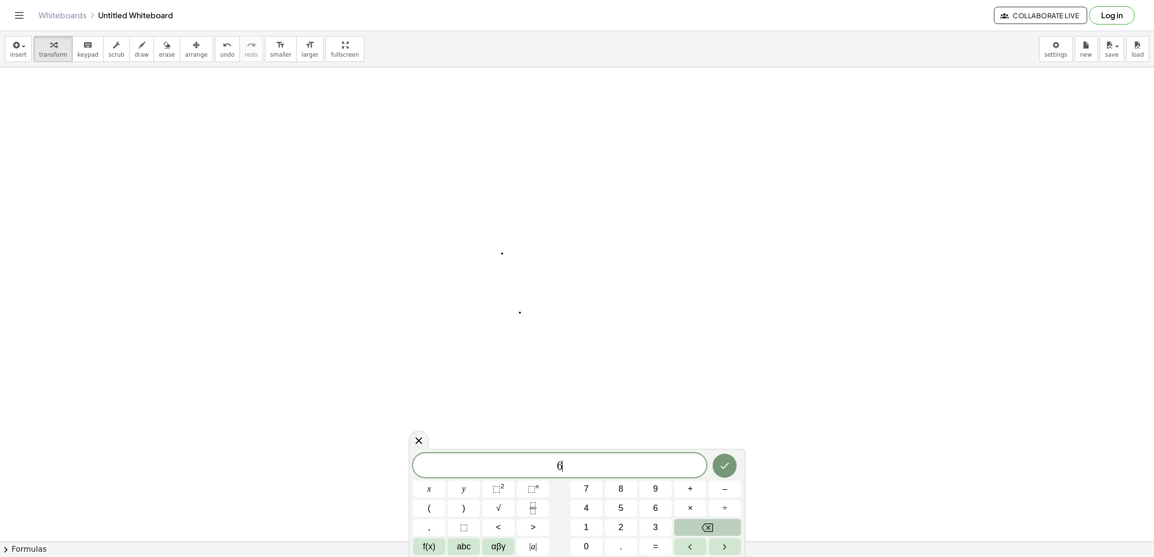
click at [709, 520] on button "Backspace" at bounding box center [707, 527] width 67 height 17
click at [712, 517] on div "x y ⬚ 2 ⬚ n 7 8 9 + – ( ) √ 4 5 6 × ÷ , ⬚ < > 1 2 3 f(x) abc αβγ | a | 0 . =" at bounding box center [577, 504] width 328 height 102
click at [714, 514] on button "÷" at bounding box center [725, 508] width 32 height 17
click at [716, 514] on button "÷" at bounding box center [725, 508] width 32 height 17
click at [699, 527] on button "Backspace" at bounding box center [707, 527] width 67 height 17
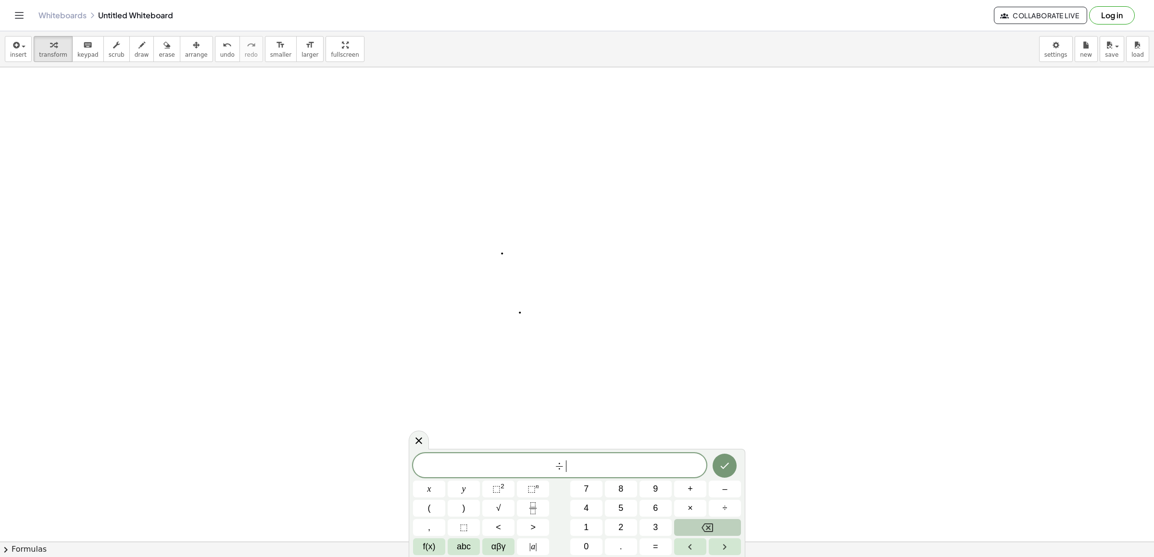
click at [699, 527] on button "Backspace" at bounding box center [707, 527] width 67 height 17
click at [139, 45] on icon "button" at bounding box center [142, 45] width 7 height 12
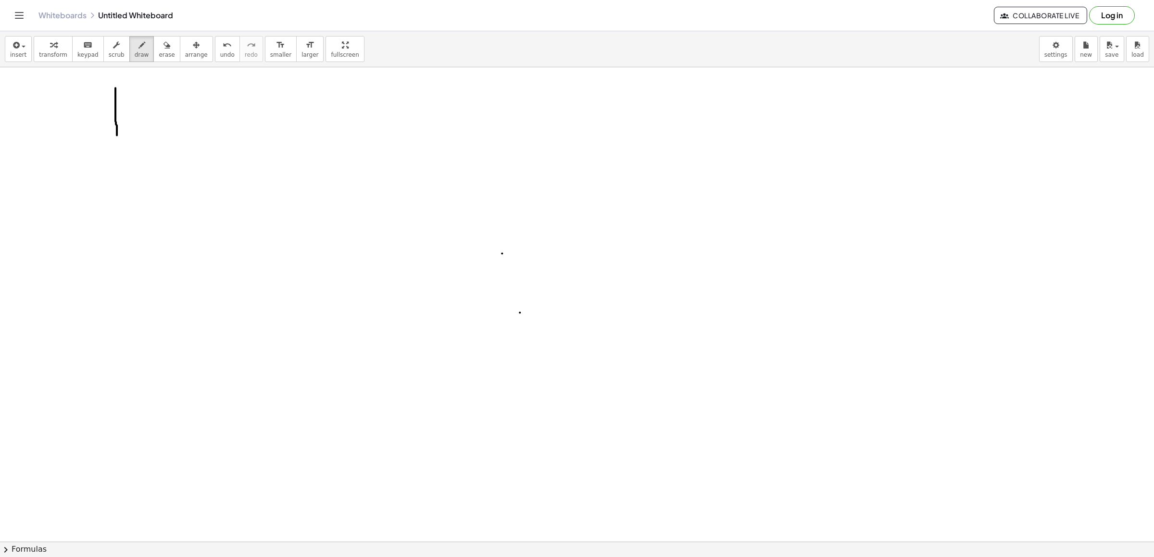
drag, startPoint x: 115, startPoint y: 88, endPoint x: 117, endPoint y: 136, distance: 47.2
drag, startPoint x: 95, startPoint y: 89, endPoint x: 139, endPoint y: 100, distance: 44.6
drag, startPoint x: 92, startPoint y: 129, endPoint x: 153, endPoint y: 140, distance: 62.1
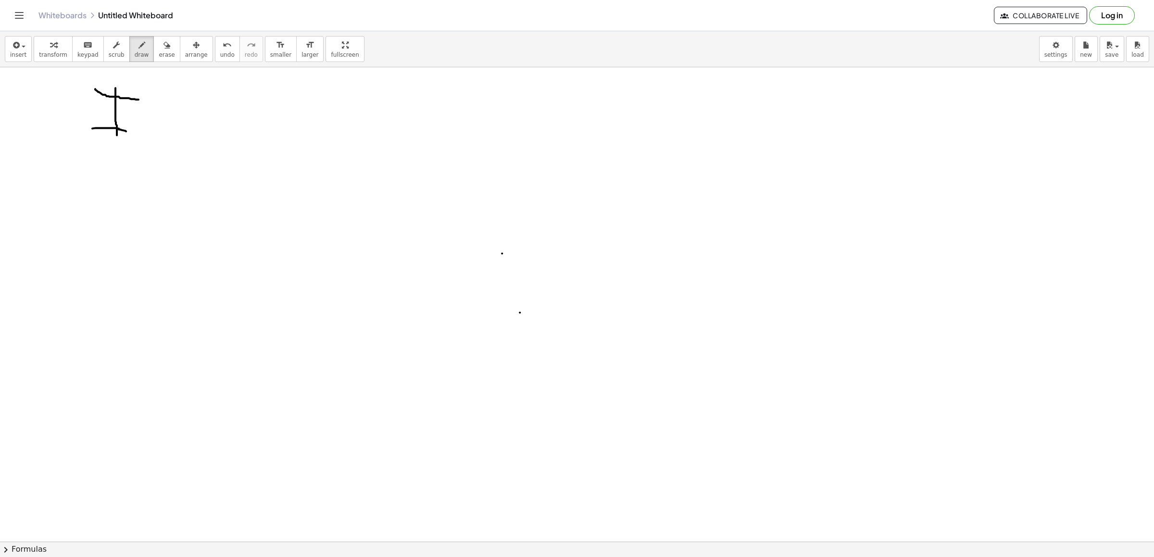
drag, startPoint x: 170, startPoint y: 114, endPoint x: 178, endPoint y: 130, distance: 17.6
drag, startPoint x: 179, startPoint y: 130, endPoint x: 169, endPoint y: 105, distance: 27.2
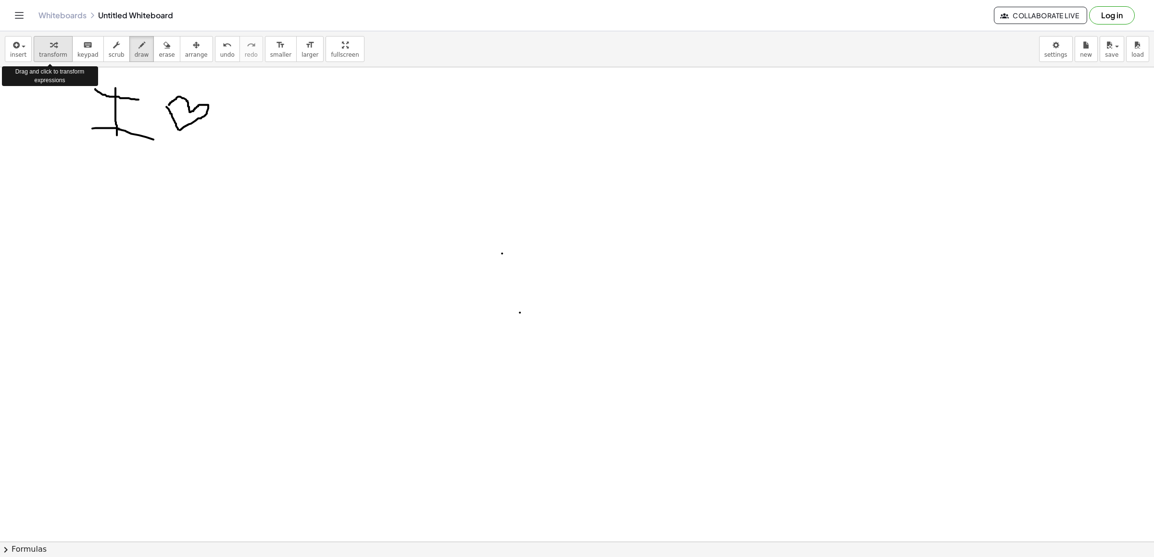
click at [48, 52] on span "transform" at bounding box center [53, 54] width 28 height 7
click at [50, 49] on icon "button" at bounding box center [53, 45] width 7 height 12
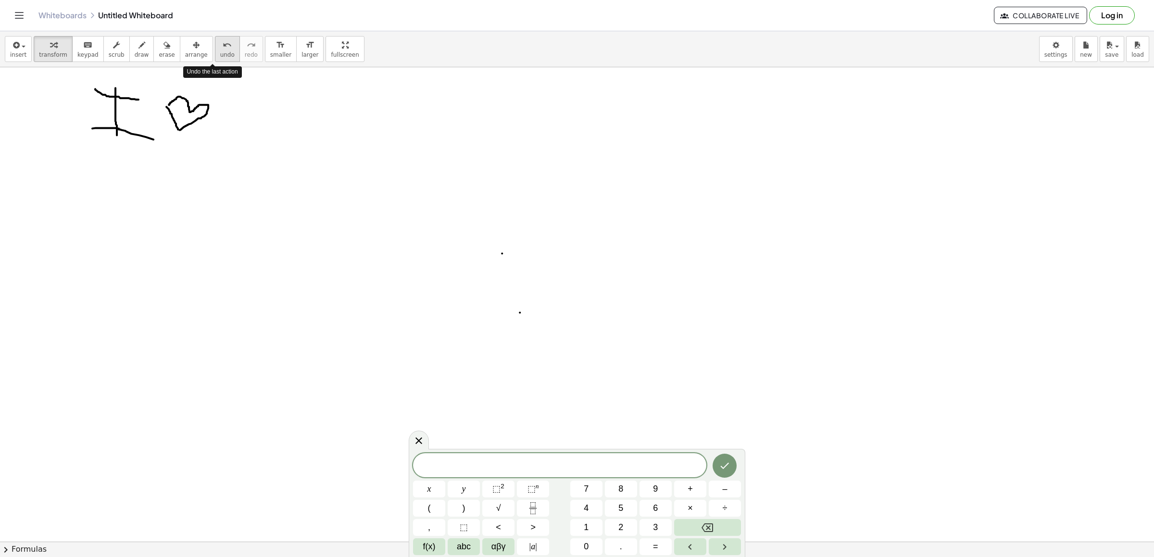
click at [220, 55] on span "undo" at bounding box center [227, 54] width 14 height 7
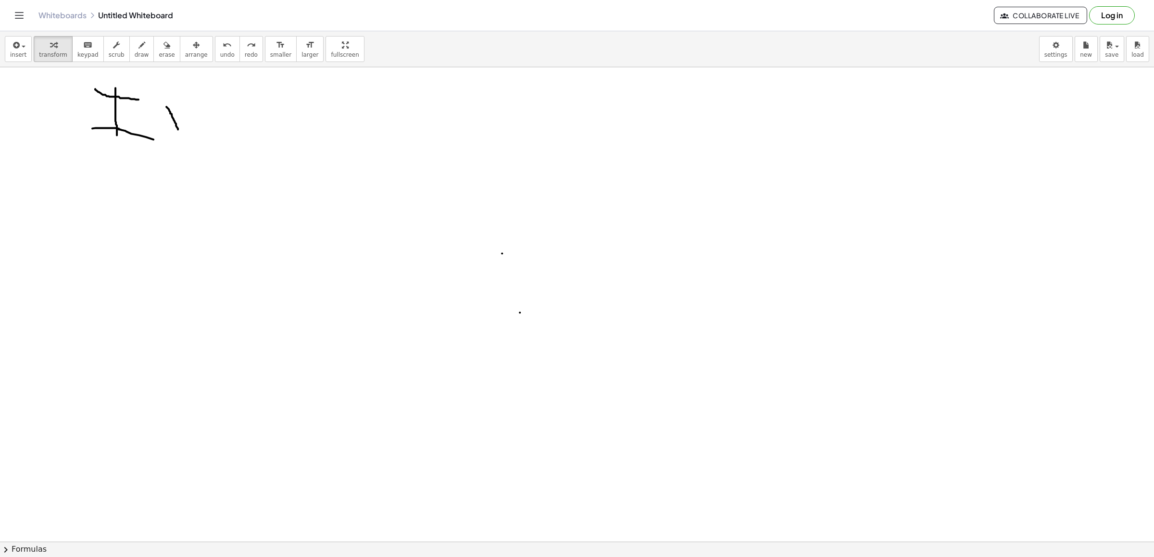
drag, startPoint x: 35, startPoint y: 55, endPoint x: 221, endPoint y: 143, distance: 205.5
click at [36, 55] on button "transform" at bounding box center [53, 49] width 39 height 26
click at [42, 45] on div "button" at bounding box center [53, 45] width 28 height 12
